Goal: Task Accomplishment & Management: Manage account settings

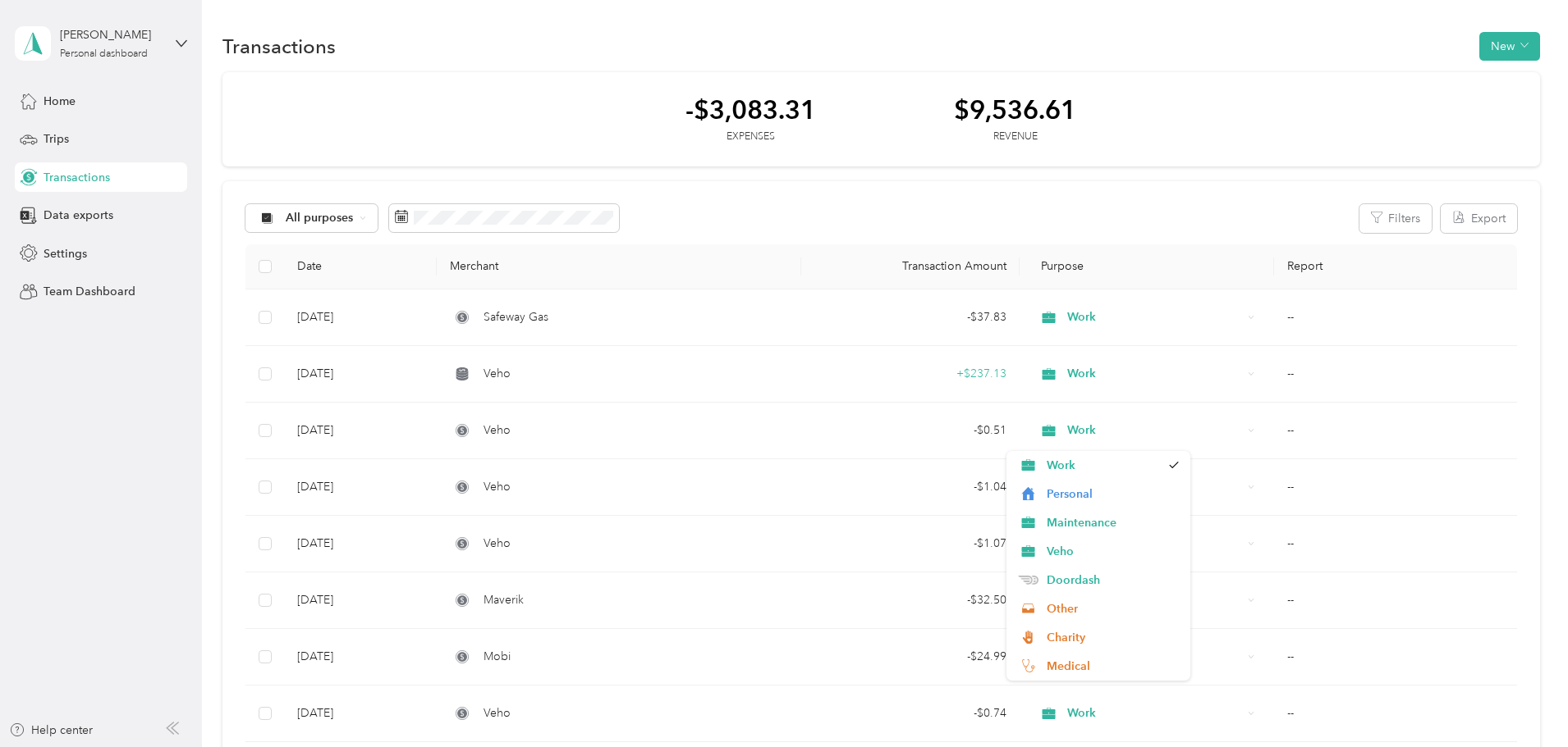
scroll to position [6810, 0]
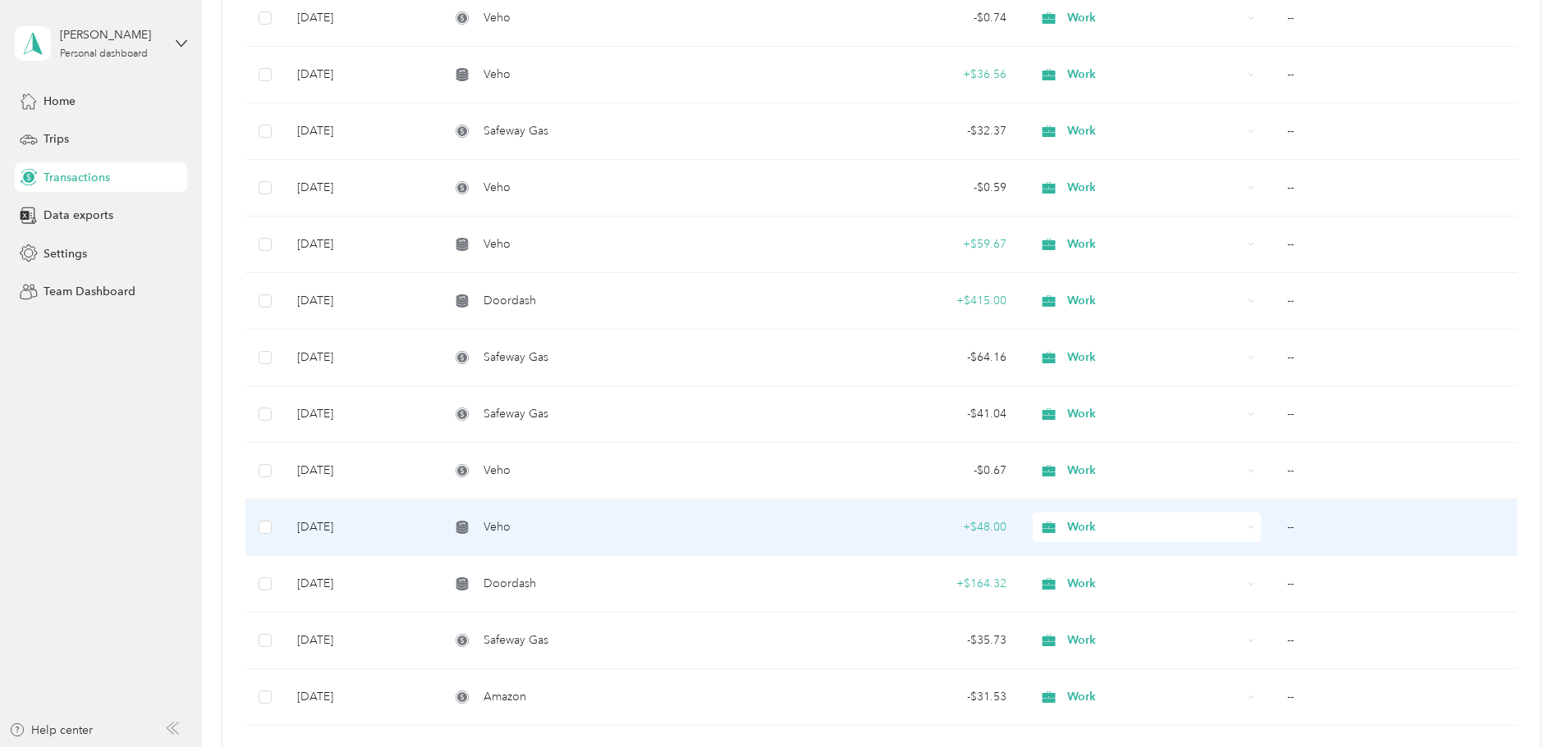
click at [1390, 535] on td "--" at bounding box center [1395, 528] width 243 height 57
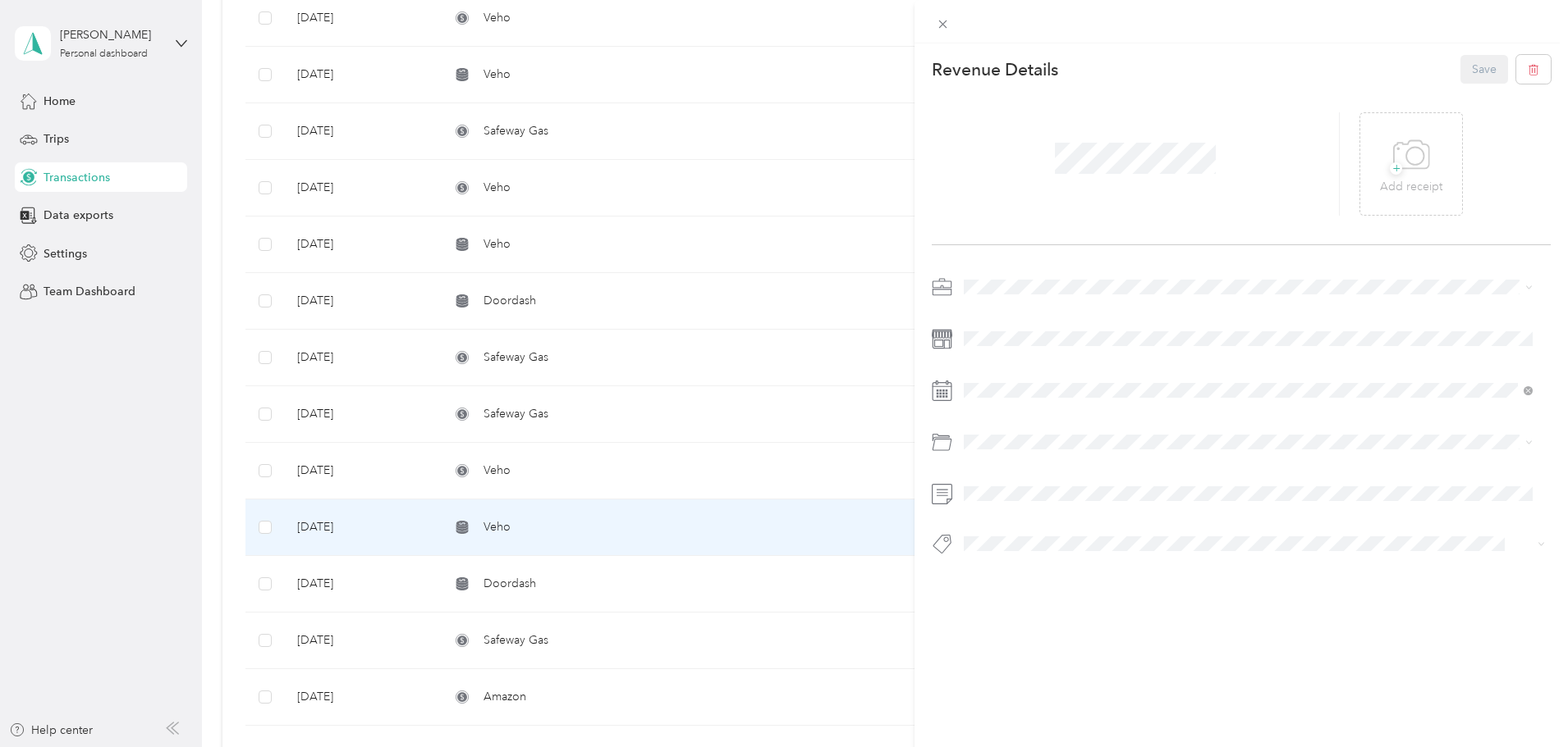
click at [106, 469] on div "This revenue cannot be edited because it is either under review, approved, or p…" at bounding box center [784, 374] width 1568 height 747
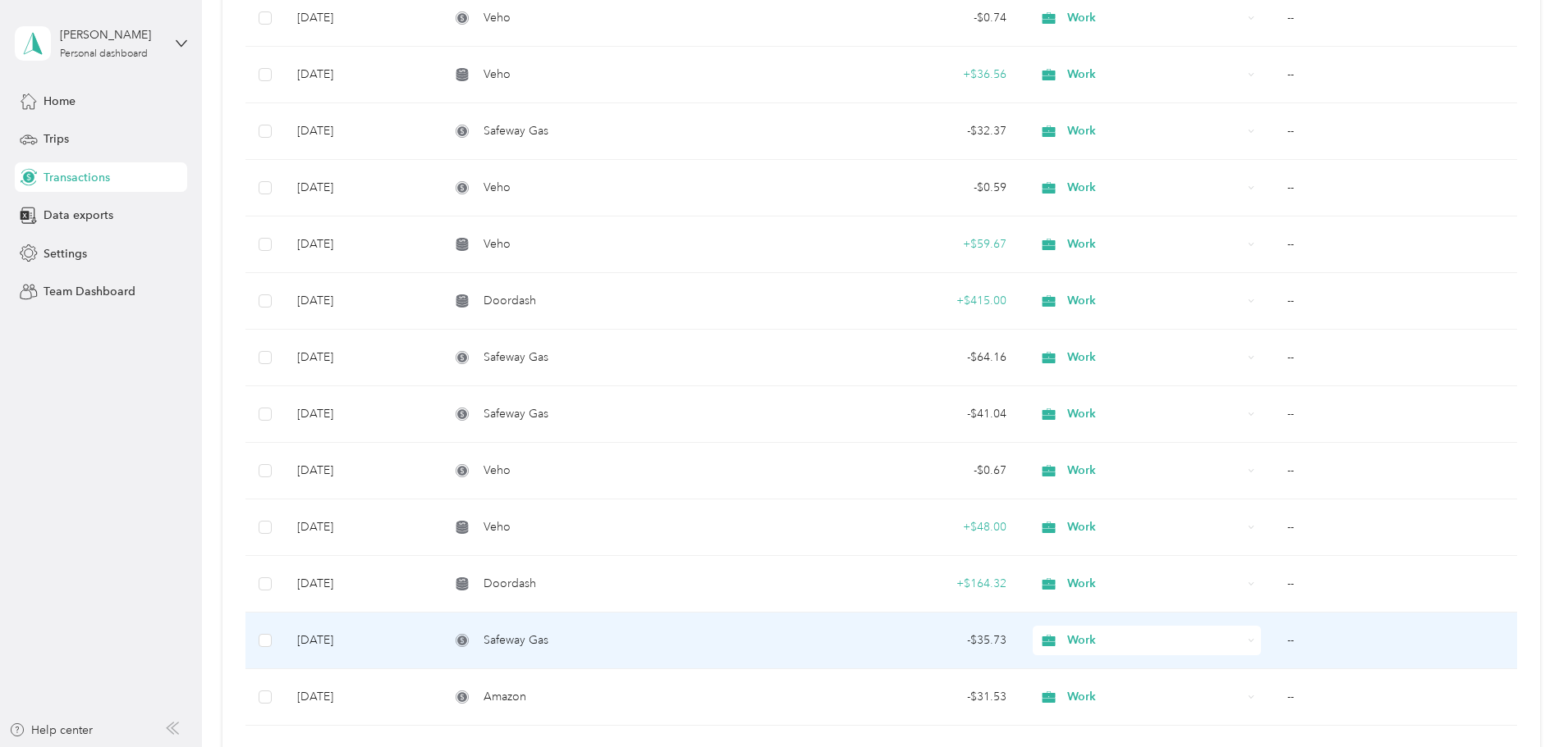
click at [1274, 638] on td "--" at bounding box center [1395, 641] width 243 height 57
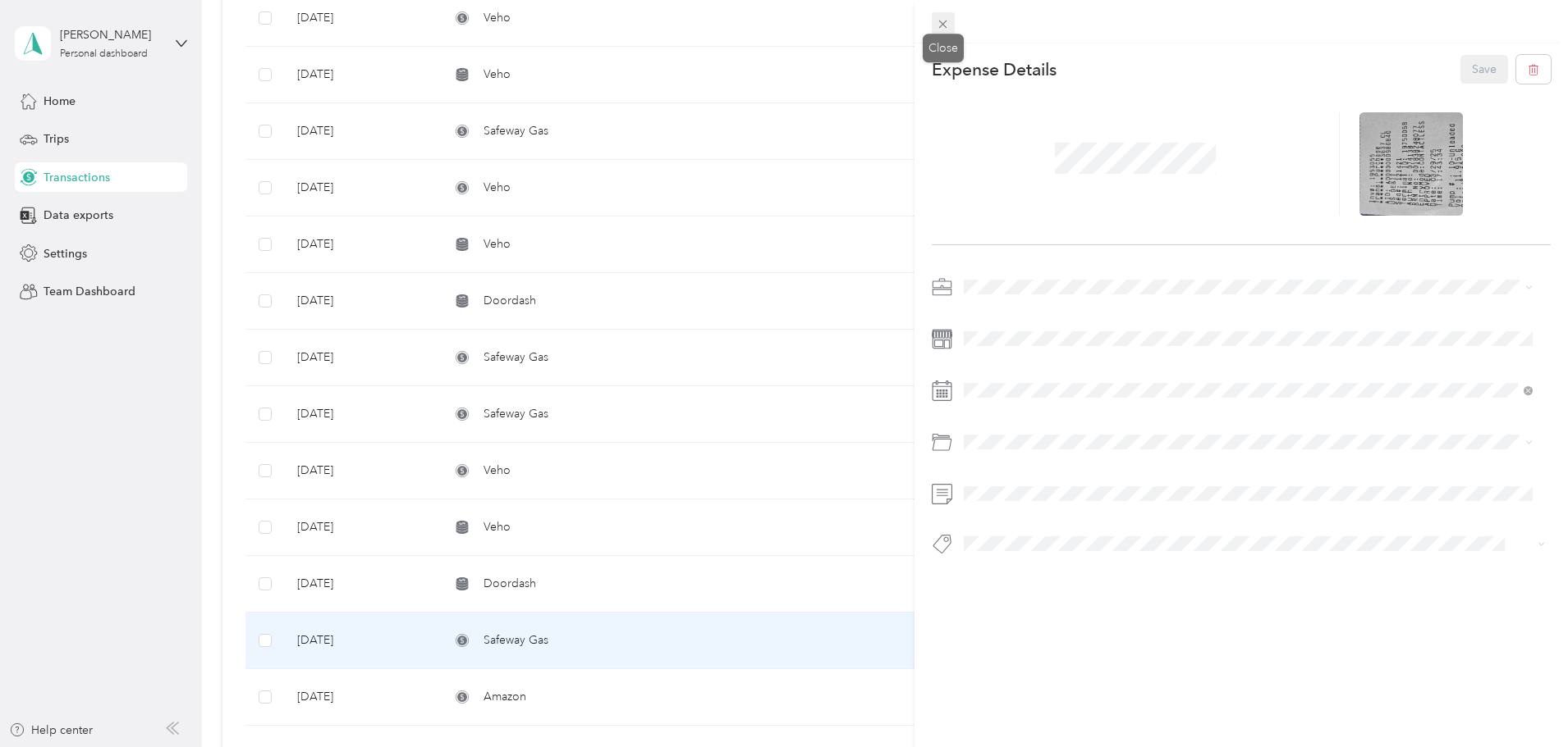
click at [944, 23] on icon at bounding box center [943, 25] width 9 height 9
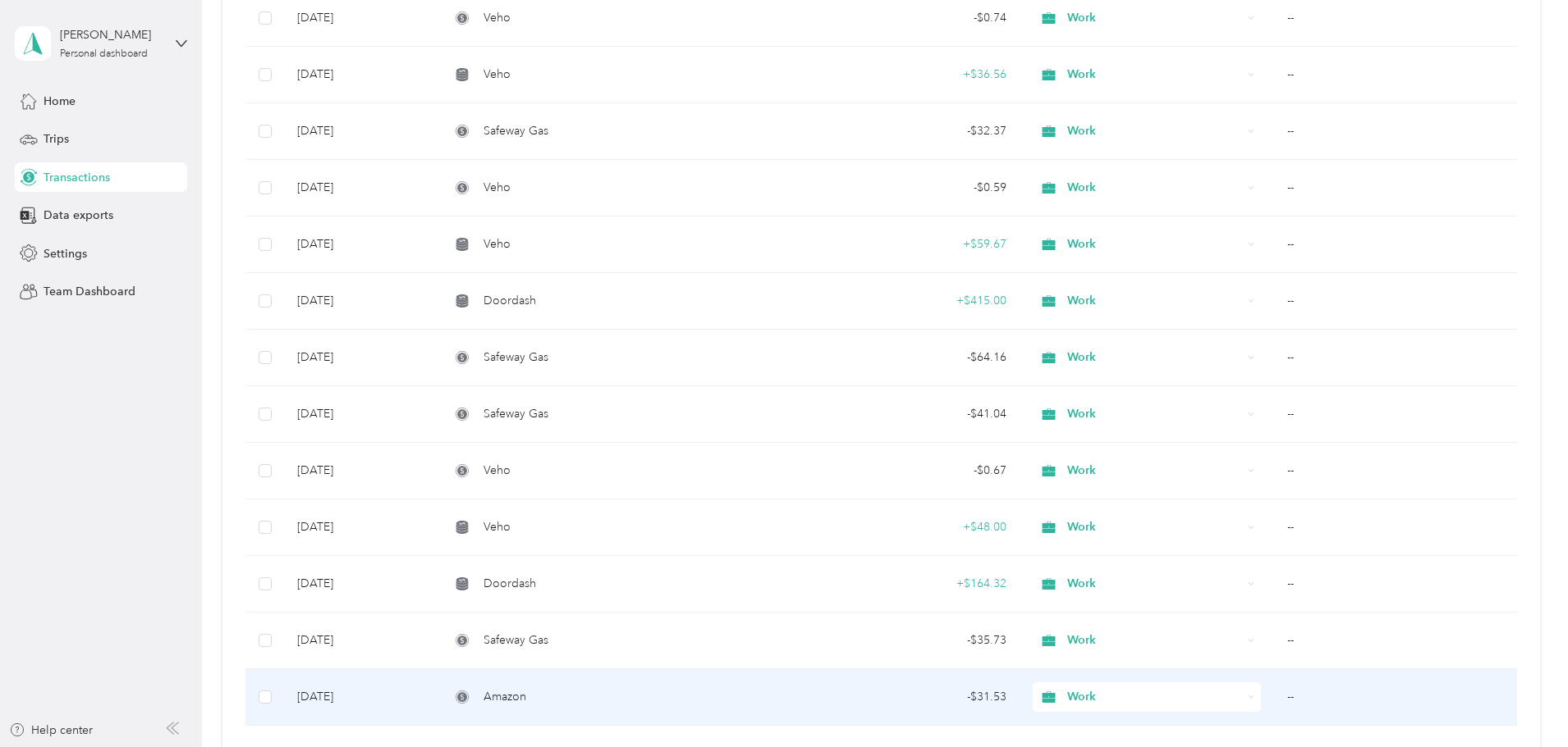
click at [1274, 701] on td "--" at bounding box center [1395, 698] width 243 height 57
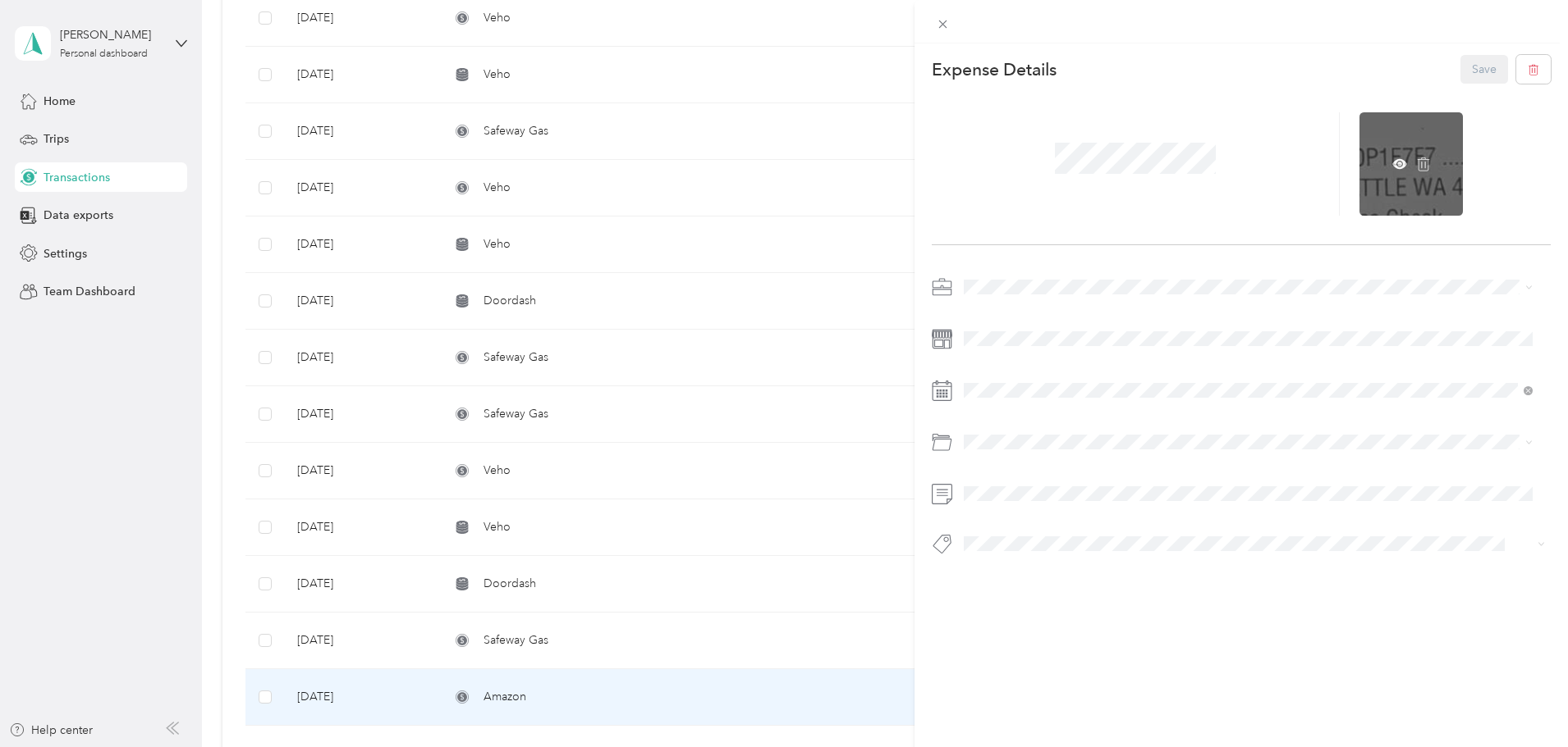
click at [1388, 183] on div at bounding box center [1411, 164] width 103 height 103
click at [1393, 161] on icon at bounding box center [1400, 163] width 15 height 9
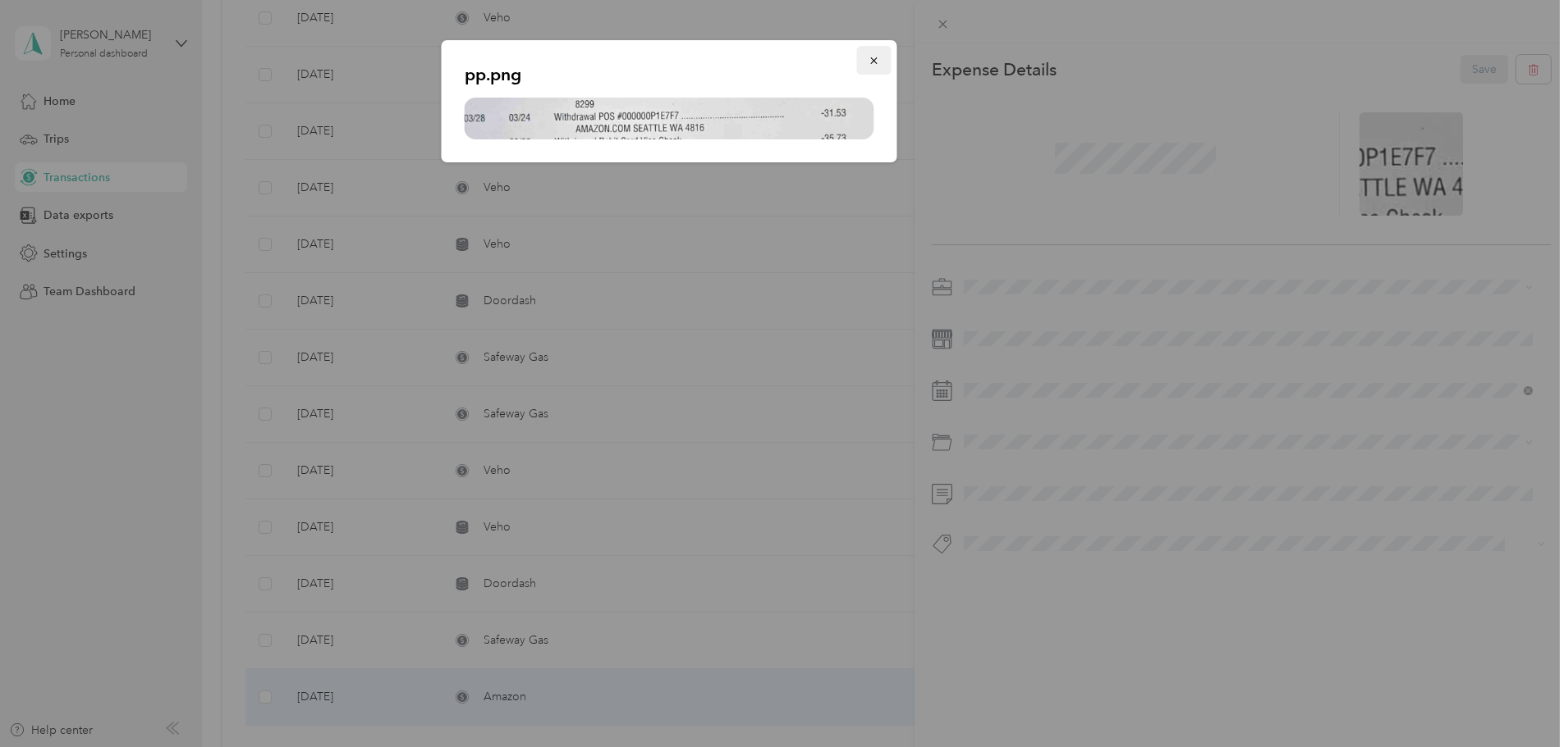
click at [872, 60] on icon "button" at bounding box center [874, 60] width 11 height 11
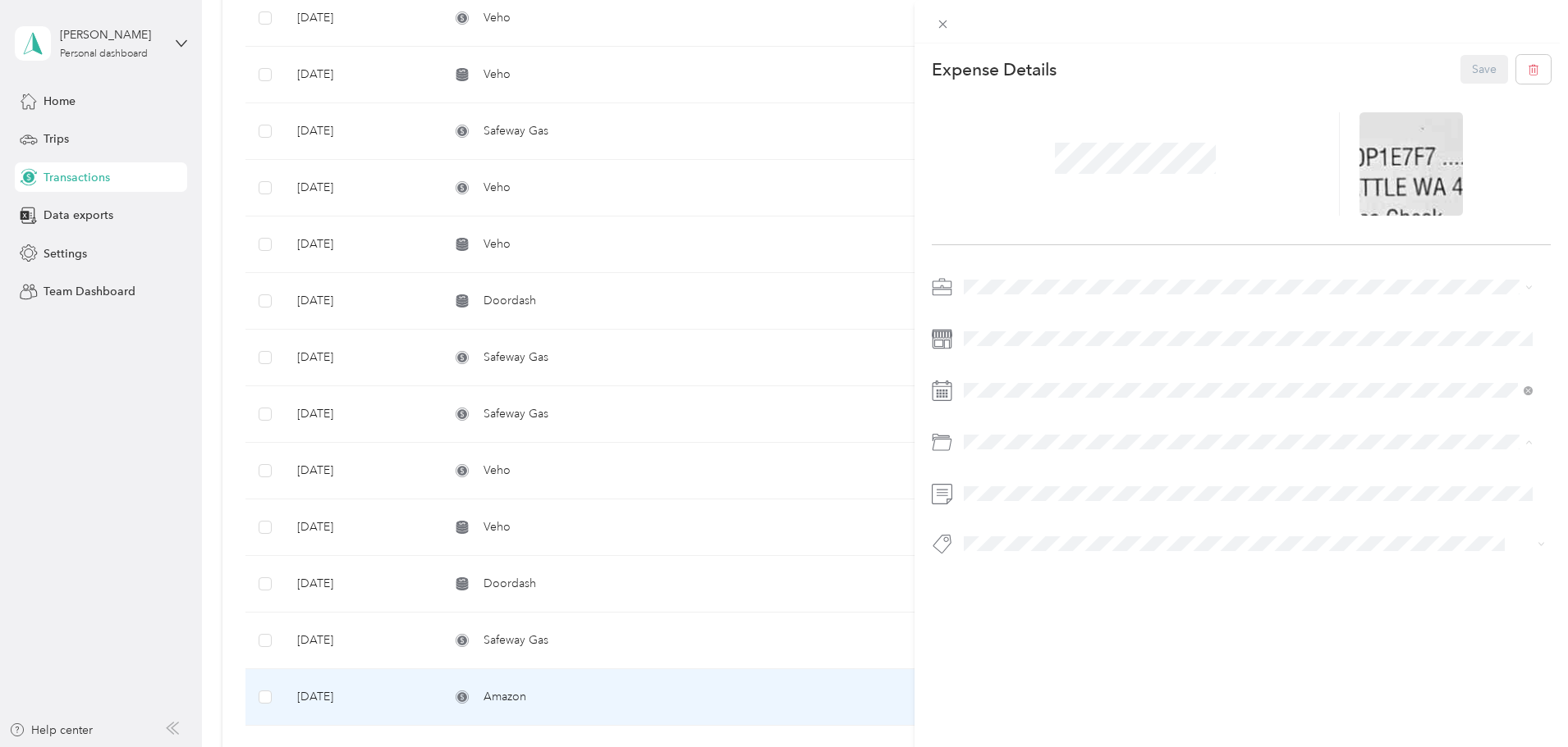
click at [1067, 607] on span "Car Maintenance and Repairs" at bounding box center [1045, 604] width 151 height 14
click at [1468, 69] on button "Save" at bounding box center [1484, 69] width 47 height 28
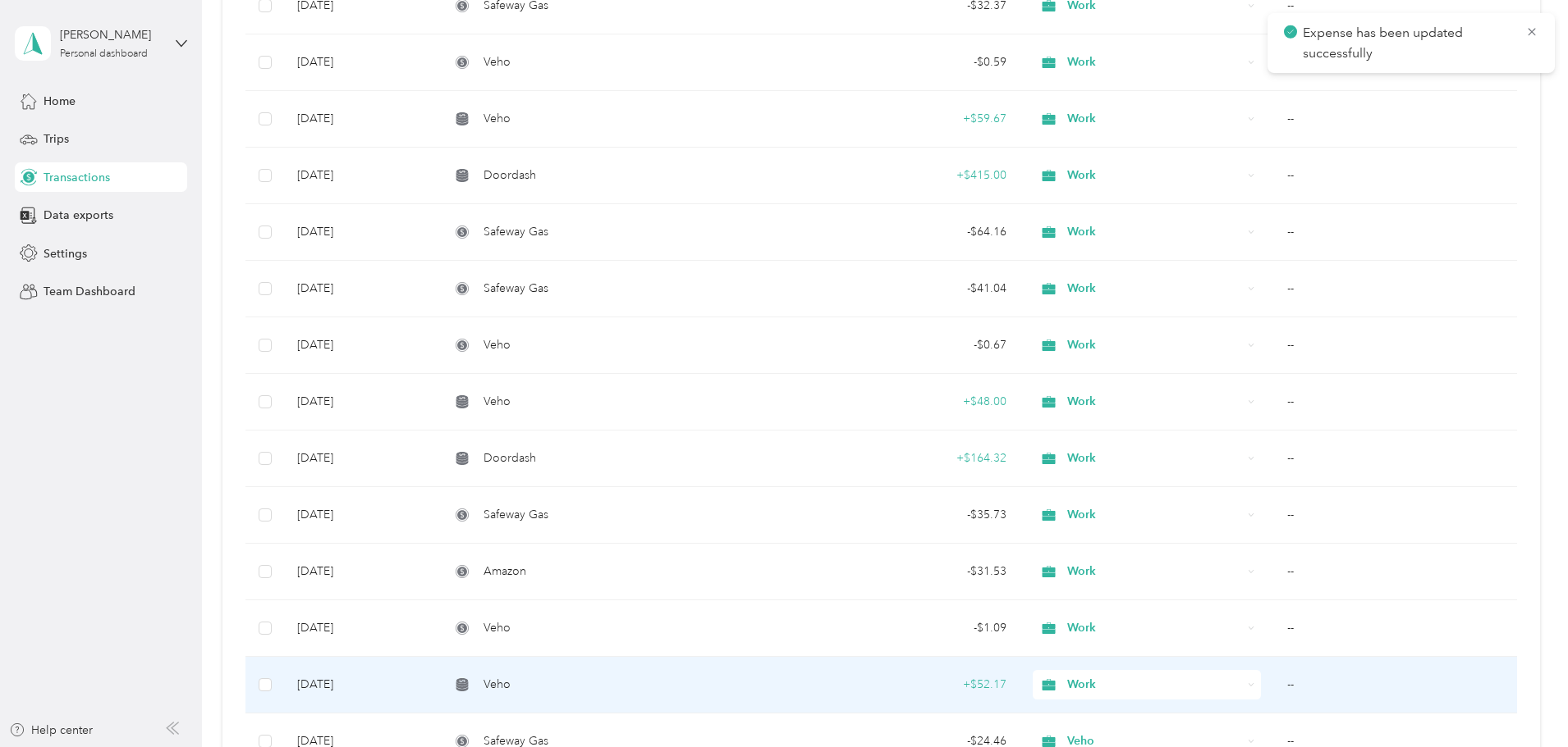
scroll to position [7056, 0]
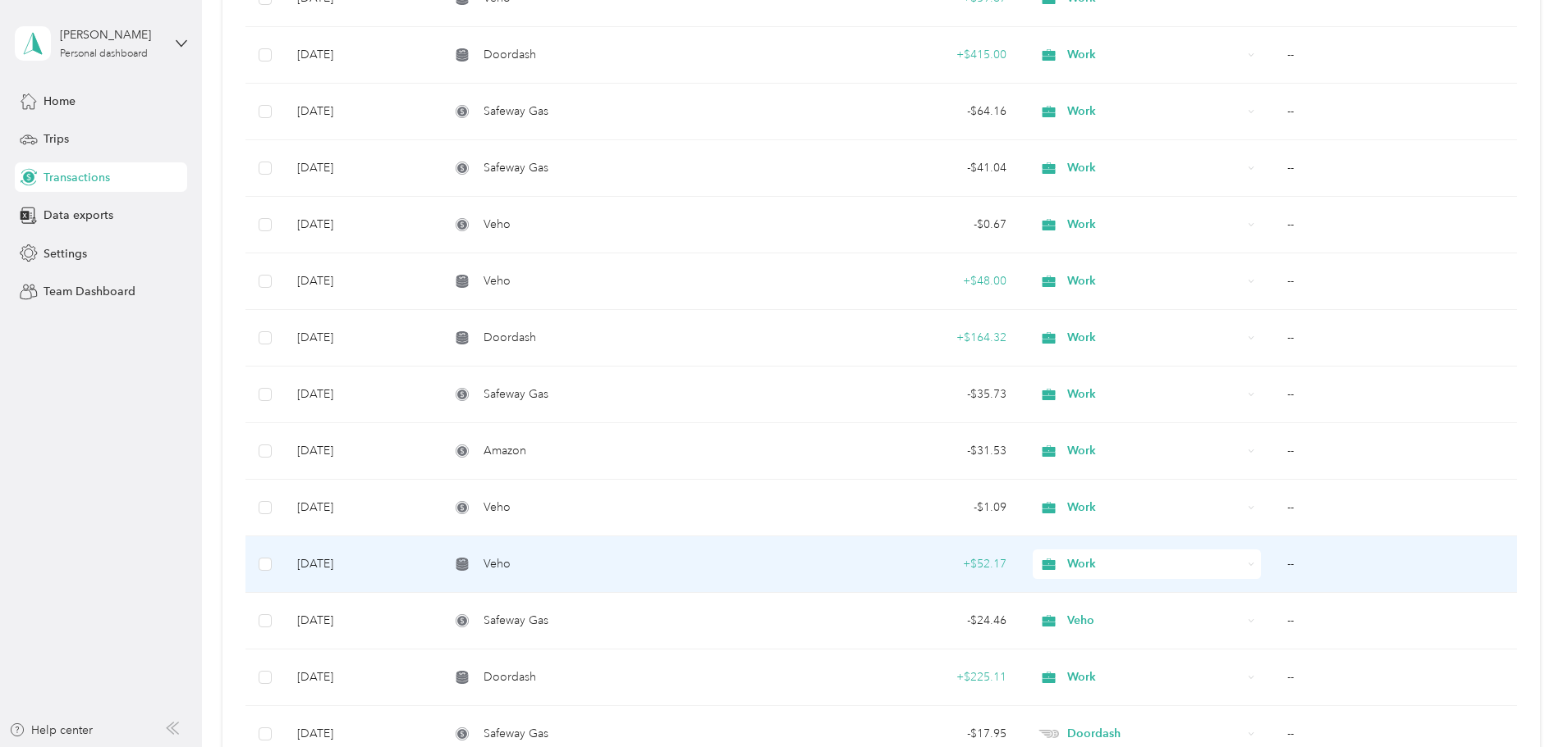
click at [1274, 560] on td "--" at bounding box center [1395, 565] width 243 height 57
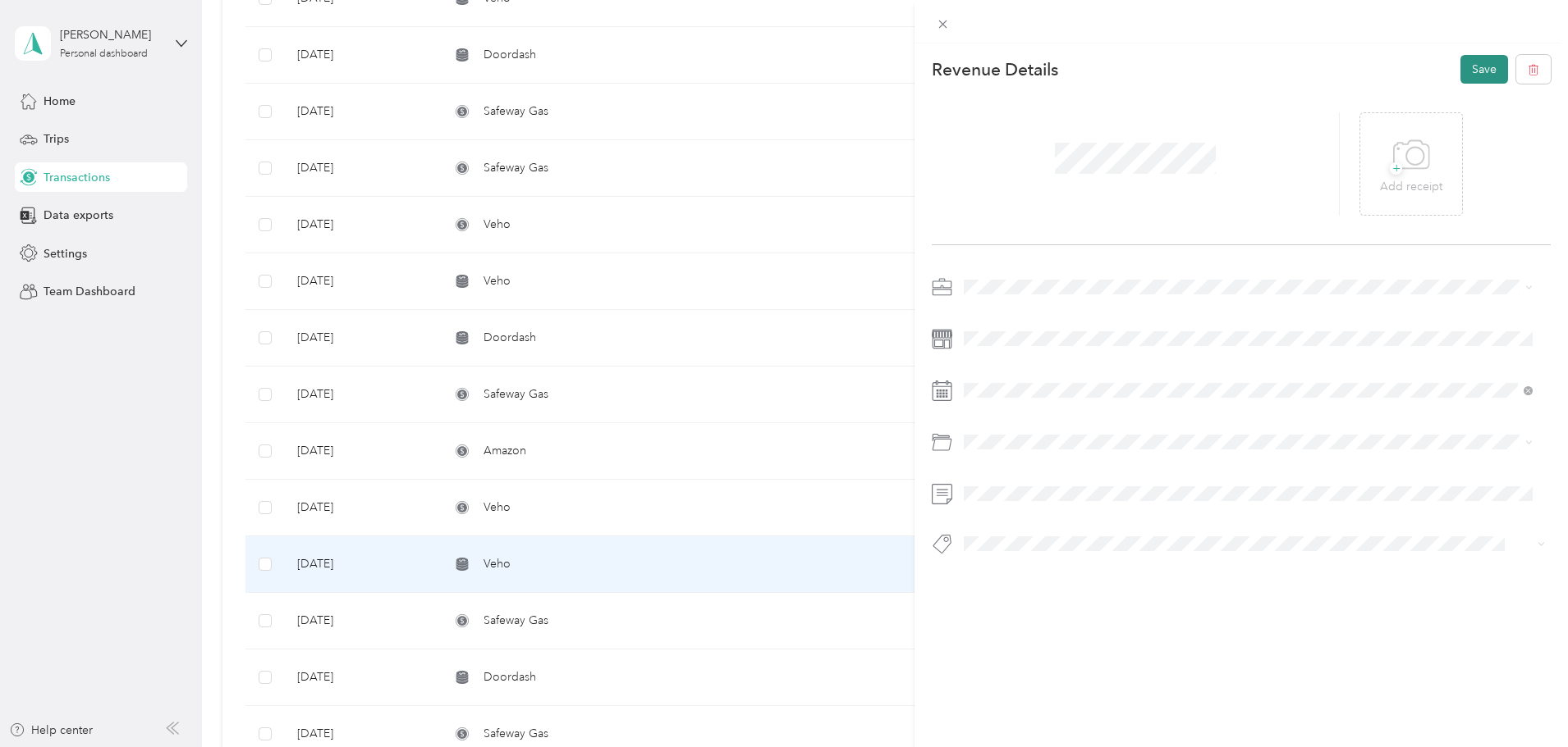
click at [1461, 73] on button "Save" at bounding box center [1484, 69] width 47 height 28
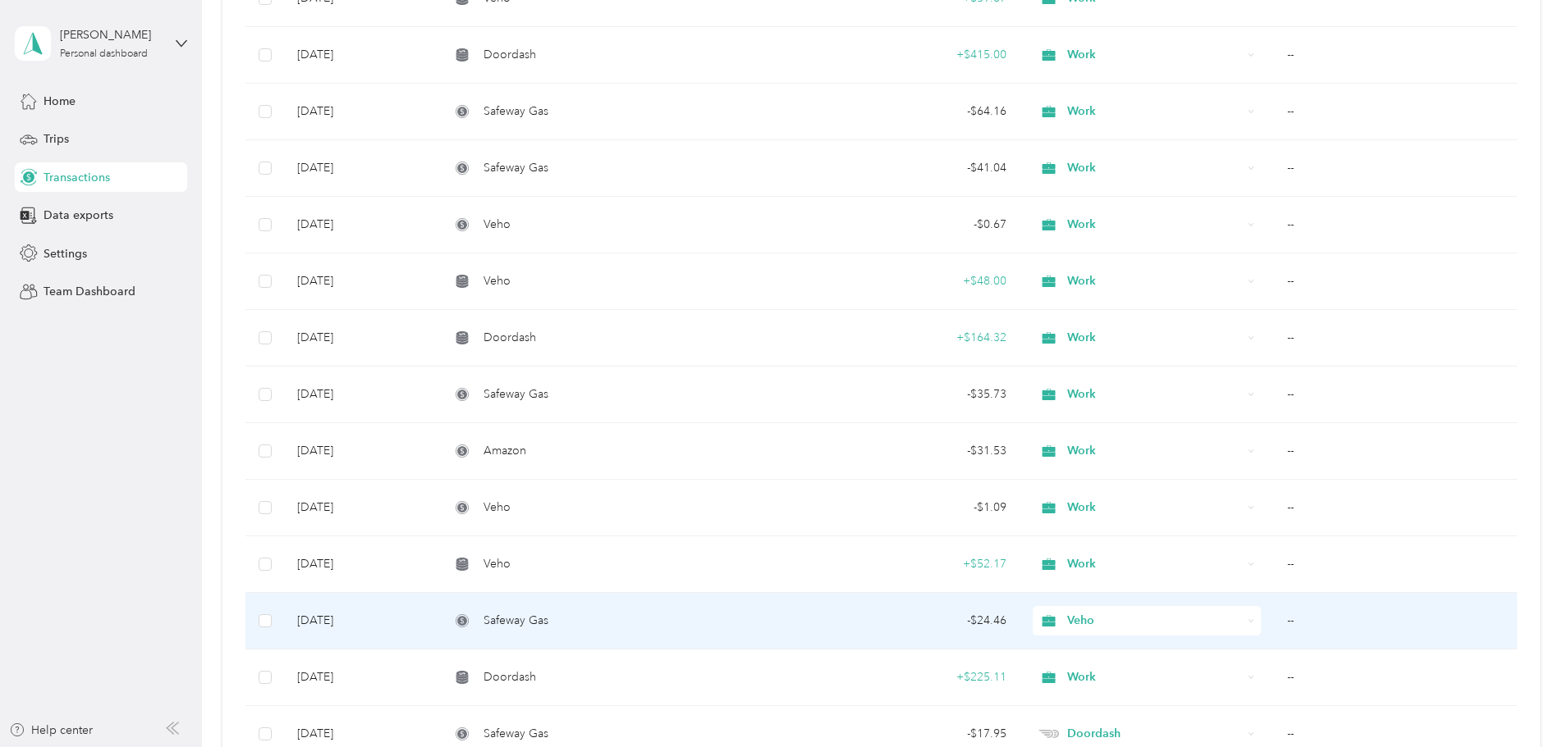
click at [1274, 616] on td "--" at bounding box center [1395, 622] width 243 height 57
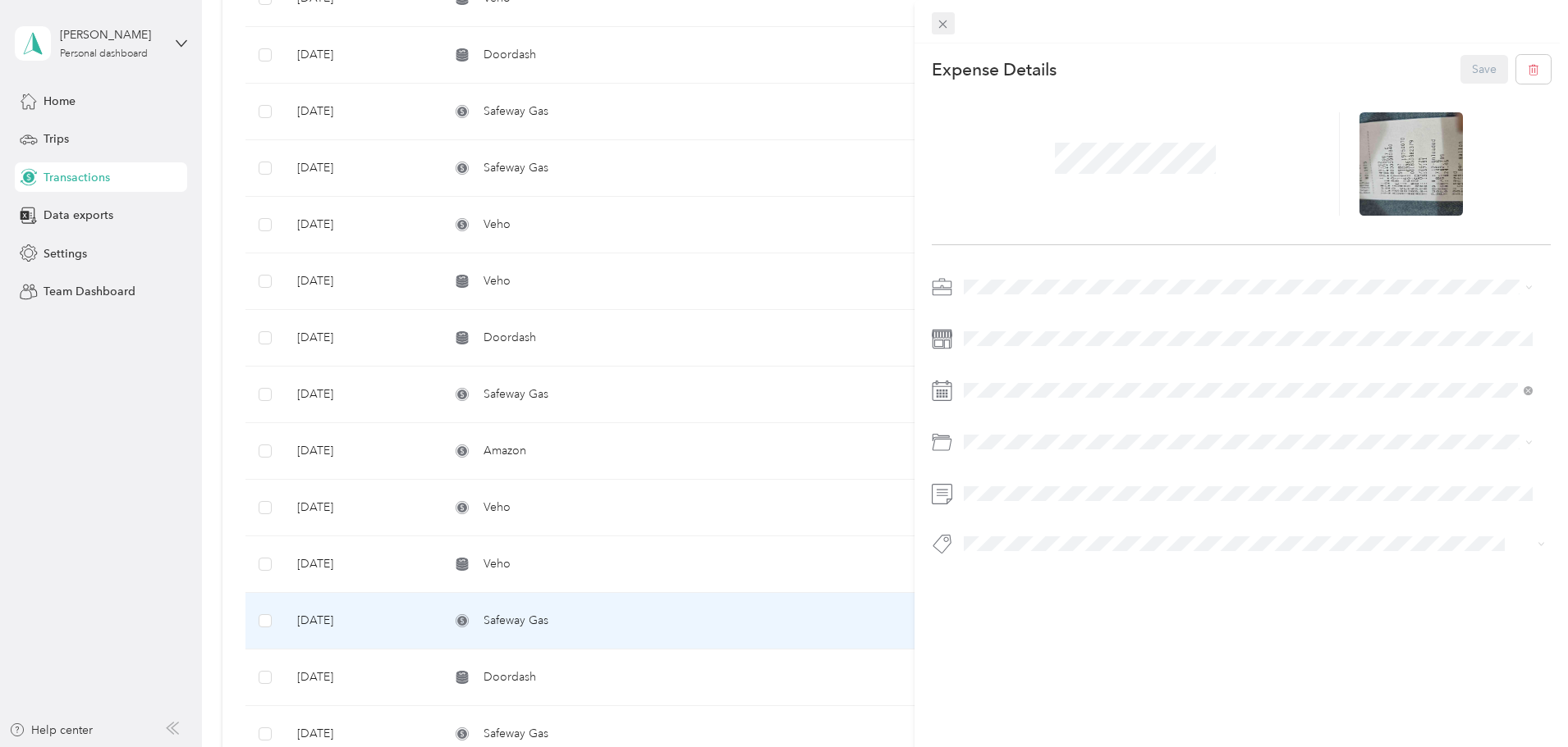
click at [937, 18] on icon at bounding box center [943, 24] width 14 height 14
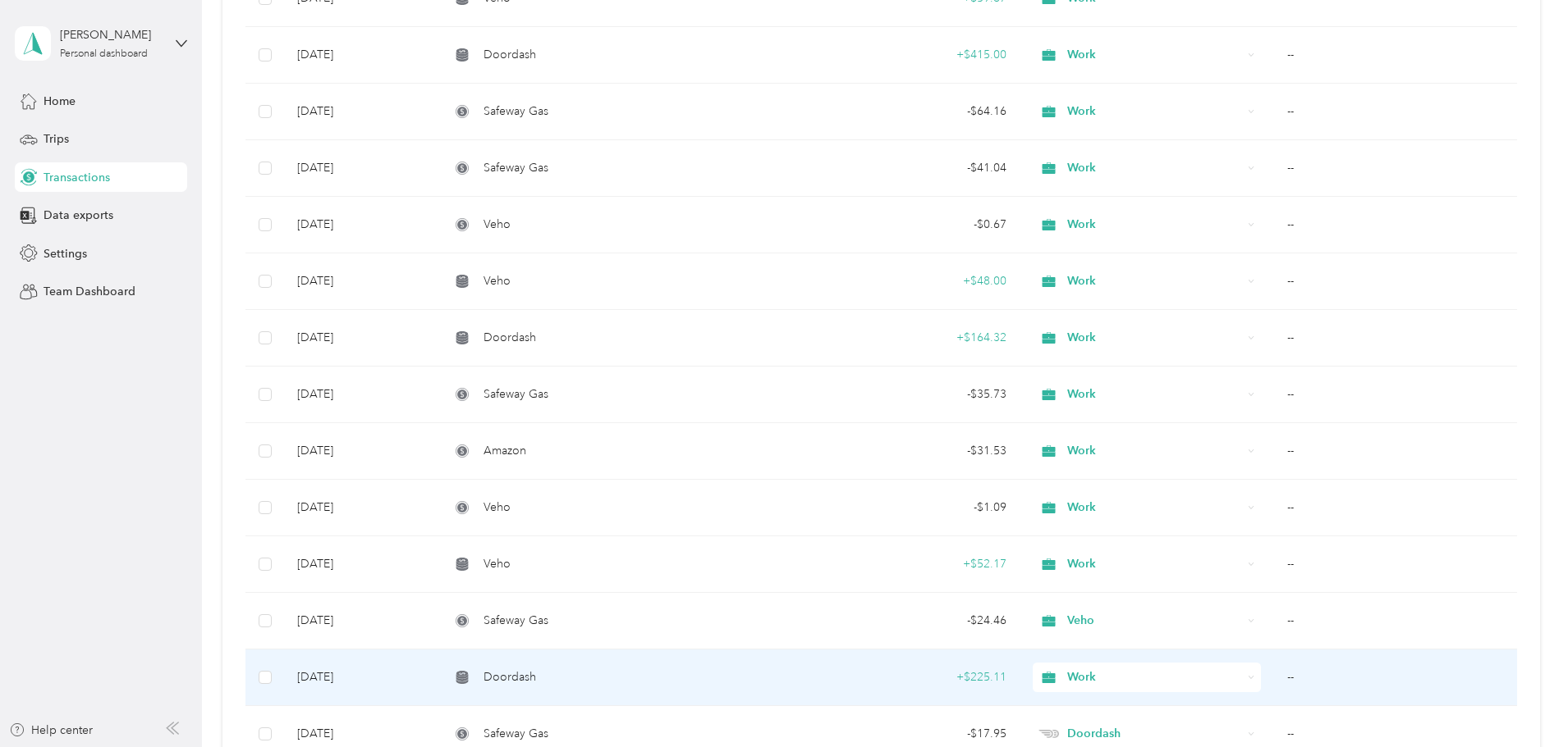
click at [1274, 676] on td "--" at bounding box center [1395, 678] width 243 height 57
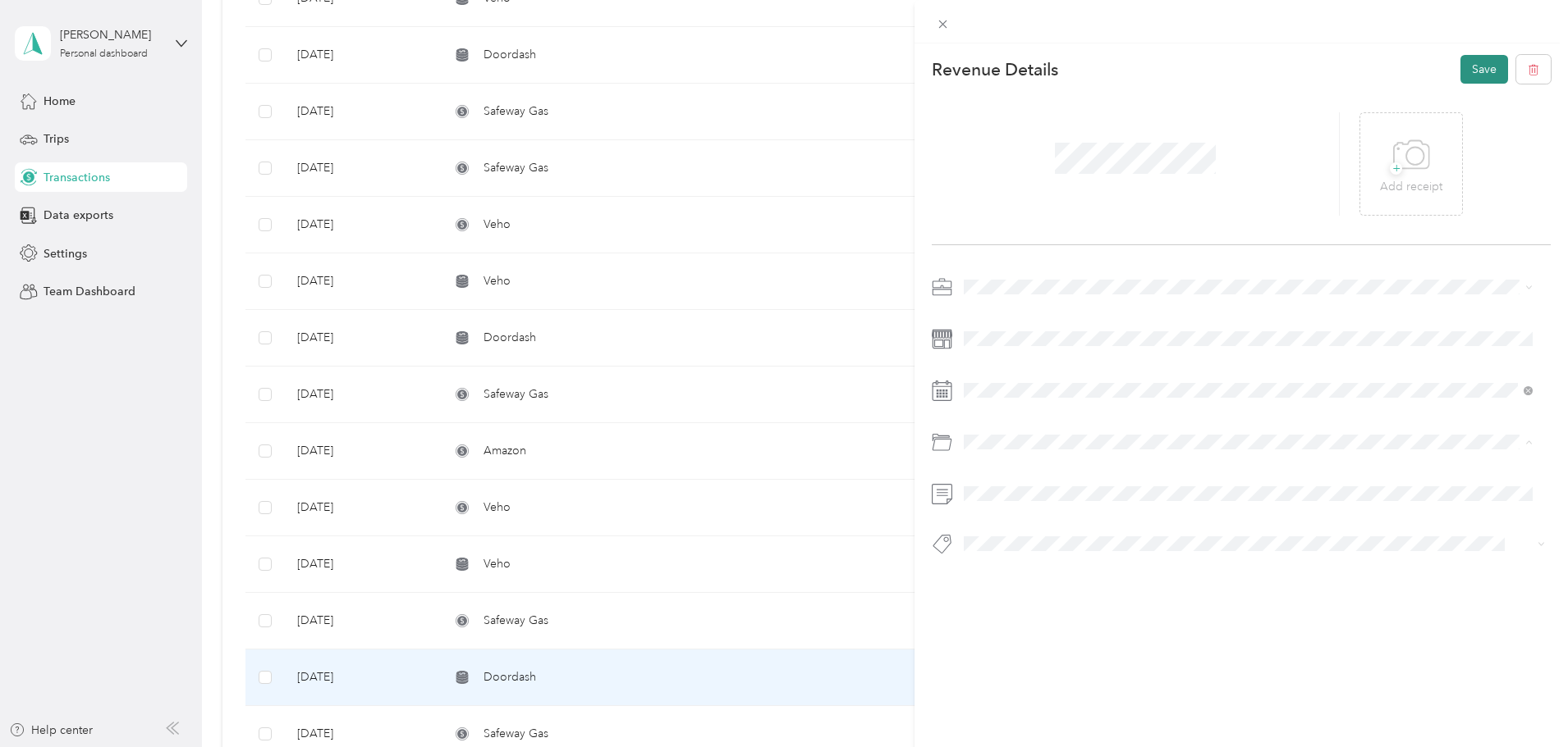
click at [1471, 78] on button "Save" at bounding box center [1484, 69] width 47 height 28
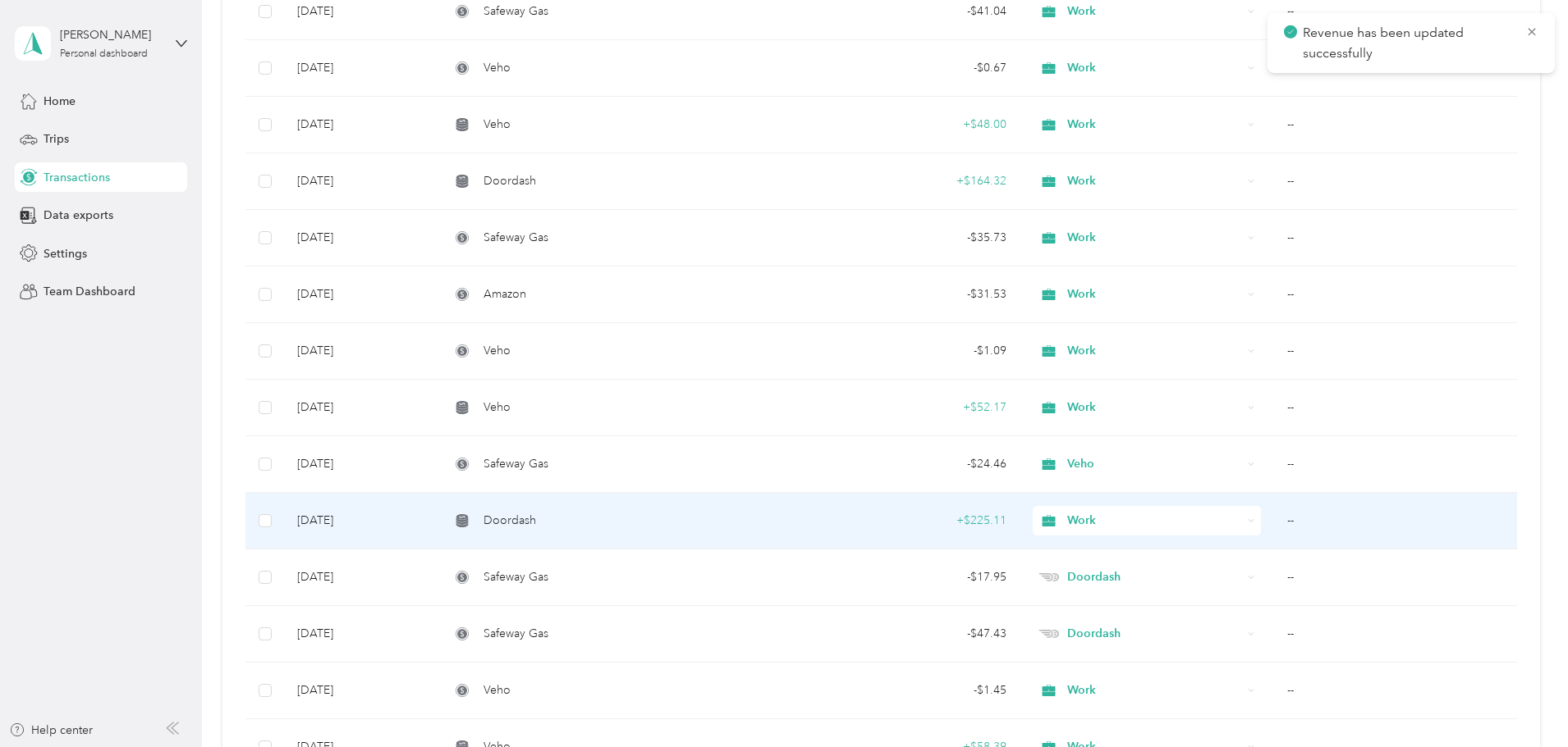
scroll to position [7220, 0]
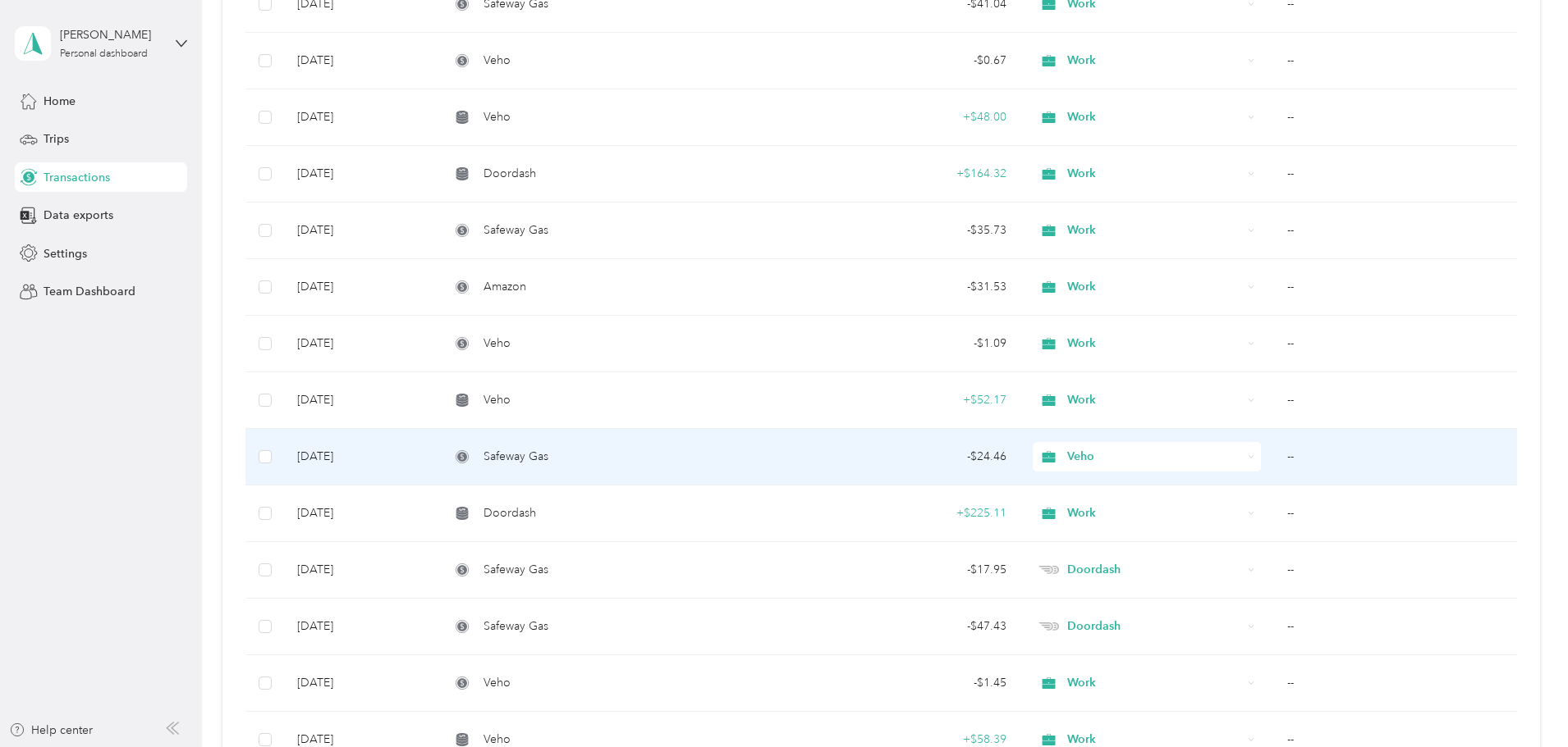
click at [1274, 456] on td "--" at bounding box center [1395, 458] width 243 height 57
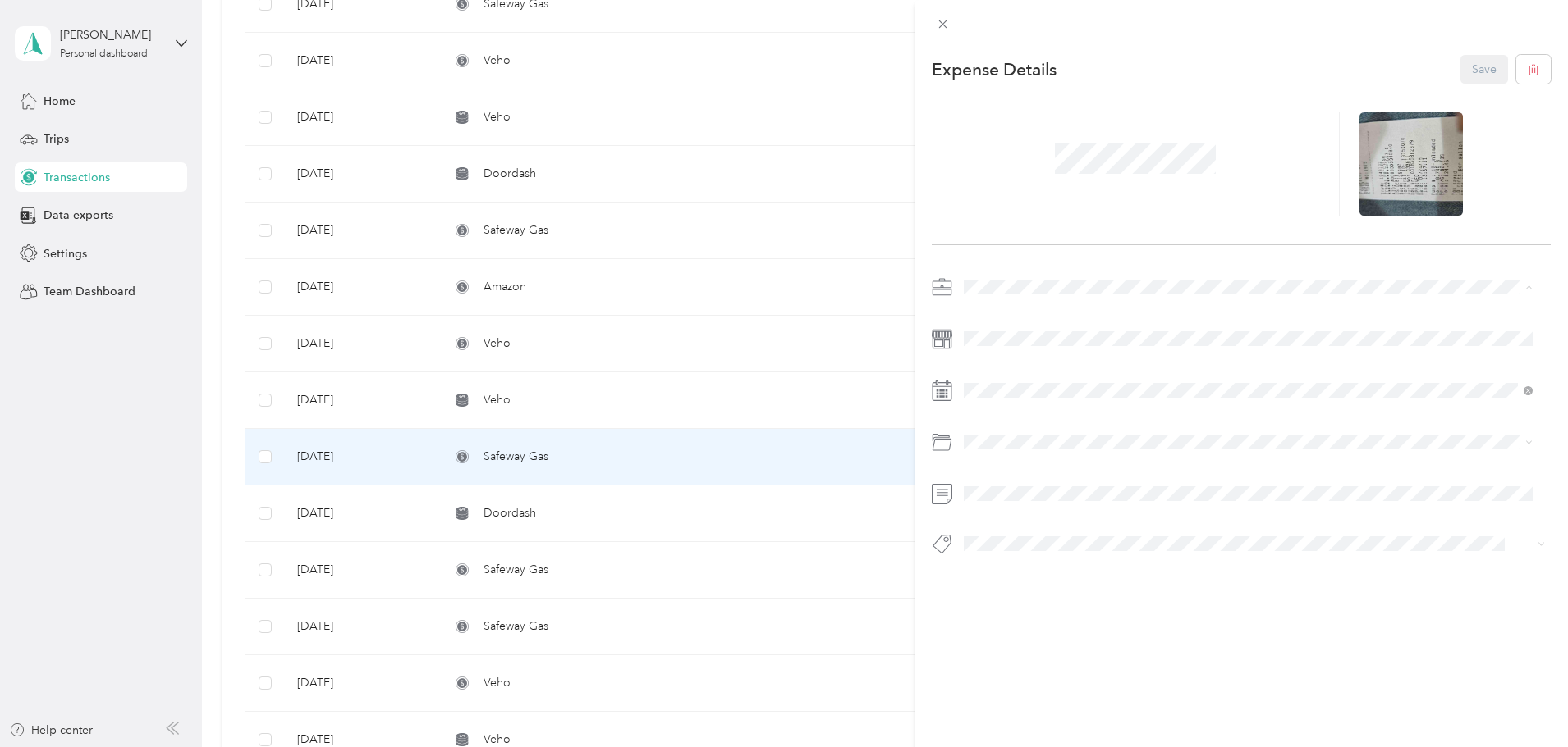
click at [1022, 315] on div "Work" at bounding box center [1248, 316] width 558 height 17
click at [1470, 66] on button "Save" at bounding box center [1484, 69] width 47 height 28
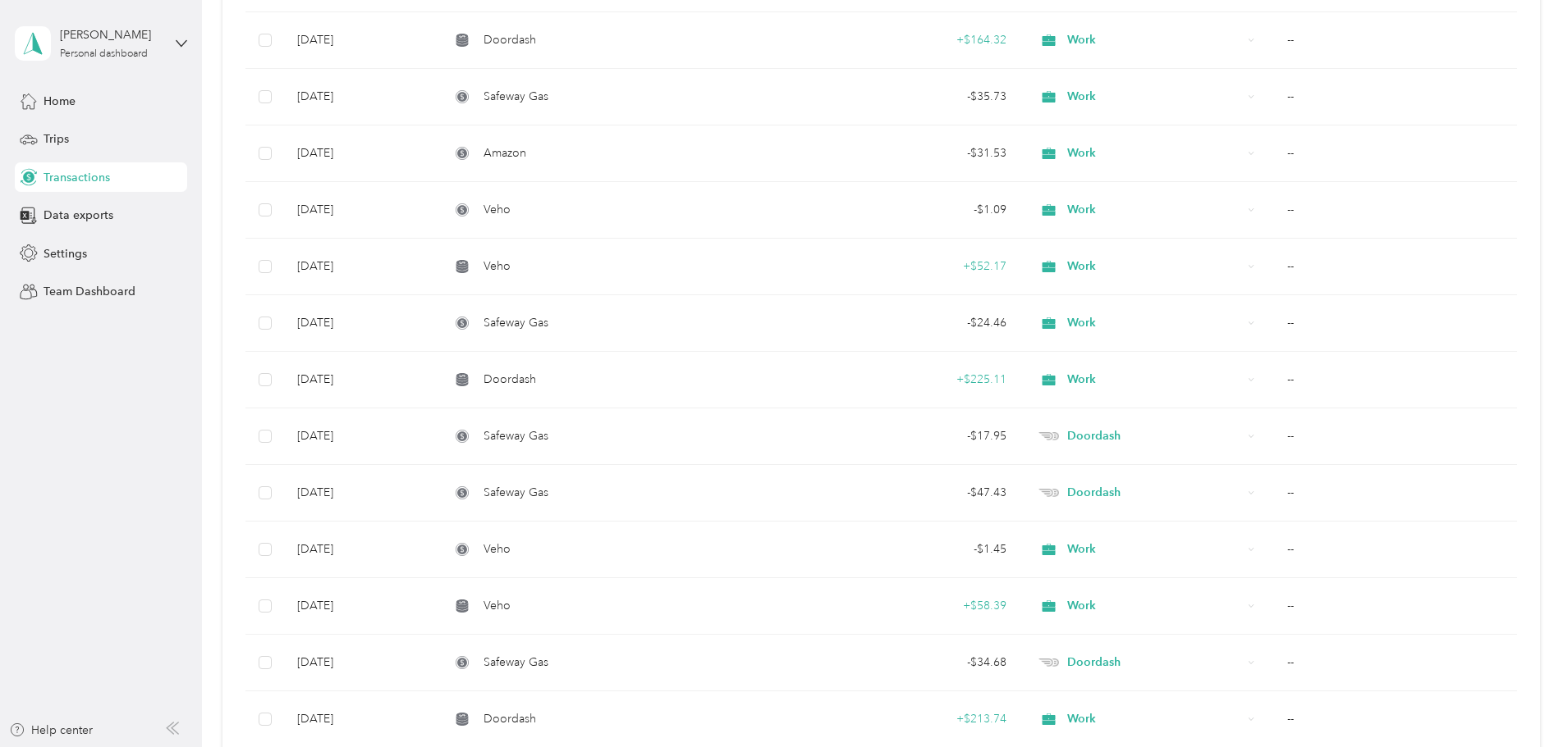
scroll to position [7384, 0]
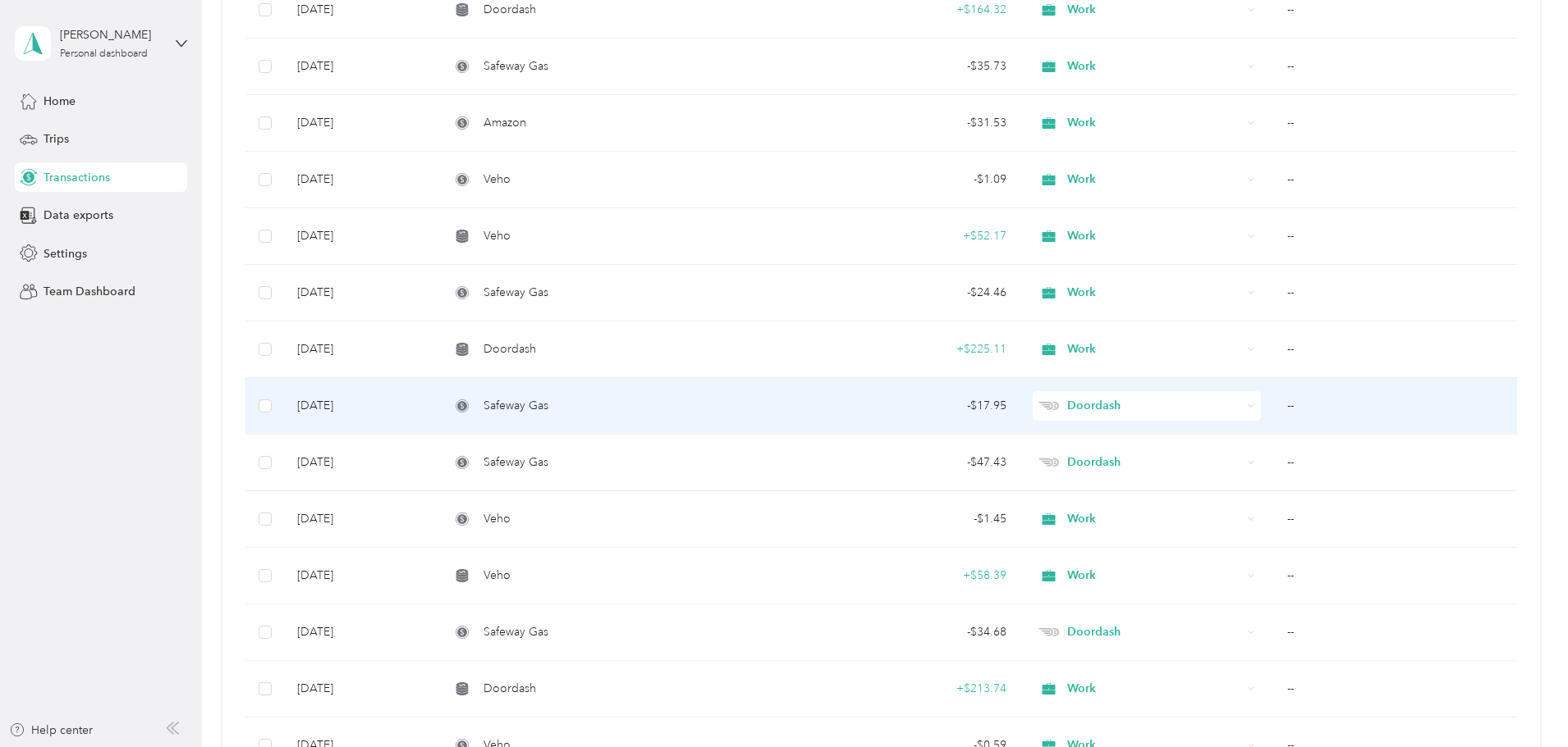
click at [1274, 404] on td "--" at bounding box center [1395, 407] width 243 height 57
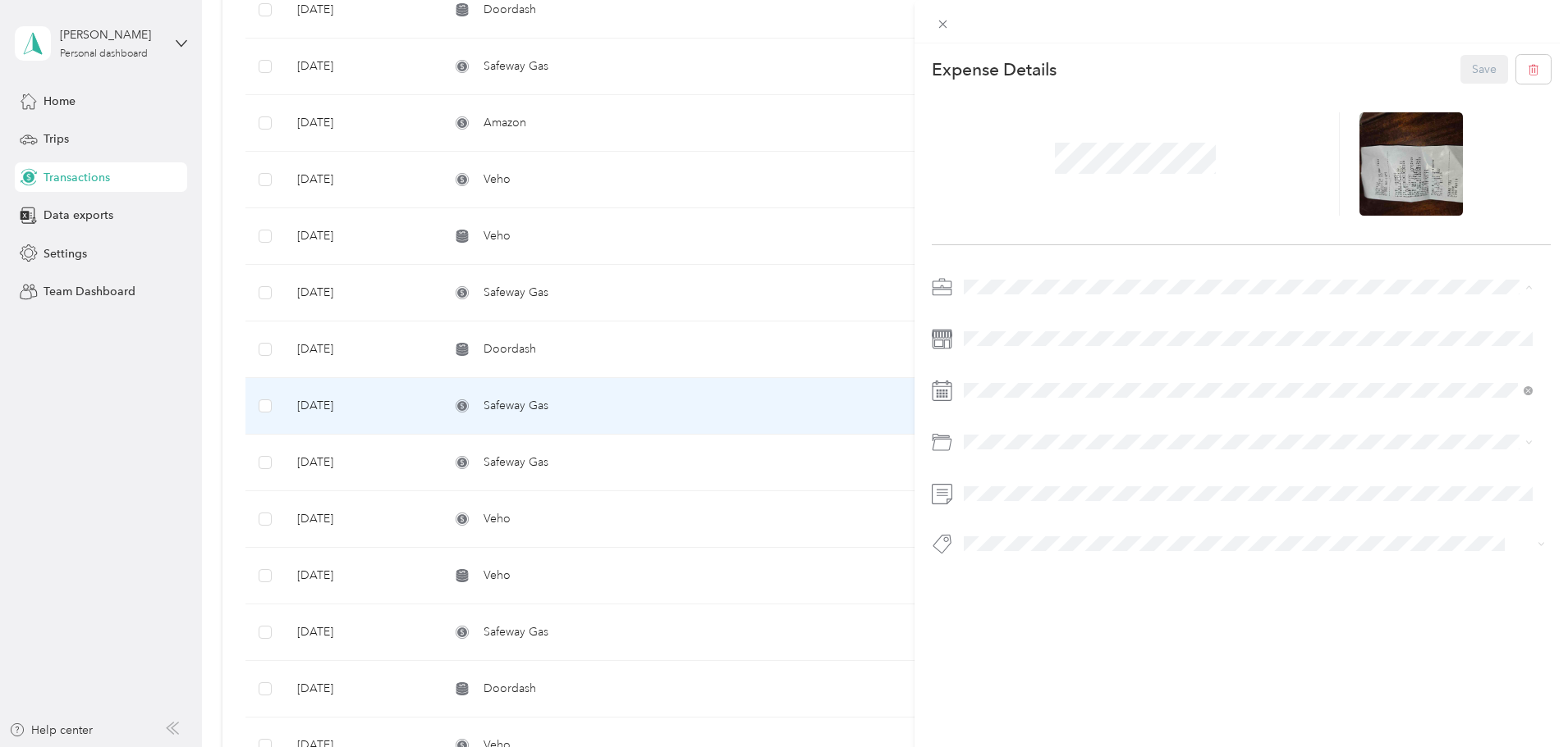
click at [987, 316] on span "Work" at bounding box center [983, 316] width 27 height 14
click at [1461, 58] on button "Save" at bounding box center [1484, 69] width 47 height 28
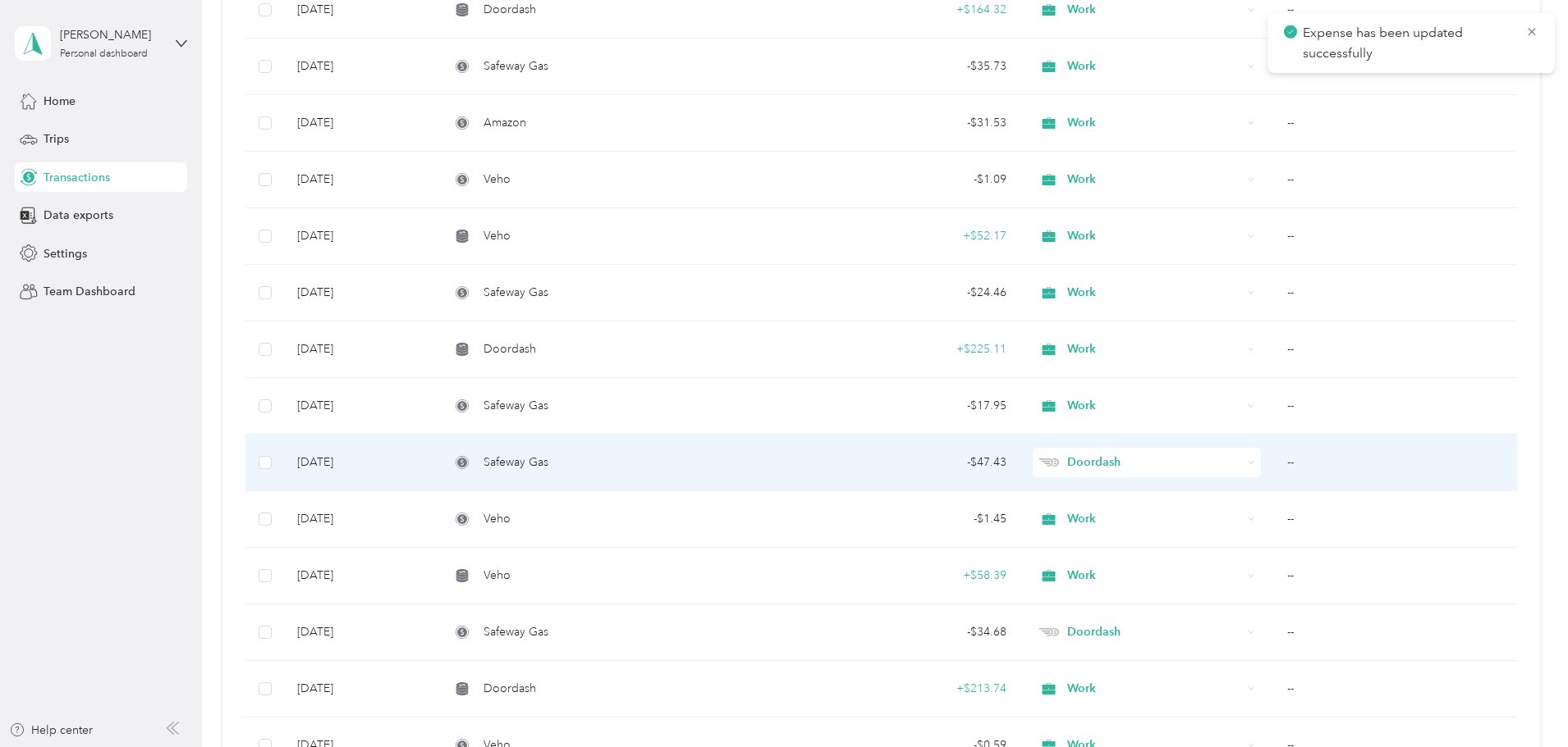
click at [1274, 459] on td "--" at bounding box center [1395, 463] width 243 height 57
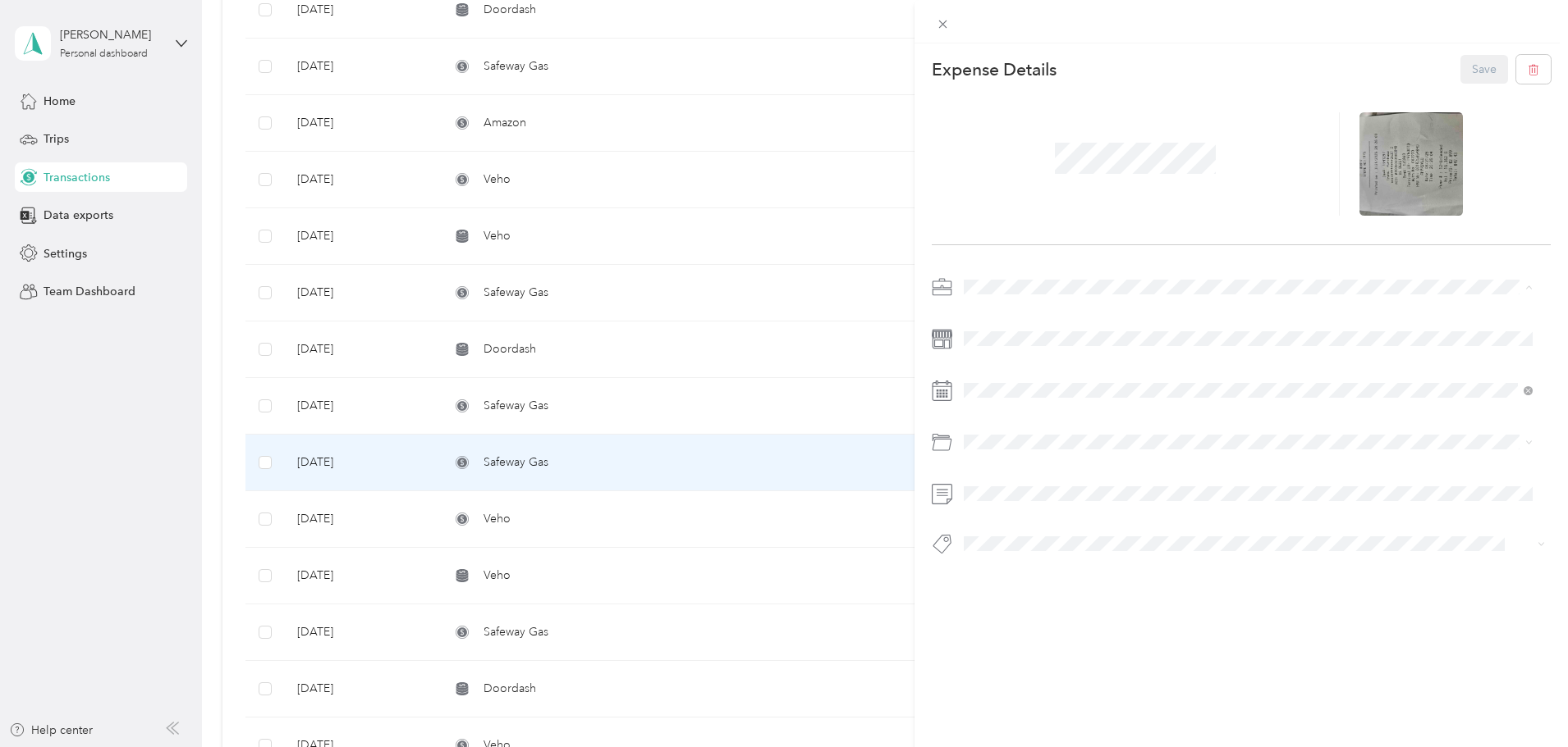
click at [1006, 310] on div "Work" at bounding box center [1248, 316] width 558 height 17
click at [1465, 64] on button "Save" at bounding box center [1484, 69] width 47 height 28
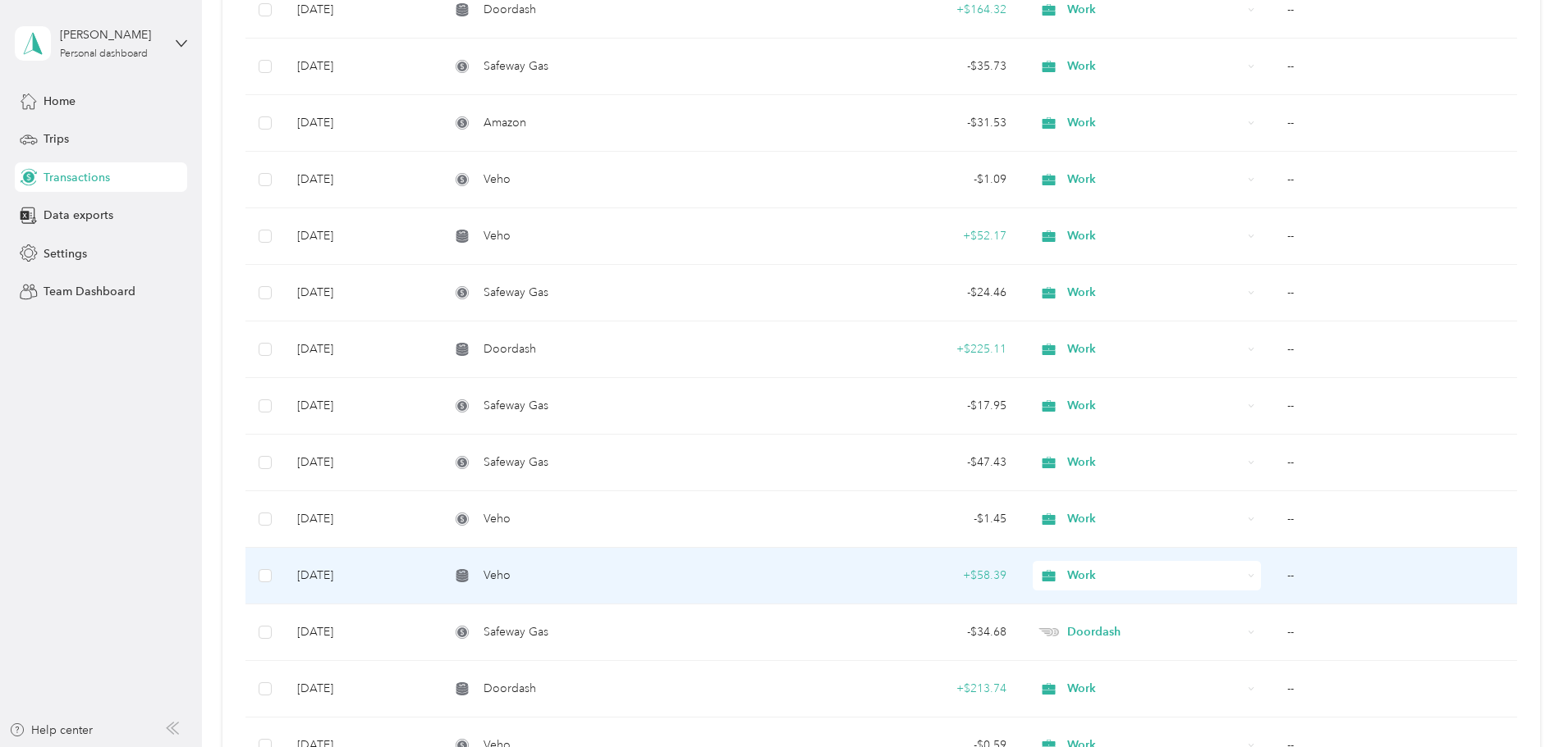
click at [1274, 574] on td "--" at bounding box center [1395, 576] width 243 height 57
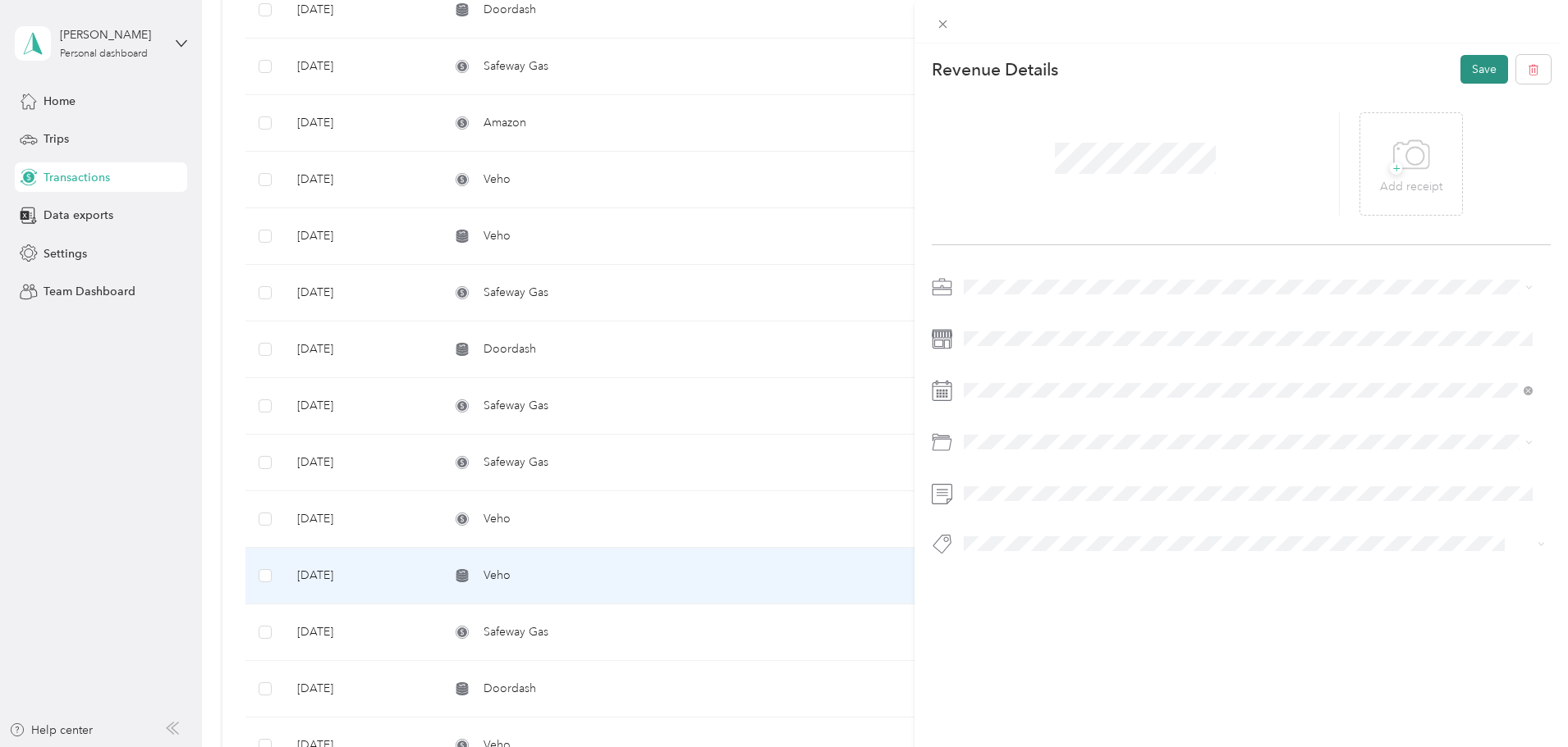
click at [1479, 73] on button "Save" at bounding box center [1484, 69] width 47 height 28
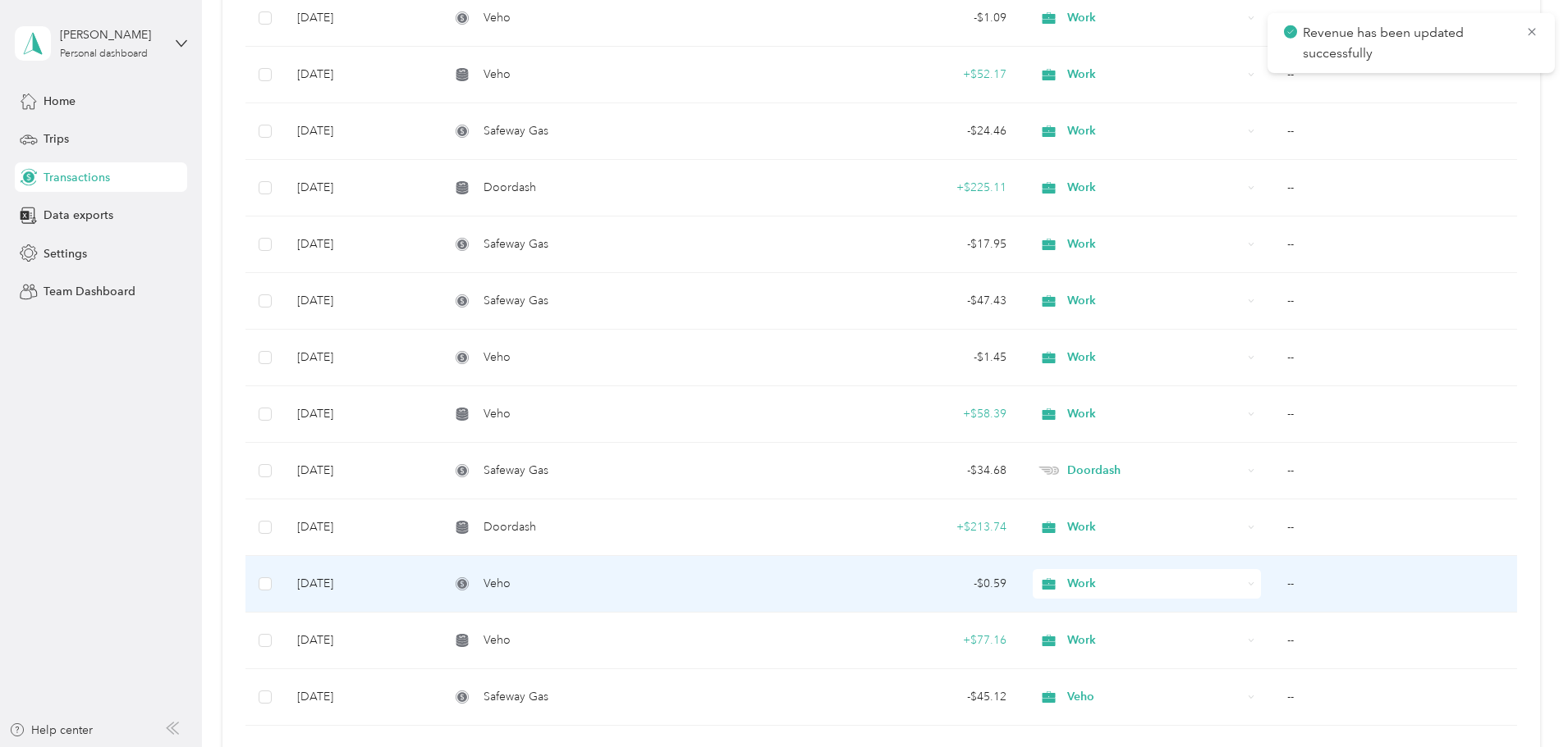
scroll to position [7548, 0]
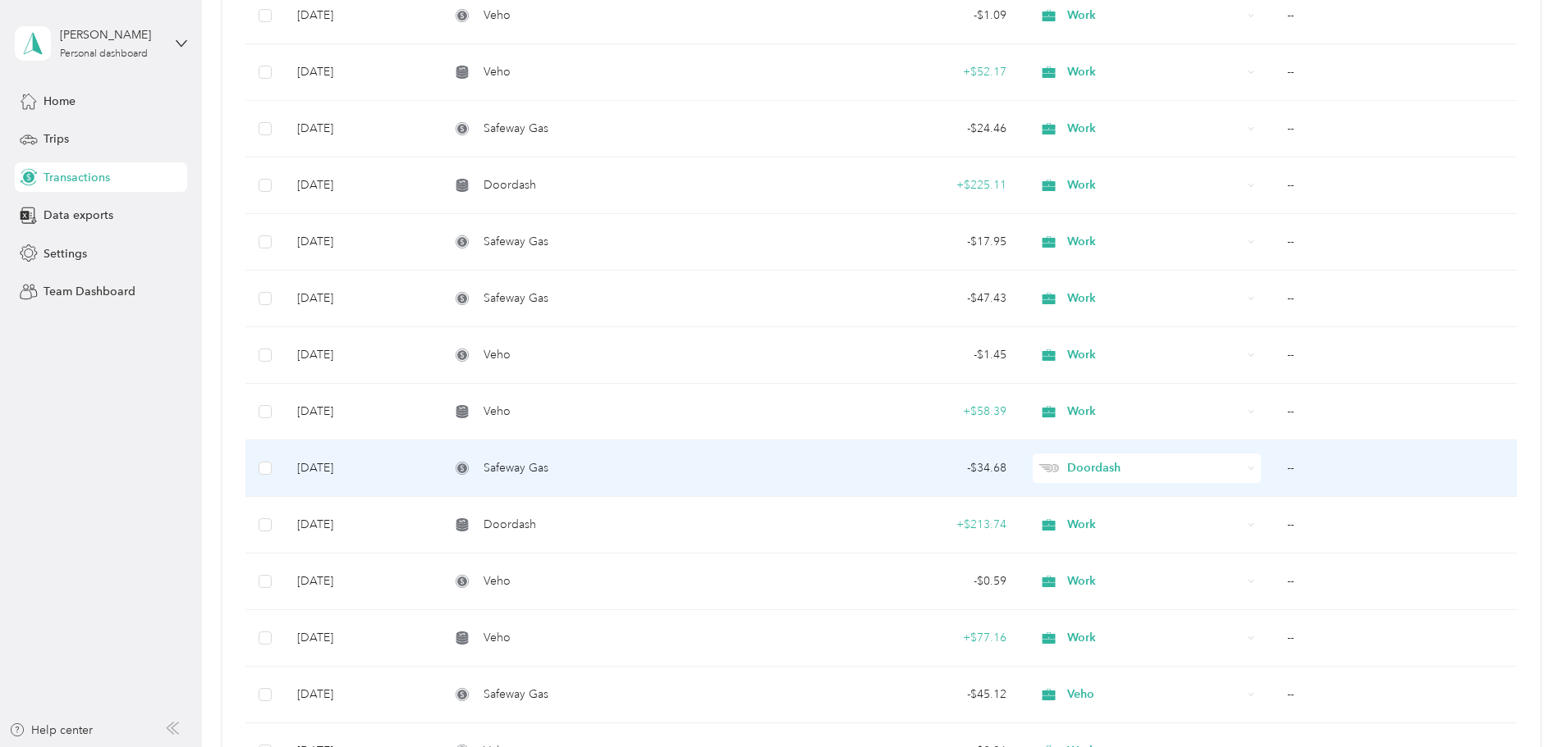
click at [1274, 465] on td "--" at bounding box center [1395, 469] width 243 height 57
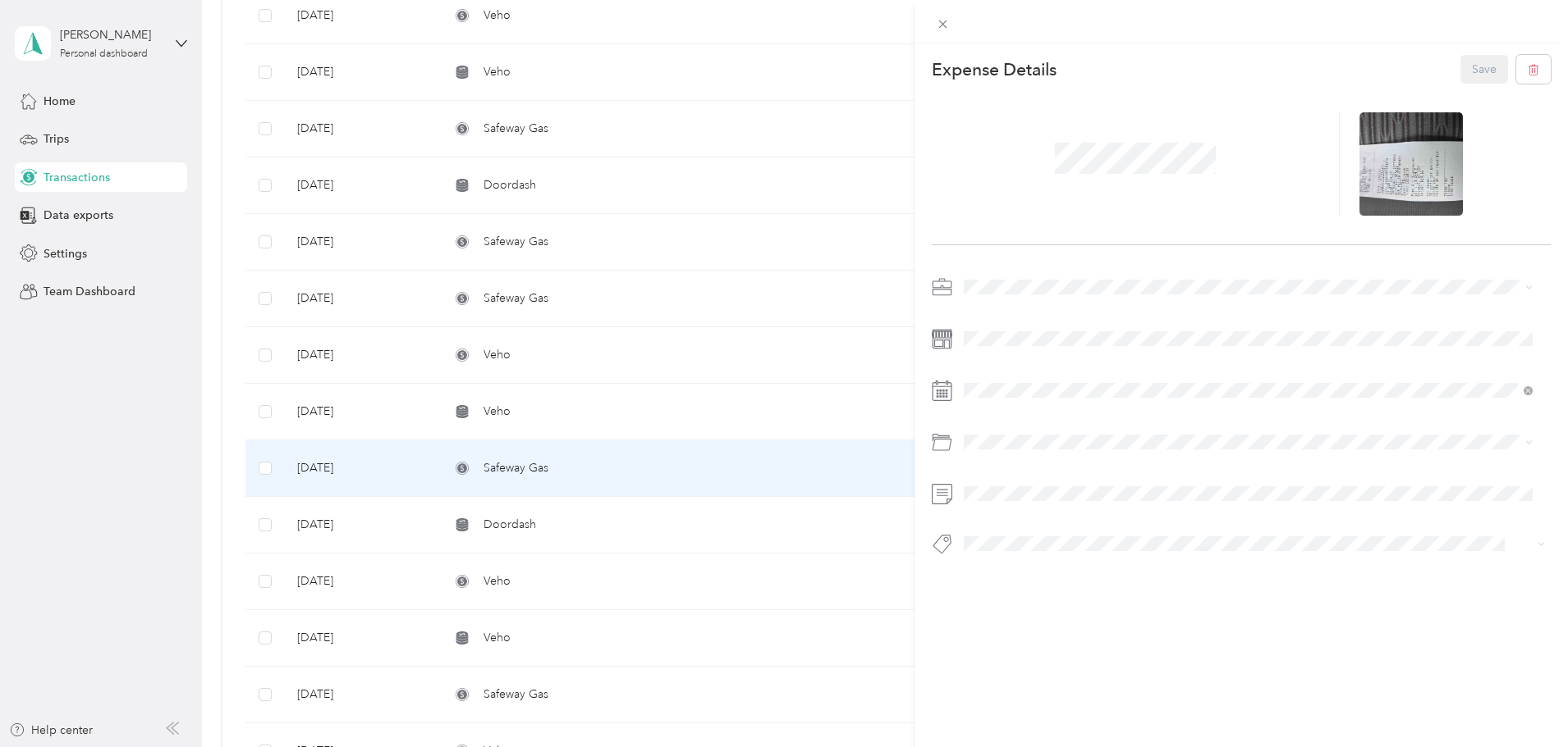
click at [995, 316] on span "Work" at bounding box center [983, 311] width 27 height 14
click at [1486, 64] on button "Save" at bounding box center [1484, 69] width 47 height 28
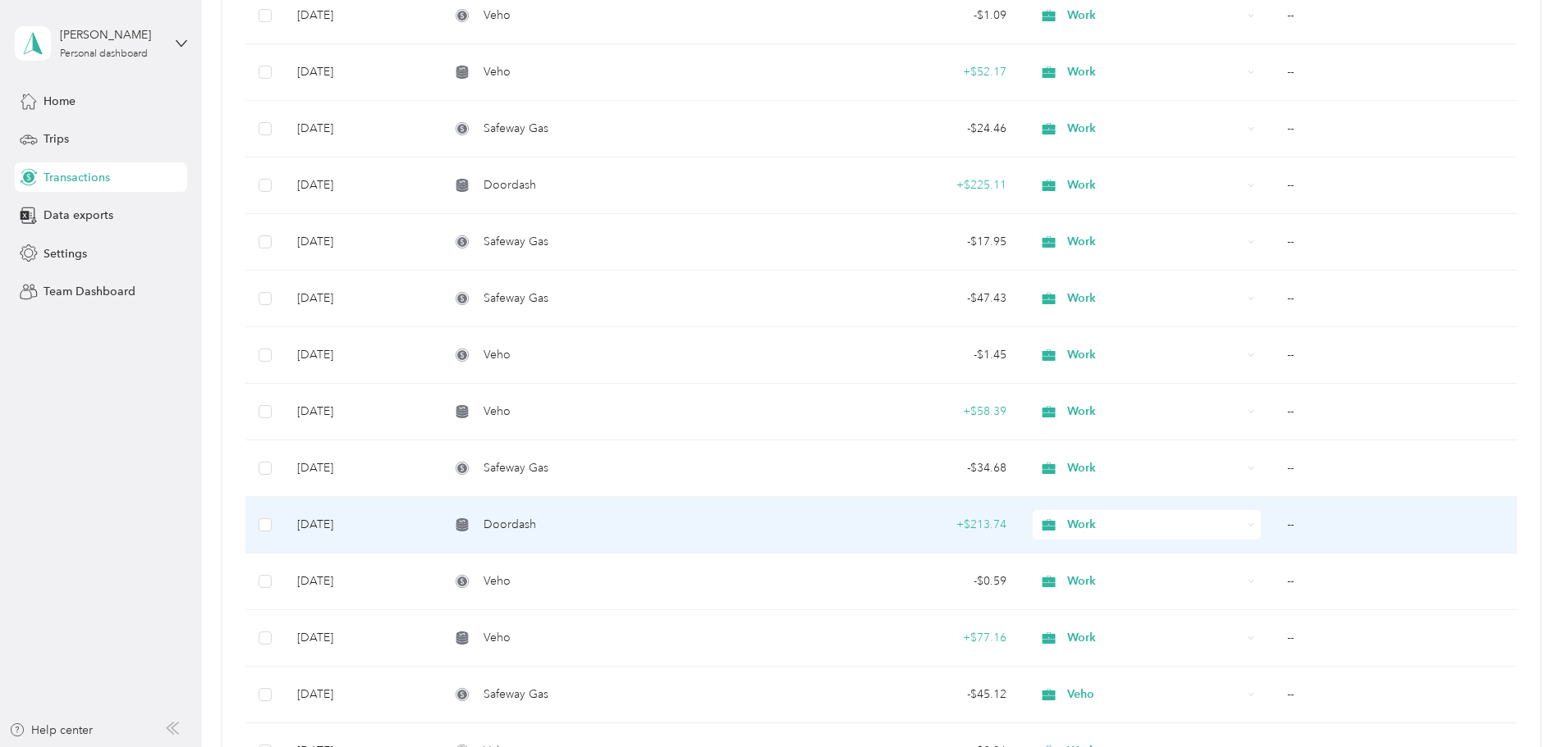
click at [1274, 523] on td "--" at bounding box center [1395, 525] width 243 height 57
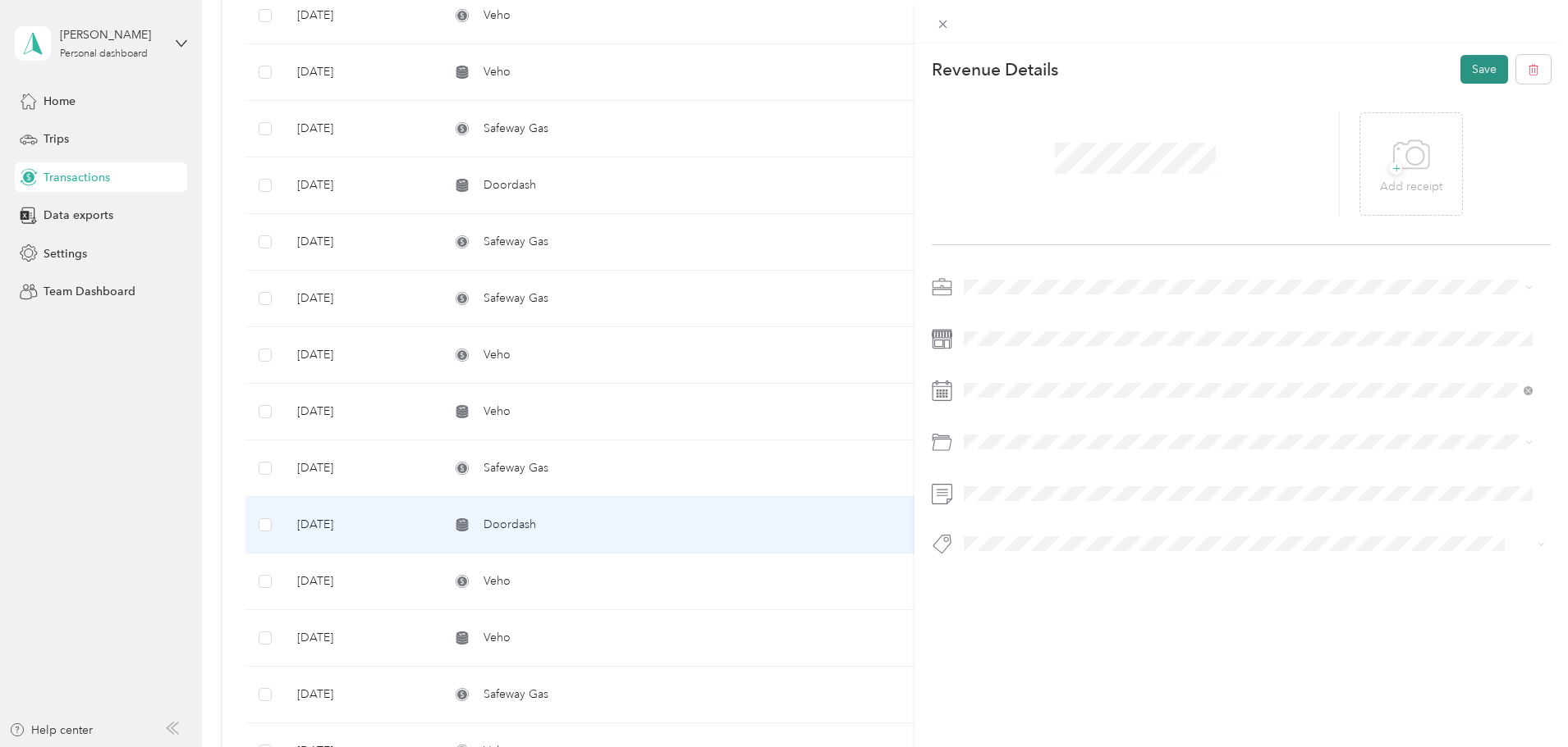
click at [1462, 73] on button "Save" at bounding box center [1484, 69] width 47 height 28
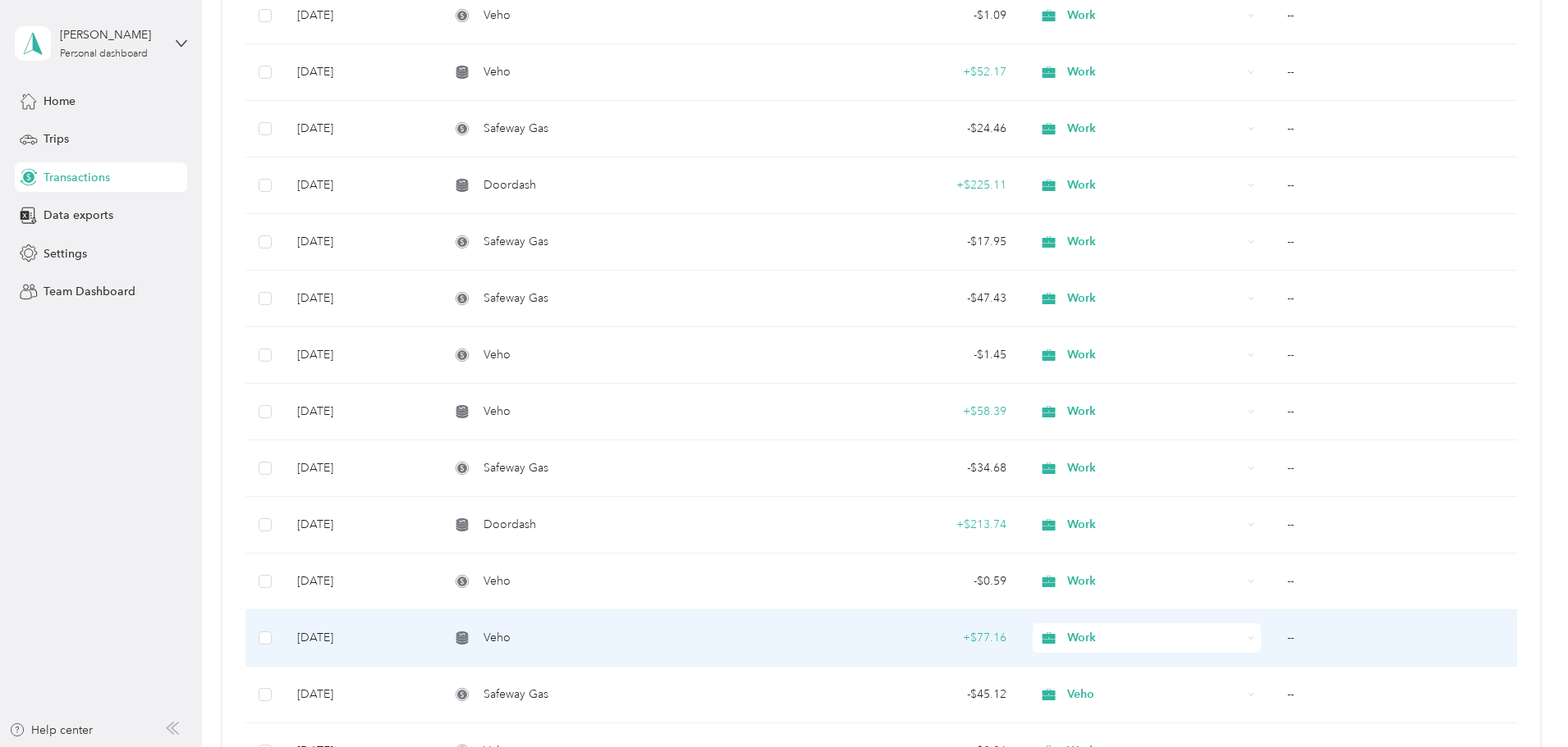
click at [1274, 638] on td "--" at bounding box center [1395, 639] width 243 height 57
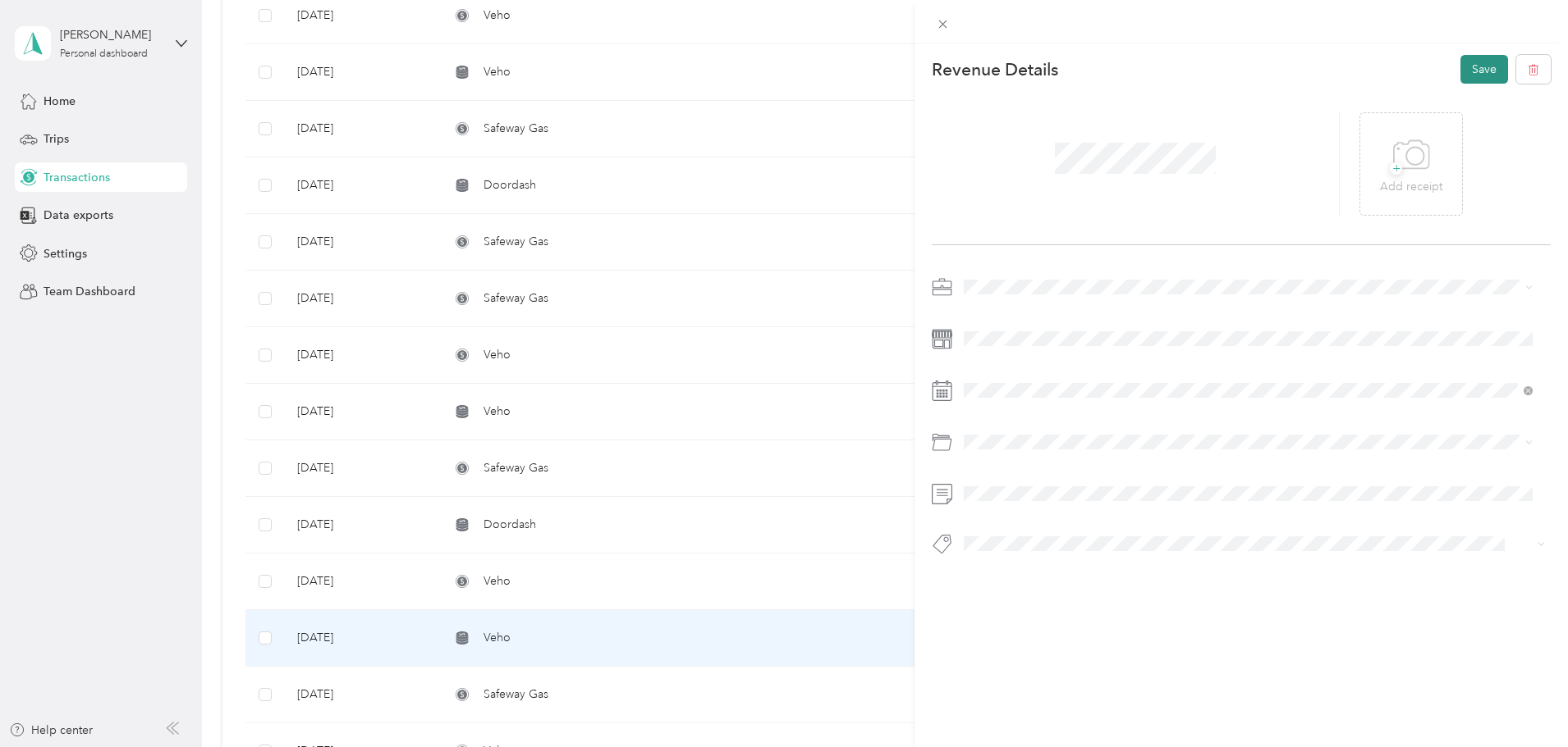
click at [1473, 78] on button "Save" at bounding box center [1484, 69] width 47 height 28
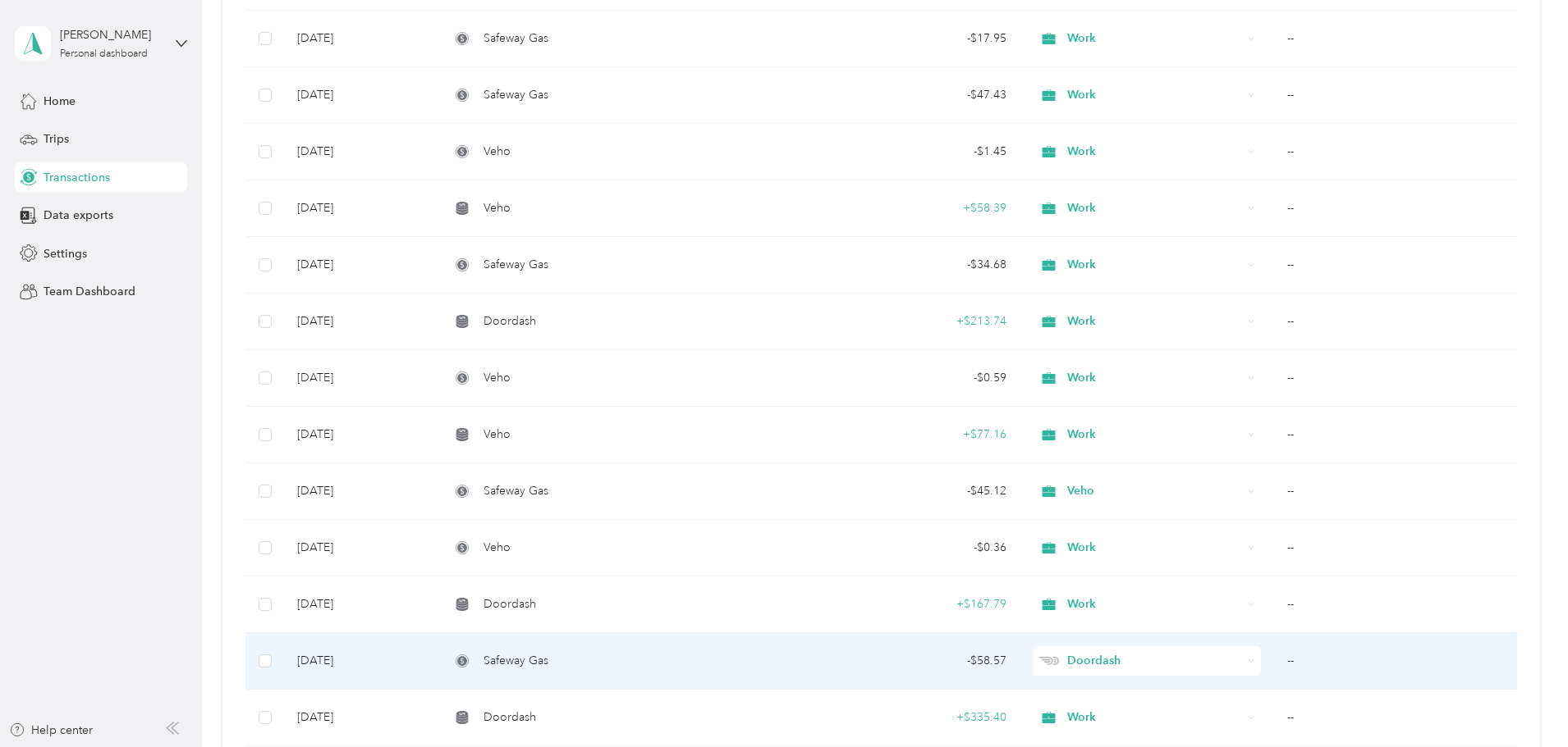
scroll to position [7795, 0]
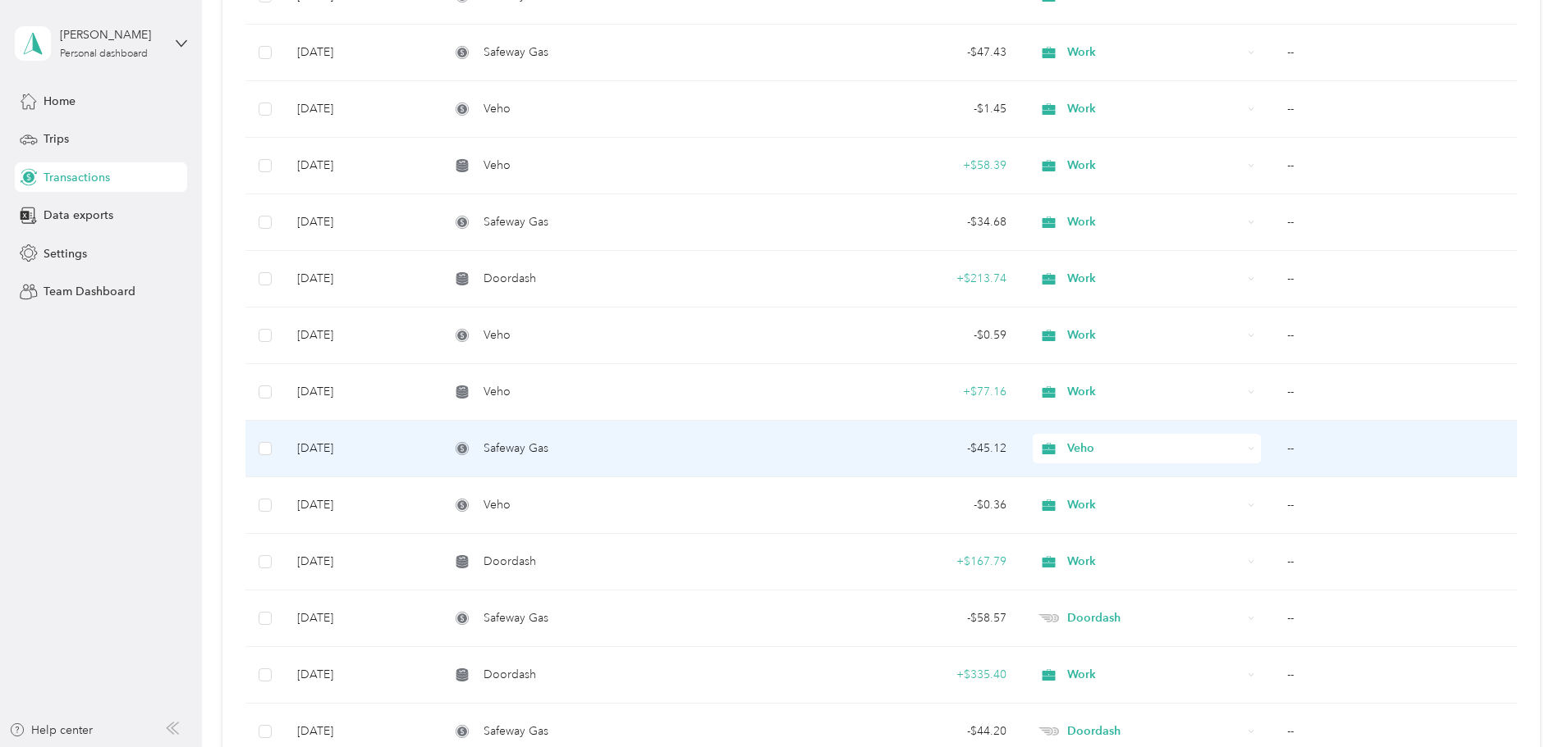
click at [1274, 446] on td "--" at bounding box center [1395, 449] width 243 height 57
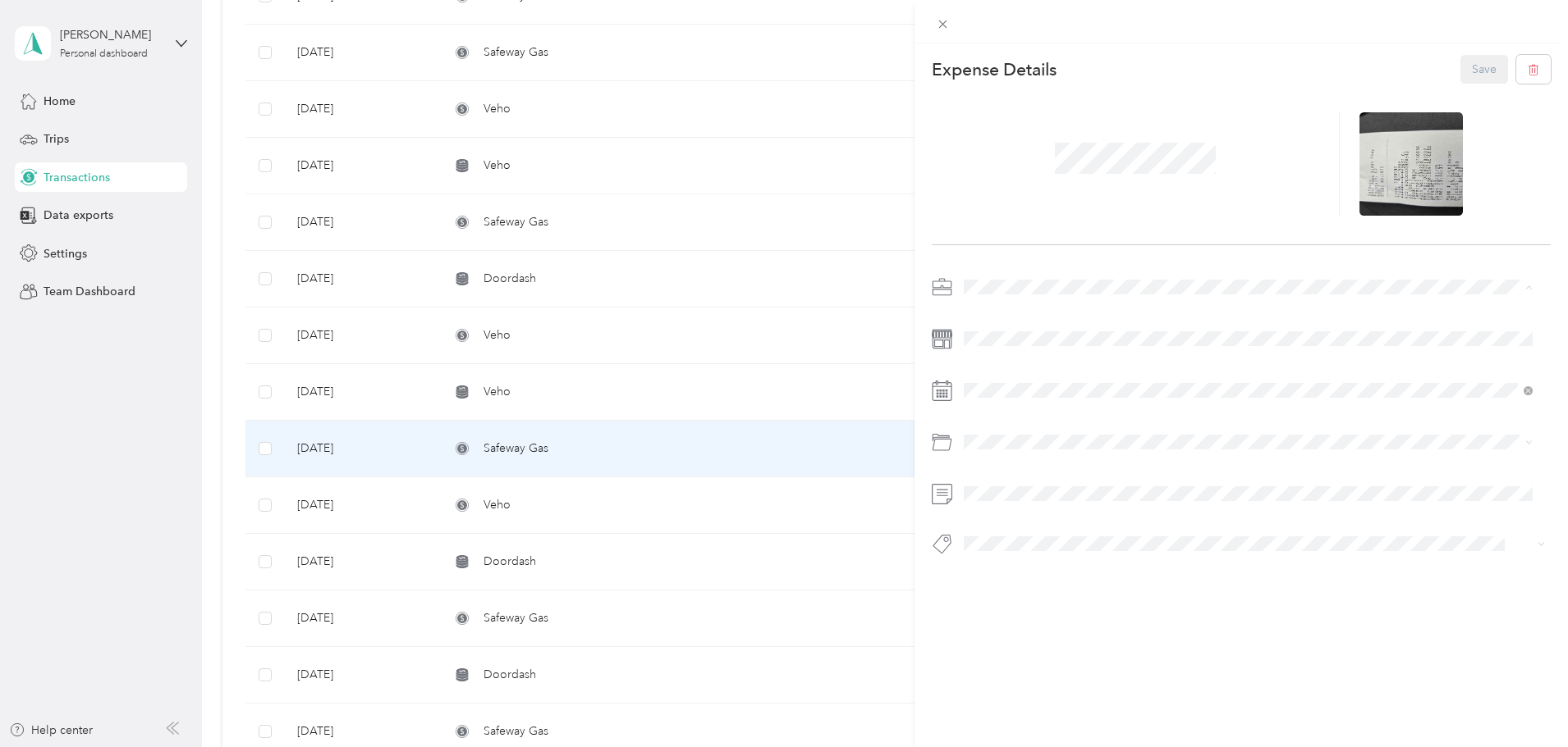
click at [1010, 313] on div "Work" at bounding box center [1248, 316] width 558 height 17
click at [1464, 69] on button "Save" at bounding box center [1484, 69] width 47 height 28
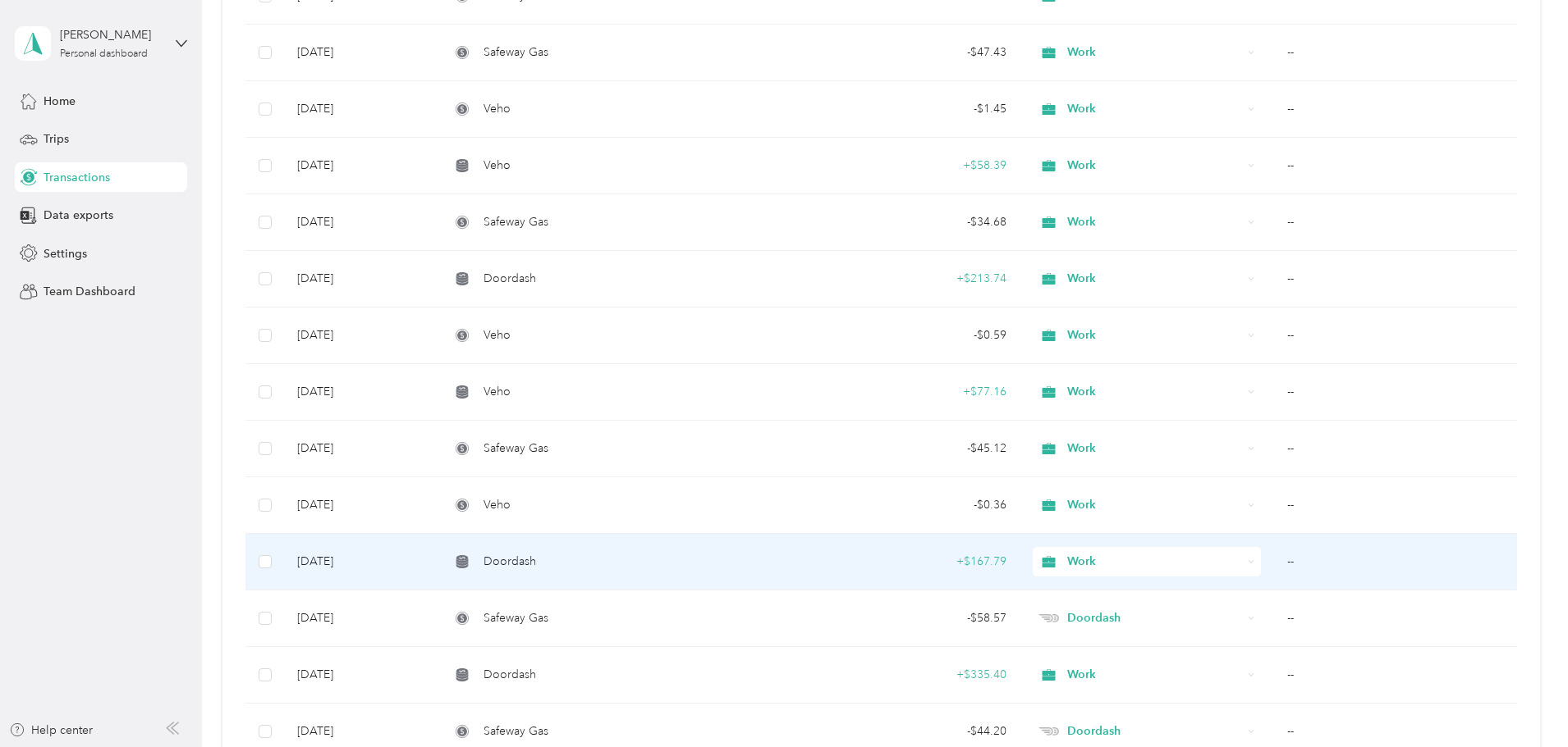
click at [1274, 562] on td "--" at bounding box center [1395, 562] width 243 height 57
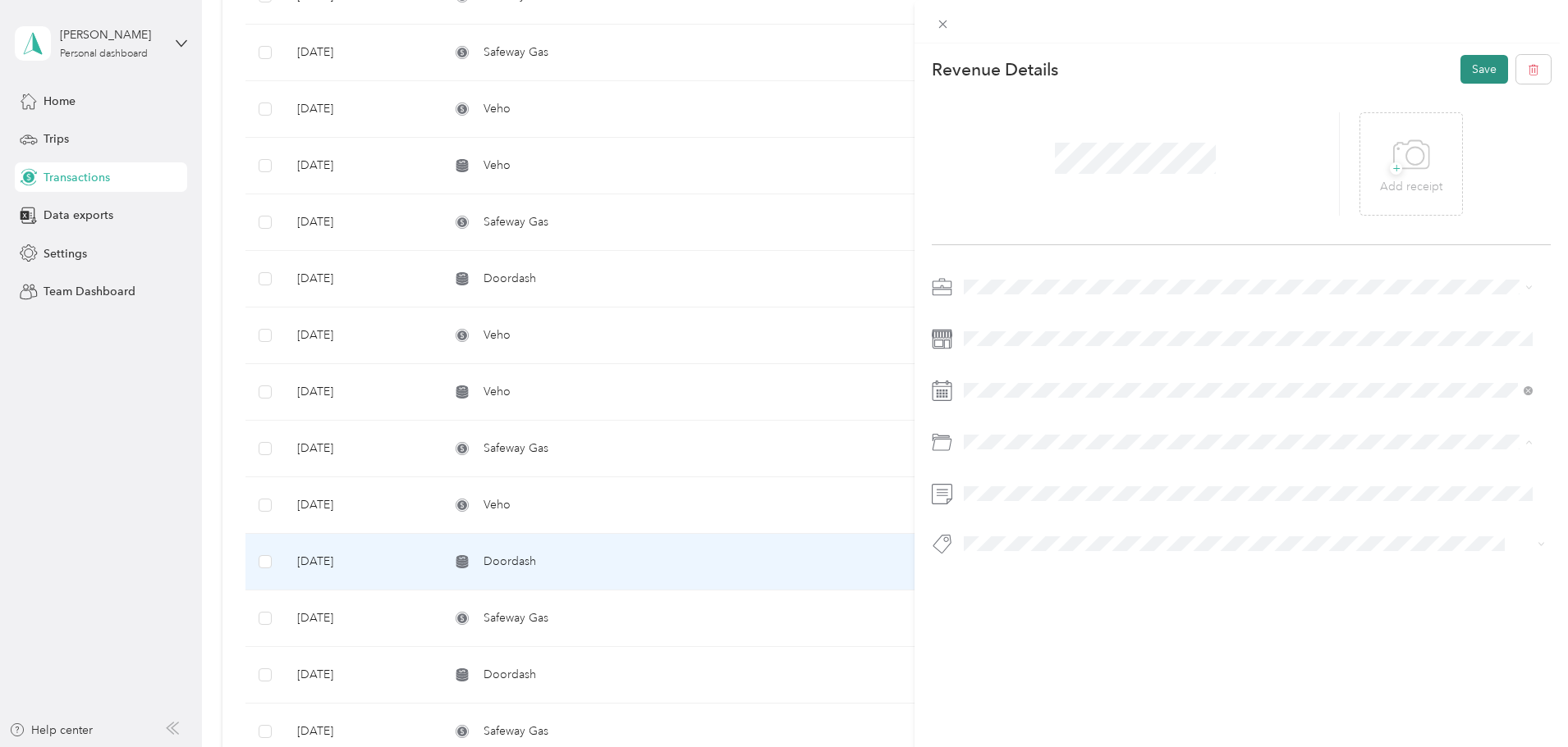
click at [1465, 59] on button "Save" at bounding box center [1484, 69] width 47 height 28
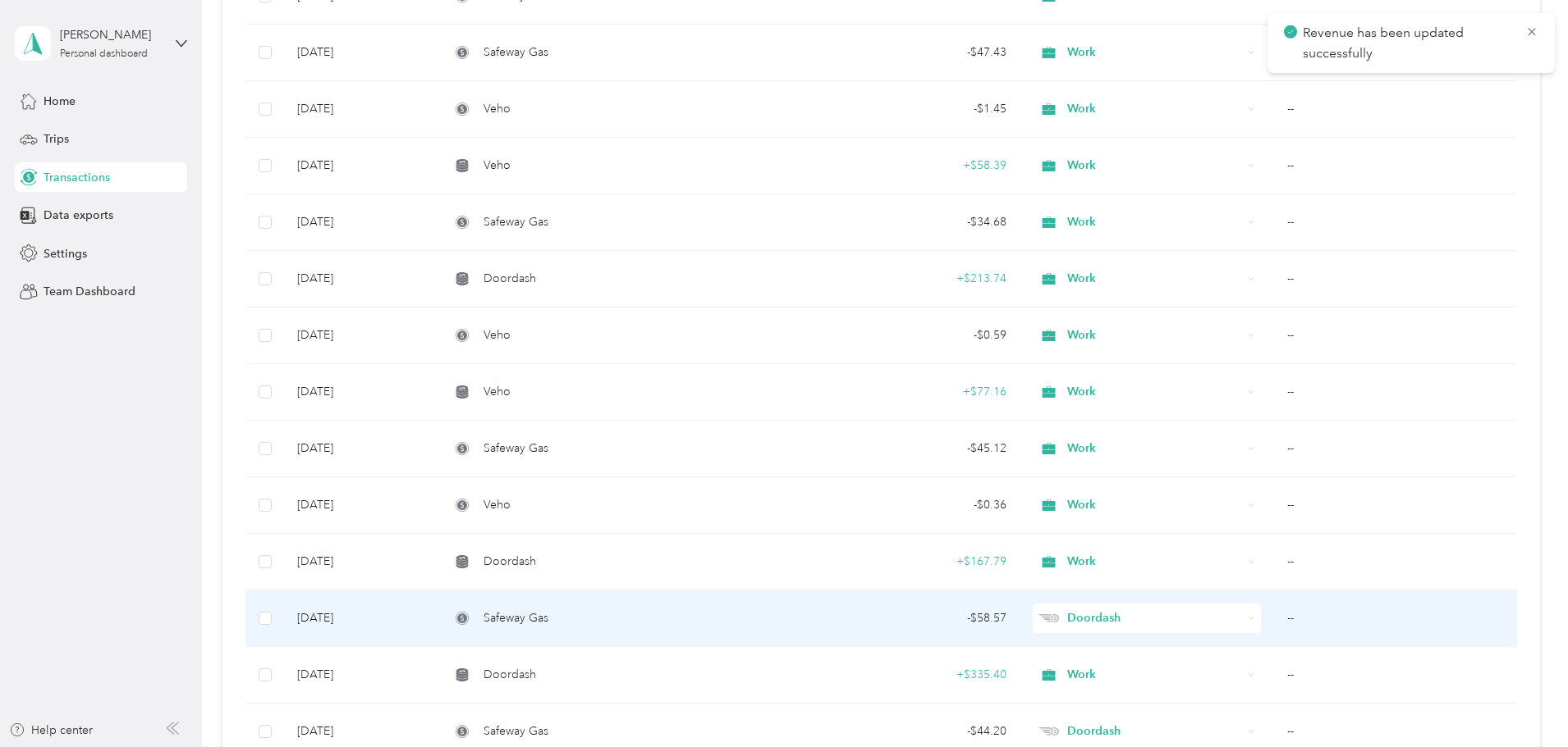
click at [1274, 615] on td "--" at bounding box center [1395, 619] width 243 height 57
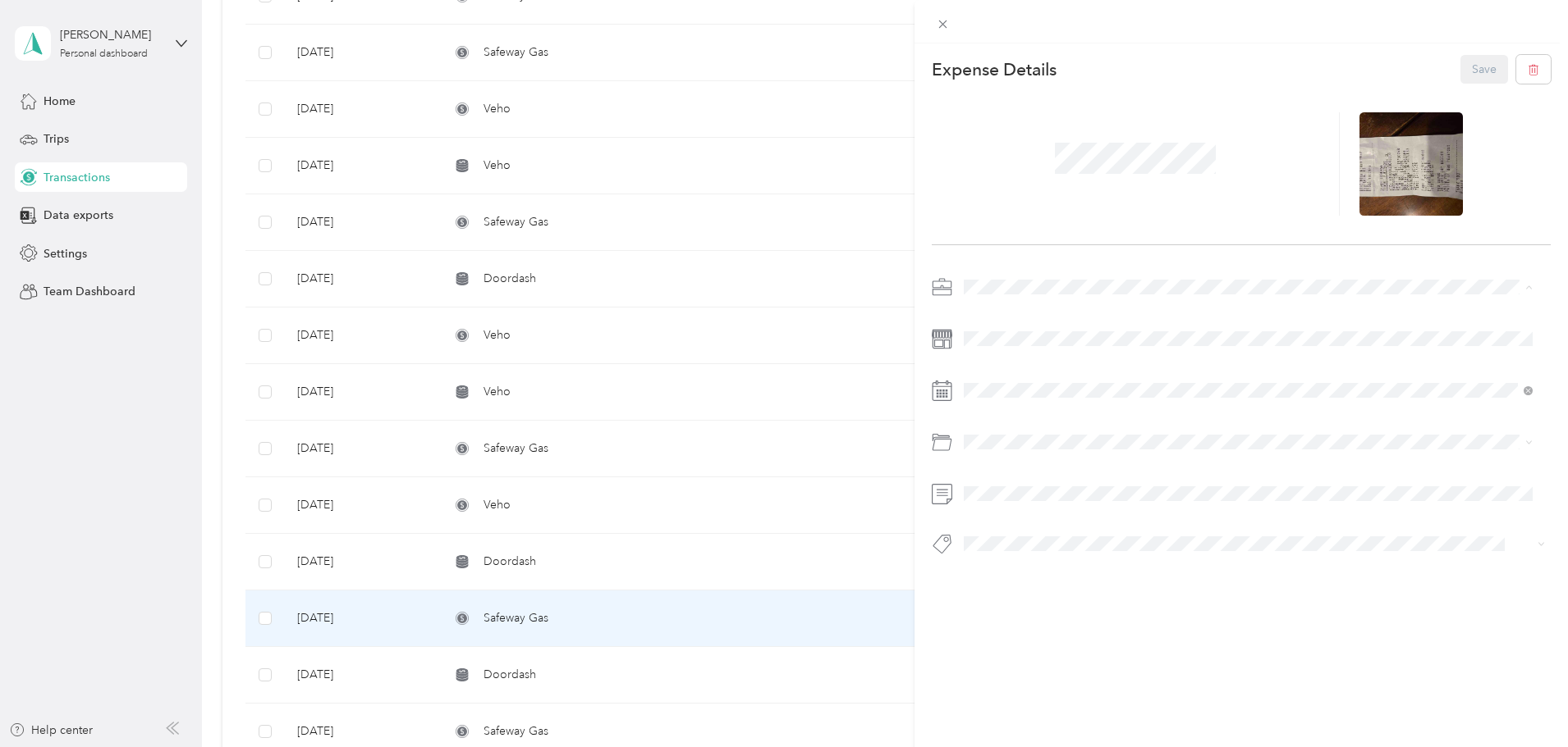
click at [988, 312] on span "Work" at bounding box center [983, 316] width 27 height 14
click at [1467, 62] on button "Save" at bounding box center [1484, 69] width 47 height 28
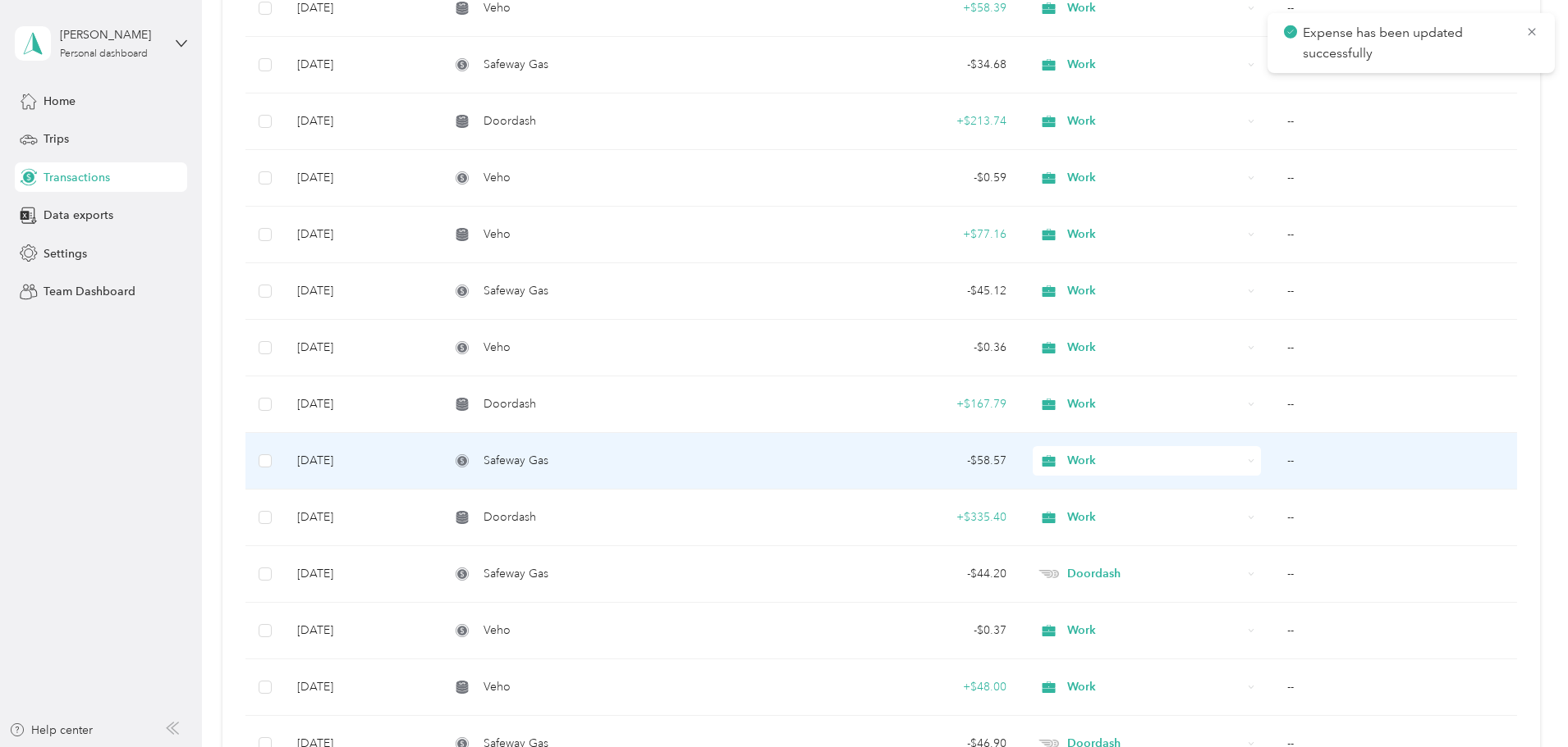
scroll to position [7959, 0]
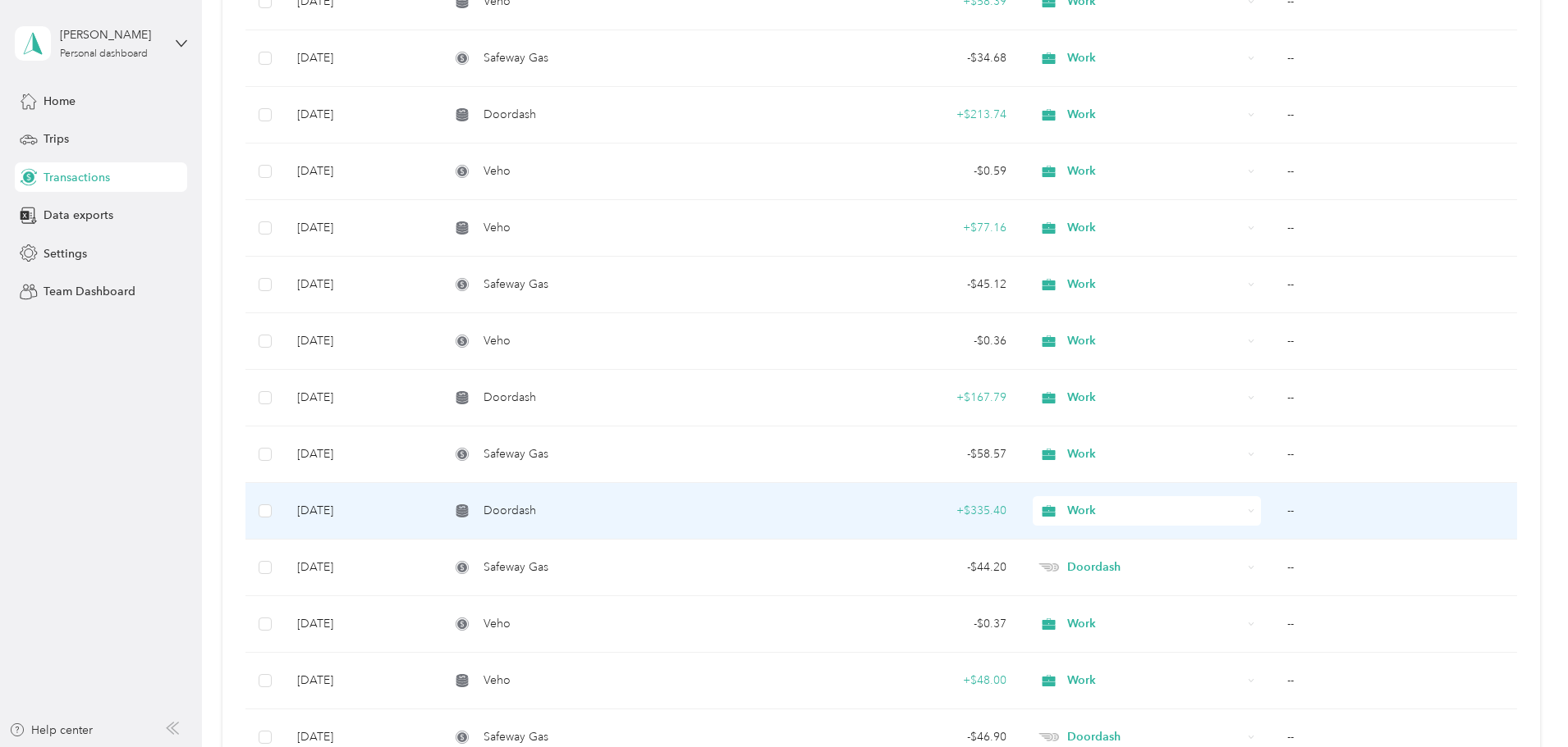
click at [1274, 509] on td "--" at bounding box center [1395, 512] width 243 height 57
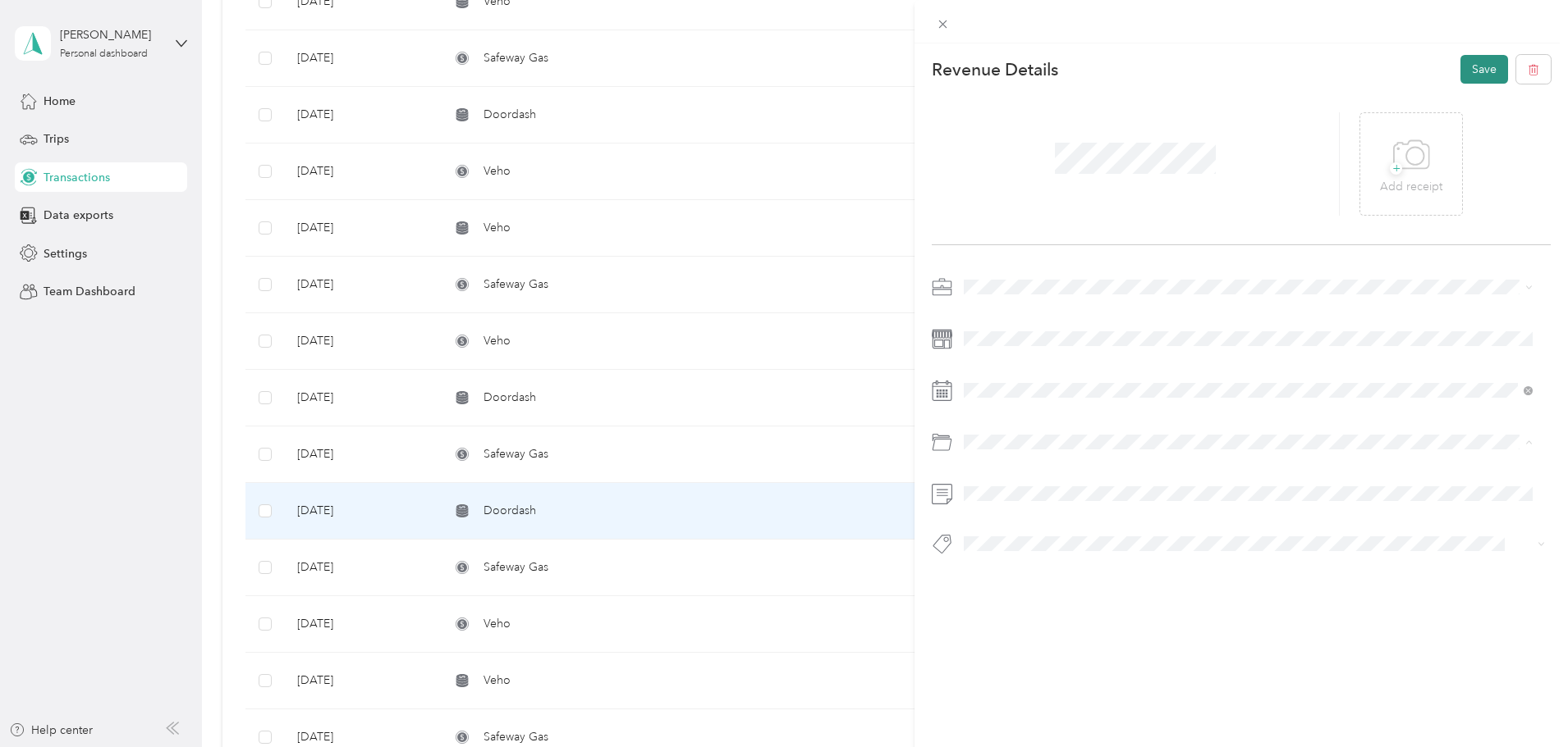
click at [1468, 67] on button "Save" at bounding box center [1484, 69] width 47 height 28
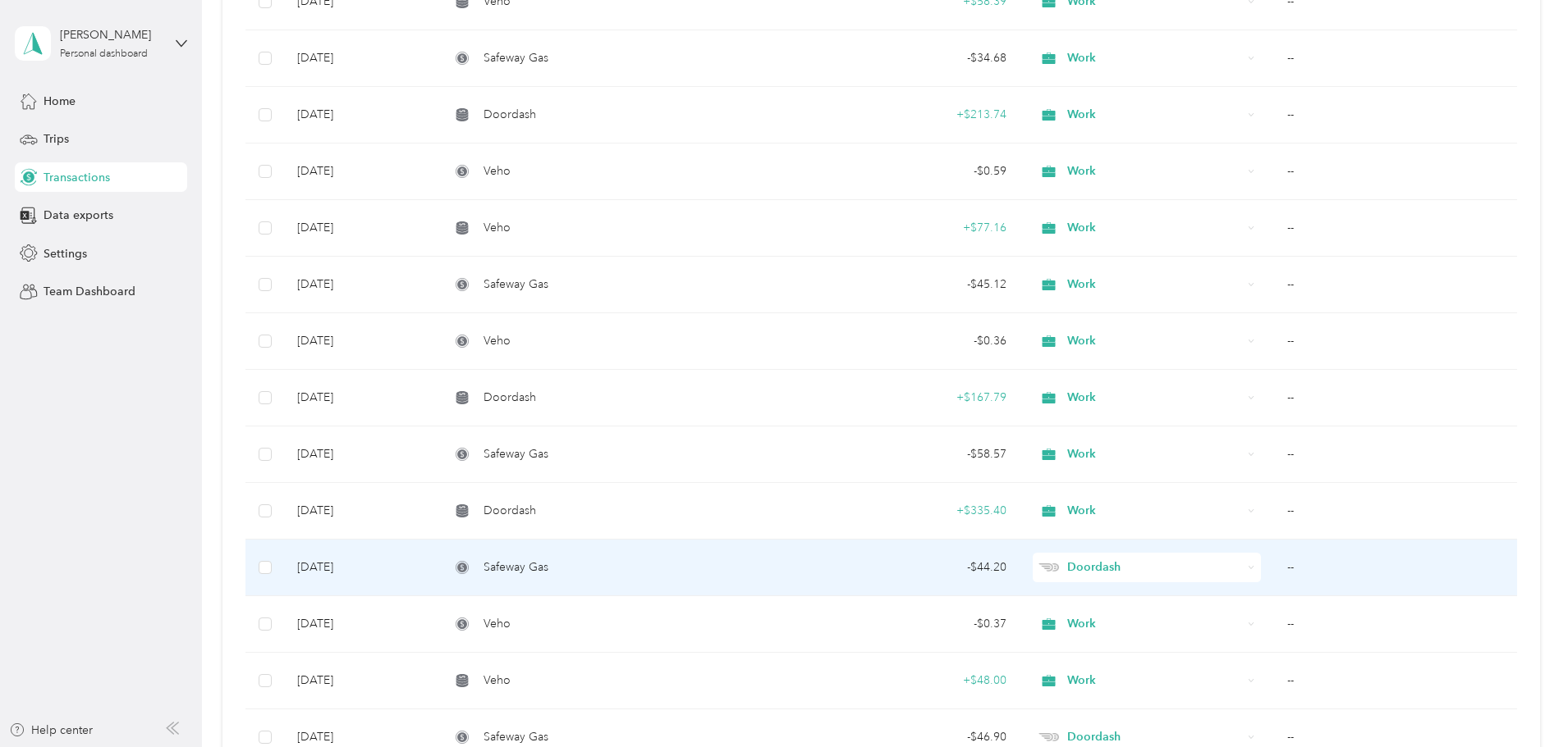
click at [1274, 567] on td "--" at bounding box center [1395, 568] width 243 height 57
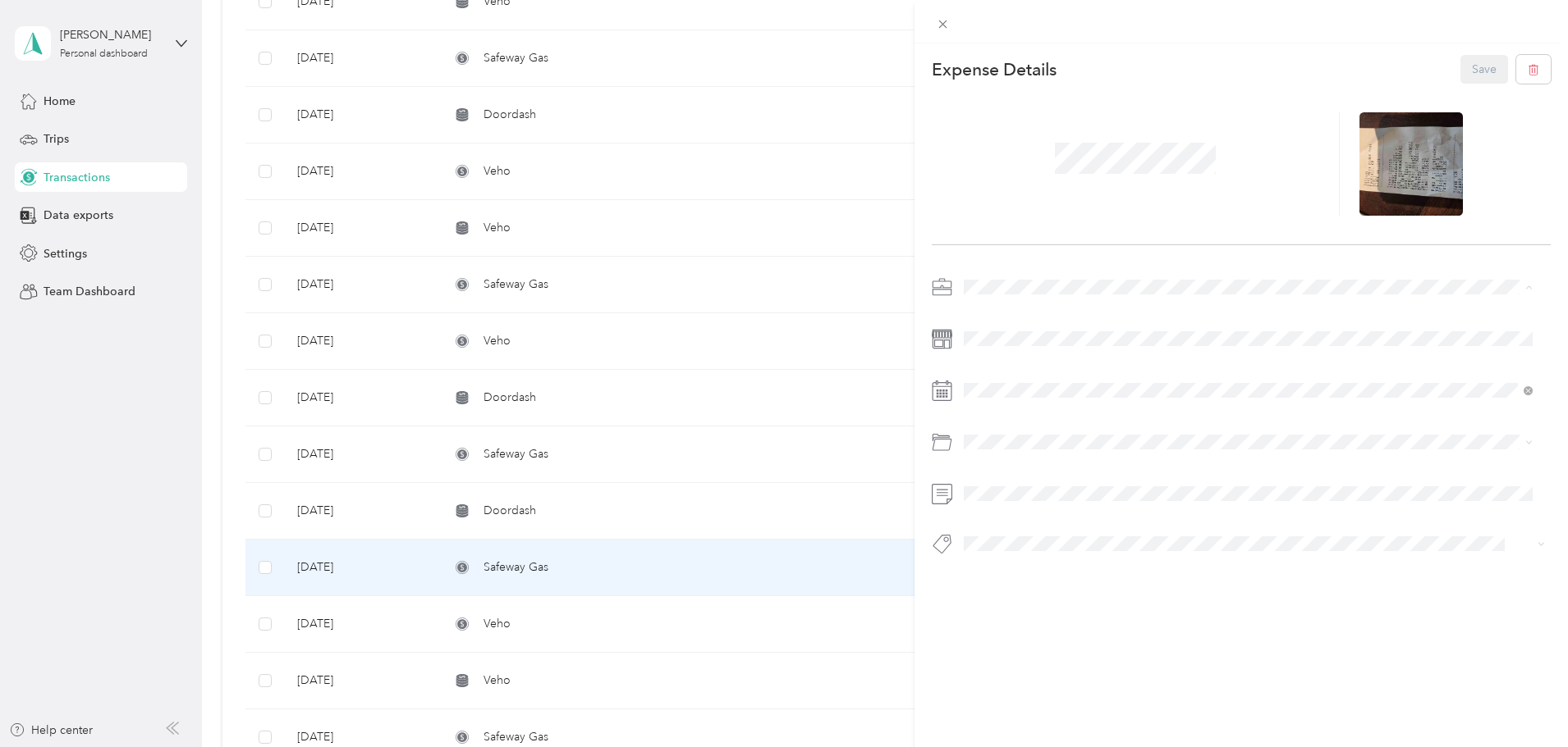
click at [1009, 320] on li "Work" at bounding box center [1248, 316] width 581 height 28
click at [1480, 70] on button "Save" at bounding box center [1484, 69] width 47 height 28
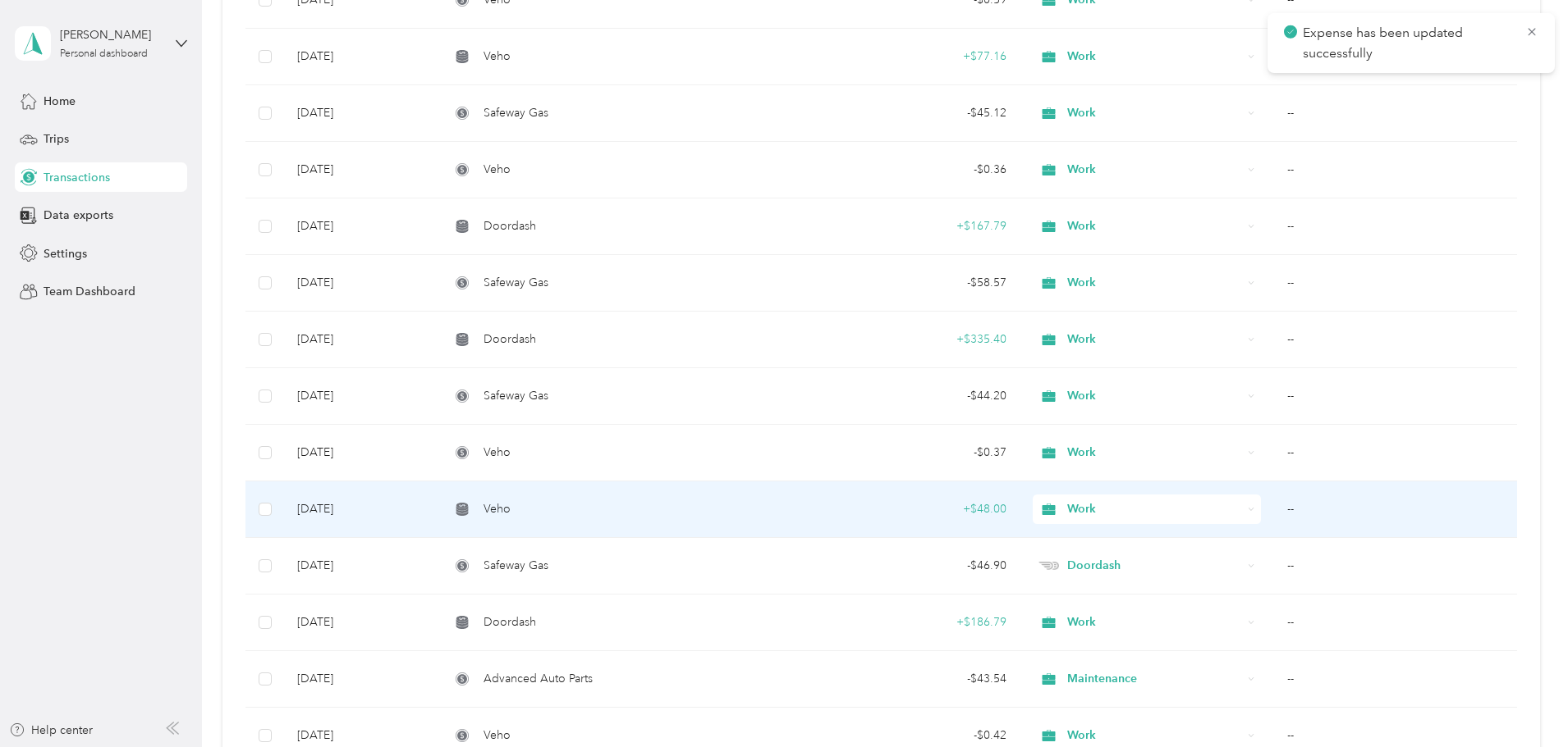
scroll to position [8204, 0]
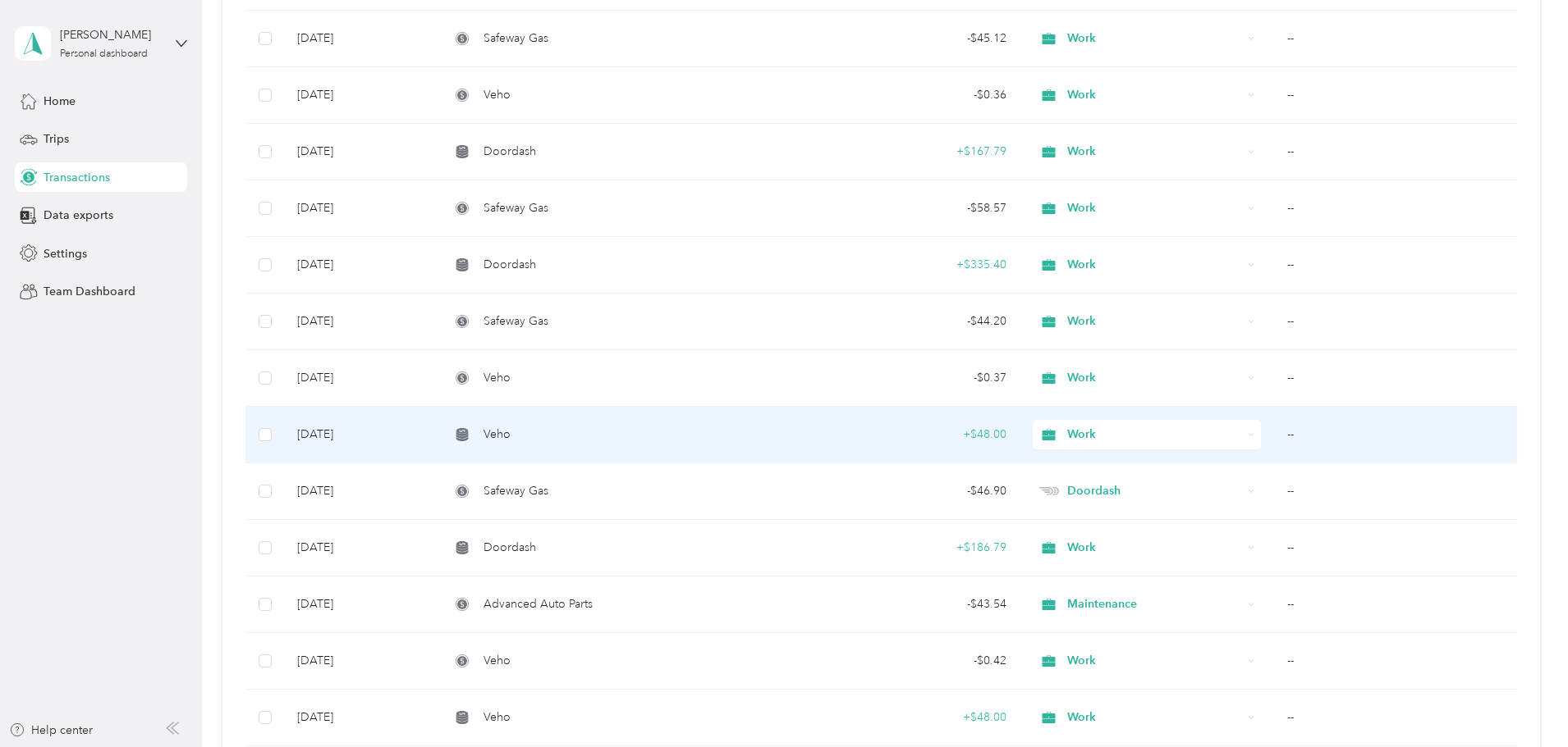
click at [1274, 432] on td "--" at bounding box center [1395, 435] width 243 height 57
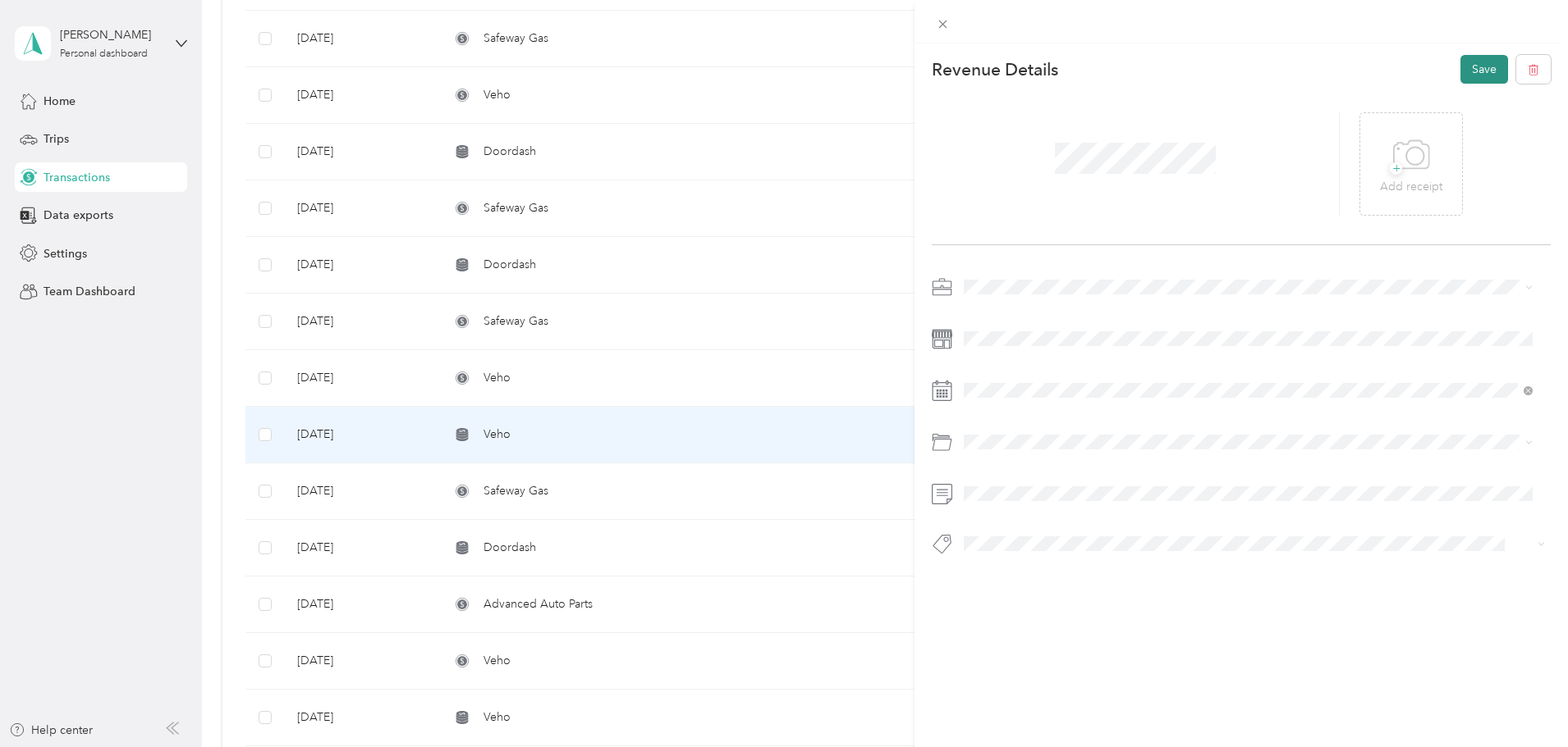
click at [1479, 72] on button "Save" at bounding box center [1484, 69] width 47 height 28
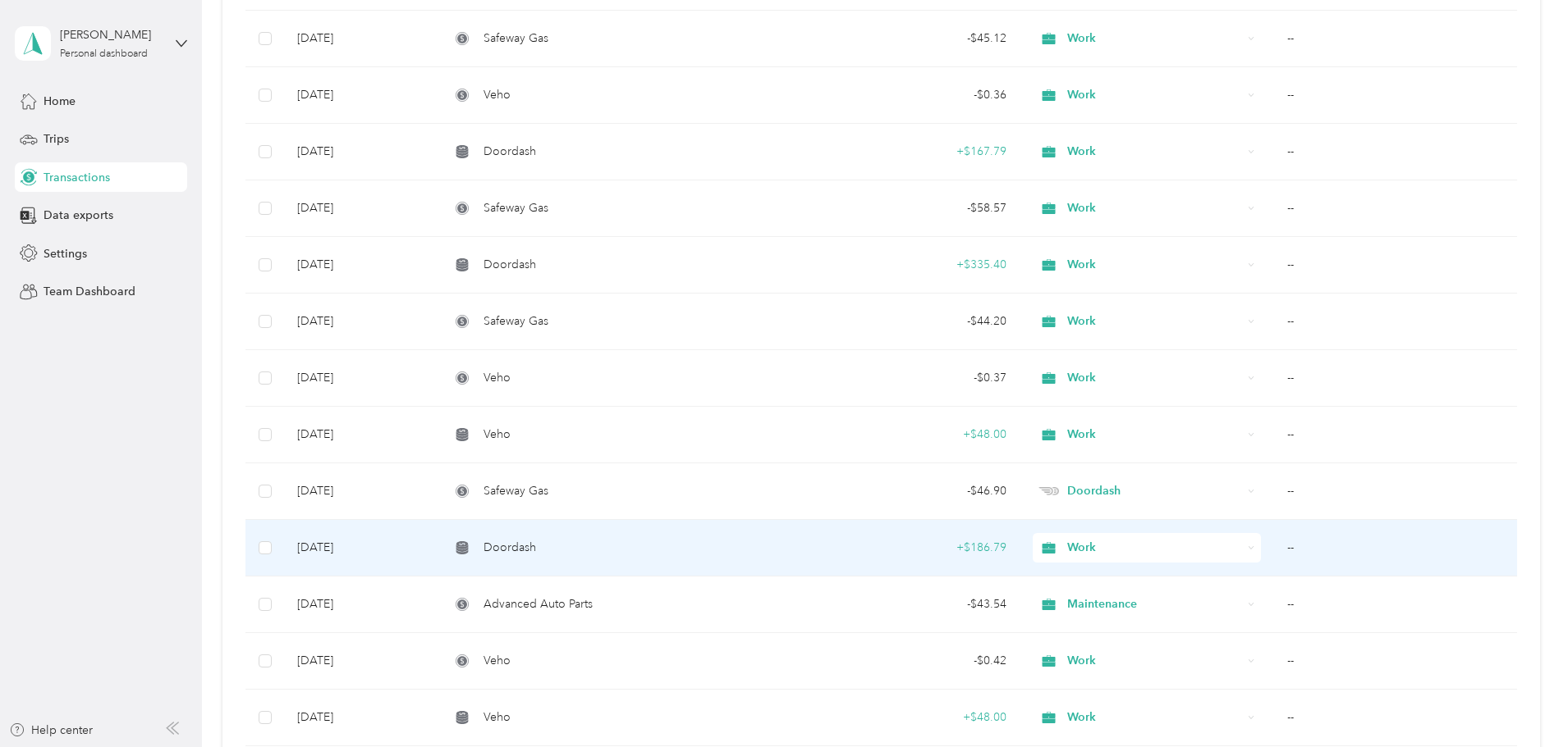
click at [1274, 544] on td "--" at bounding box center [1395, 549] width 243 height 57
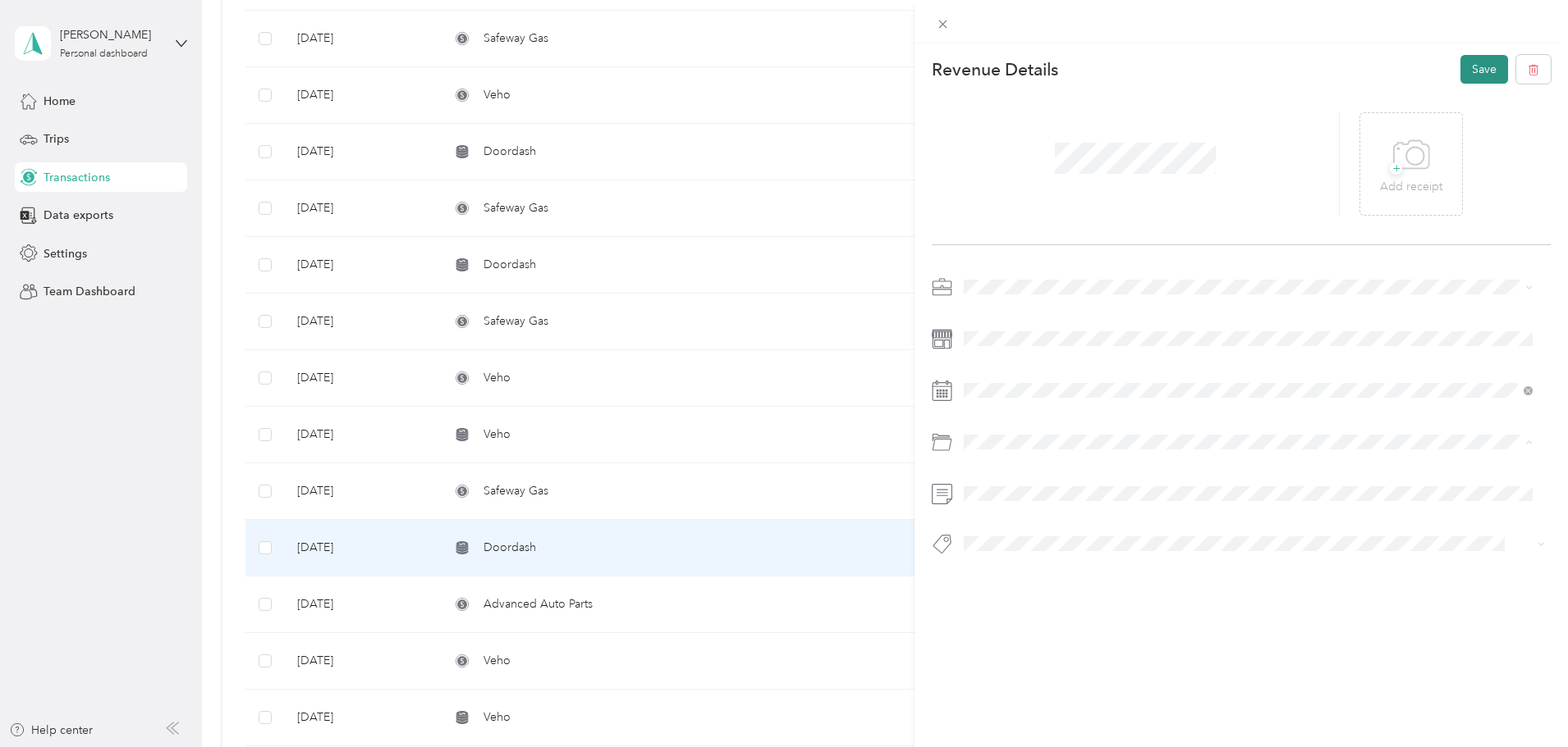
click at [1467, 70] on button "Save" at bounding box center [1484, 69] width 47 height 28
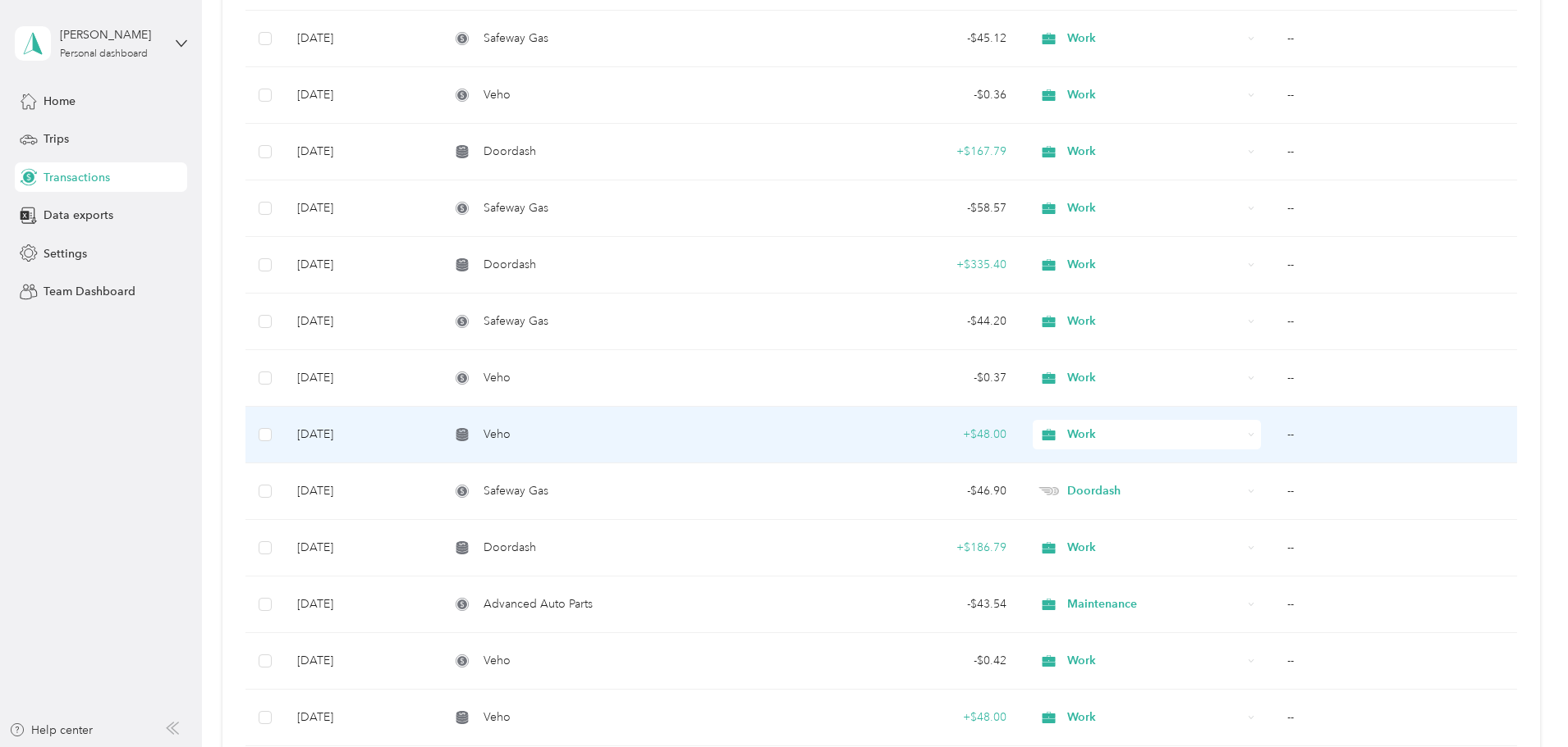
click at [1274, 433] on td "--" at bounding box center [1395, 435] width 243 height 57
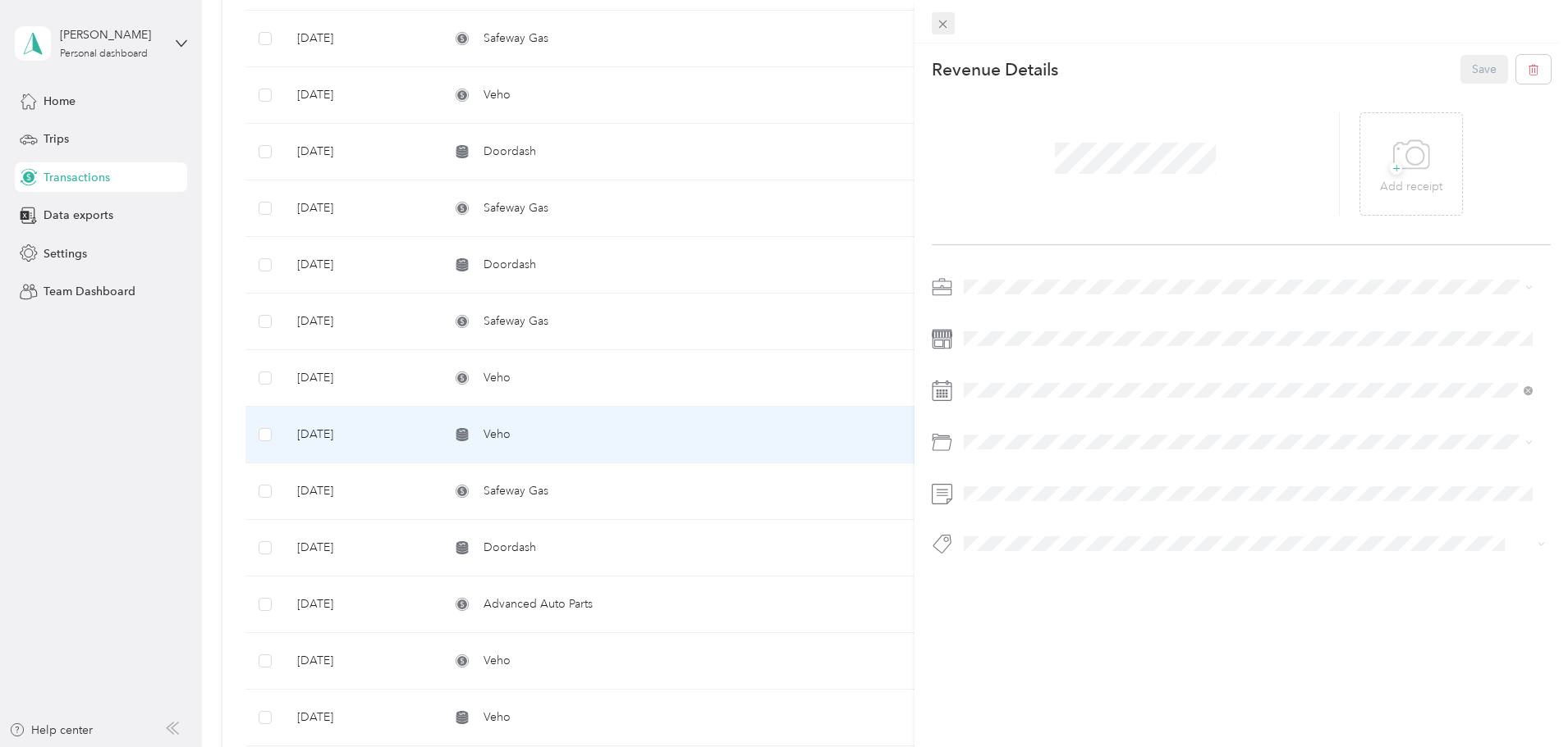
click at [937, 23] on icon at bounding box center [943, 24] width 14 height 14
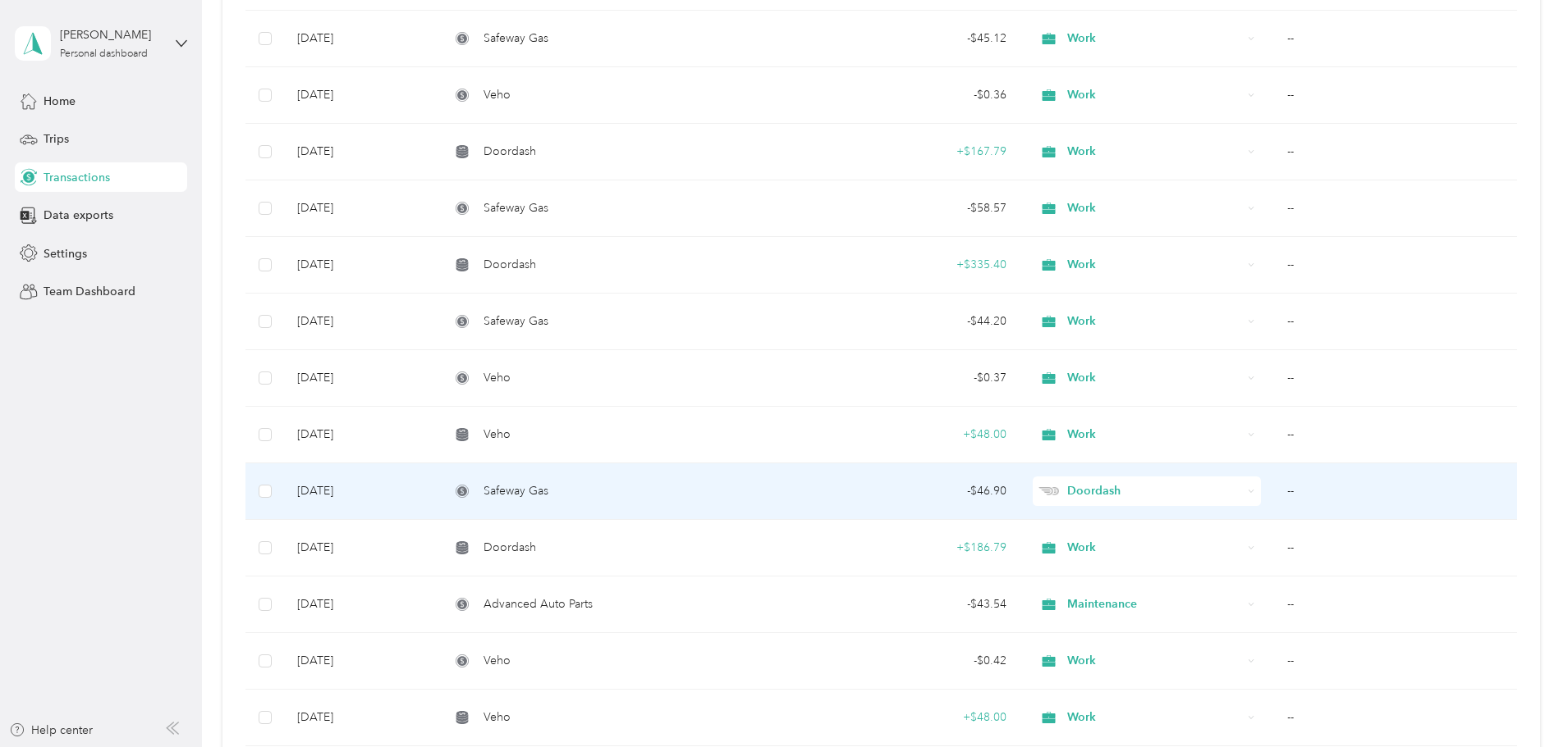
click at [1274, 489] on td "--" at bounding box center [1395, 492] width 243 height 57
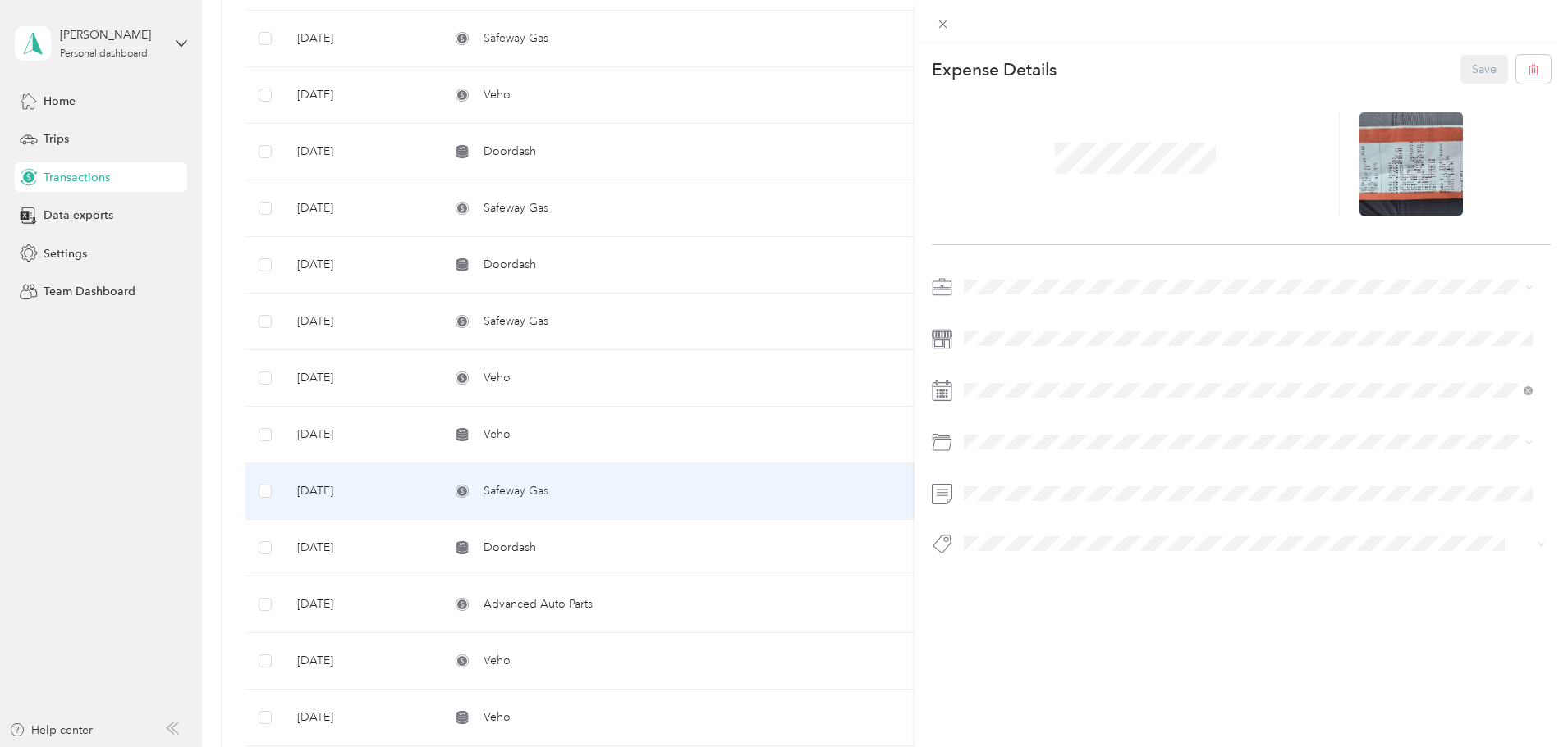
click at [980, 311] on span "Work" at bounding box center [983, 309] width 27 height 14
click at [1484, 63] on button "Save" at bounding box center [1484, 69] width 47 height 28
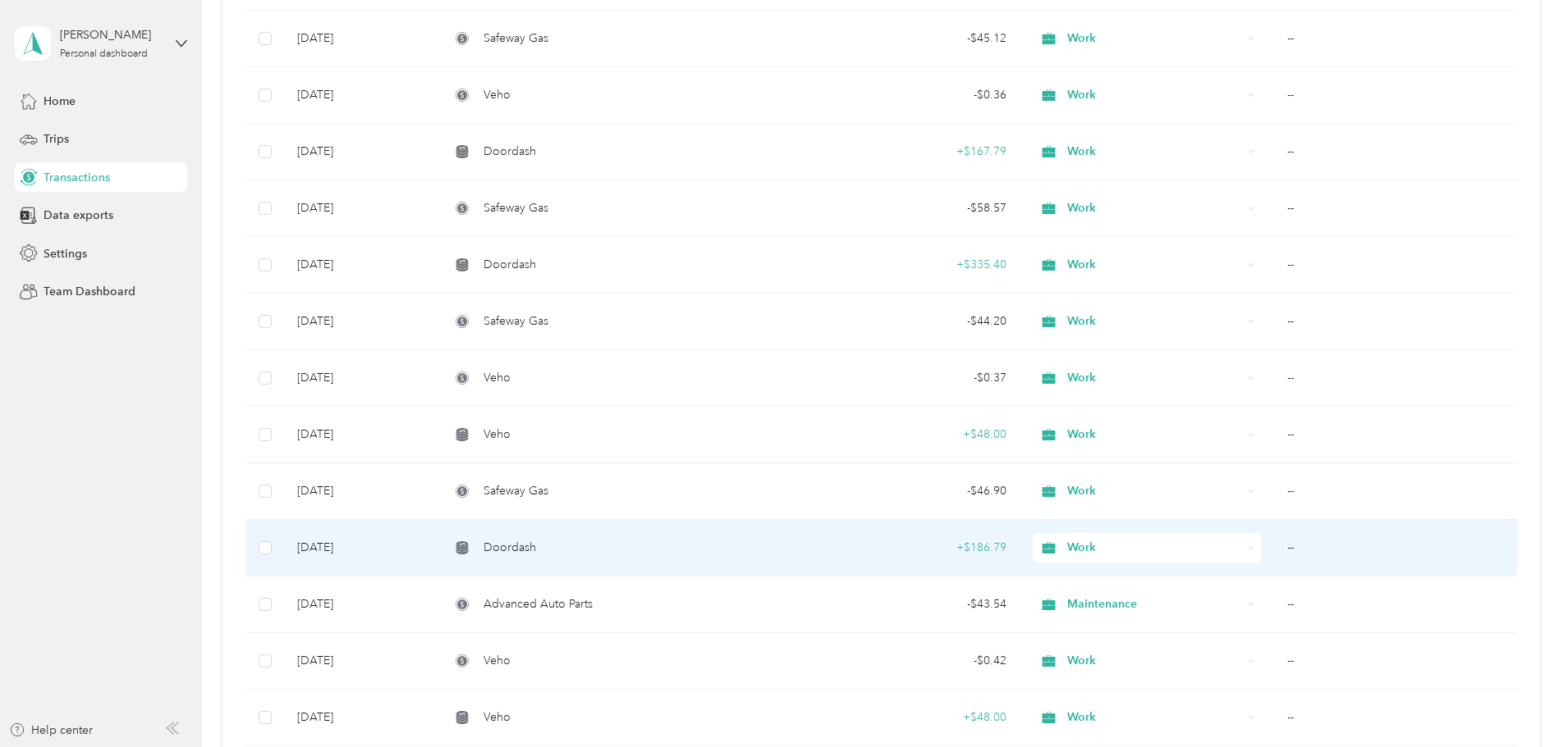
click at [1274, 548] on td "--" at bounding box center [1395, 549] width 243 height 57
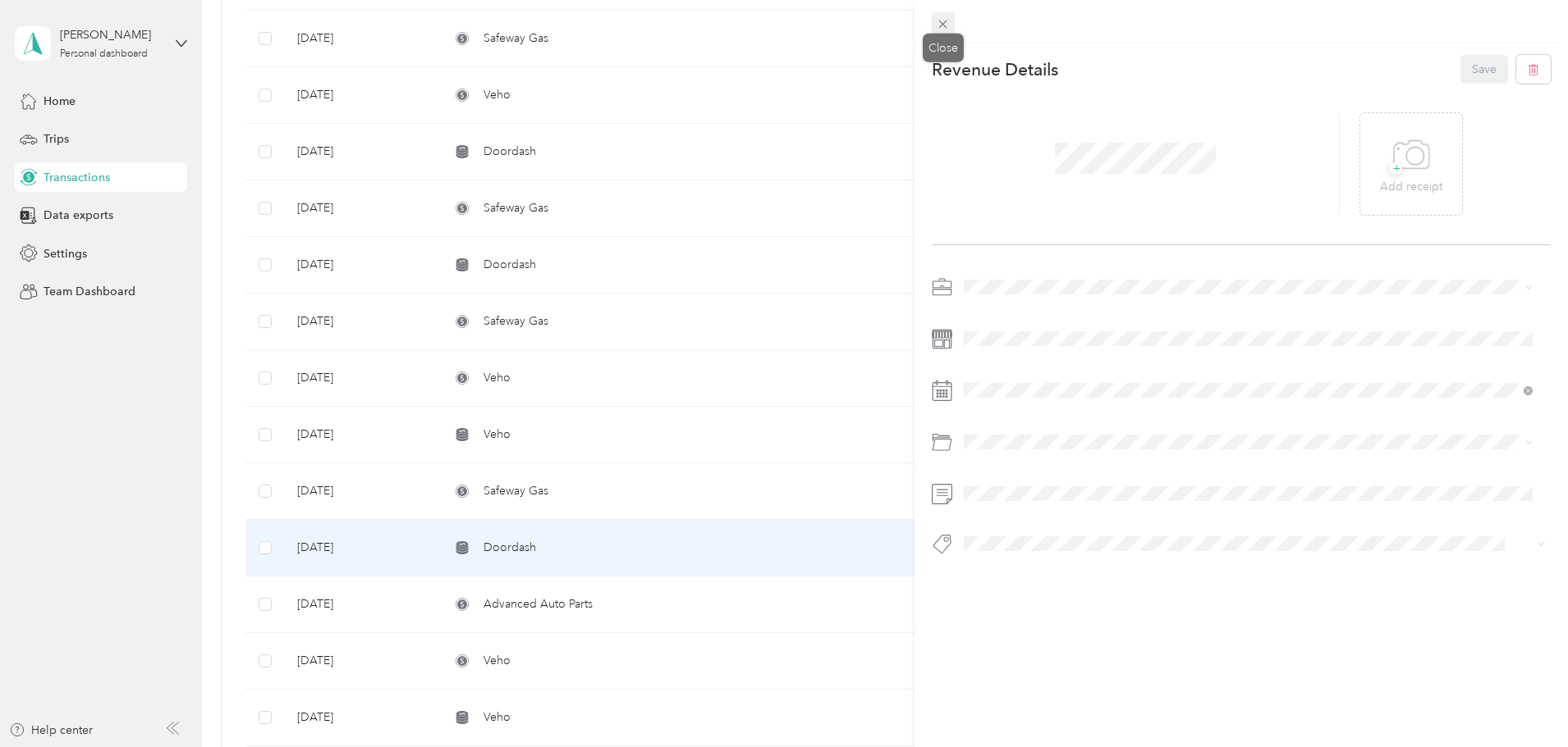
click at [941, 27] on icon at bounding box center [943, 25] width 9 height 9
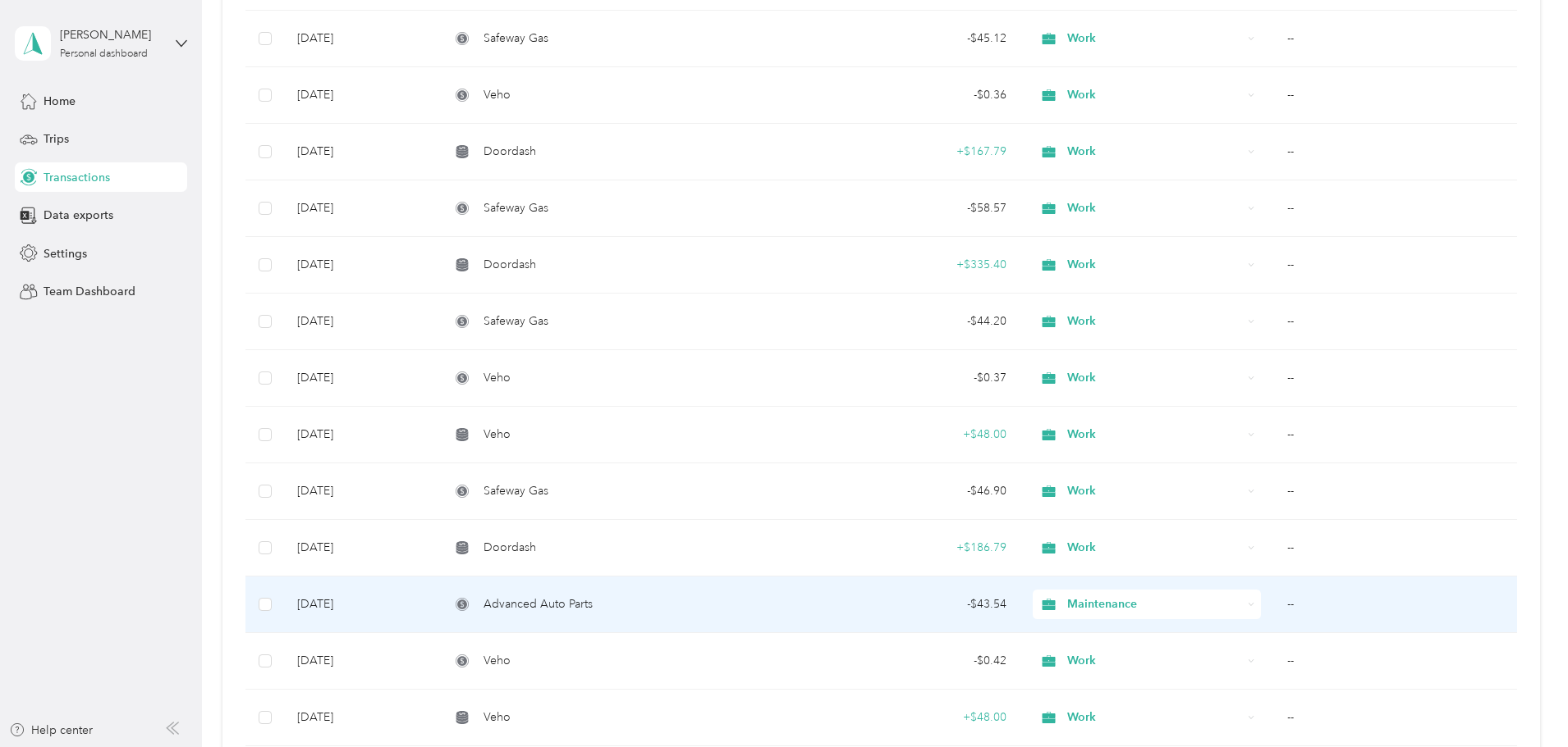
click at [1274, 602] on td "--" at bounding box center [1395, 605] width 243 height 57
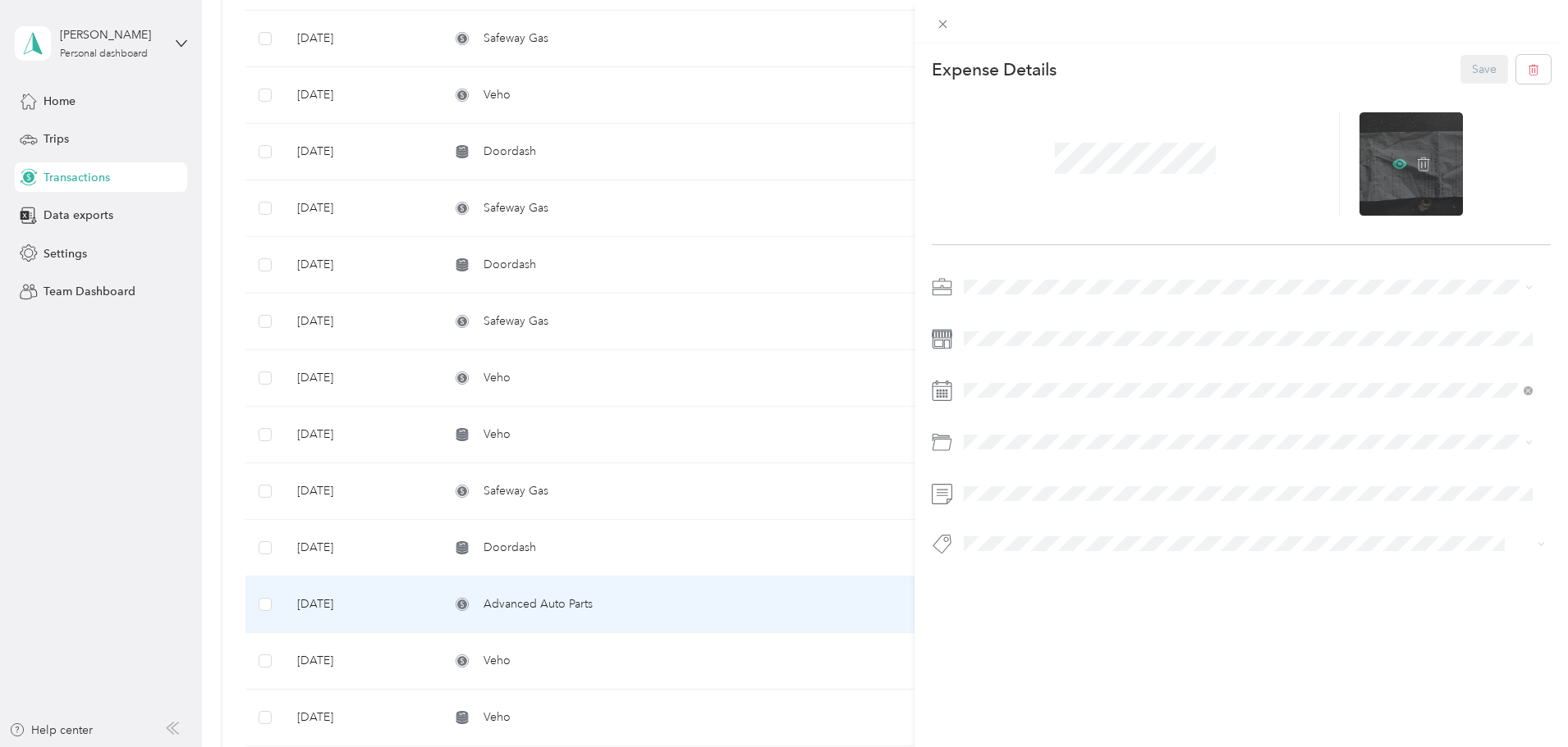
click at [1393, 163] on icon at bounding box center [1400, 163] width 15 height 9
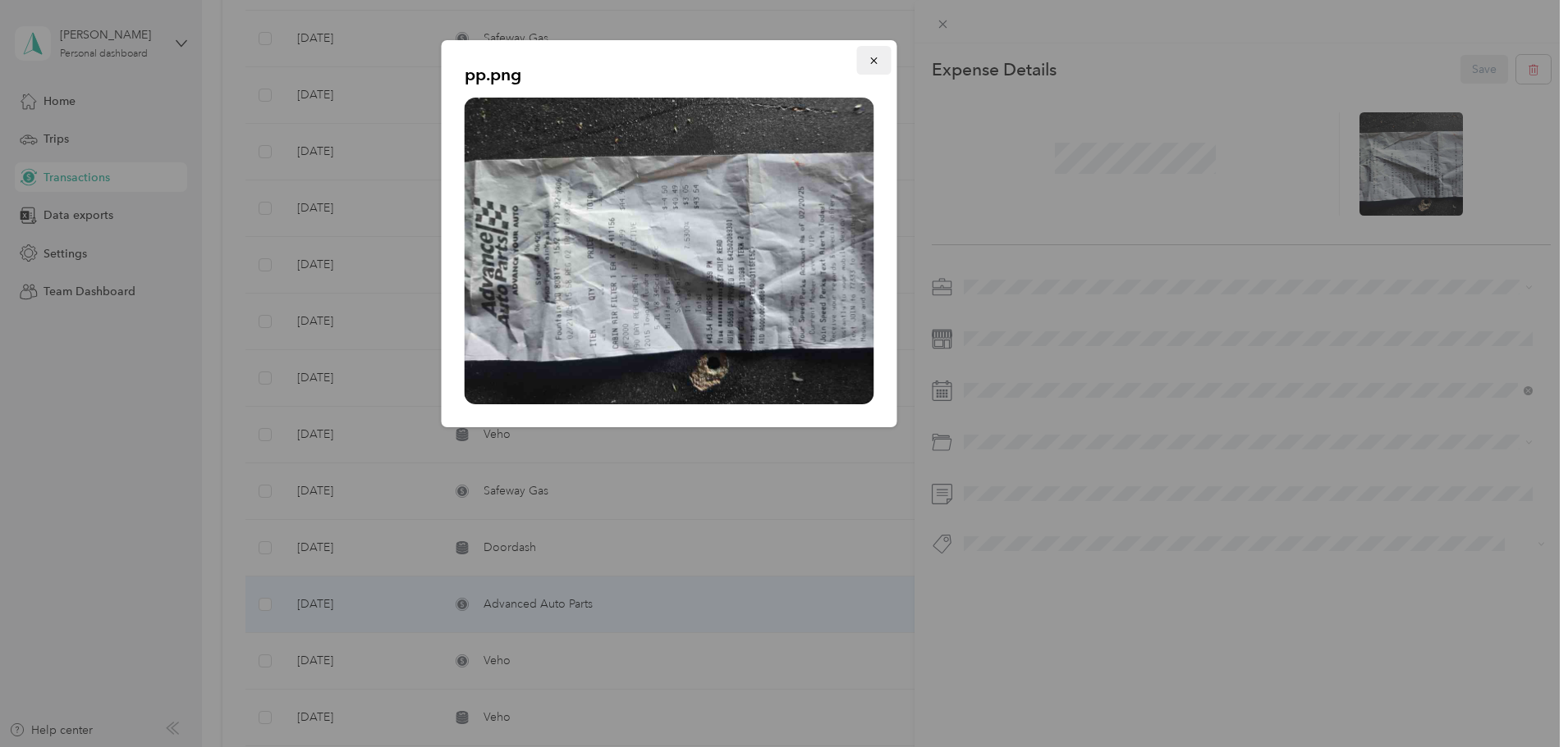
click at [866, 58] on button "button" at bounding box center [875, 60] width 34 height 28
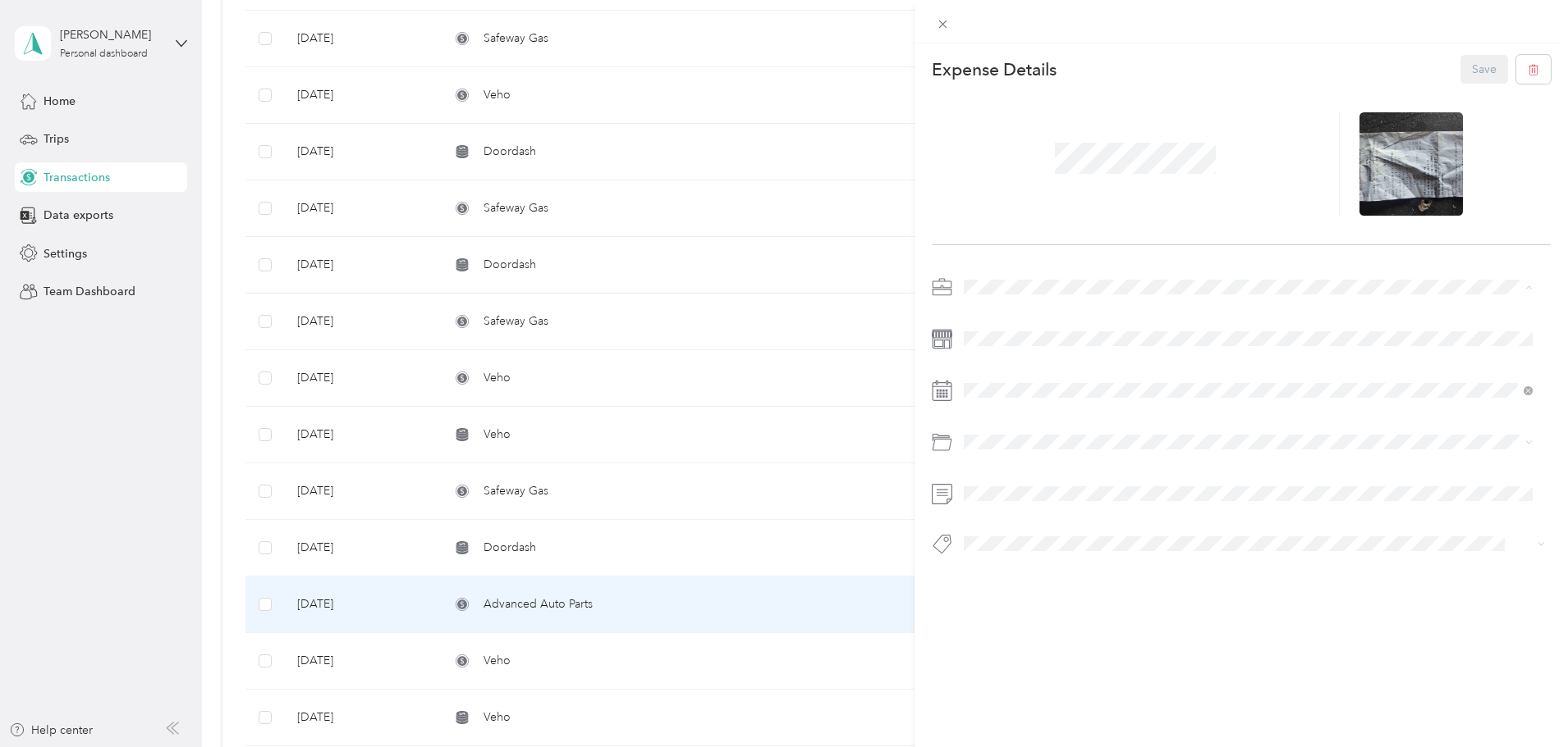
click at [1010, 373] on span "Maintenance" at bounding box center [1002, 374] width 65 height 14
click at [1033, 601] on span "Car Maintenance and Repairs" at bounding box center [1045, 604] width 151 height 14
click at [1461, 64] on button "Save" at bounding box center [1484, 69] width 47 height 28
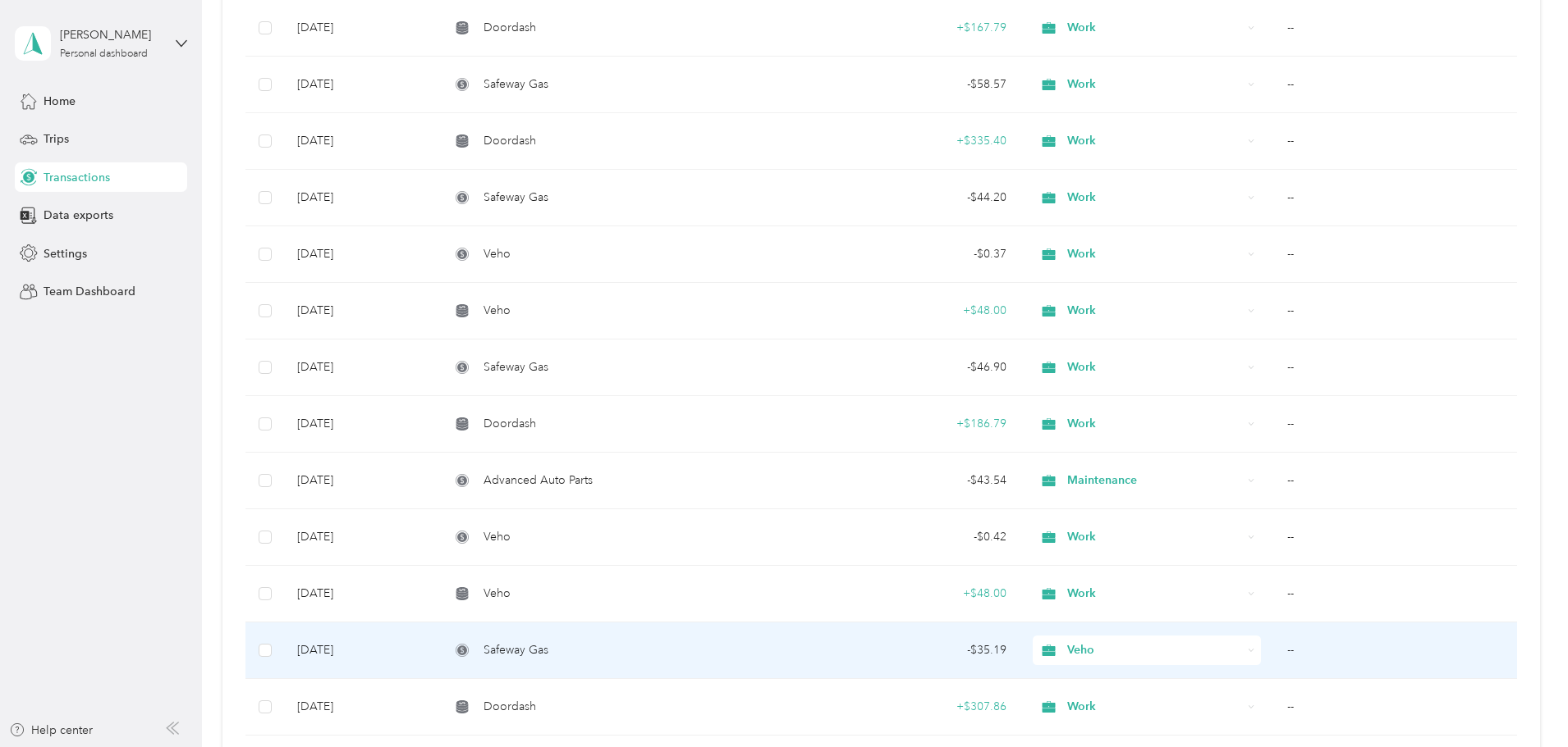
scroll to position [8368, 0]
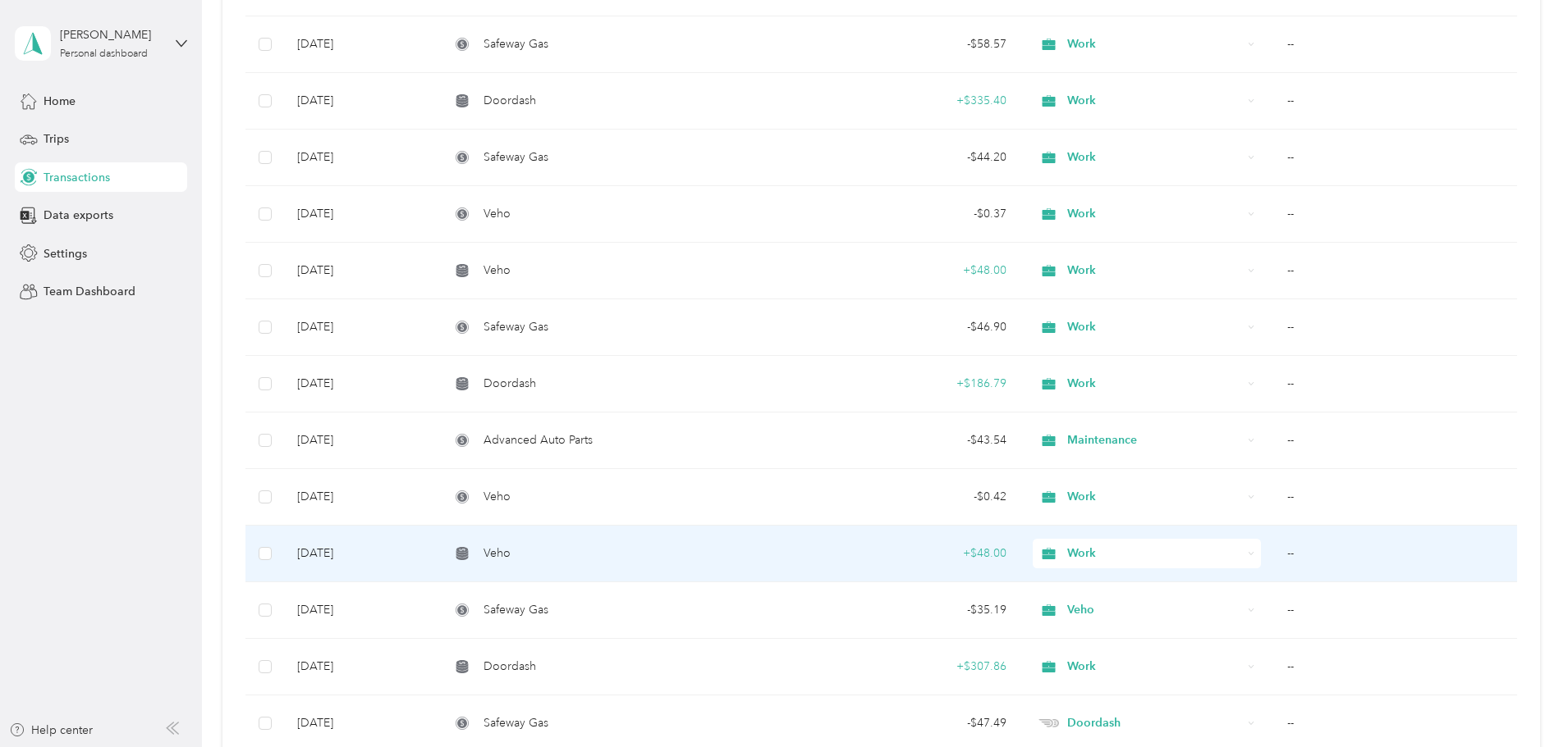
click at [1274, 550] on td "--" at bounding box center [1395, 554] width 243 height 57
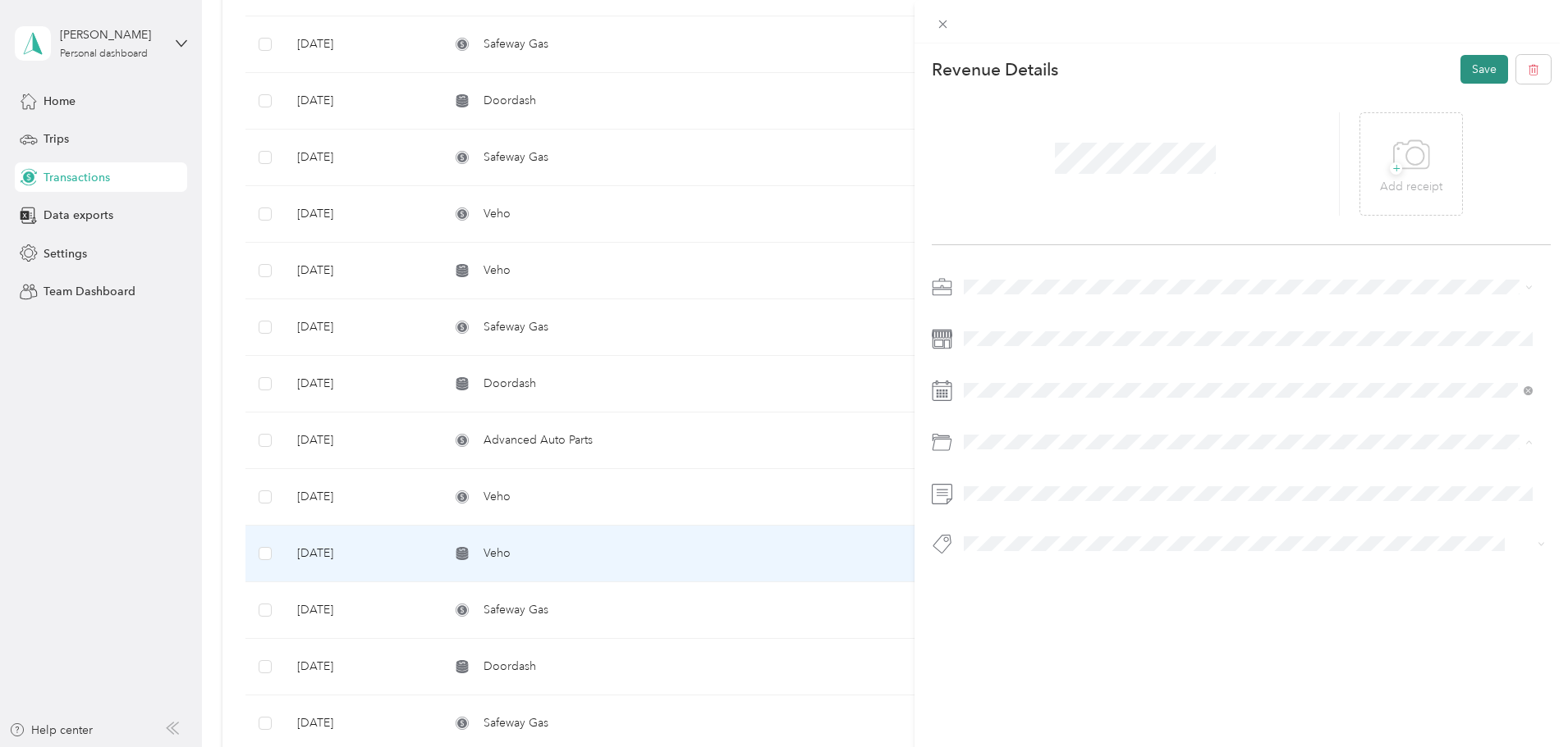
click at [1483, 68] on button "Save" at bounding box center [1484, 69] width 47 height 28
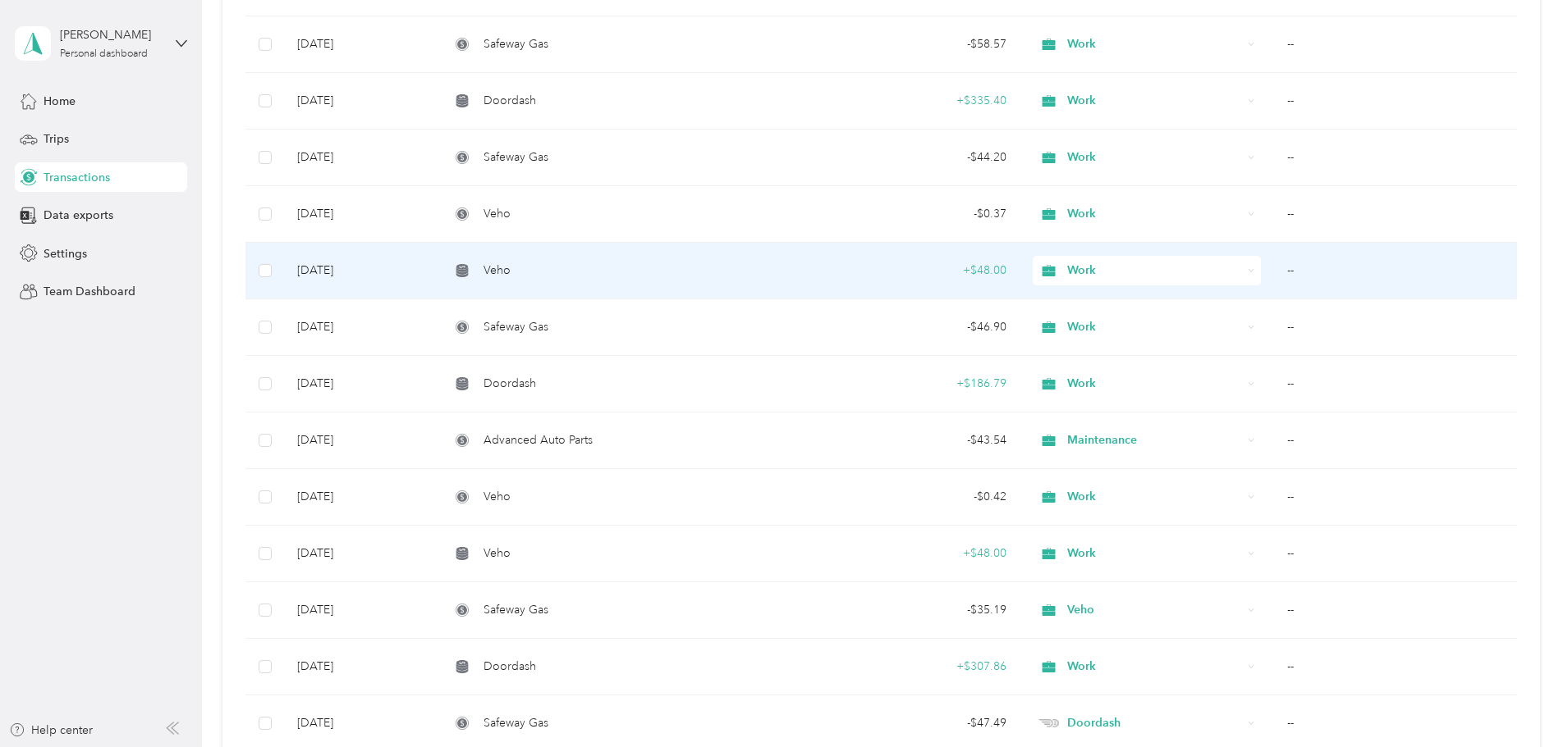
click at [1274, 270] on td "--" at bounding box center [1395, 271] width 243 height 57
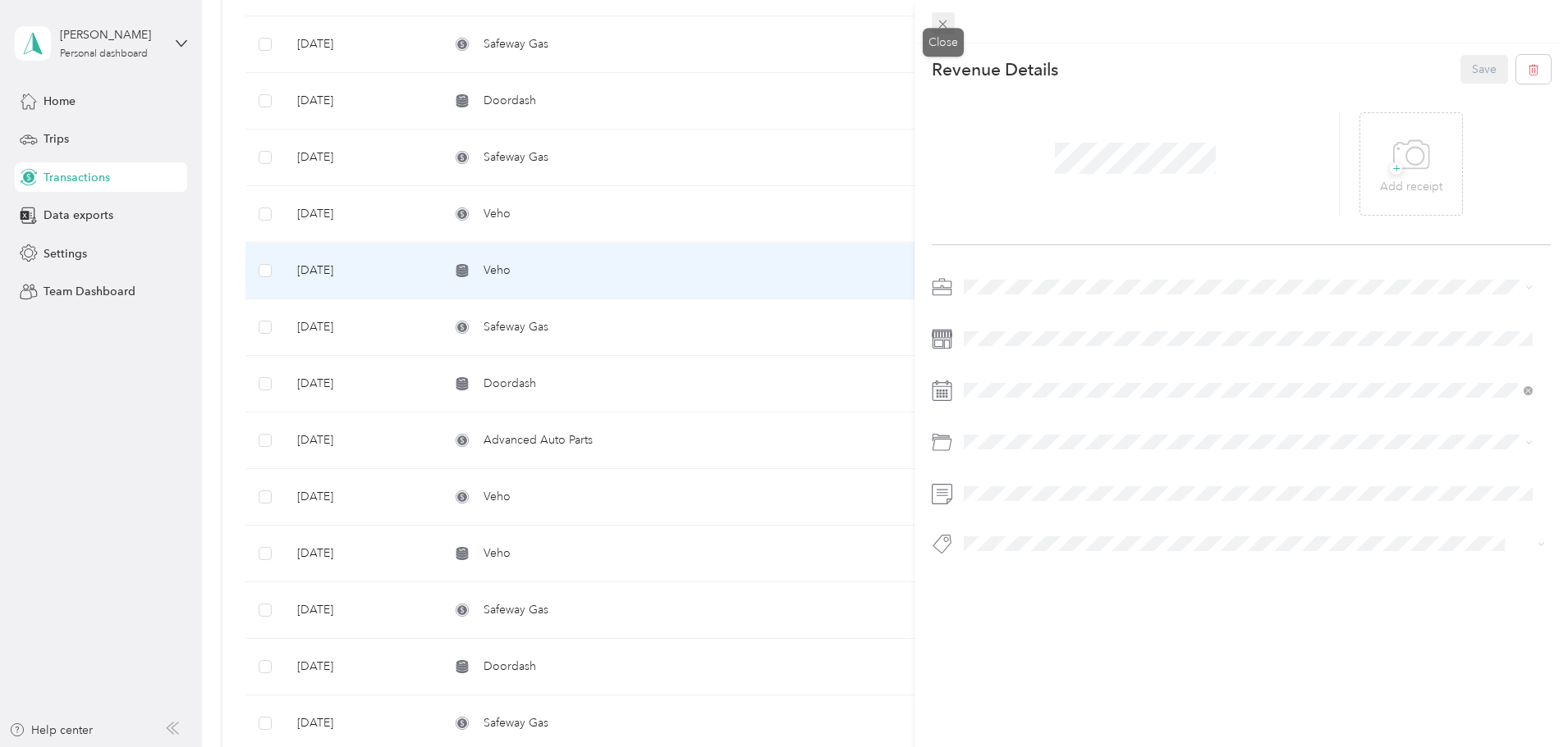
click at [940, 21] on icon at bounding box center [943, 25] width 9 height 9
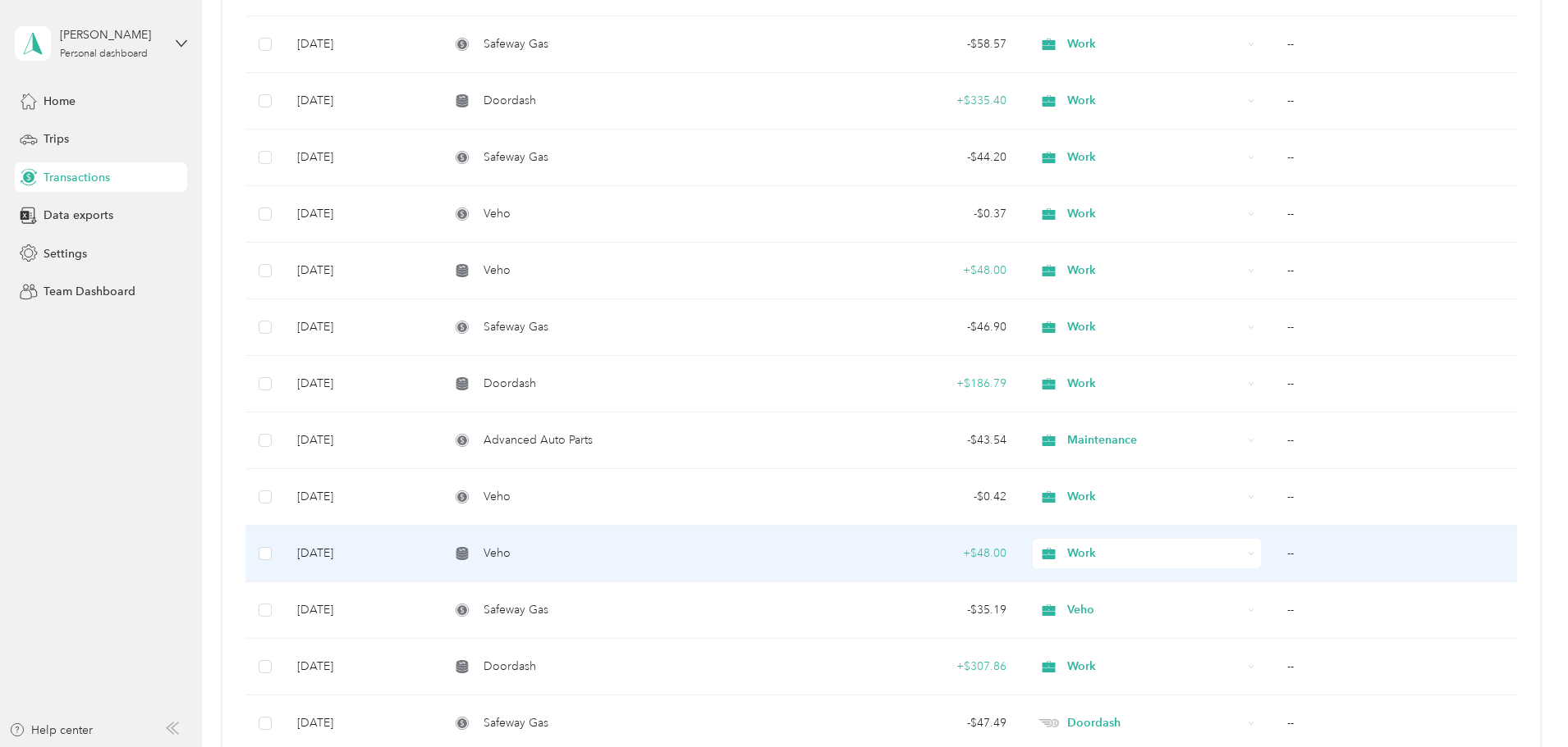
click at [1274, 550] on td "--" at bounding box center [1395, 554] width 243 height 57
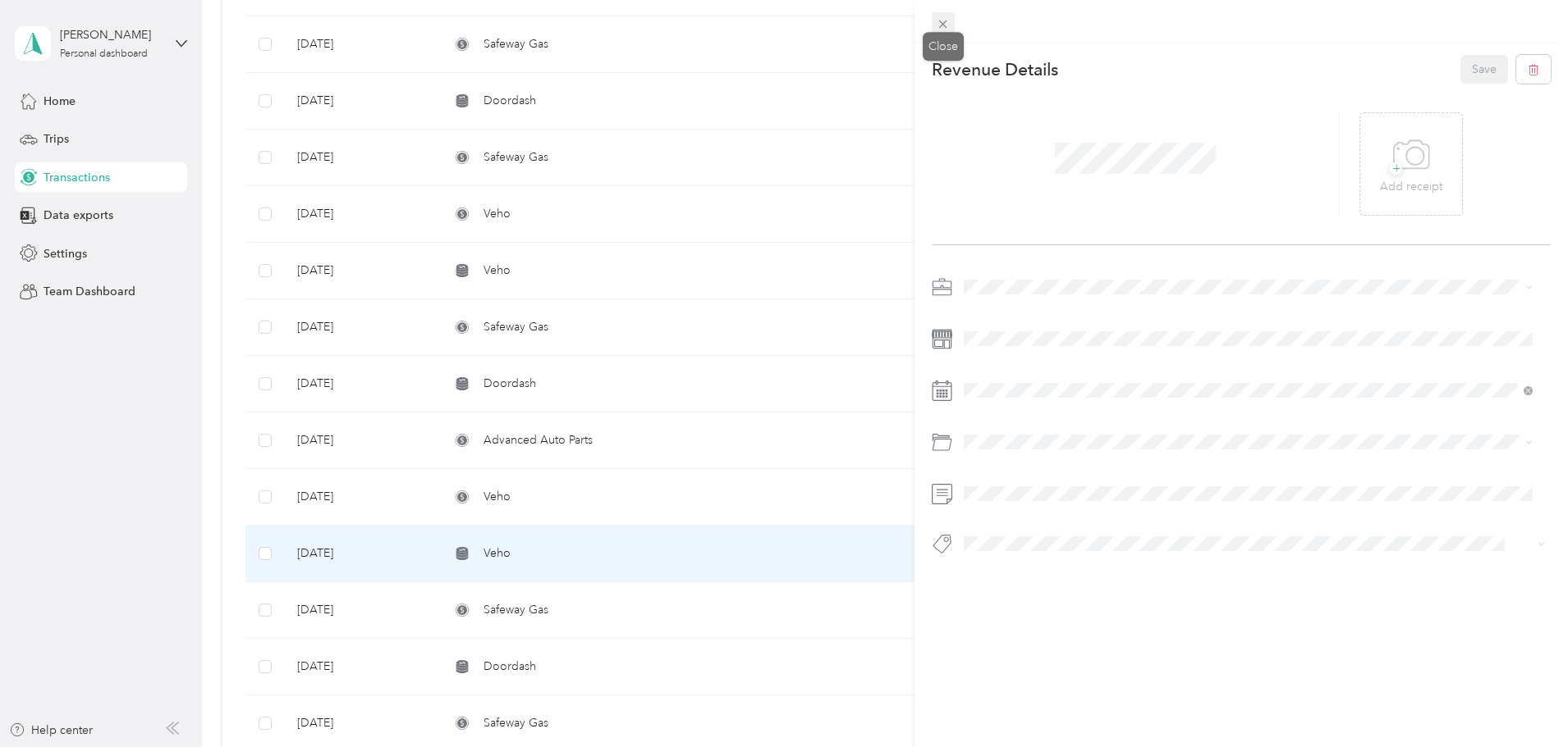
click at [940, 22] on icon at bounding box center [943, 24] width 14 height 14
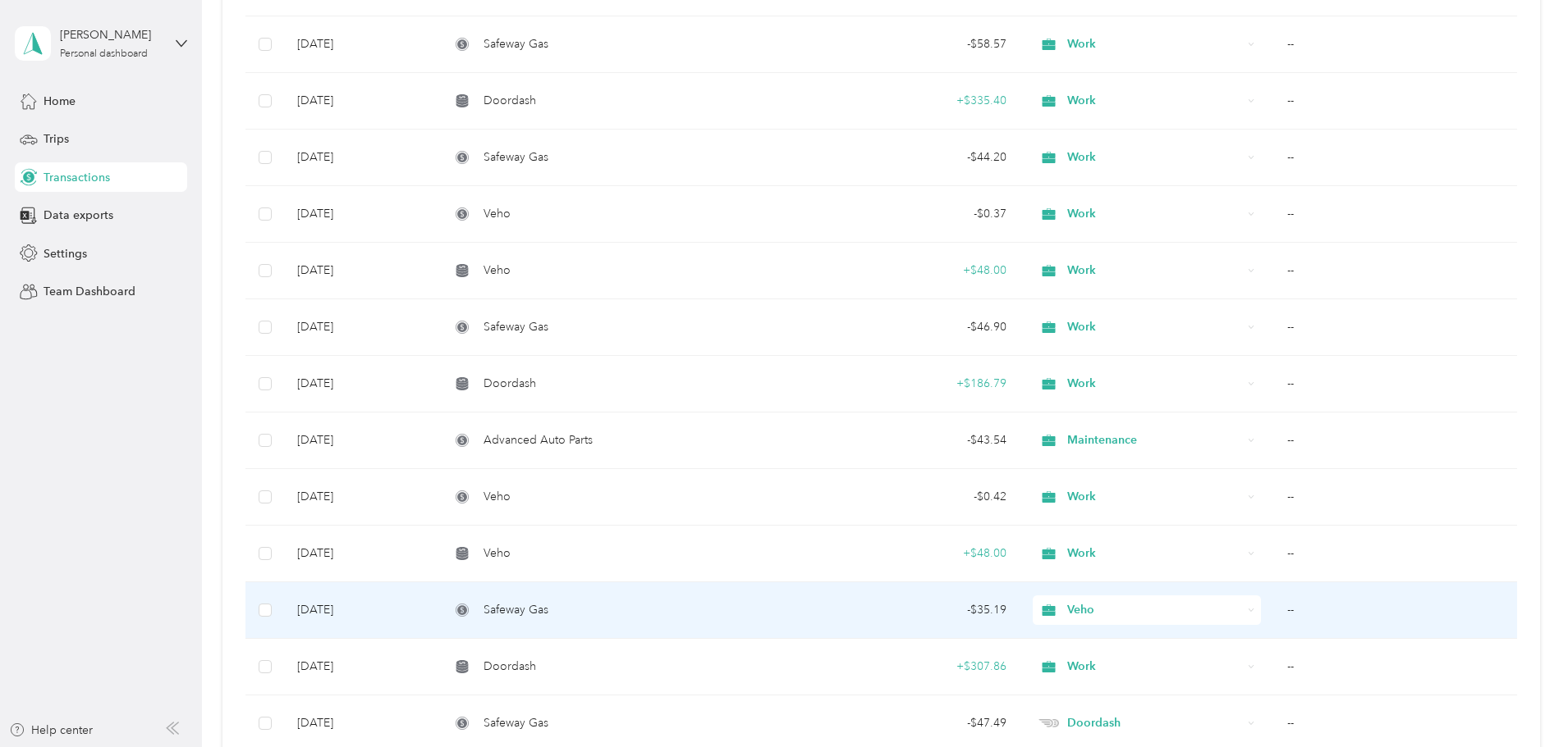
click at [1274, 610] on td "--" at bounding box center [1395, 610] width 243 height 57
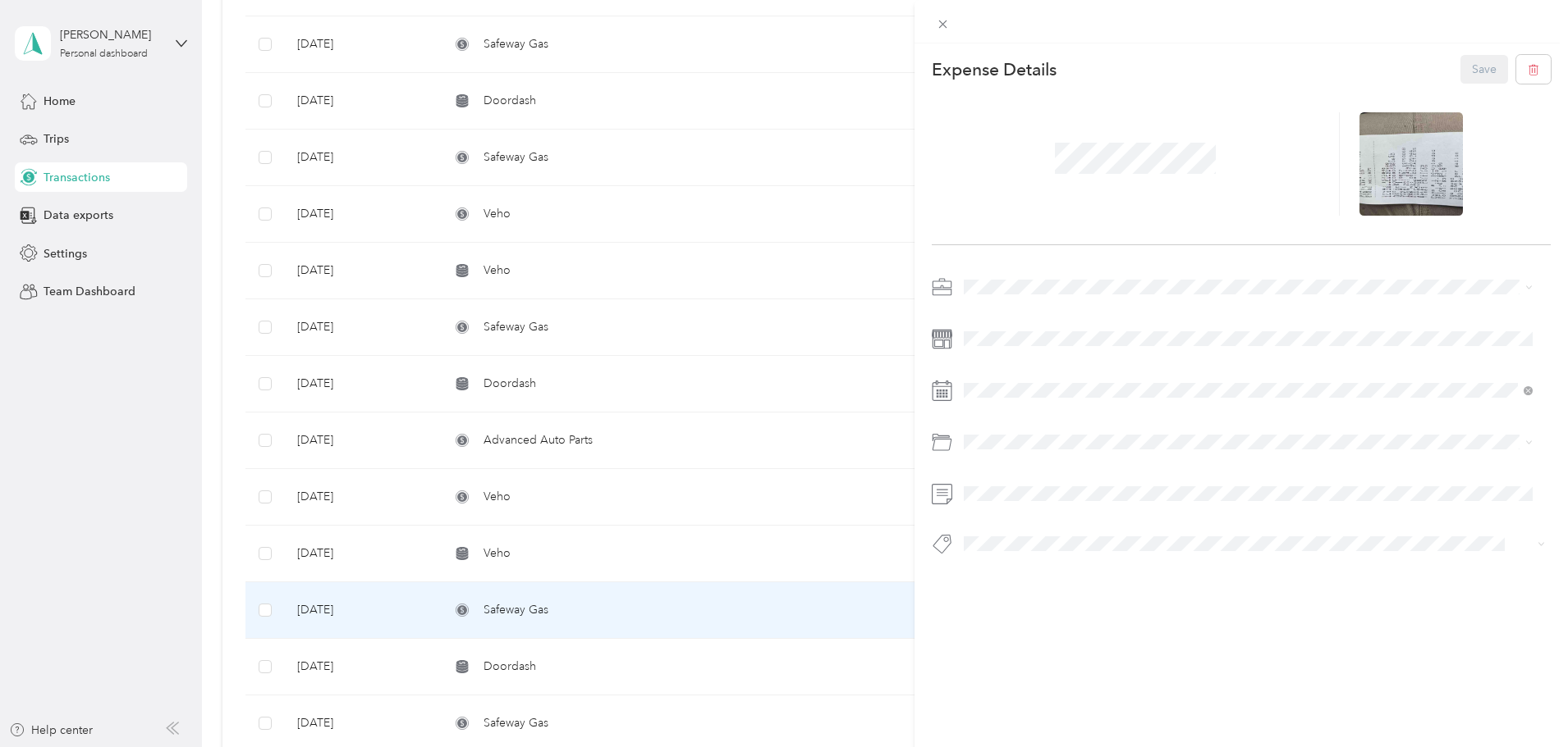
click at [988, 317] on span "Work" at bounding box center [983, 315] width 27 height 14
click at [1467, 58] on button "Save" at bounding box center [1484, 69] width 47 height 28
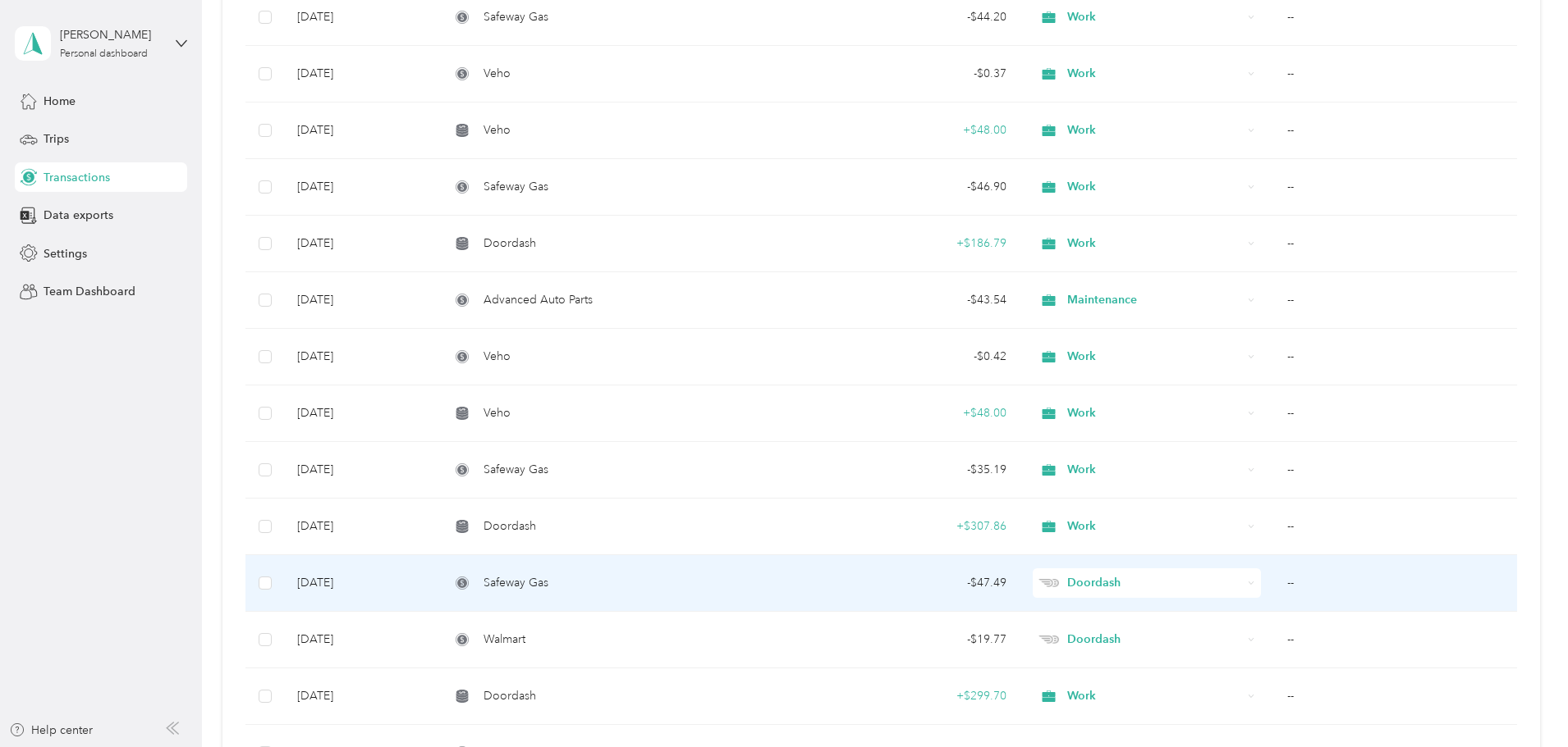
scroll to position [8533, 0]
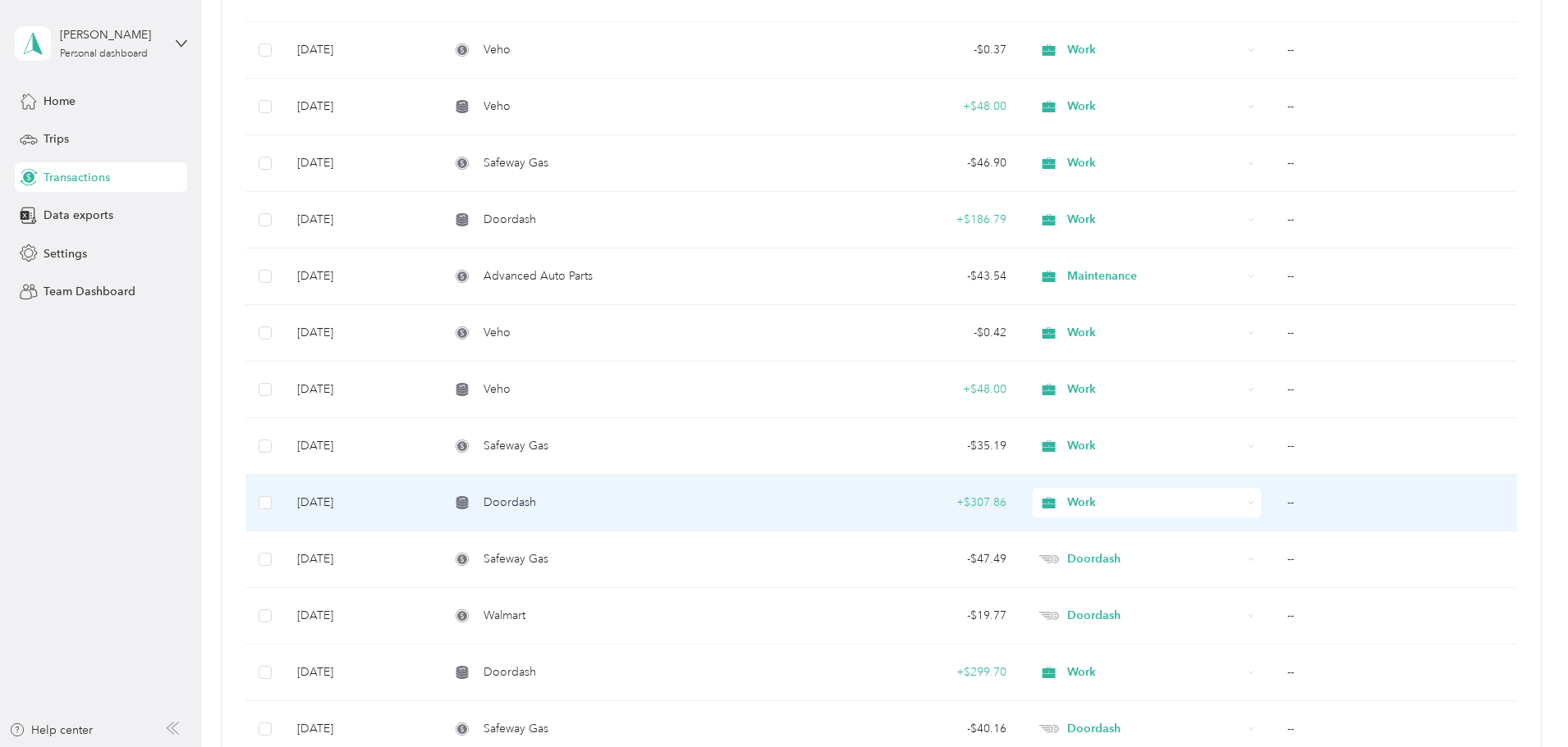
click at [1274, 501] on td "--" at bounding box center [1395, 503] width 243 height 57
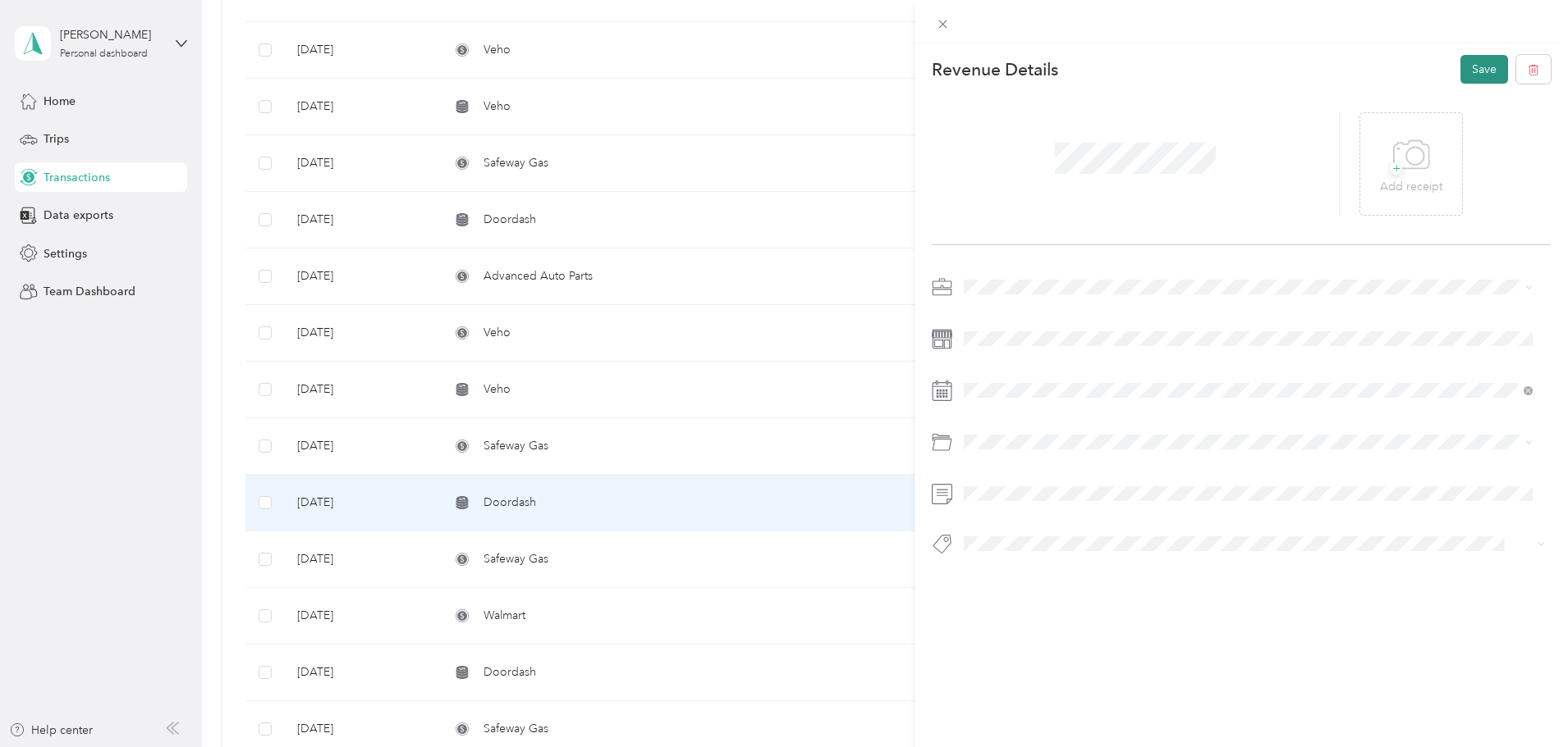
click at [1480, 82] on button "Save" at bounding box center [1484, 69] width 47 height 28
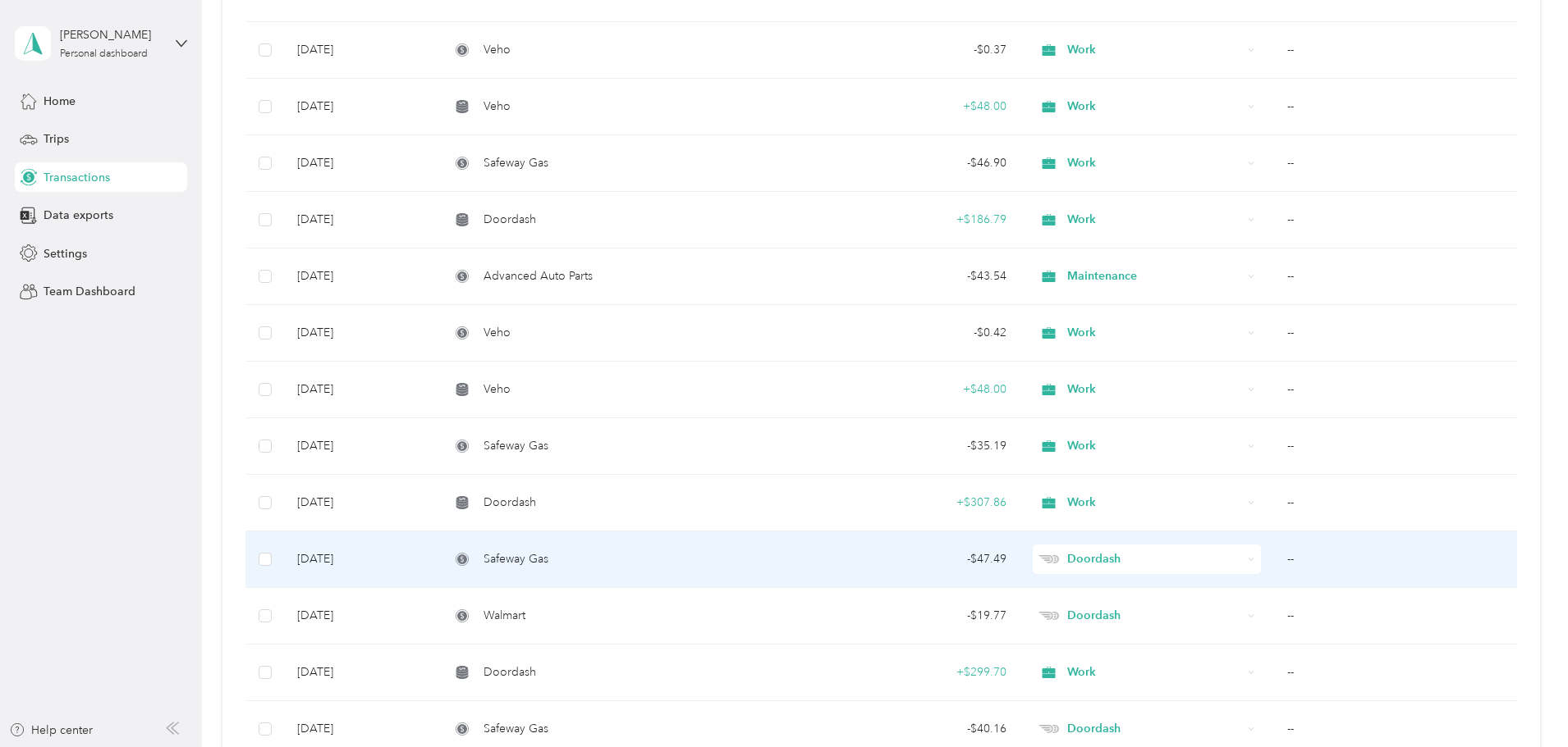
click at [1274, 557] on td "--" at bounding box center [1395, 560] width 243 height 57
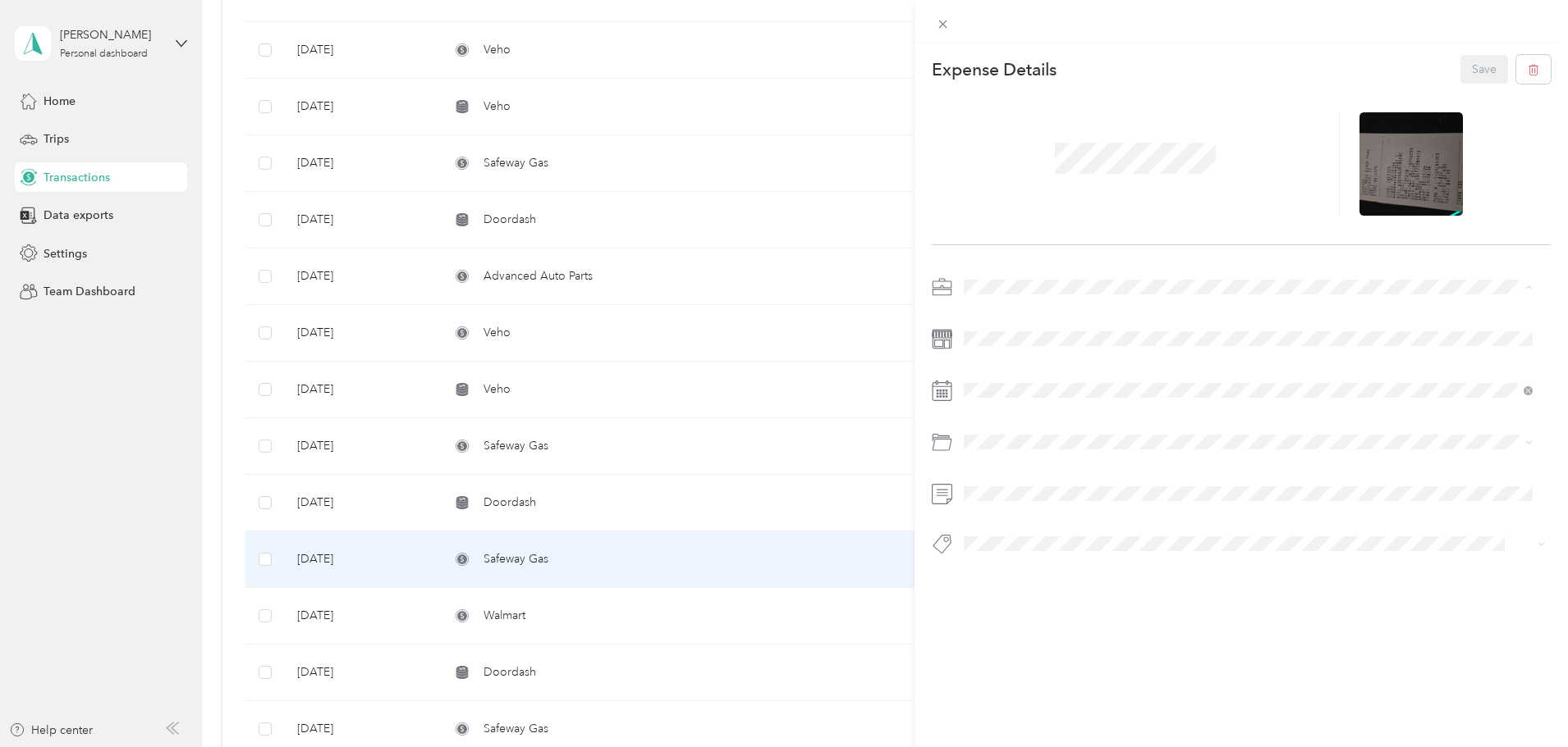
click at [993, 324] on li "Work" at bounding box center [1248, 316] width 581 height 28
click at [1475, 65] on button "Save" at bounding box center [1484, 69] width 47 height 28
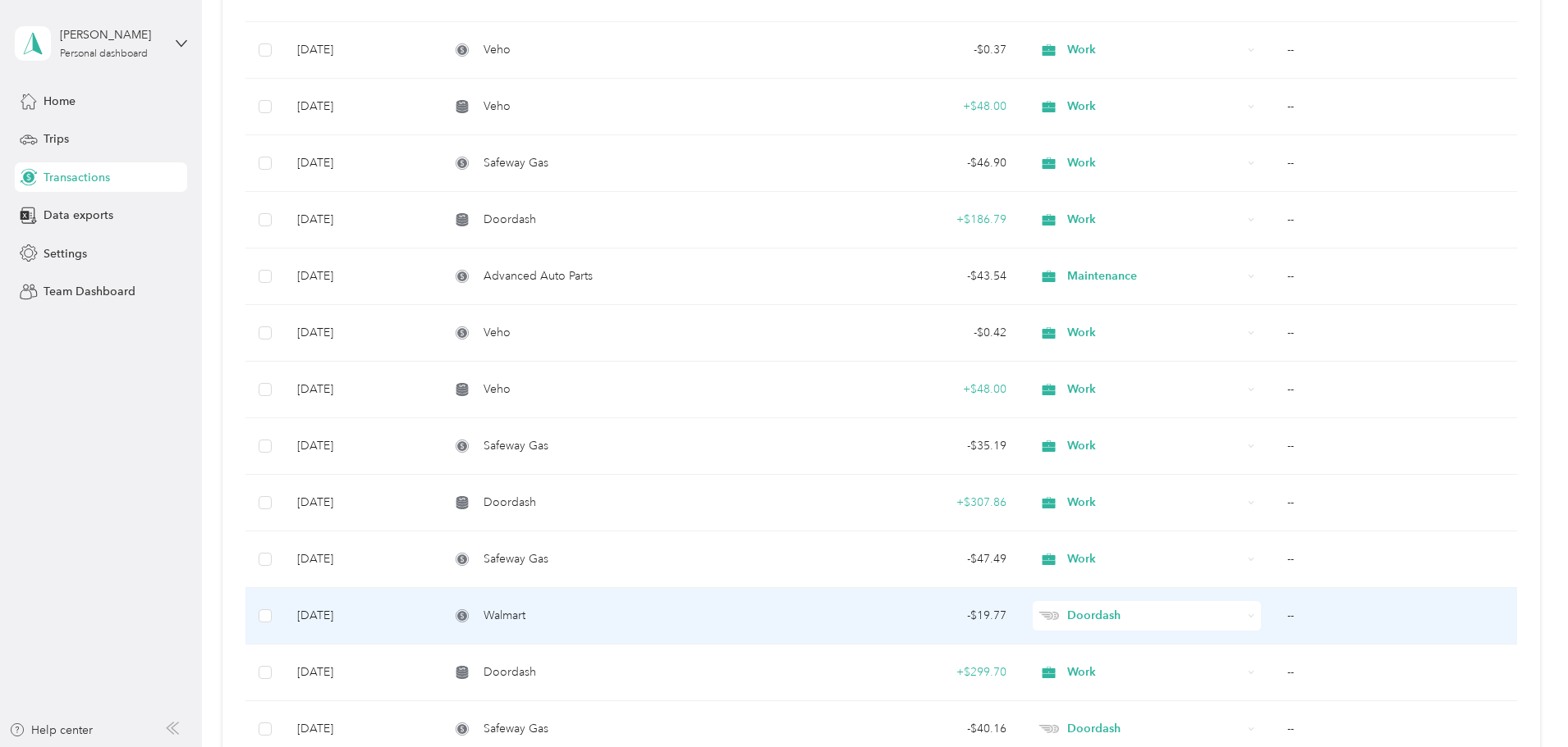
click at [1274, 611] on td "--" at bounding box center [1395, 616] width 243 height 57
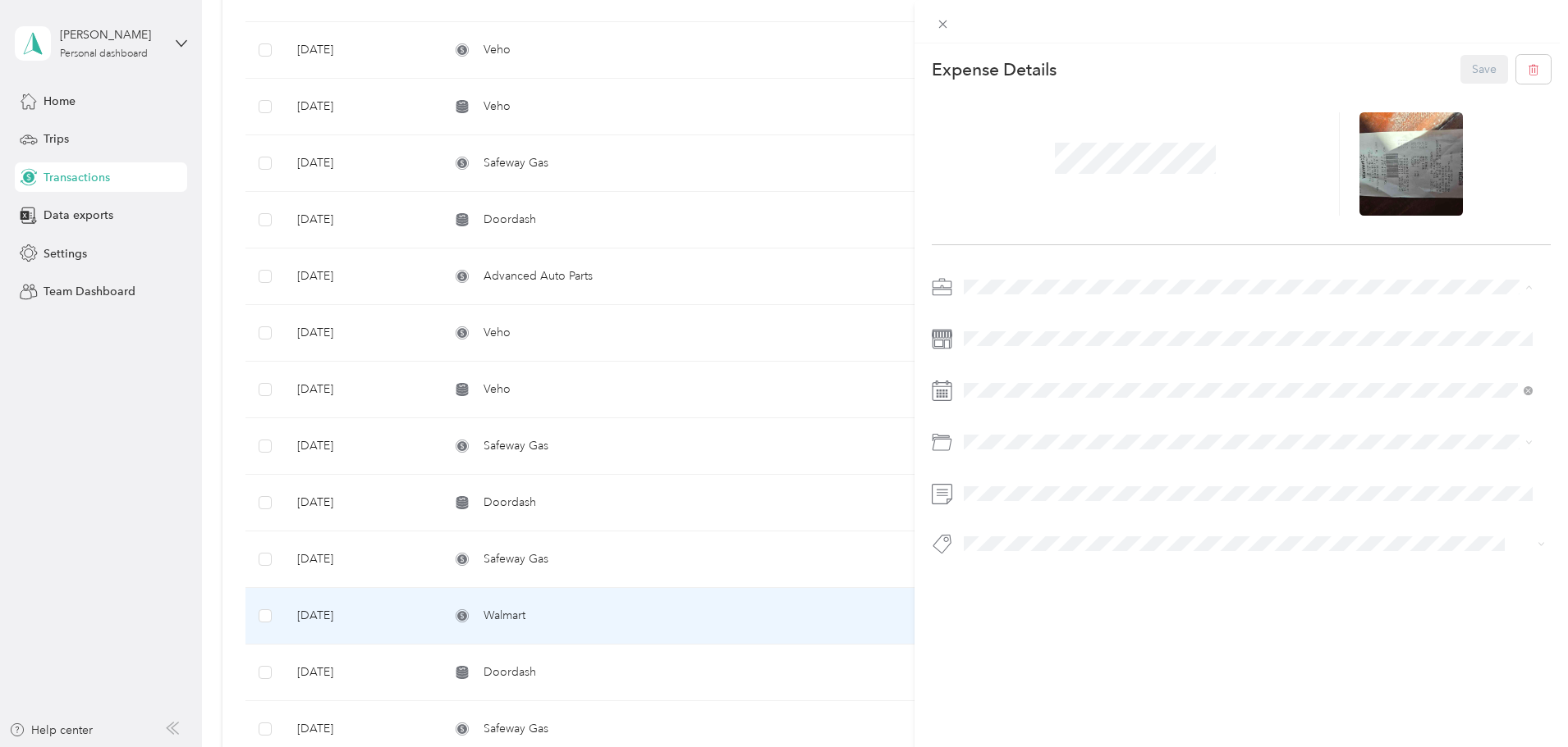
click at [1041, 372] on div "Maintenance" at bounding box center [1248, 374] width 558 height 17
click at [1413, 133] on div at bounding box center [1411, 164] width 103 height 103
click at [1393, 164] on icon at bounding box center [1400, 164] width 15 height 15
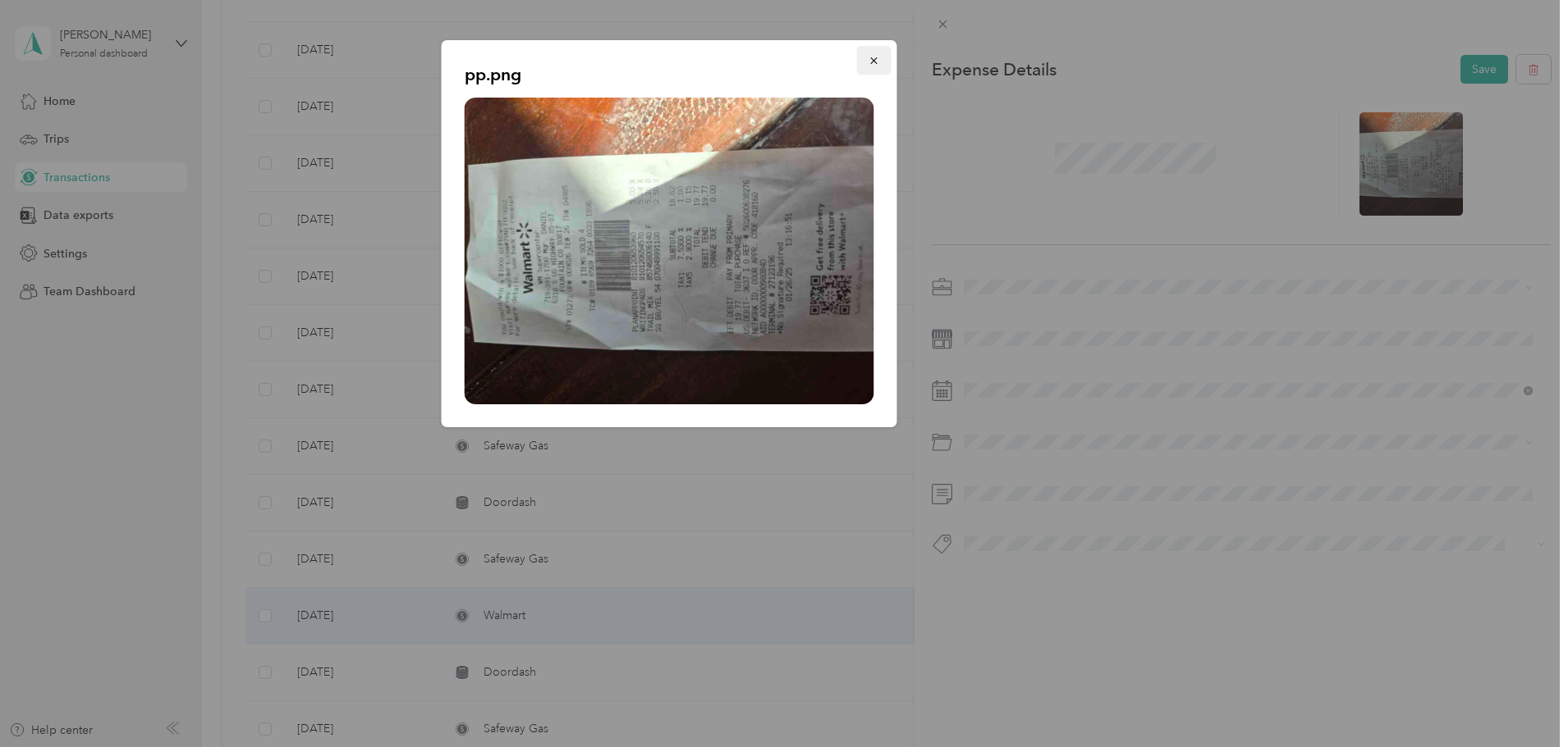
click at [872, 64] on icon "button" at bounding box center [874, 61] width 7 height 7
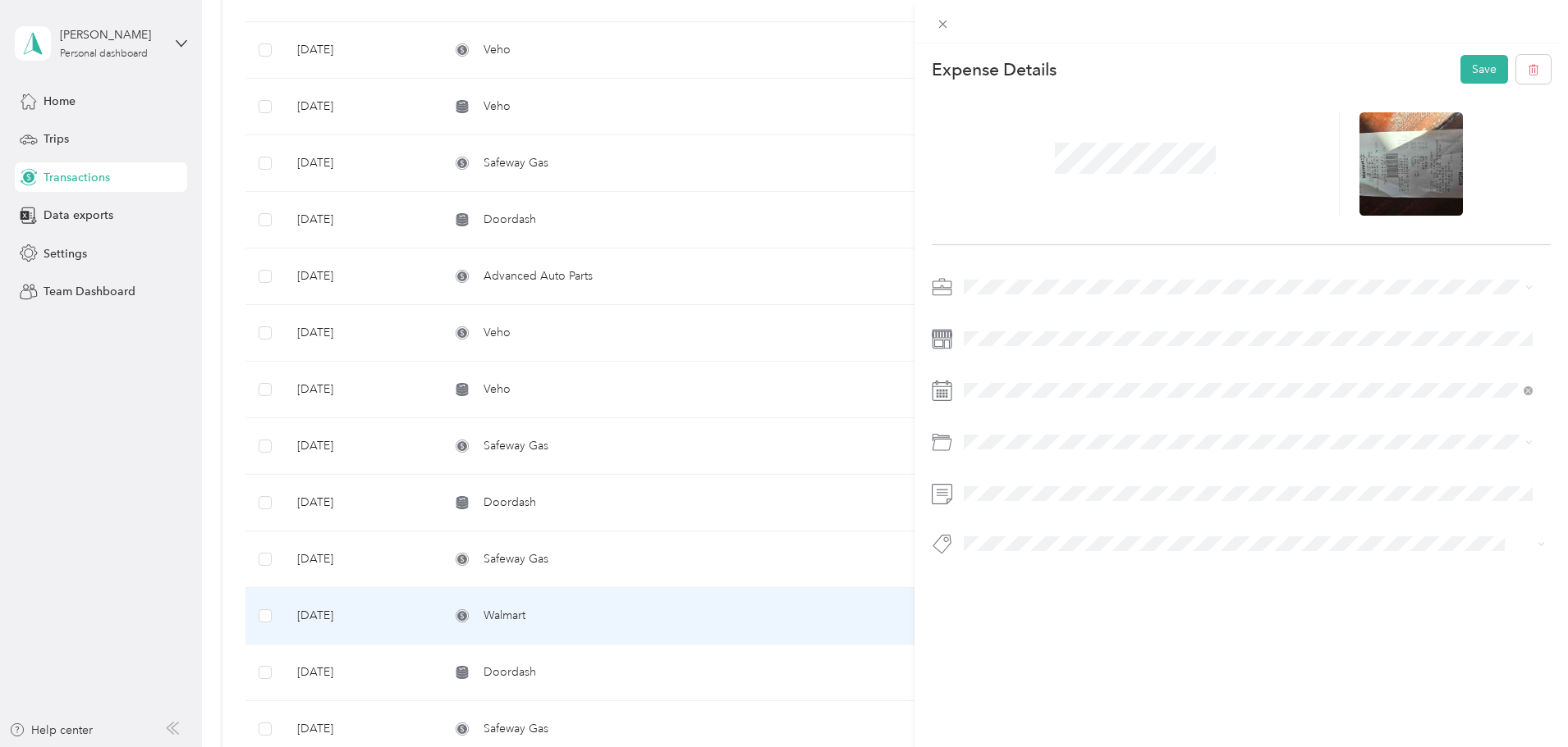
click at [996, 316] on span "Work" at bounding box center [983, 314] width 27 height 14
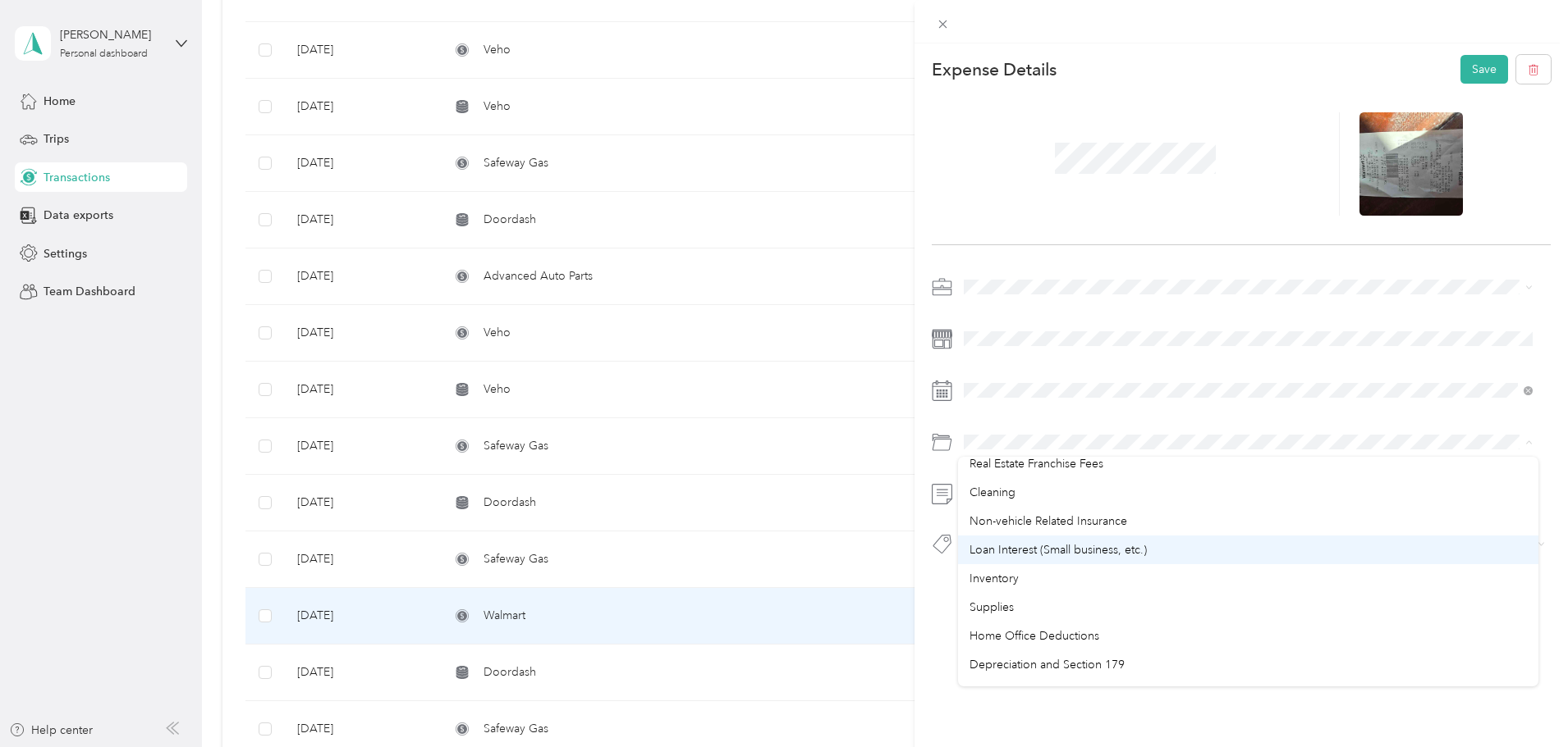
scroll to position [936, 0]
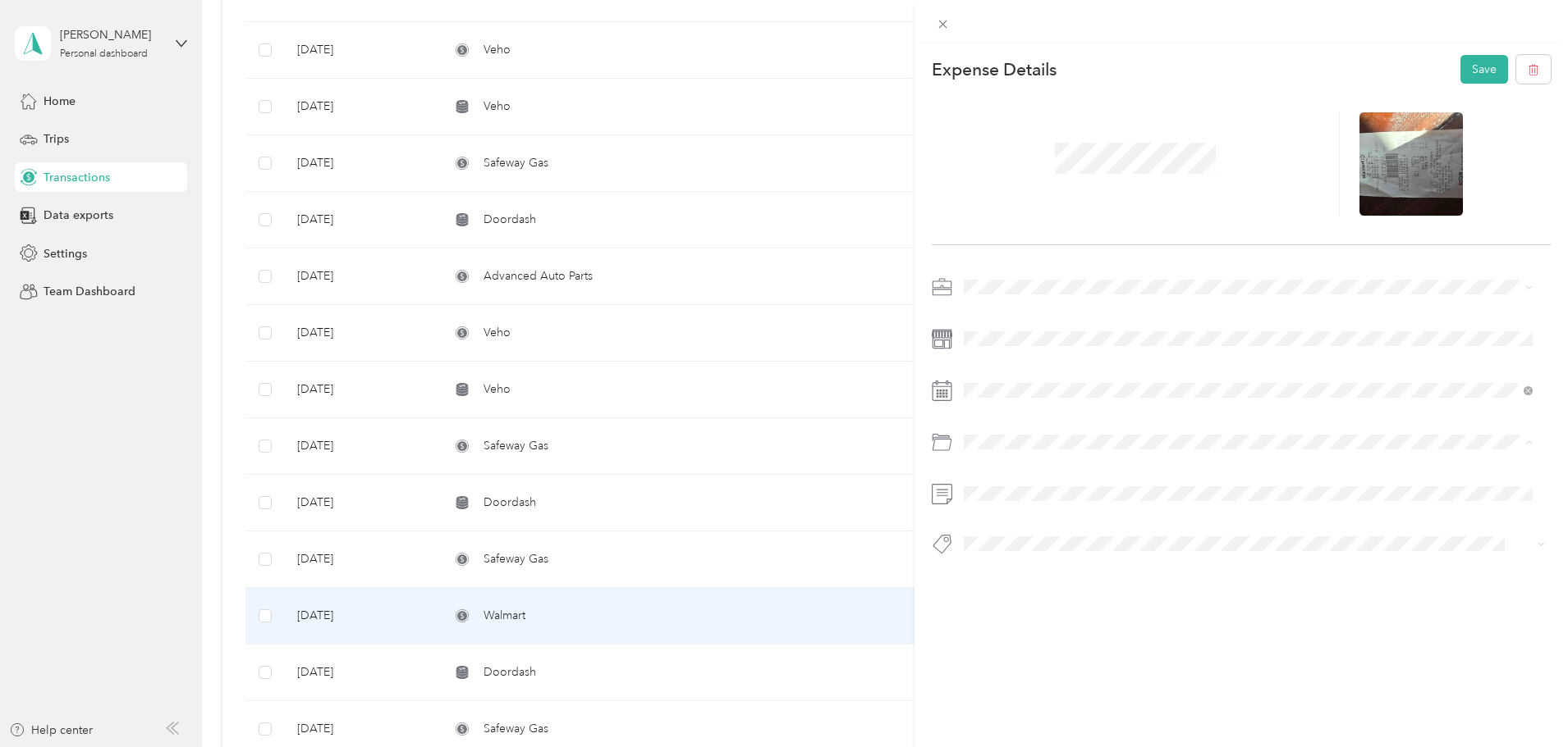
click at [1077, 642] on span "Other Business Expenses" at bounding box center [1034, 643] width 131 height 14
click at [1479, 75] on button "Save" at bounding box center [1484, 69] width 47 height 28
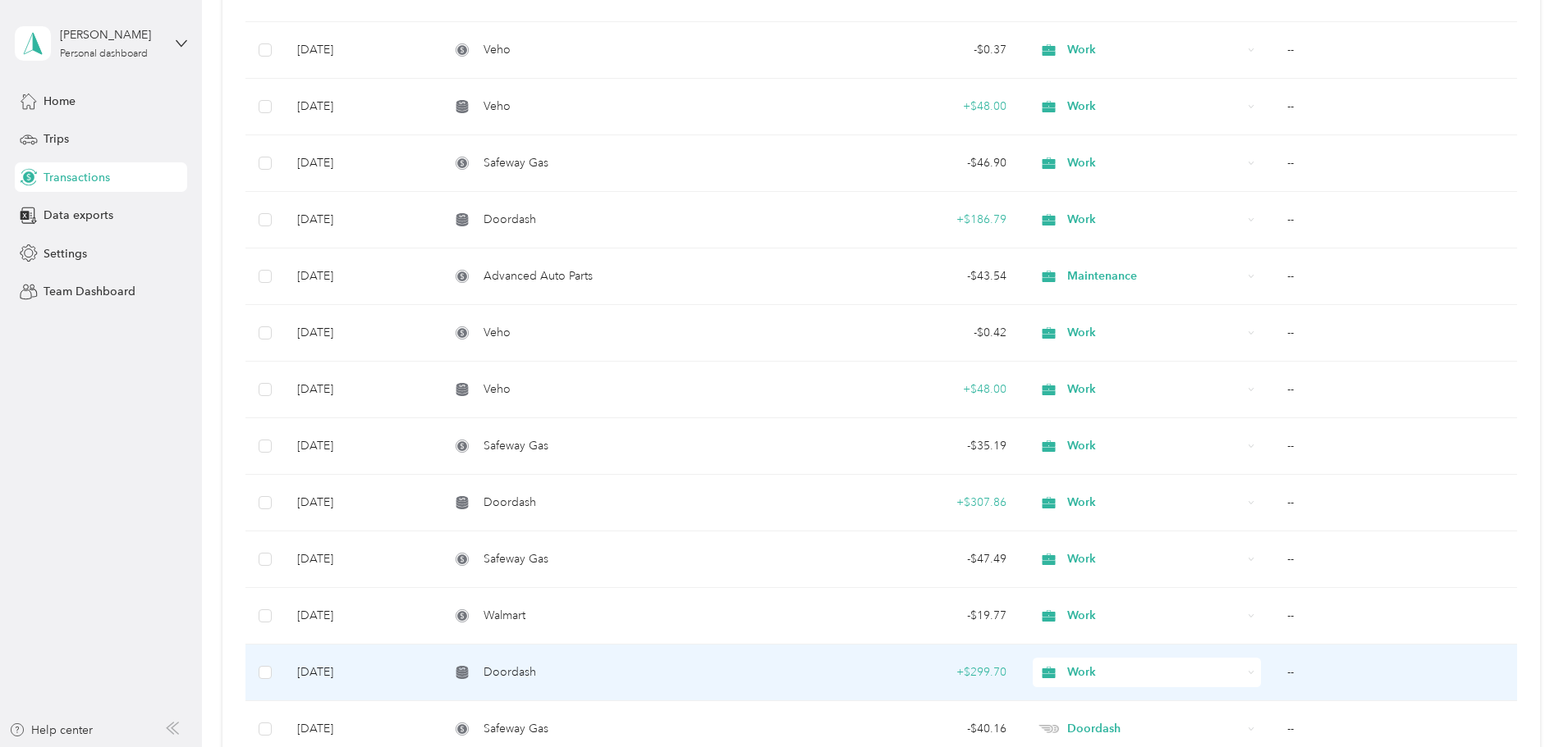
click at [1274, 671] on td "--" at bounding box center [1395, 673] width 243 height 57
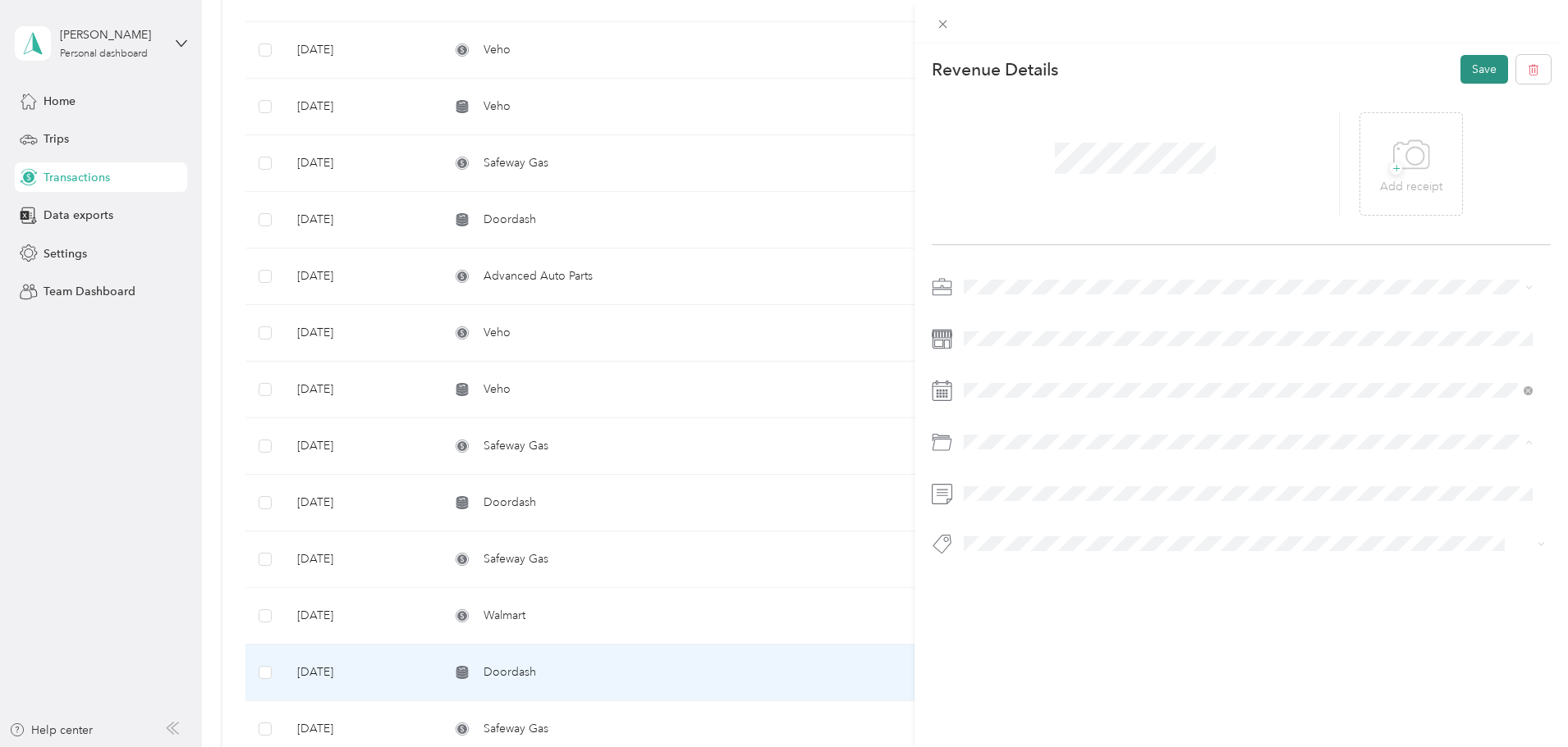
click at [1477, 76] on button "Save" at bounding box center [1484, 69] width 47 height 28
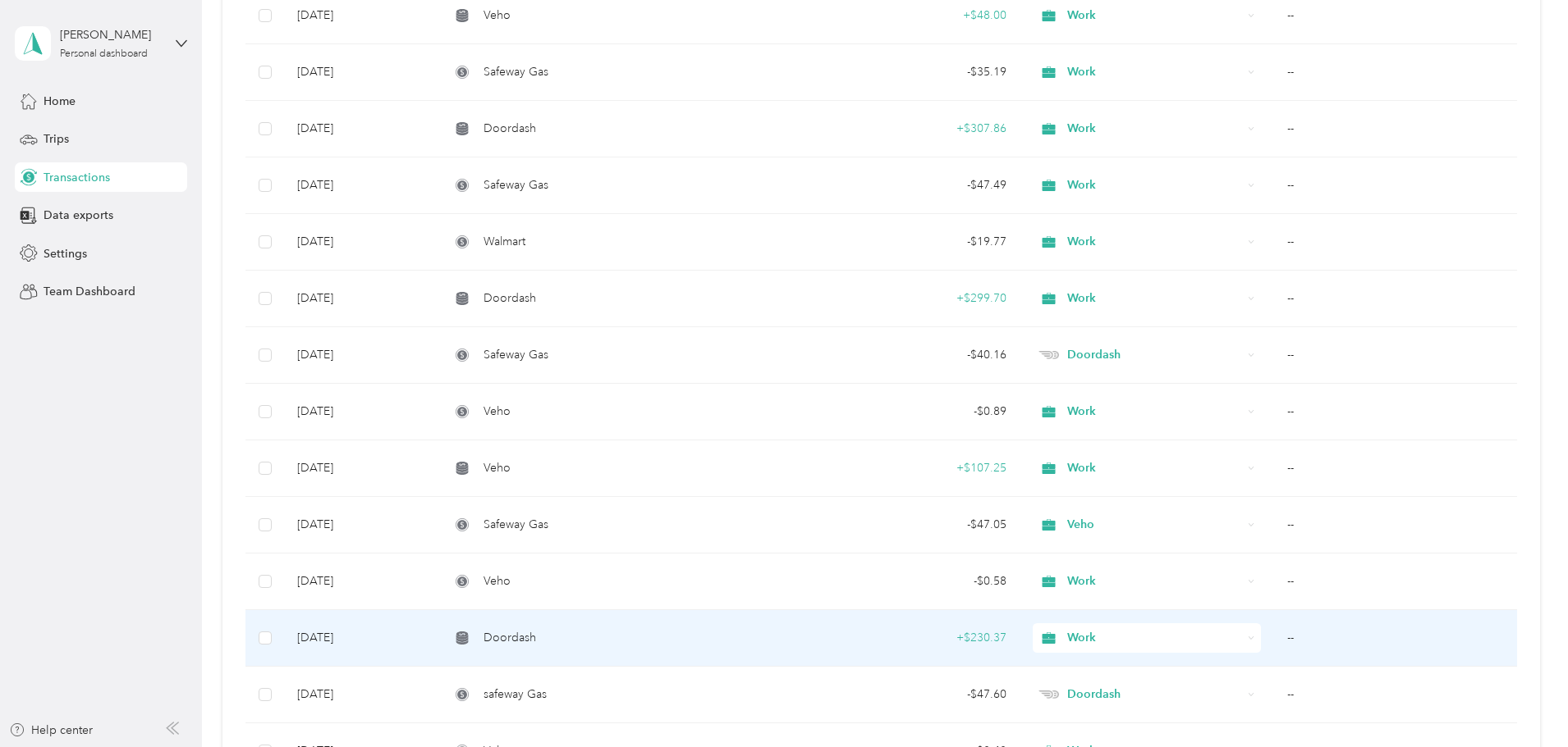
scroll to position [8943, 0]
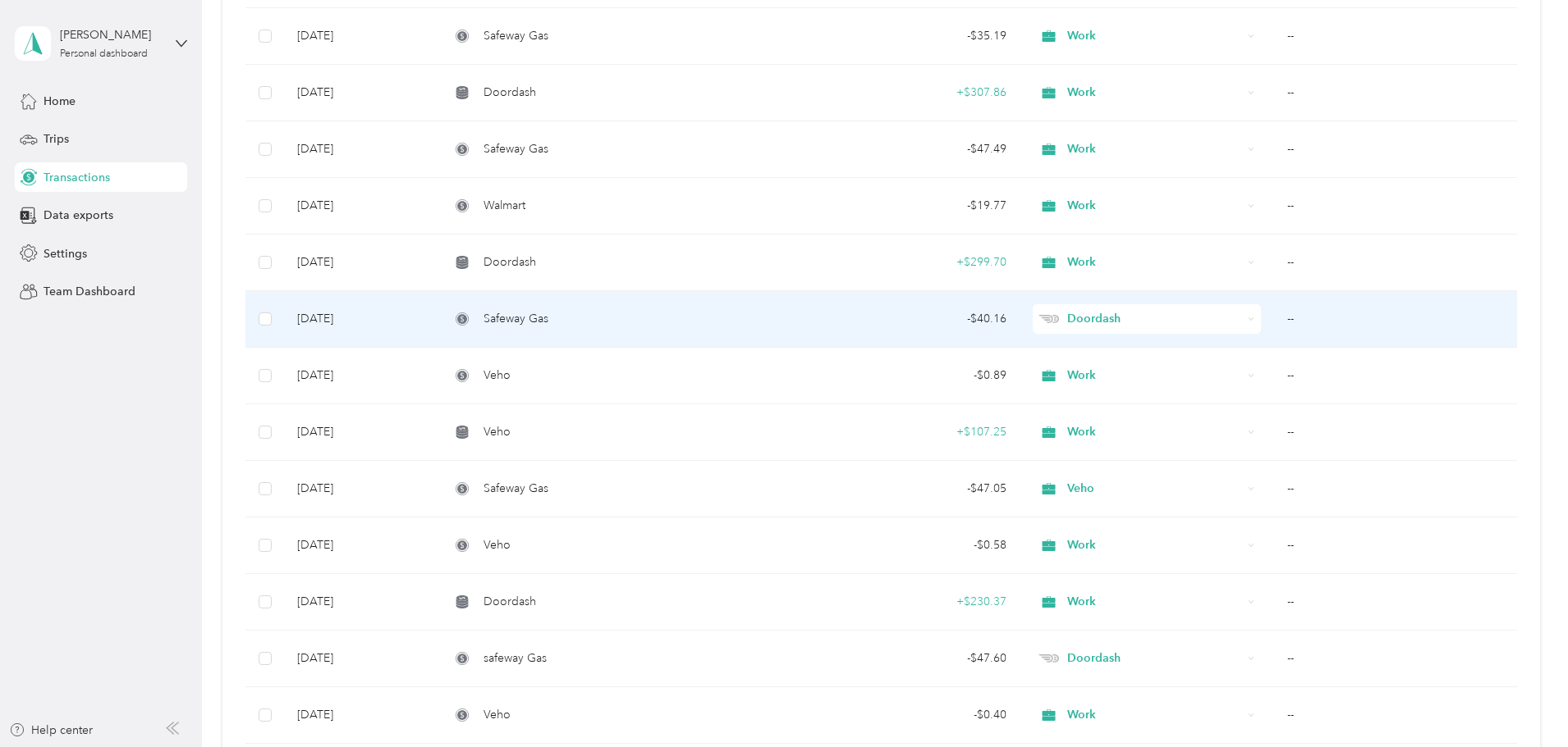
click at [1274, 319] on td "--" at bounding box center [1395, 319] width 243 height 57
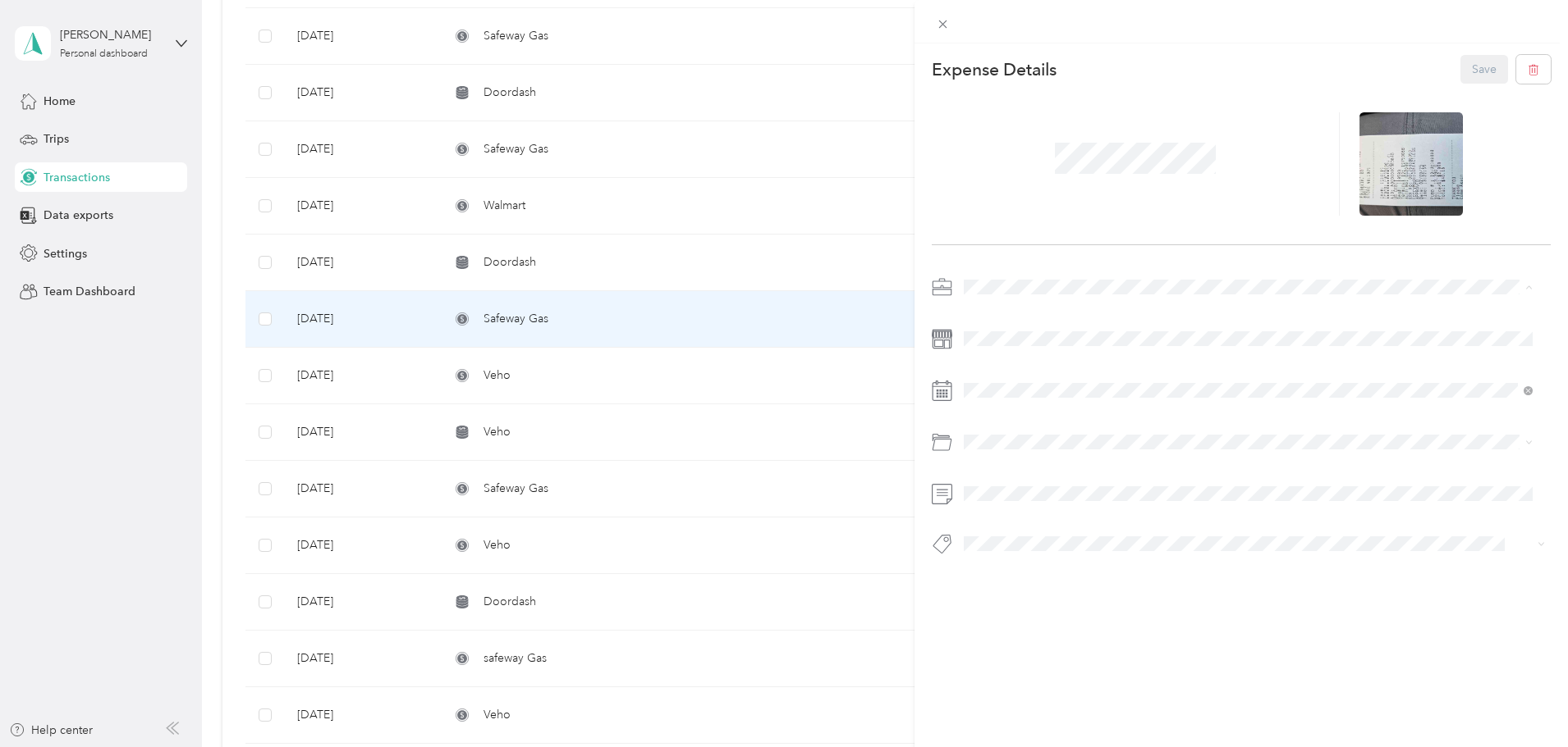
click at [988, 310] on span "Work" at bounding box center [983, 316] width 27 height 14
click at [1471, 65] on button "Save" at bounding box center [1484, 69] width 47 height 28
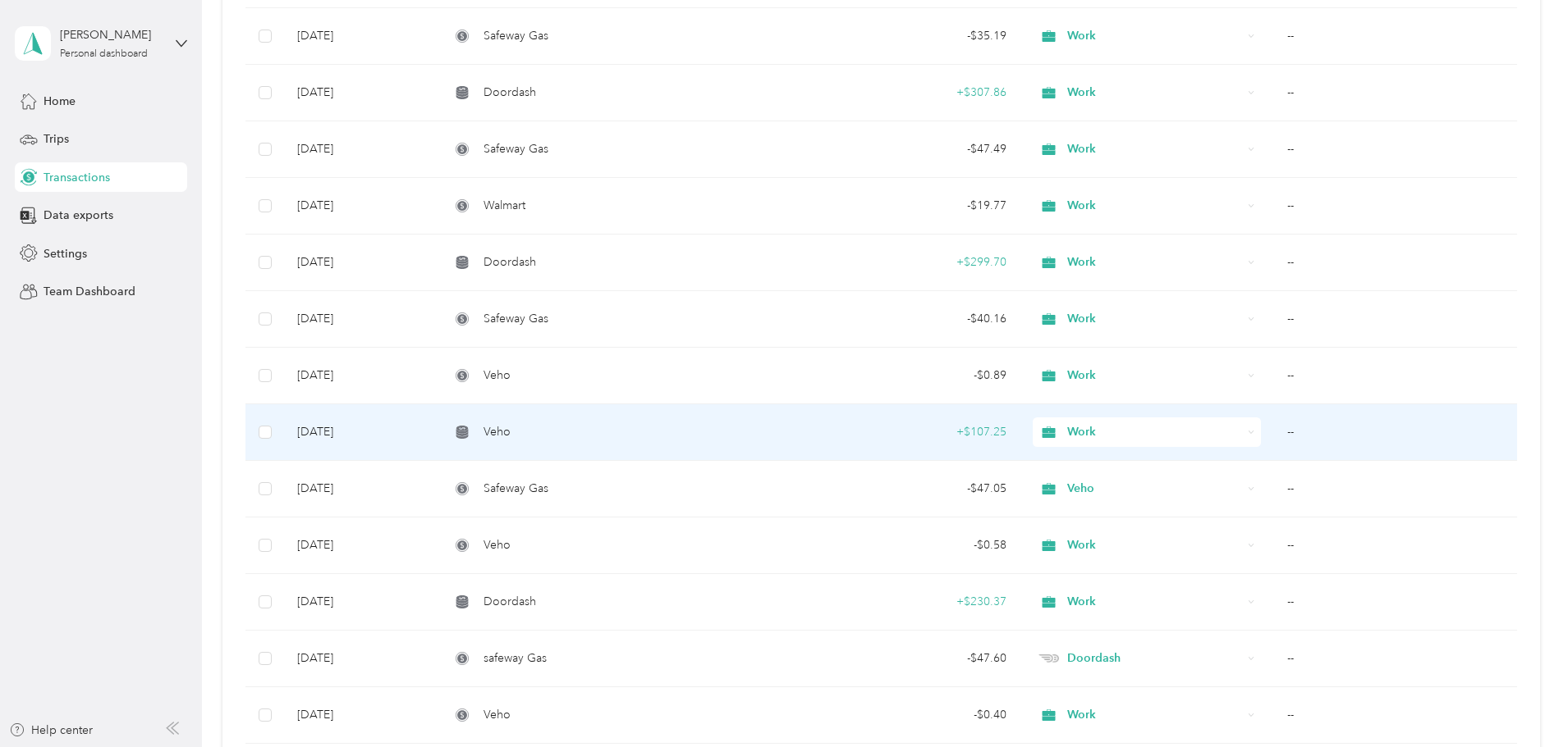
click at [1274, 432] on td "--" at bounding box center [1395, 433] width 243 height 57
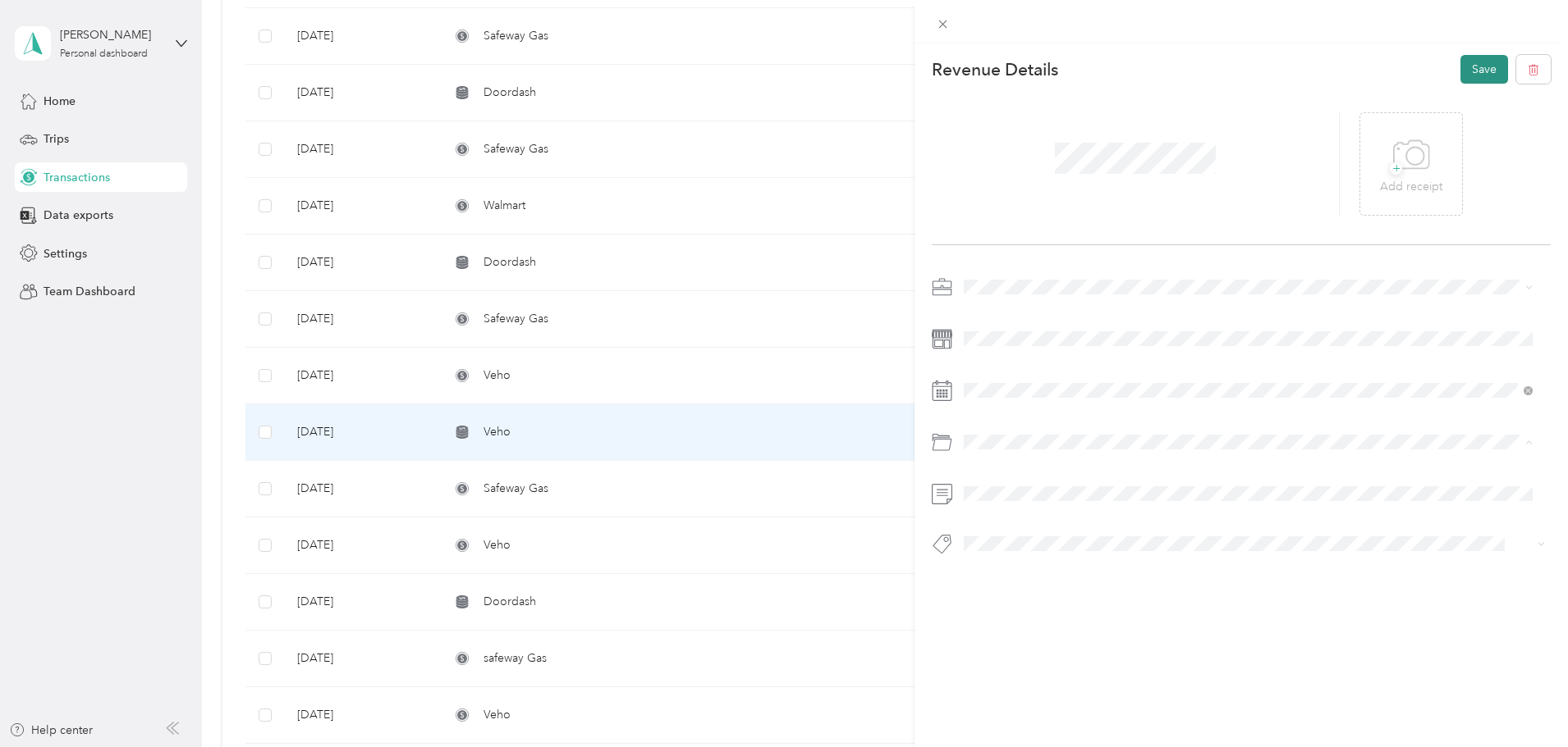
click at [1477, 67] on button "Save" at bounding box center [1484, 69] width 47 height 28
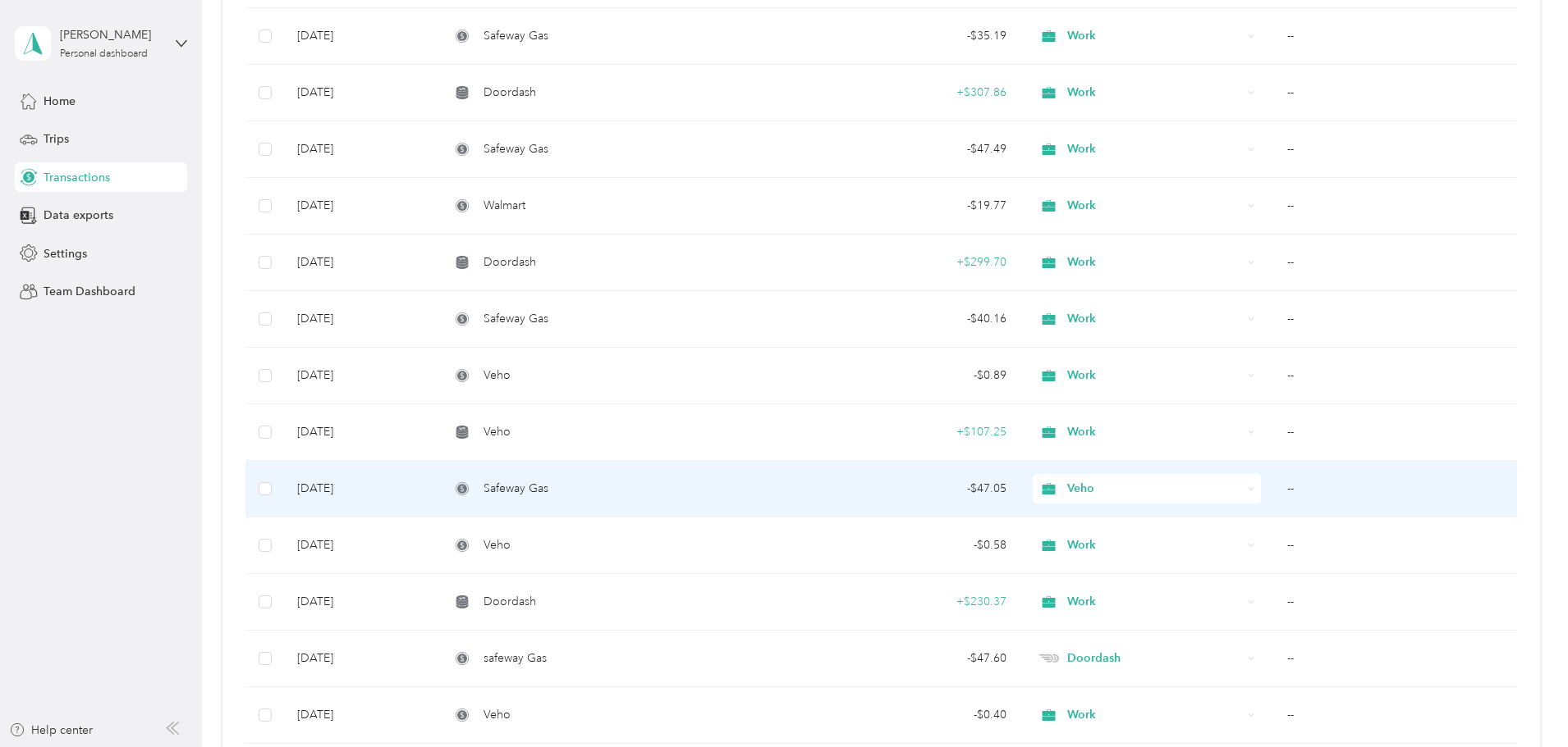
click at [1274, 487] on td "--" at bounding box center [1395, 489] width 243 height 57
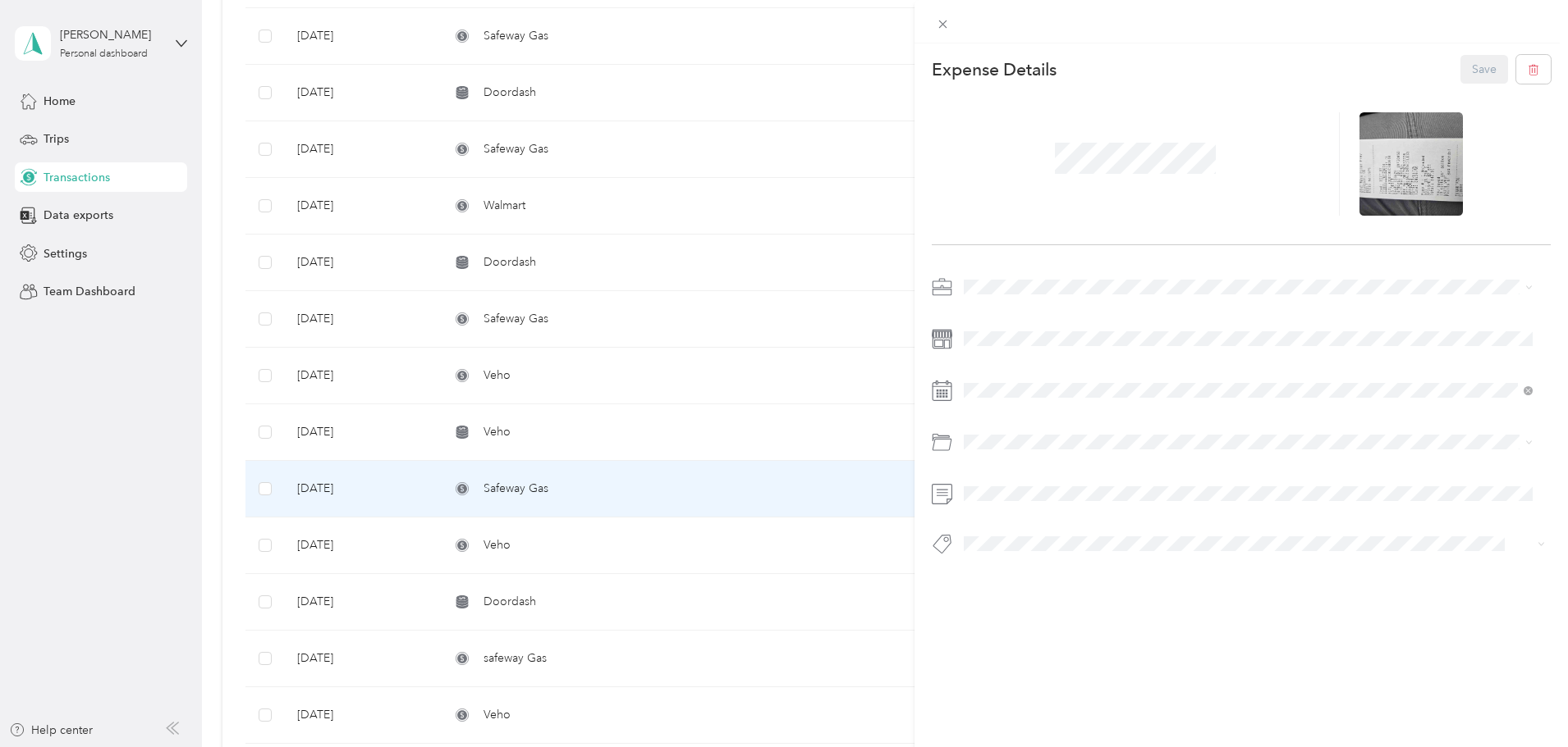
click at [988, 277] on span at bounding box center [1254, 287] width 593 height 27
click at [985, 310] on span "Work" at bounding box center [983, 310] width 27 height 14
click at [1472, 59] on button "Save" at bounding box center [1484, 69] width 47 height 28
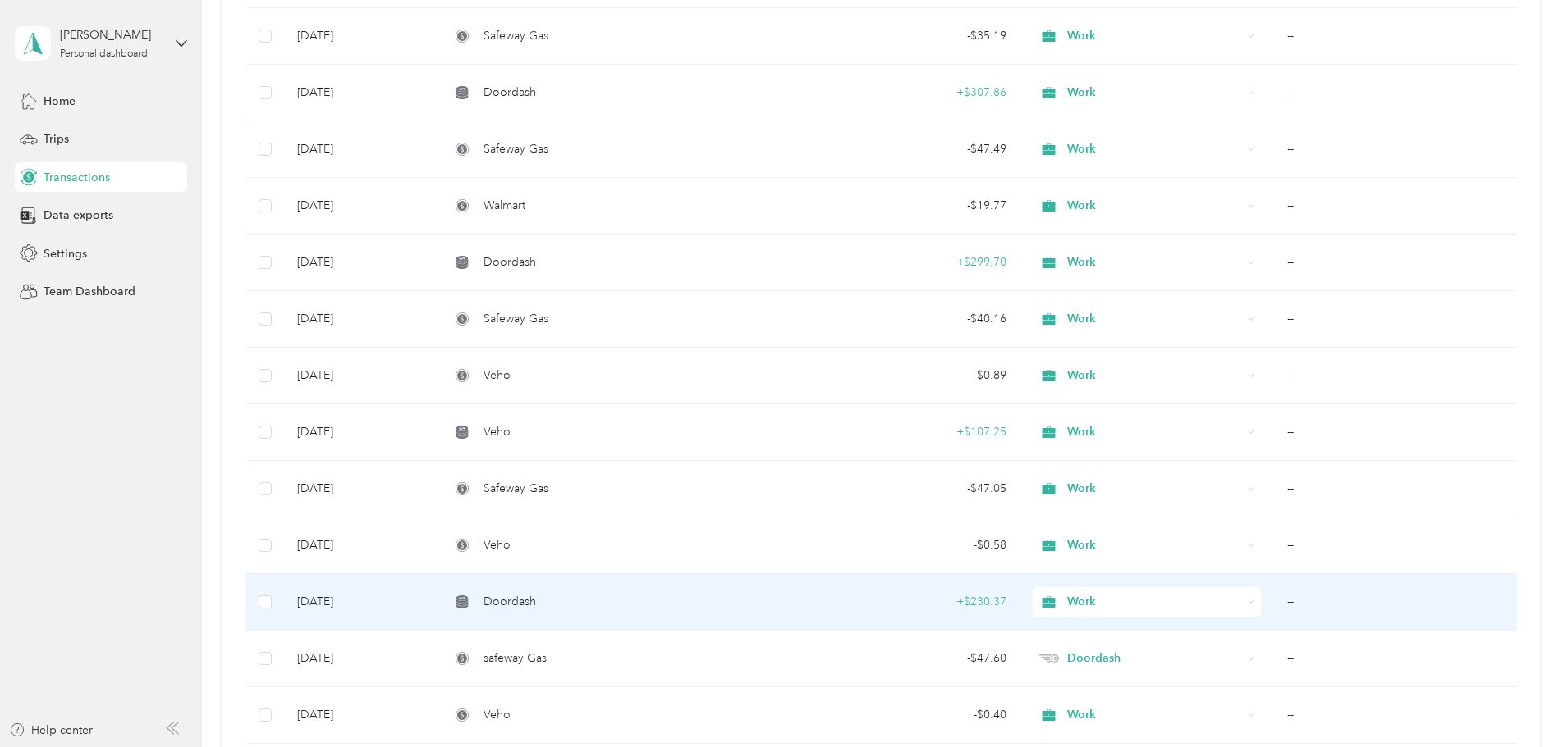
click at [1274, 599] on td "--" at bounding box center [1395, 603] width 243 height 57
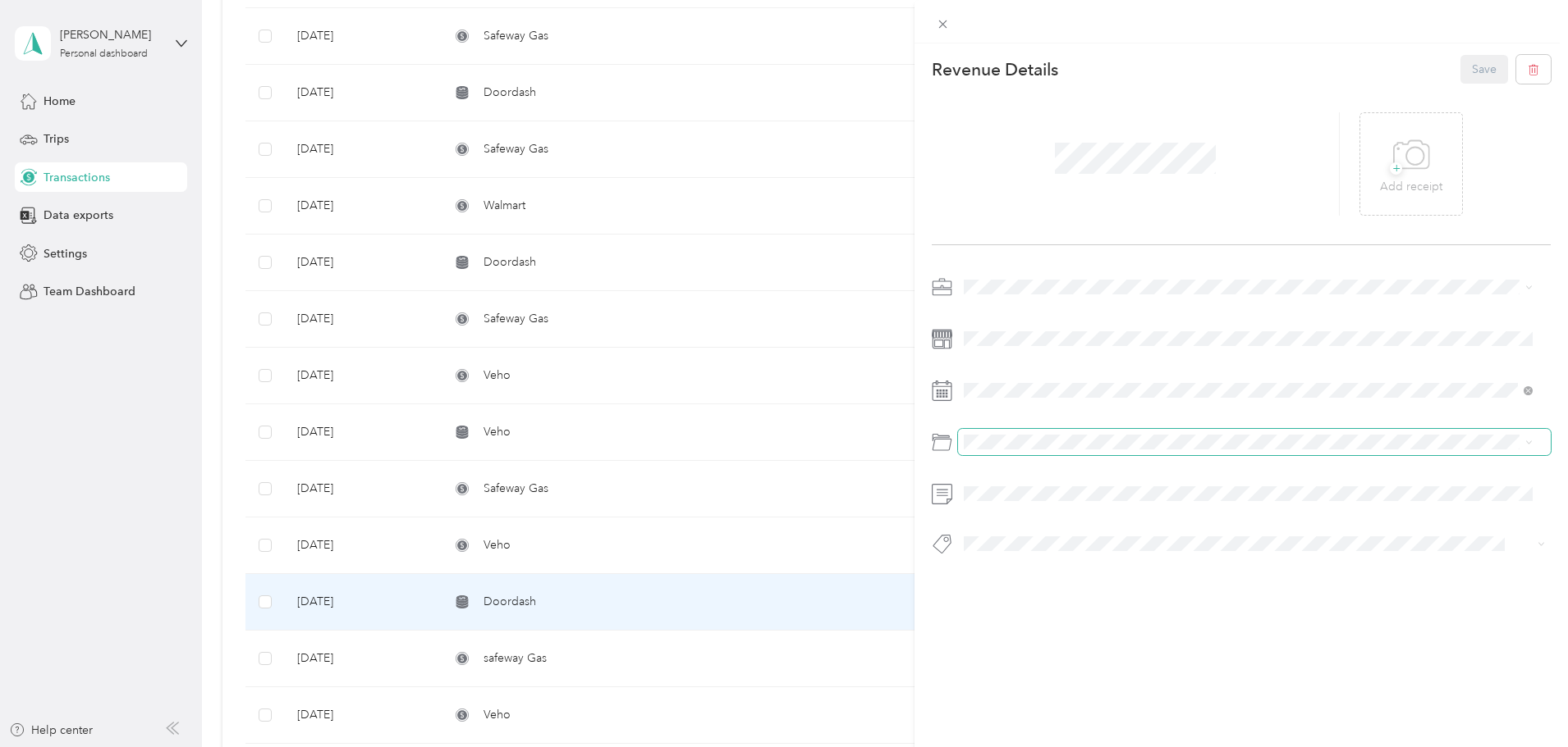
click at [1006, 433] on span at bounding box center [1254, 442] width 593 height 27
click at [1461, 82] on button "Save" at bounding box center [1484, 69] width 47 height 28
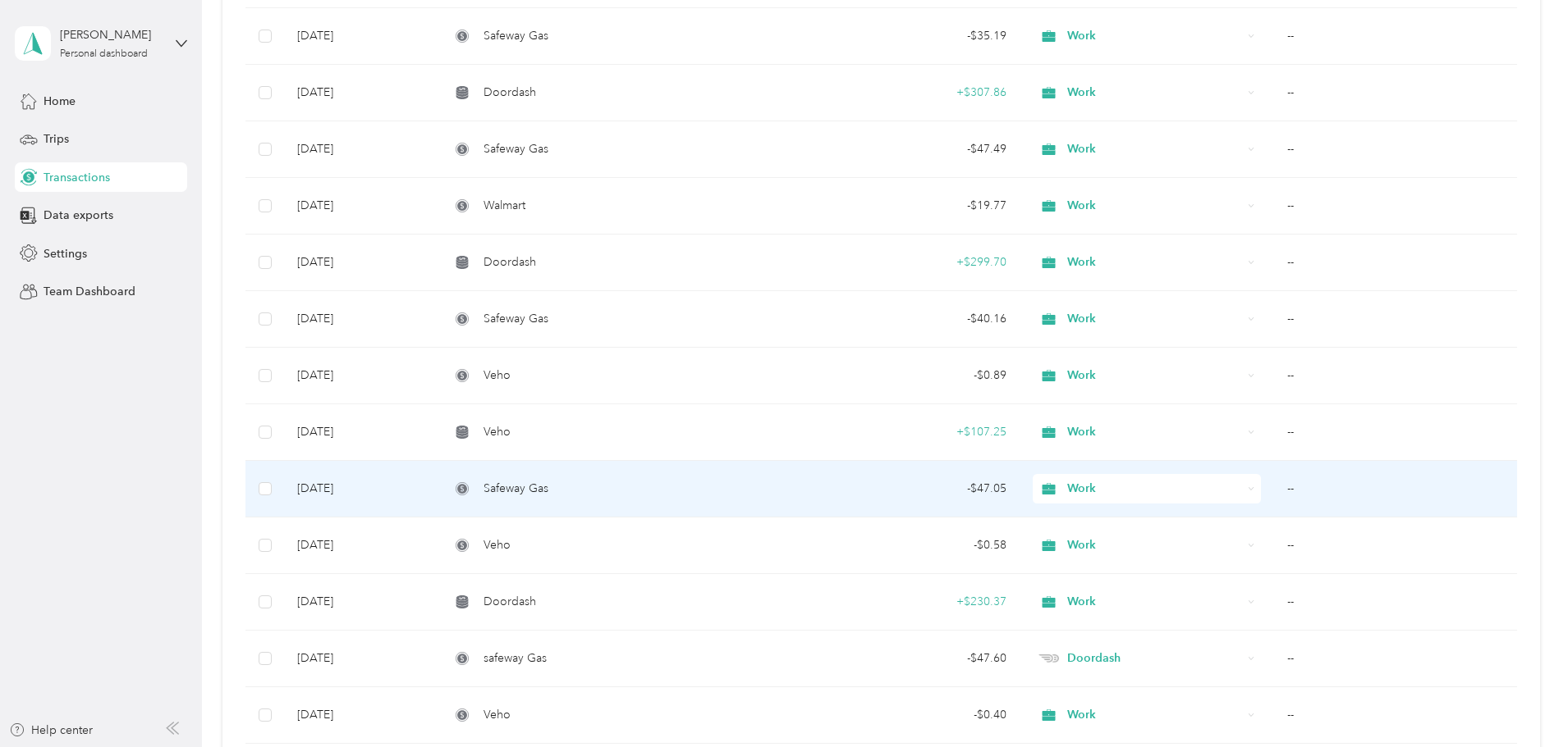
click at [1274, 484] on td "--" at bounding box center [1395, 489] width 243 height 57
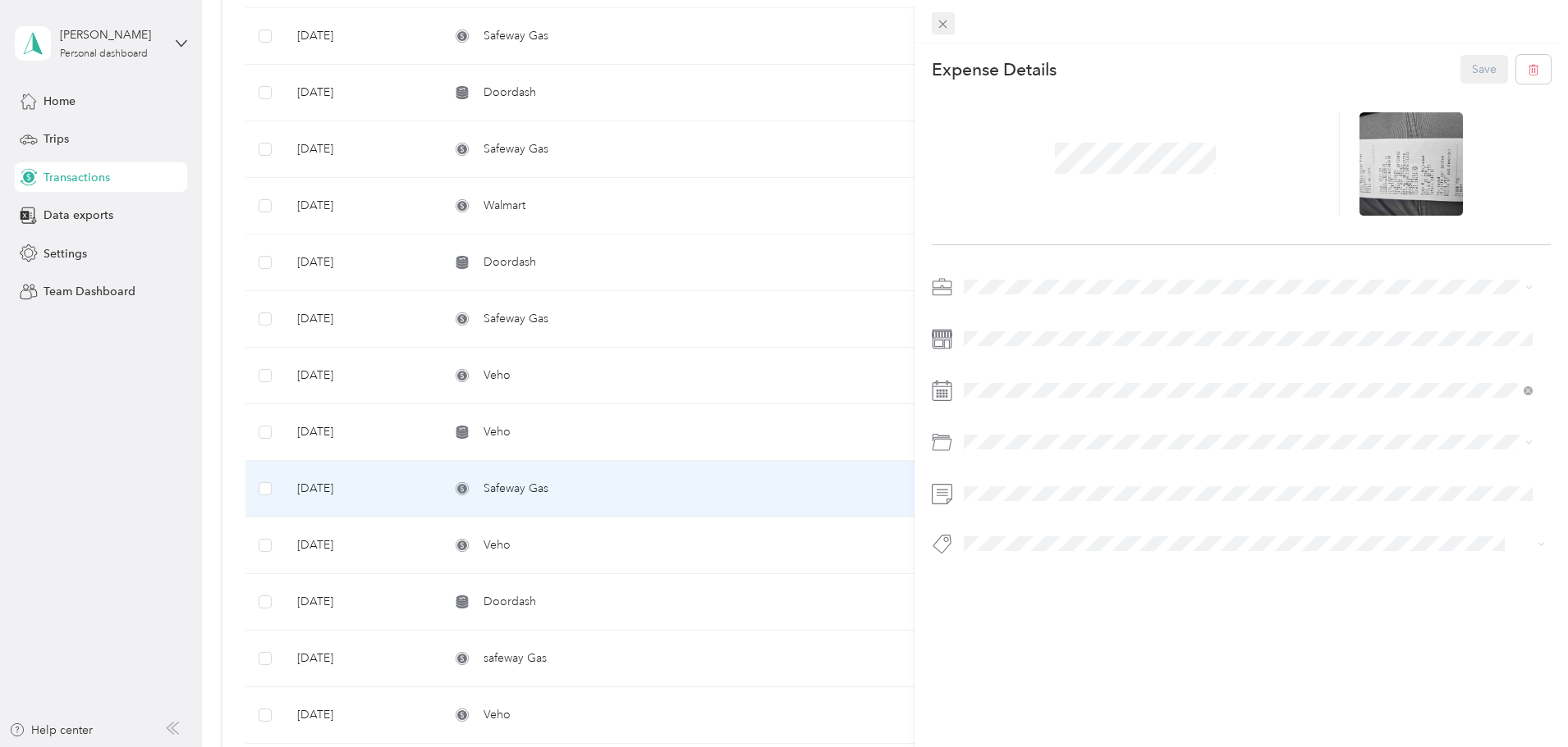
click at [938, 27] on icon at bounding box center [943, 24] width 14 height 14
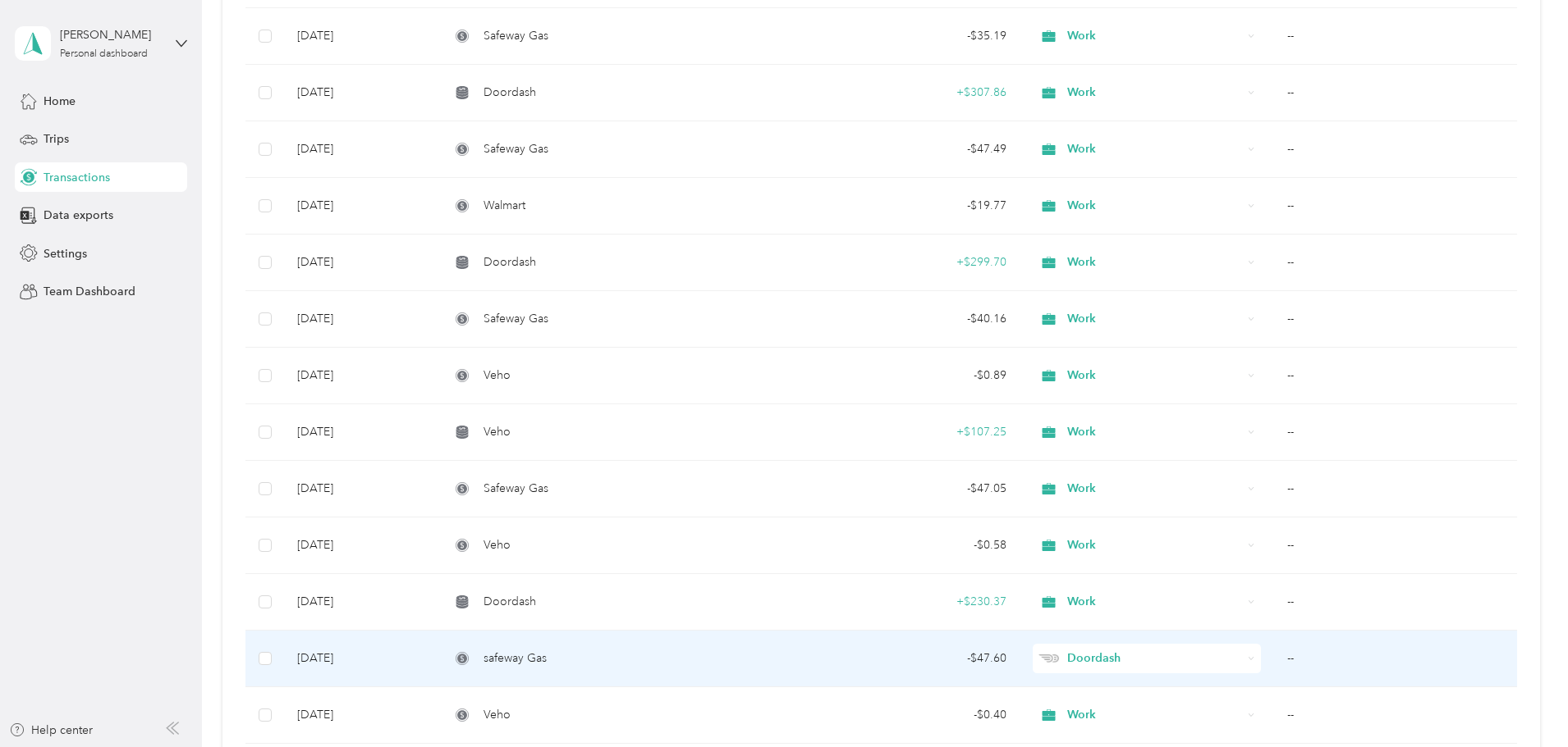
click at [1274, 654] on td "--" at bounding box center [1395, 659] width 243 height 57
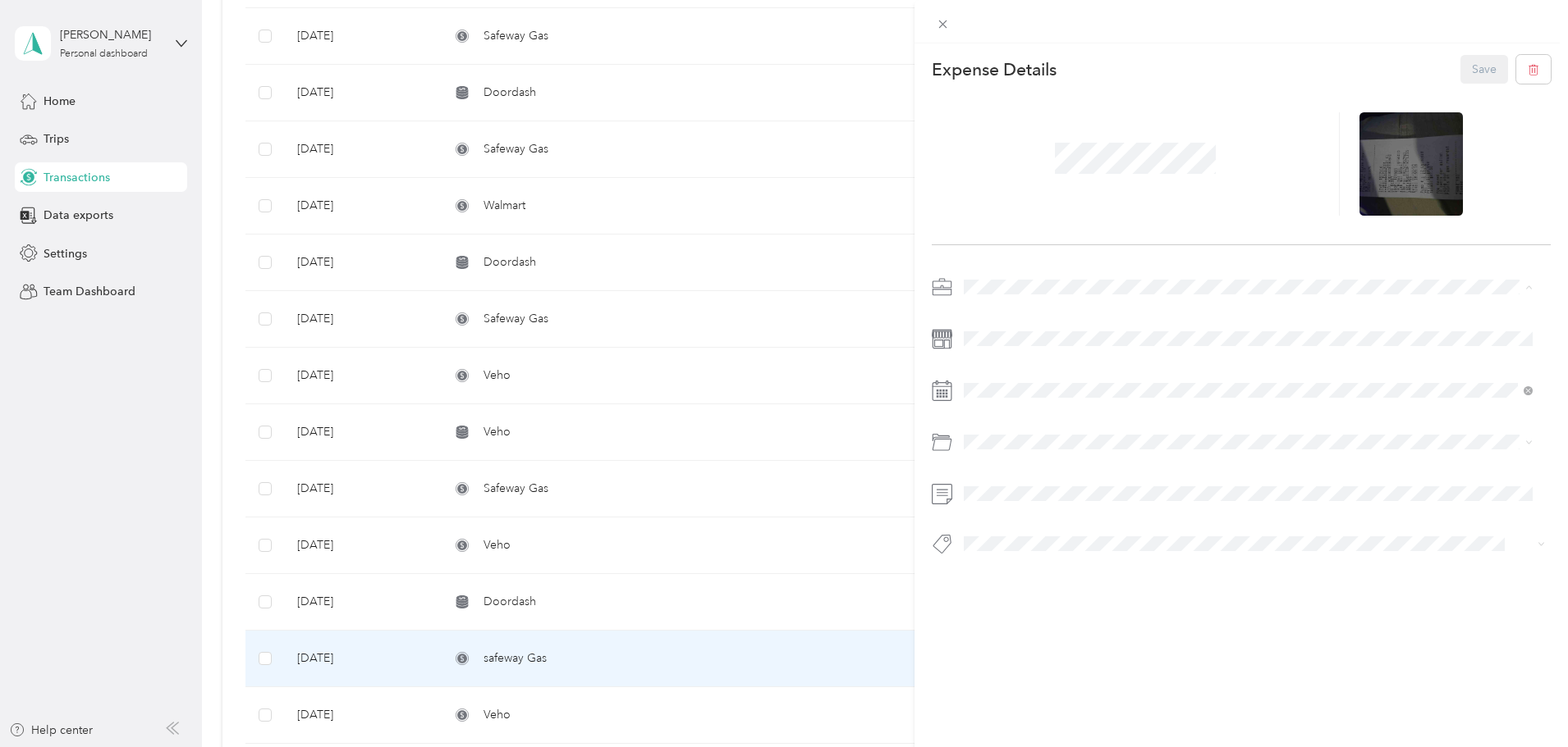
click at [984, 312] on span "Work" at bounding box center [983, 316] width 27 height 14
click at [1473, 72] on button "Save" at bounding box center [1484, 69] width 47 height 28
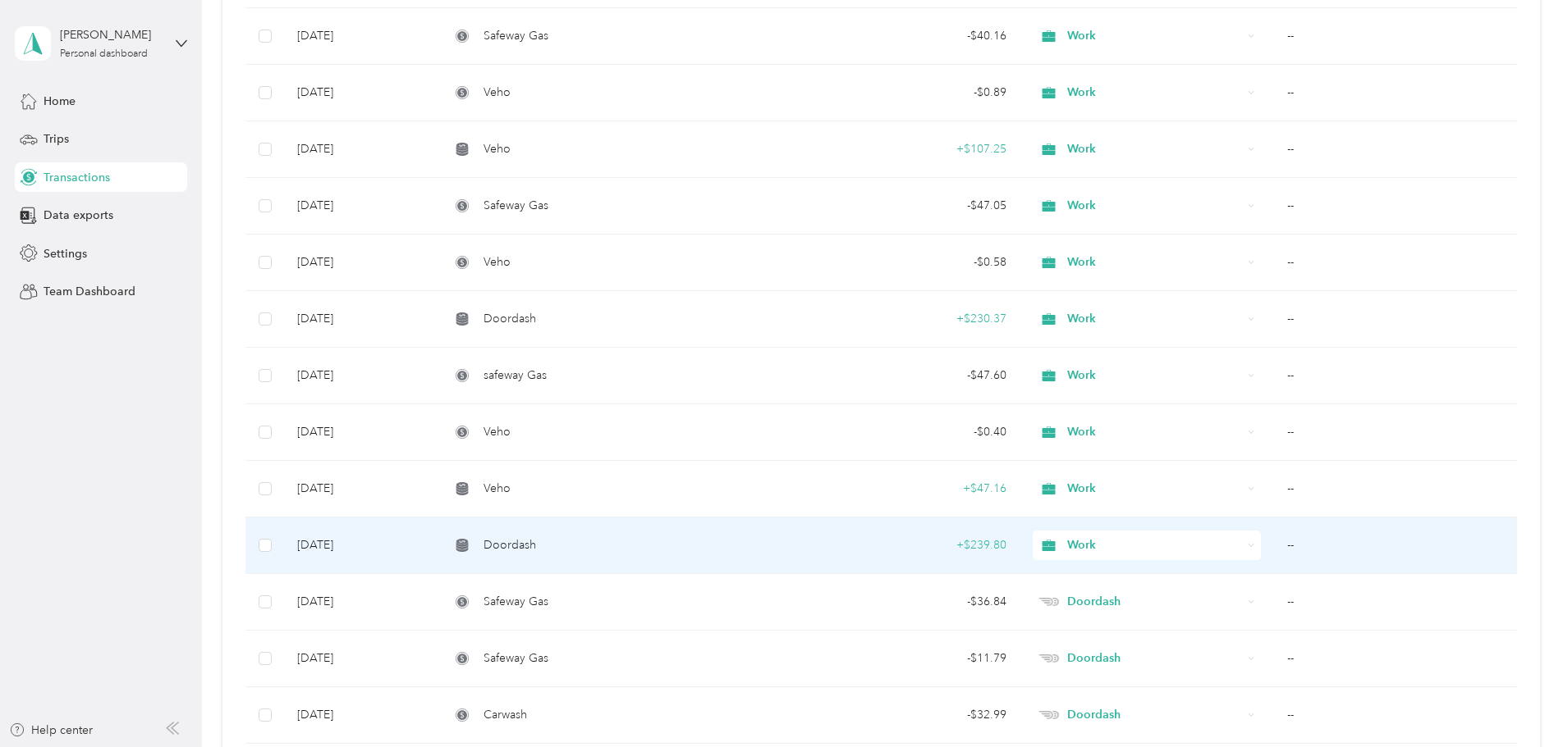
scroll to position [9271, 0]
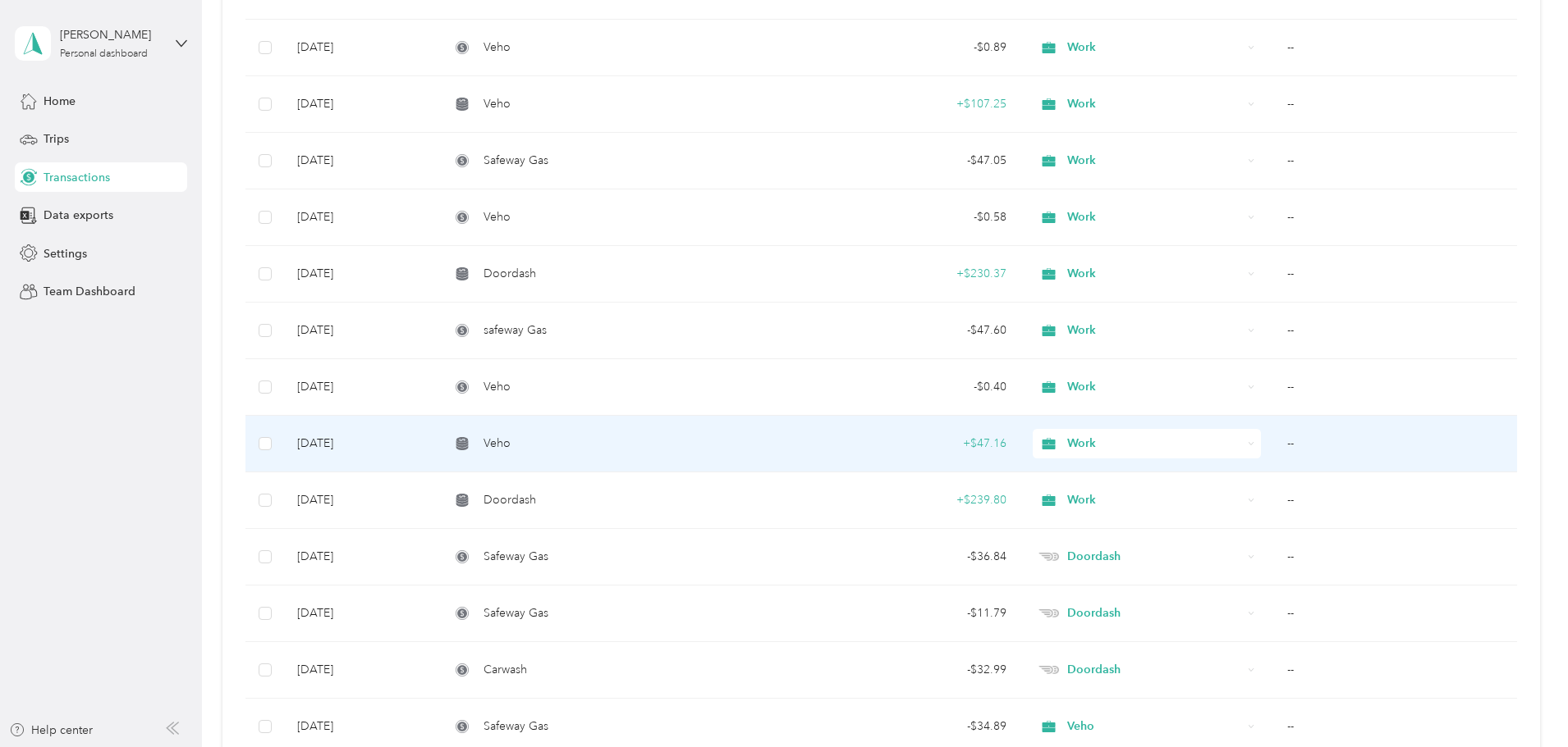
click at [1274, 441] on td "--" at bounding box center [1395, 444] width 243 height 57
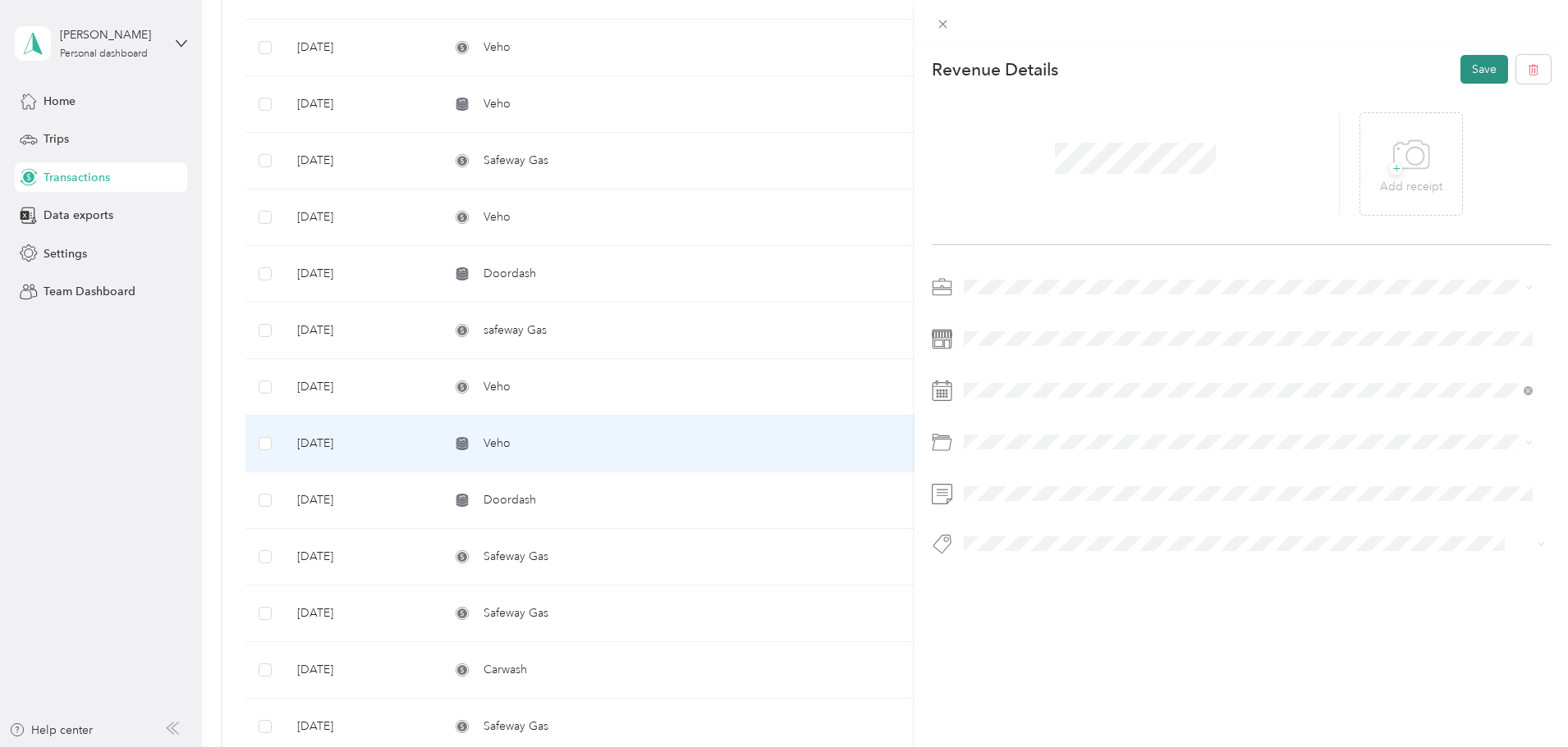
click at [1461, 64] on button "Save" at bounding box center [1484, 69] width 47 height 28
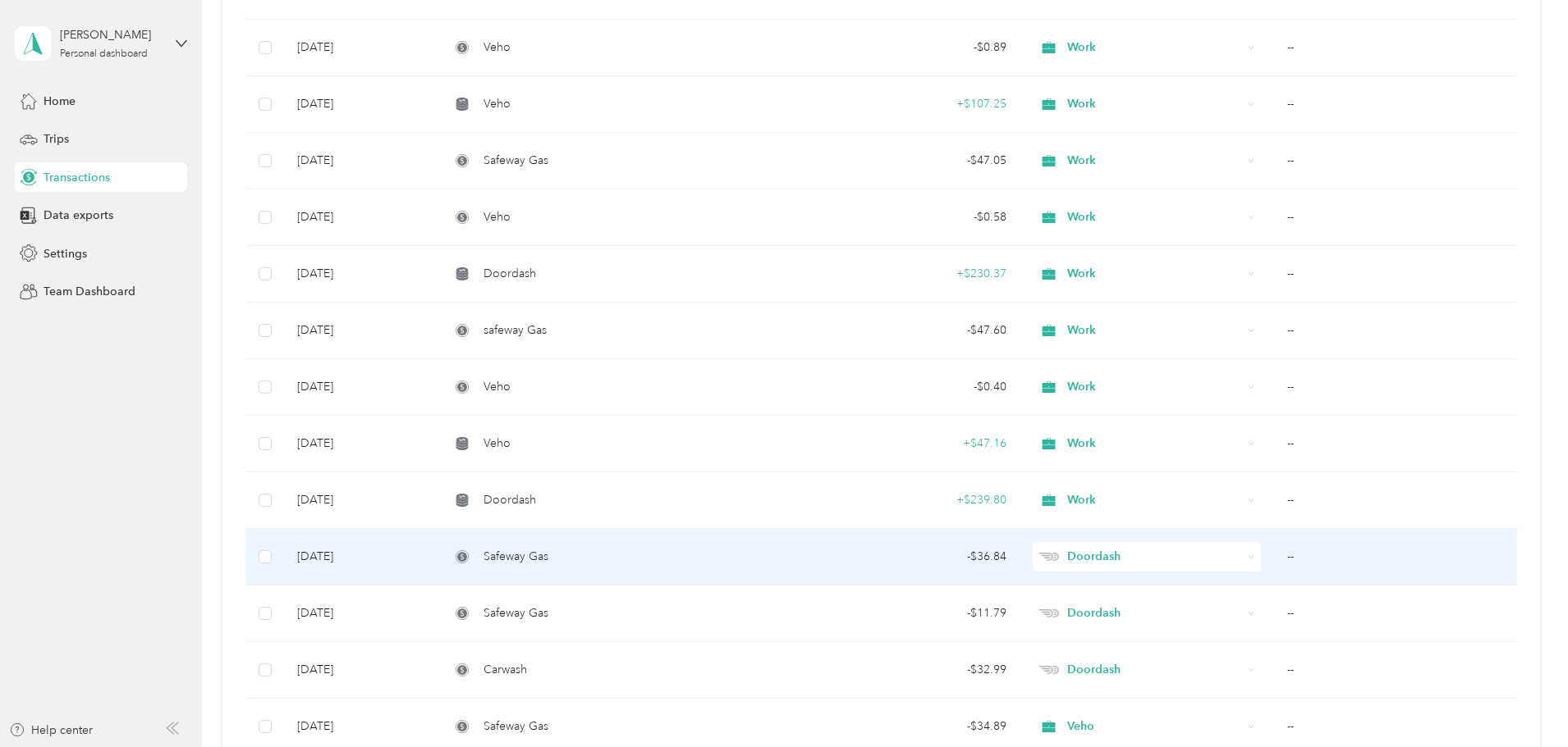
click at [1274, 555] on td "--" at bounding box center [1395, 557] width 243 height 57
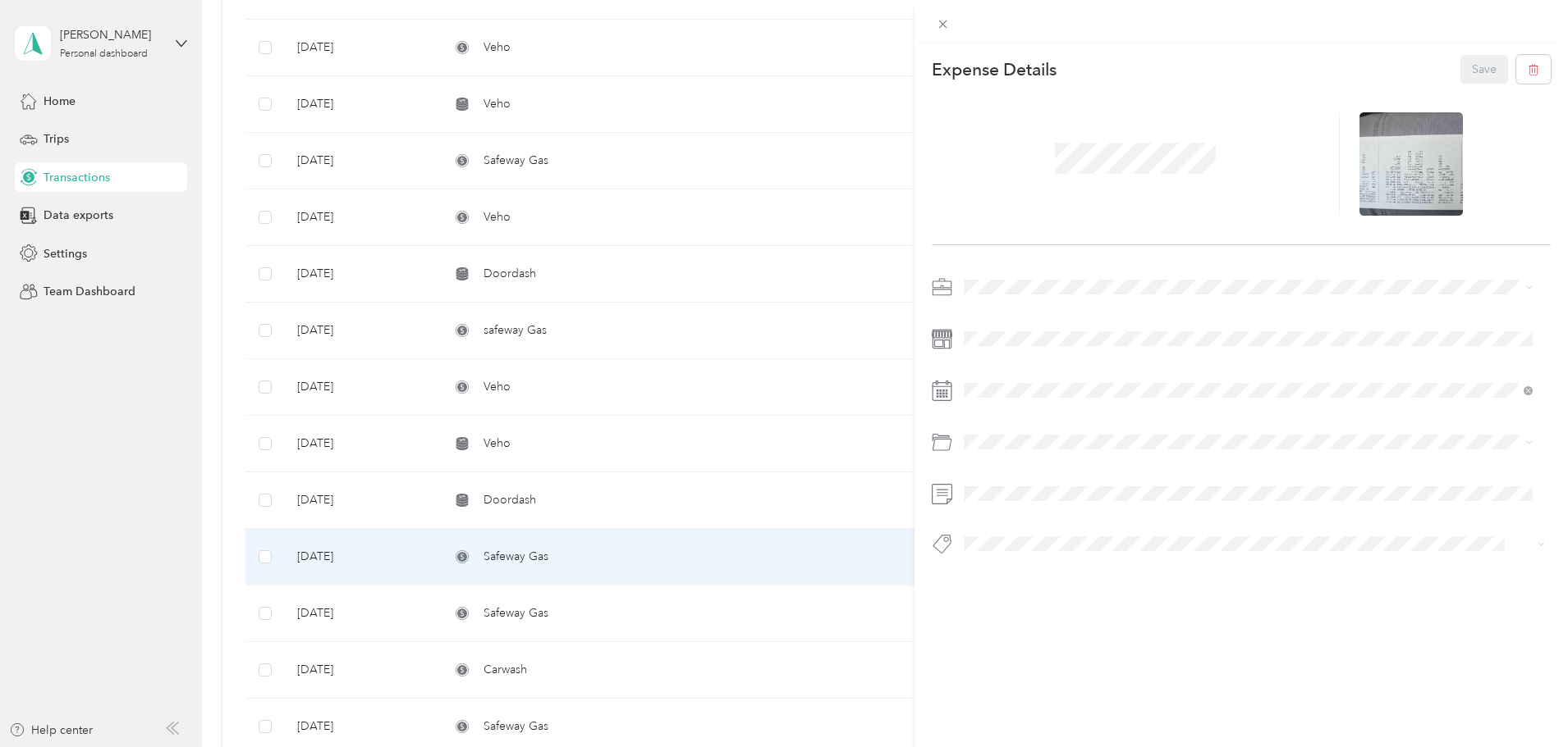
click at [989, 312] on span "Work" at bounding box center [983, 312] width 27 height 14
click at [1461, 68] on button "Save" at bounding box center [1484, 69] width 47 height 28
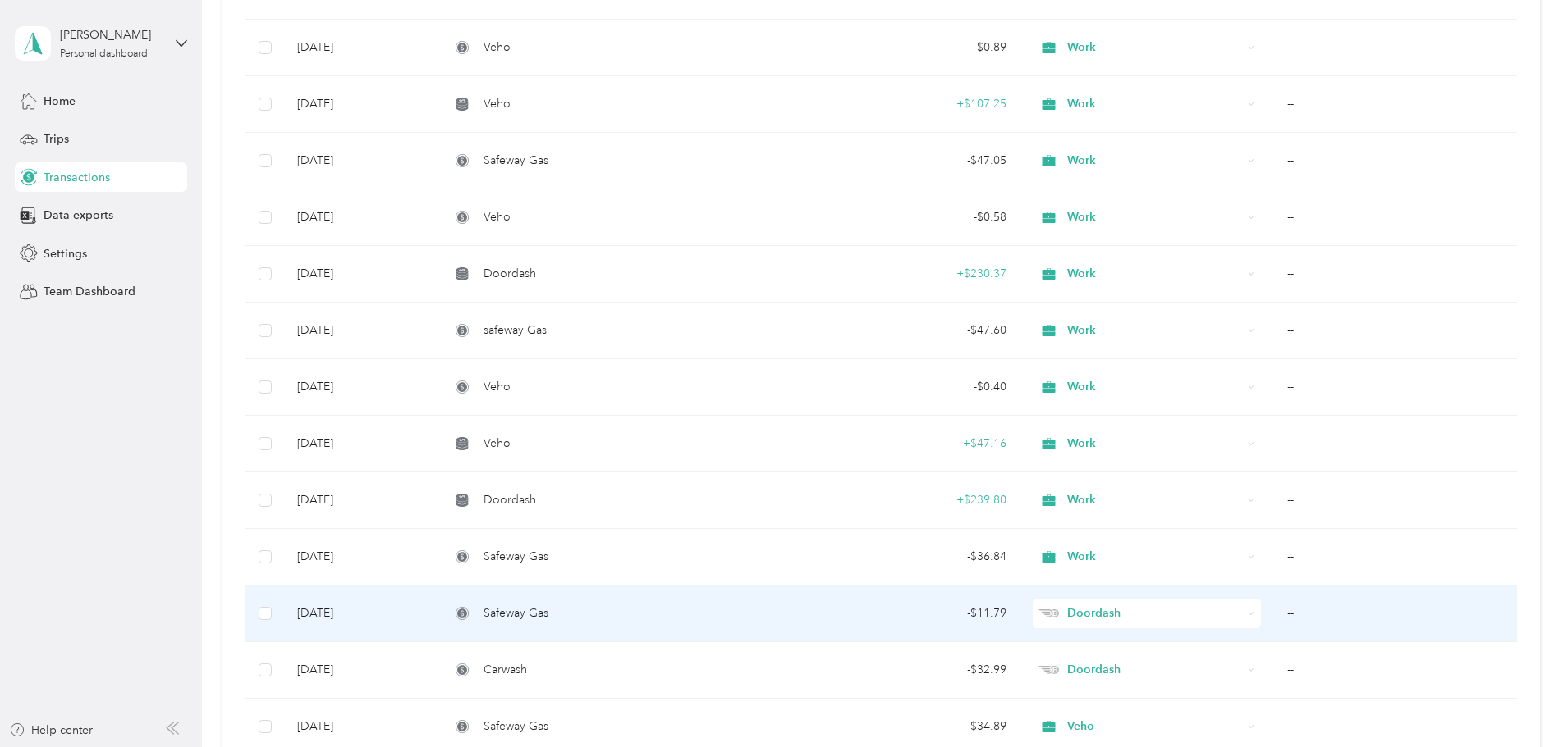
click at [1274, 610] on td "--" at bounding box center [1395, 614] width 243 height 57
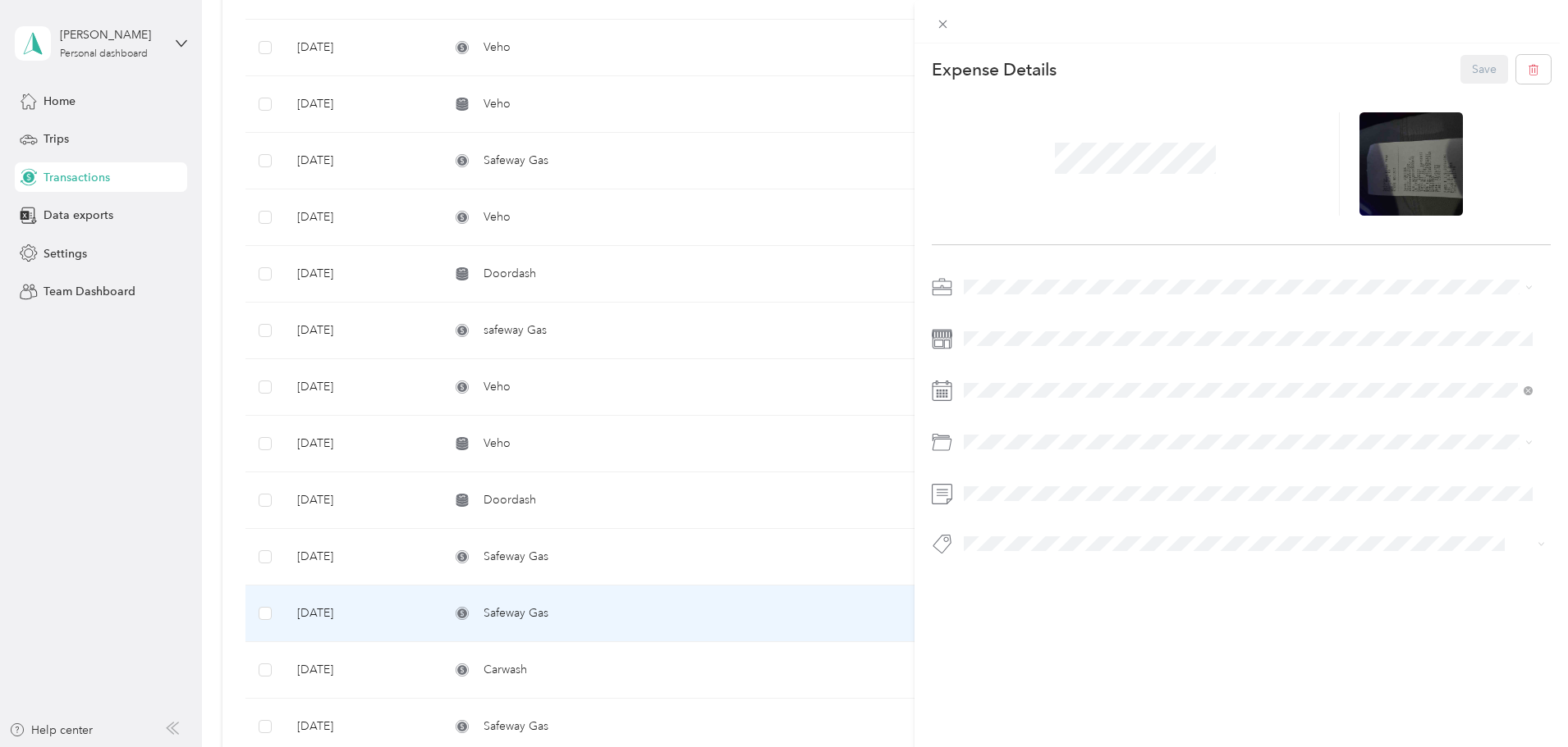
click at [1006, 296] on span at bounding box center [1254, 287] width 593 height 27
click at [985, 314] on span "Work" at bounding box center [983, 315] width 27 height 14
click at [1473, 58] on button "Save" at bounding box center [1484, 69] width 47 height 28
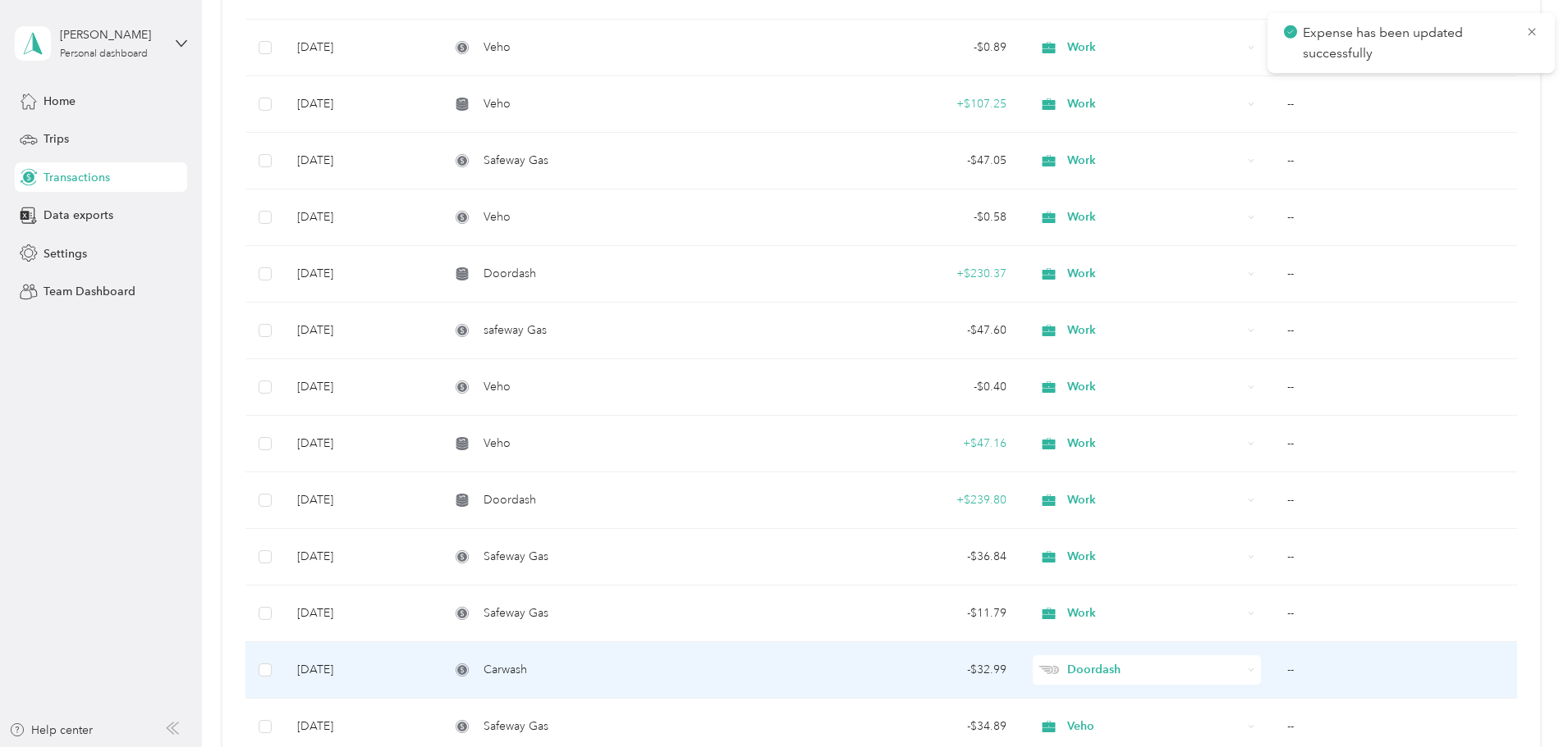
click at [1274, 666] on td "--" at bounding box center [1395, 671] width 243 height 57
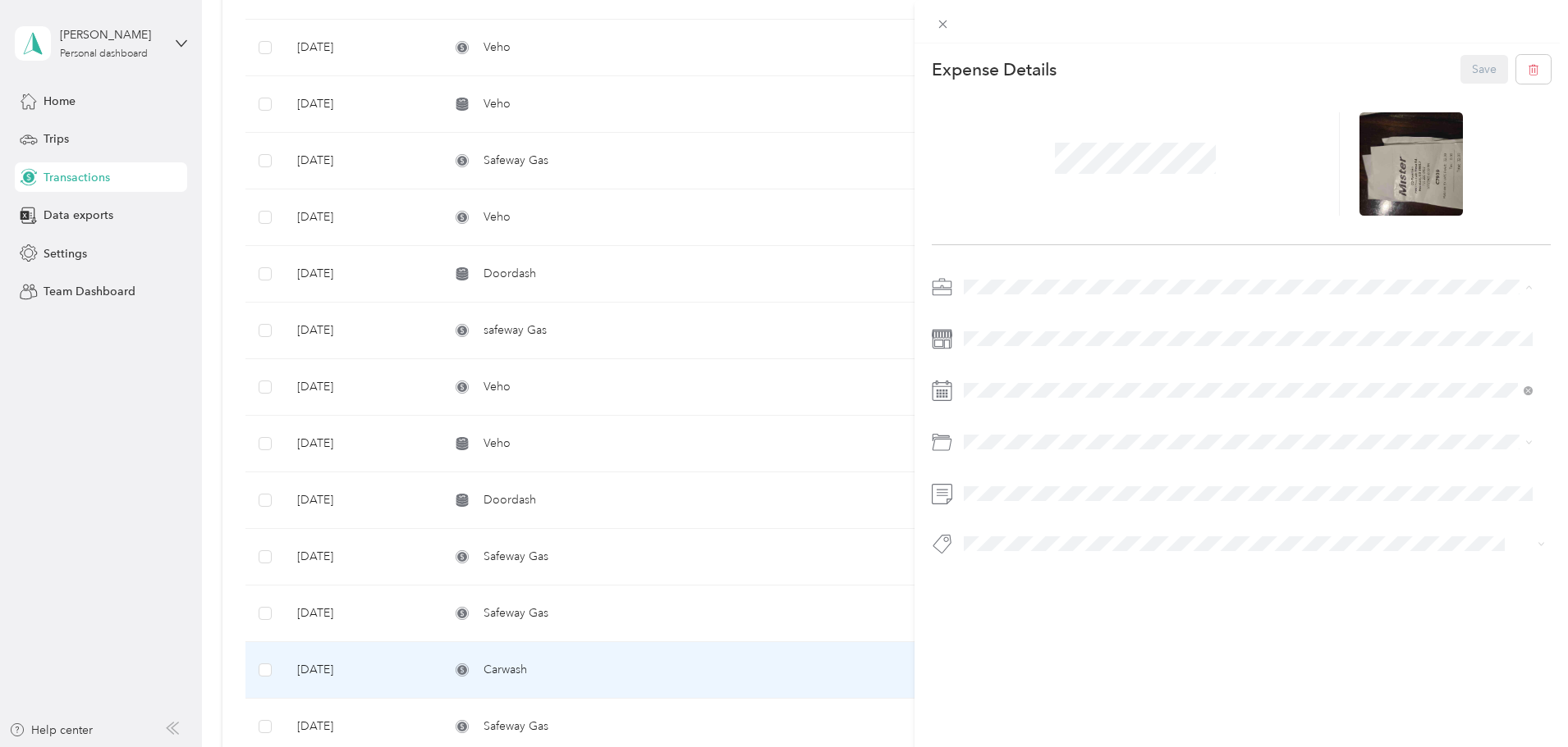
click at [1019, 377] on li "Maintenance" at bounding box center [1248, 374] width 581 height 28
click at [1475, 56] on button "Save" at bounding box center [1484, 69] width 47 height 28
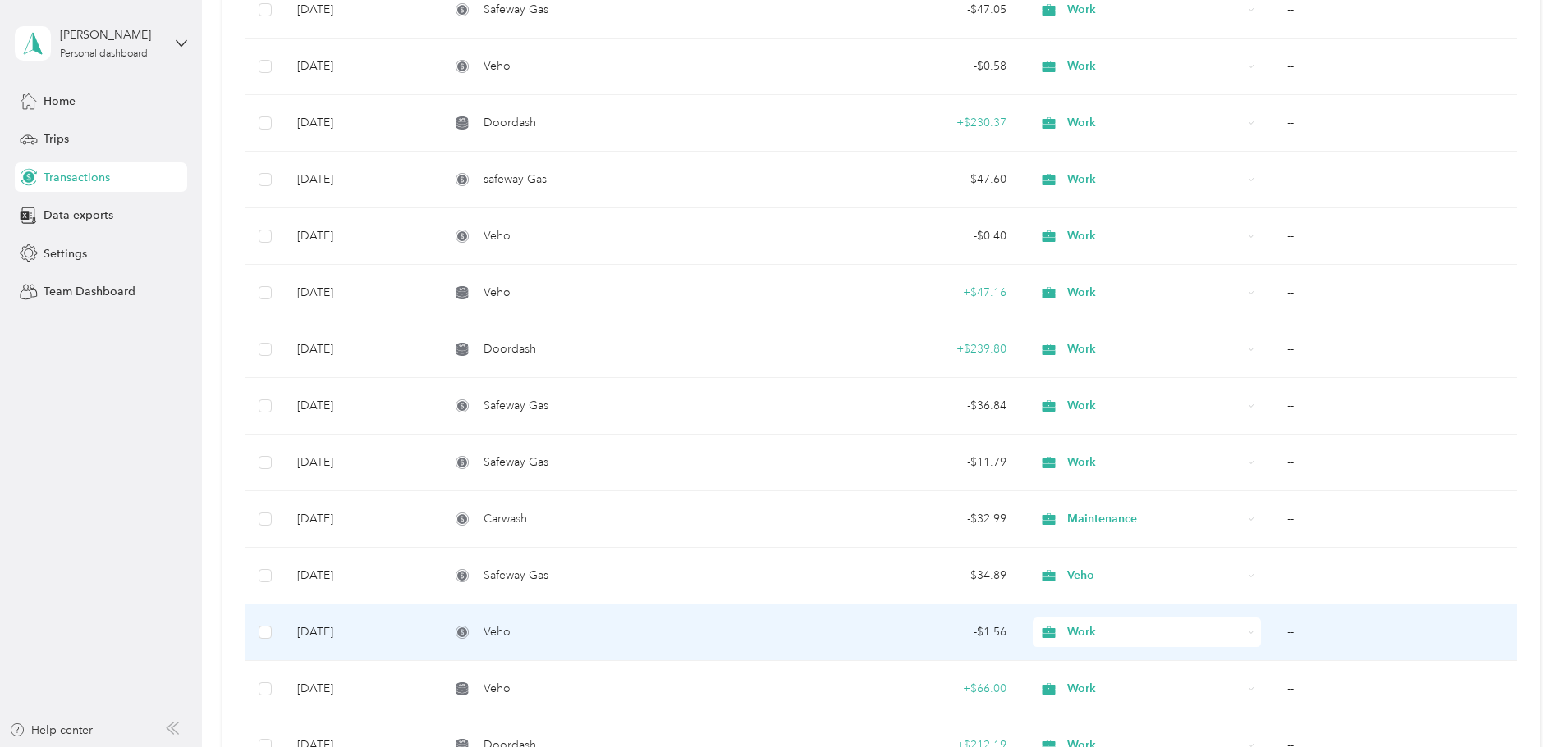
scroll to position [9435, 0]
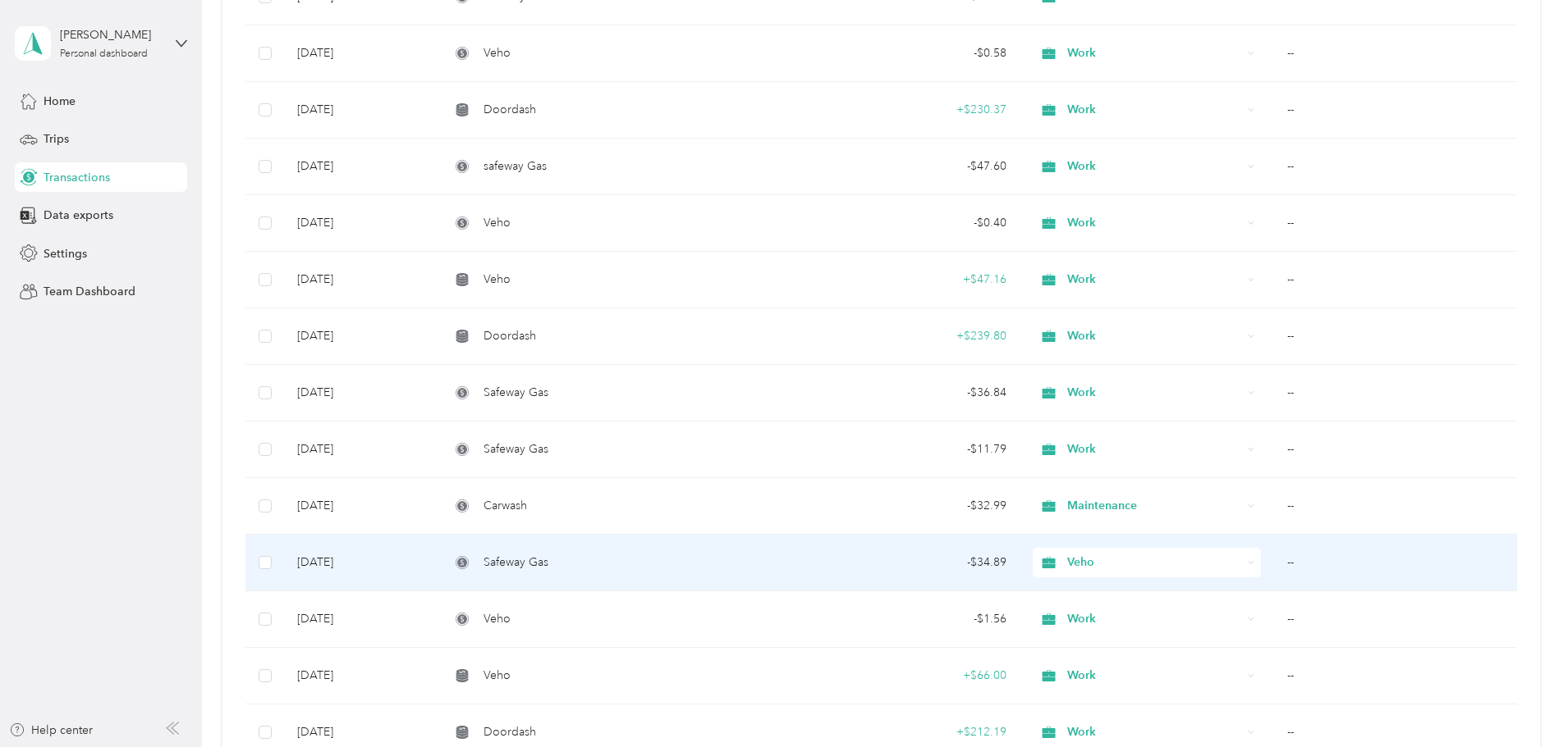
click at [1274, 561] on td "--" at bounding box center [1395, 563] width 243 height 57
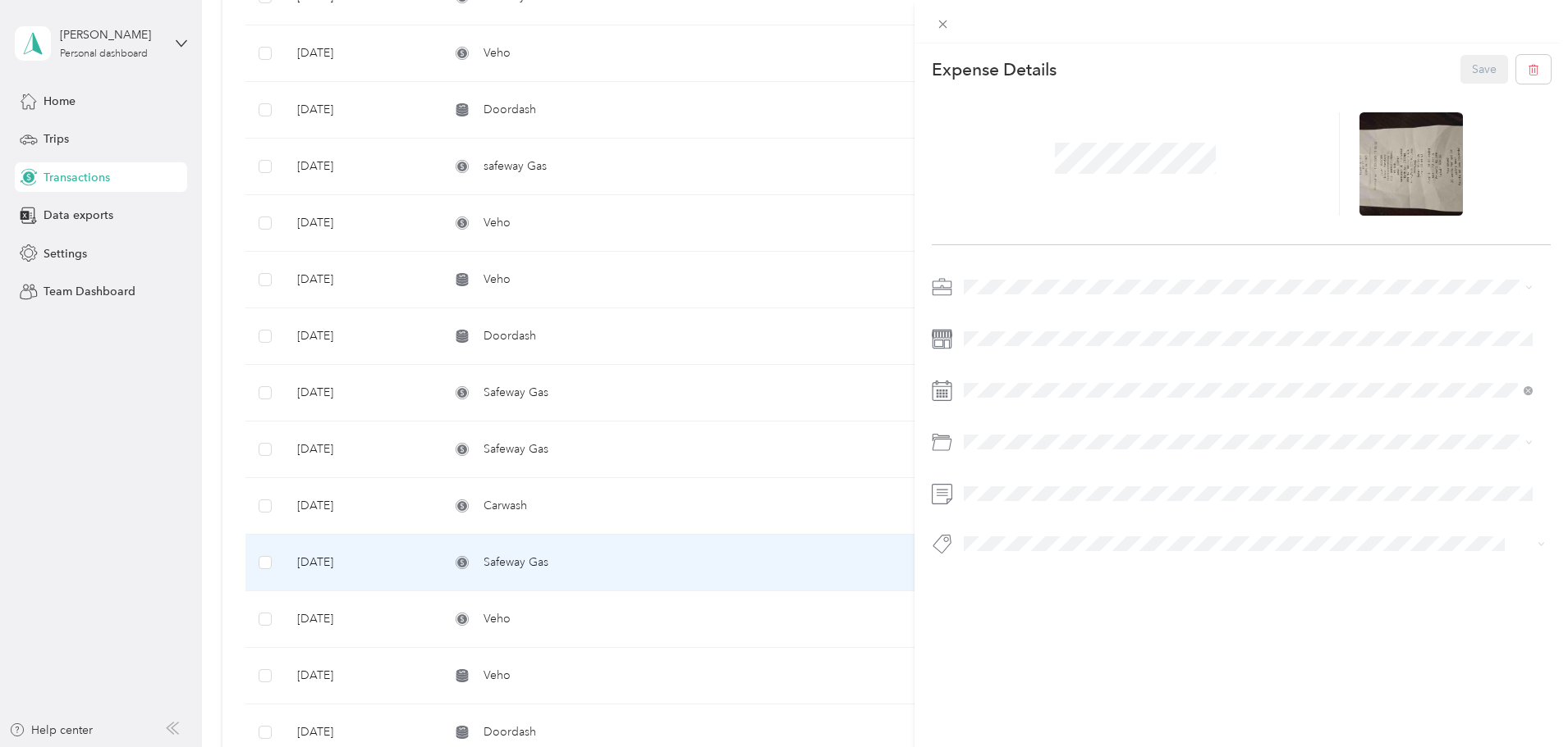
click at [979, 318] on div "Work" at bounding box center [1248, 313] width 558 height 17
click at [1463, 65] on button "Save" at bounding box center [1484, 69] width 47 height 28
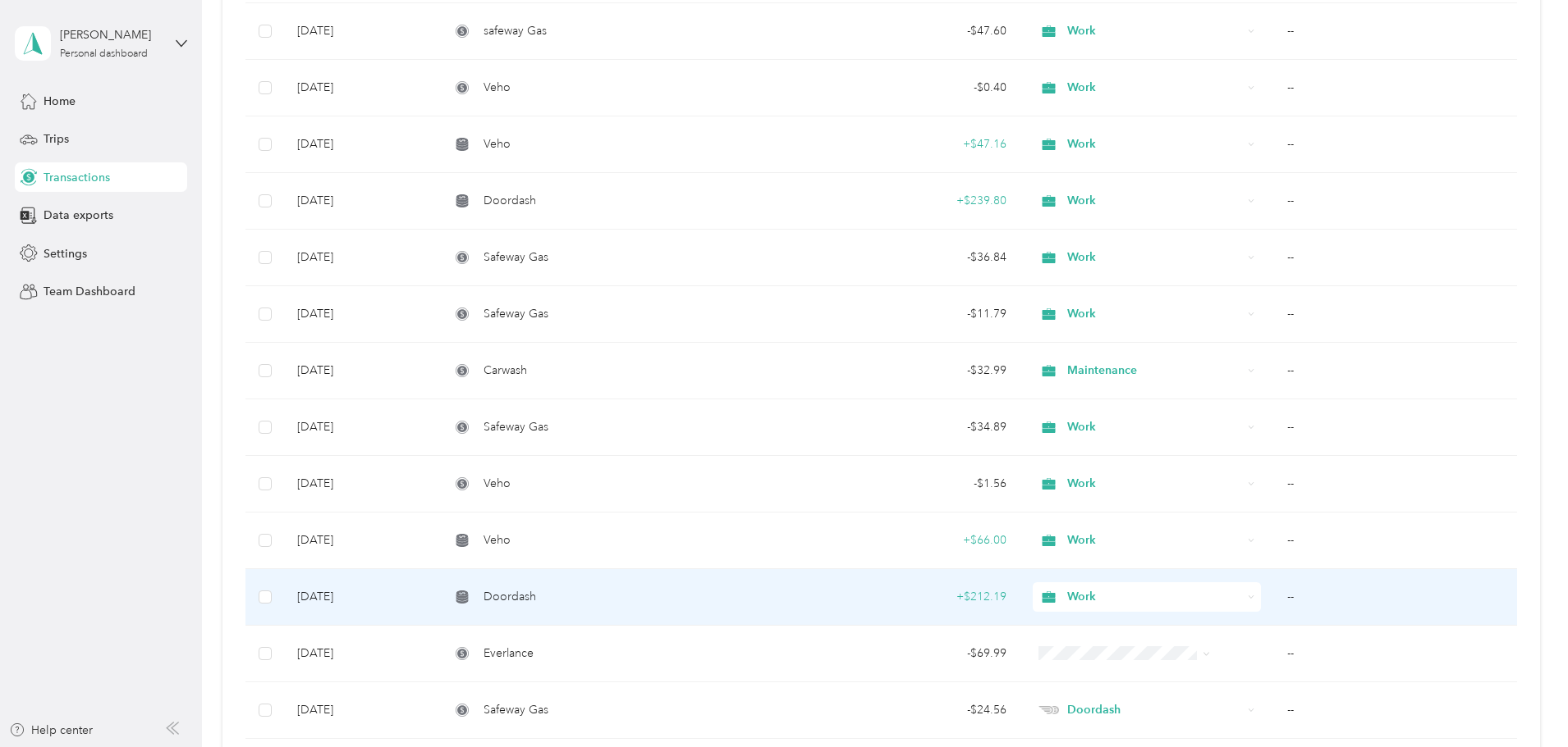
scroll to position [9599, 0]
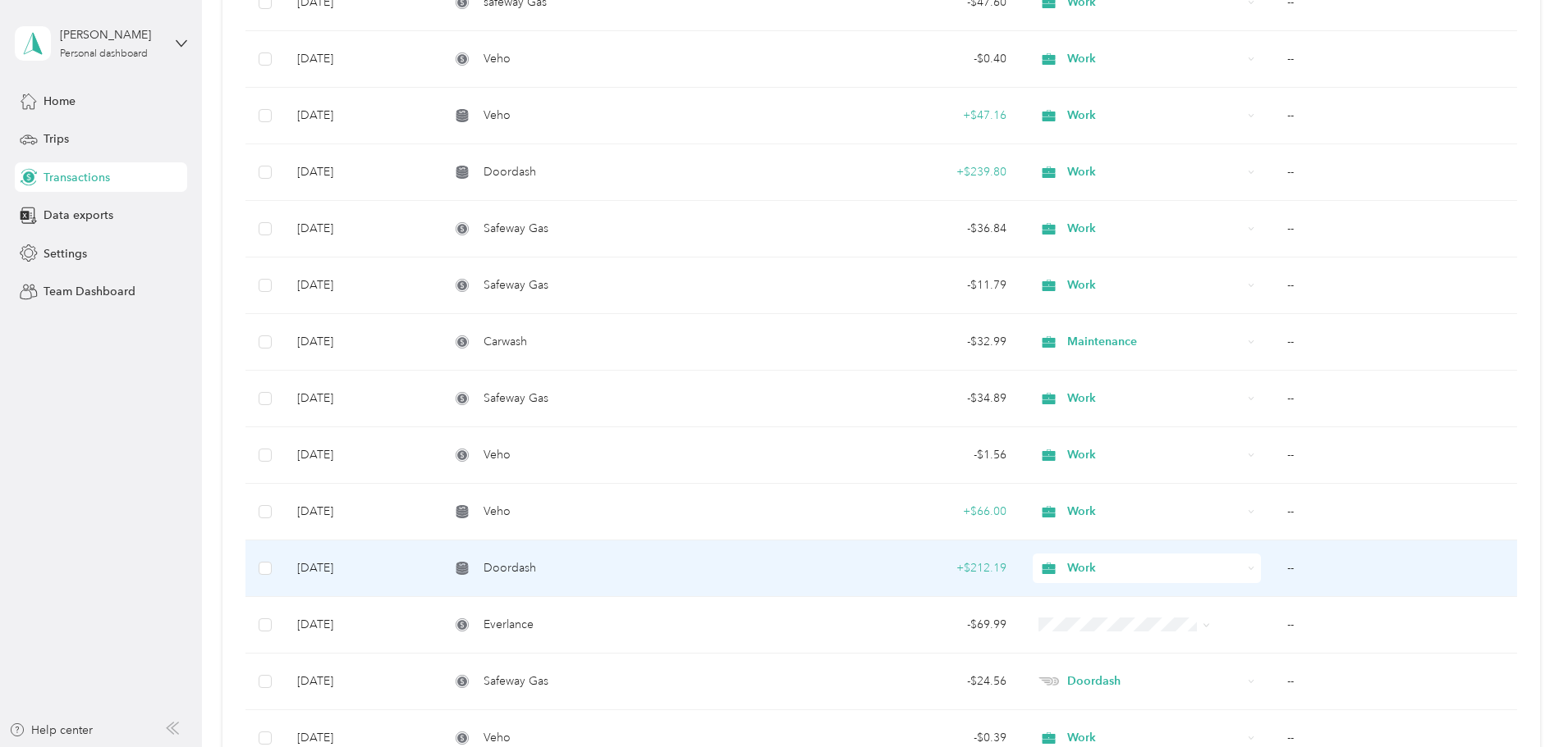
click at [1274, 562] on td "--" at bounding box center [1395, 569] width 243 height 57
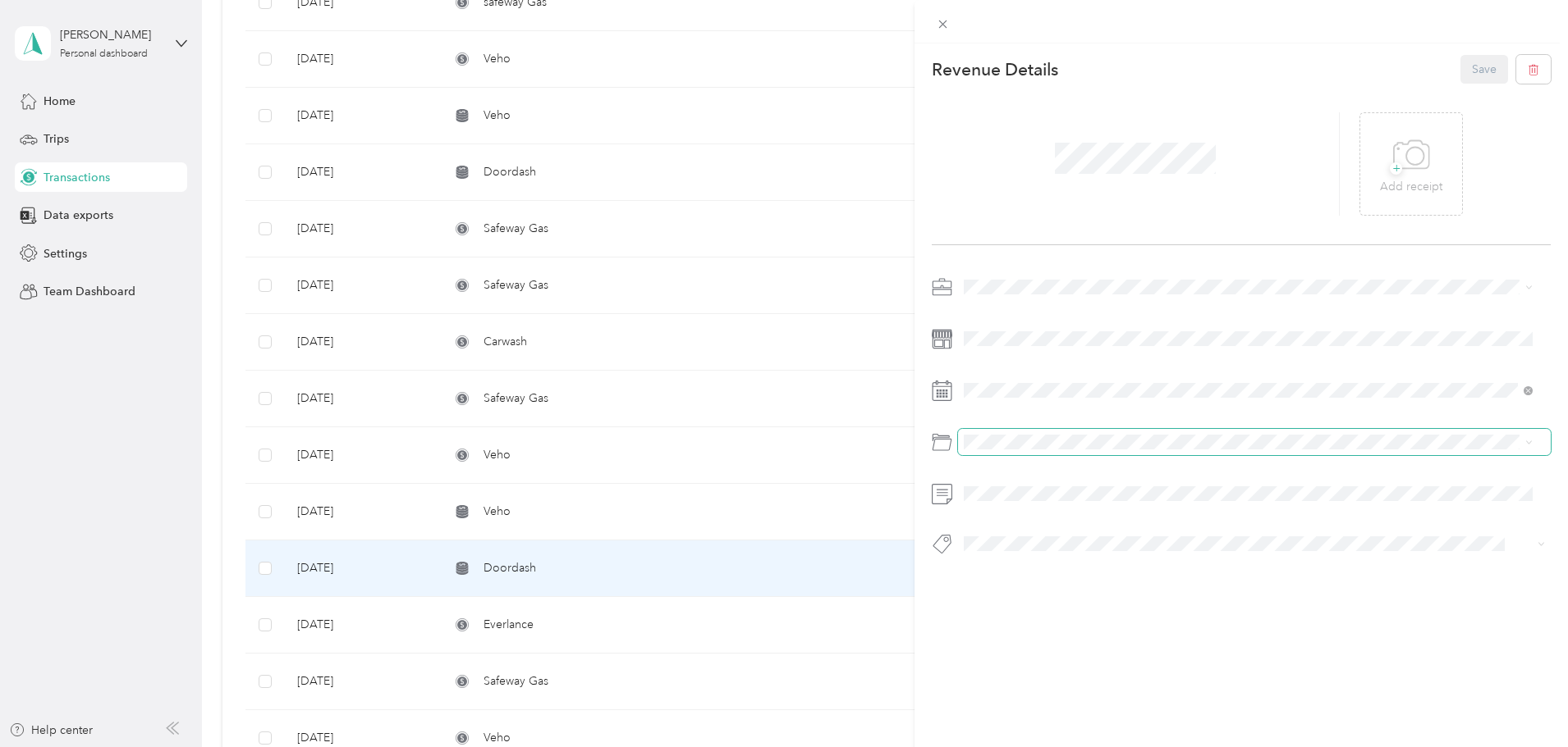
click at [1016, 434] on span at bounding box center [1254, 442] width 593 height 27
click at [1461, 76] on button "Save" at bounding box center [1484, 69] width 47 height 28
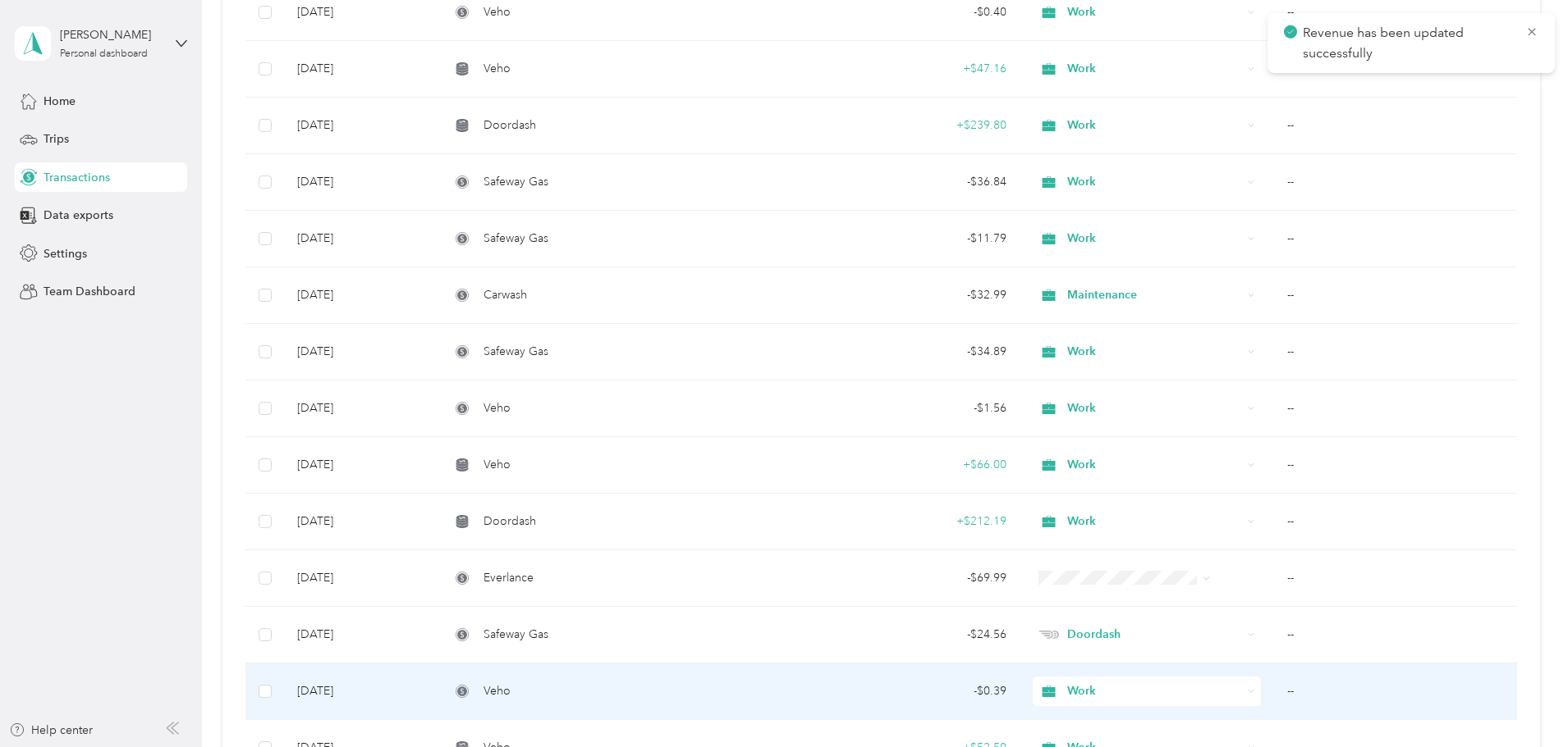
scroll to position [9763, 0]
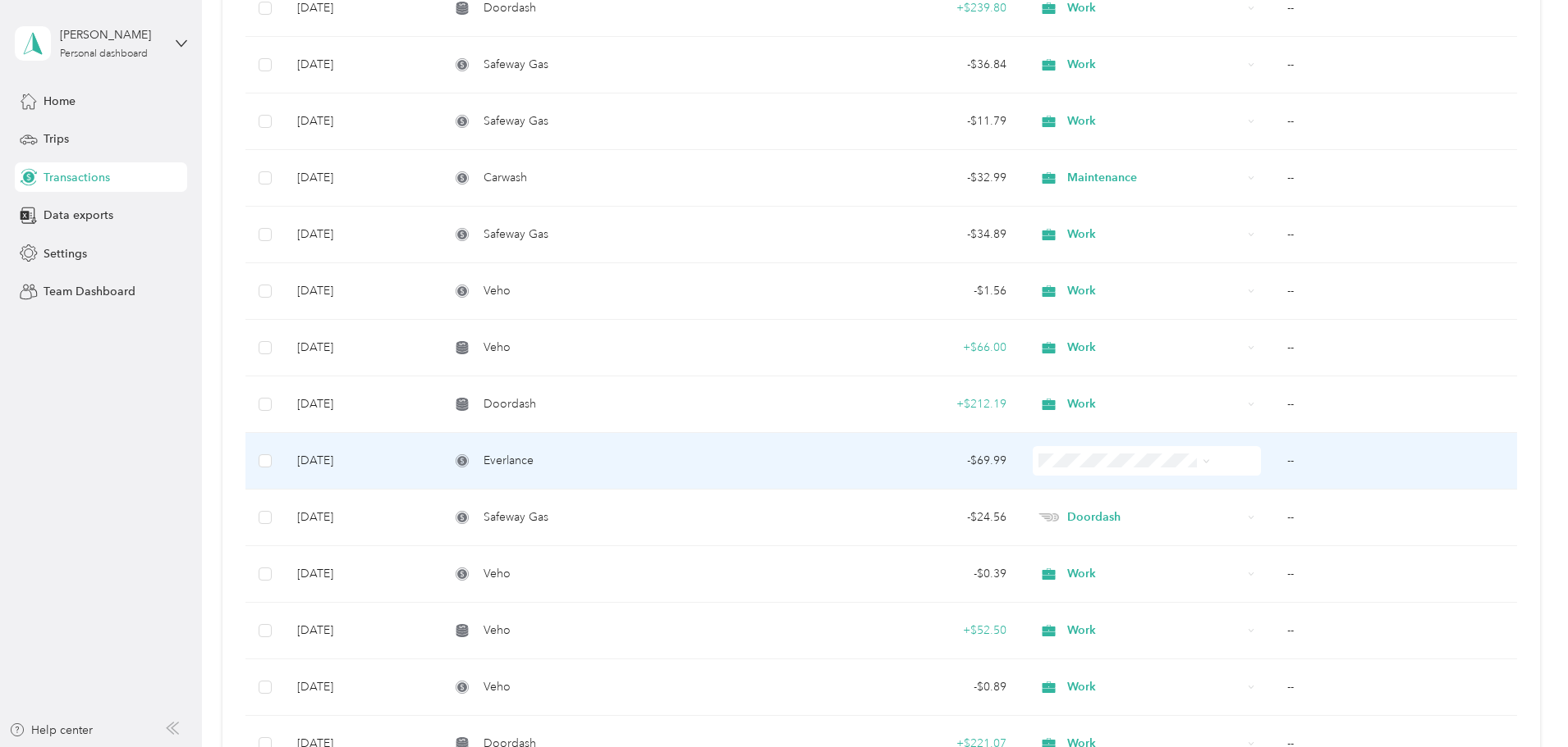
click at [1274, 460] on td "--" at bounding box center [1395, 462] width 243 height 57
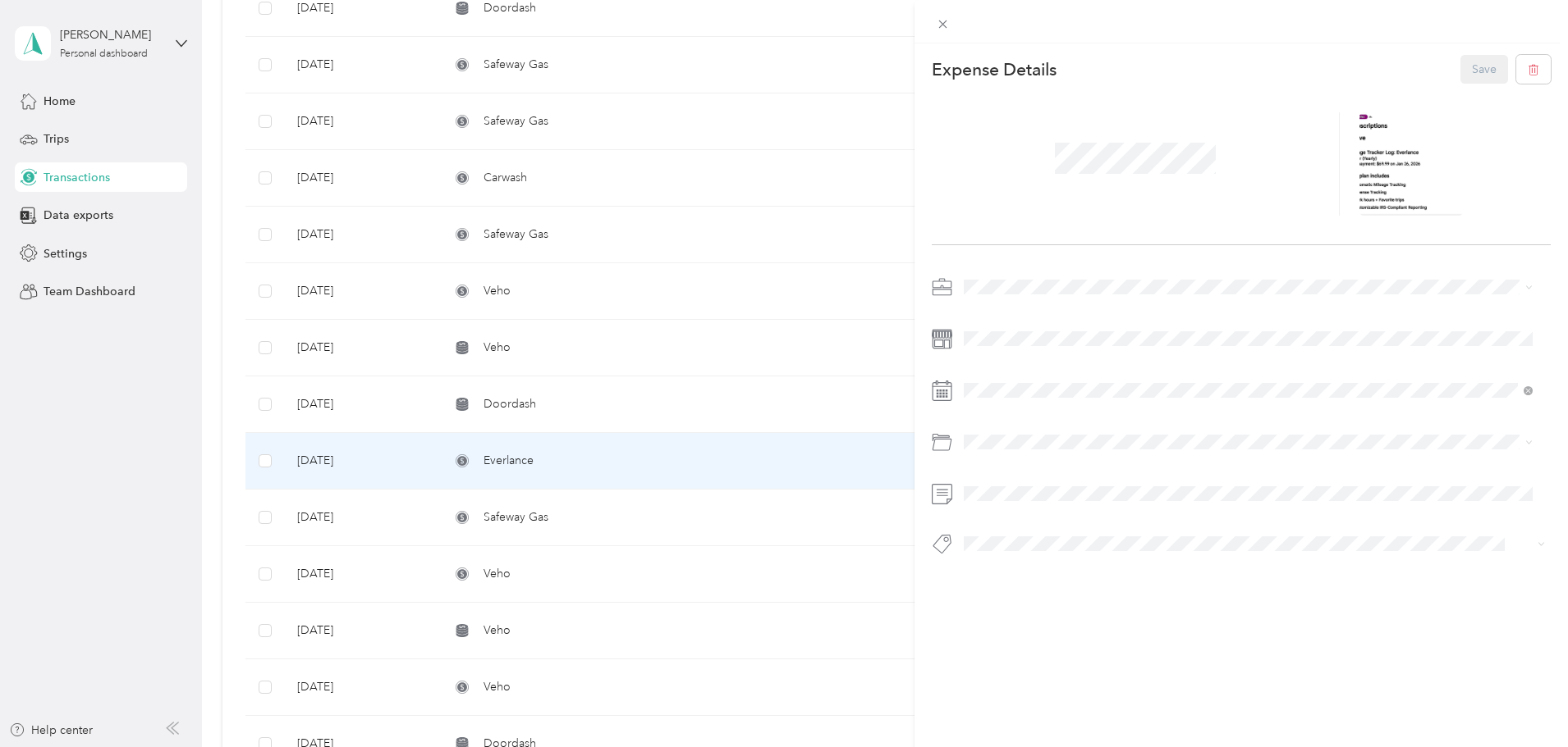
click at [1007, 315] on div "Work" at bounding box center [1248, 312] width 558 height 17
click at [1479, 67] on button "Save" at bounding box center [1484, 69] width 47 height 28
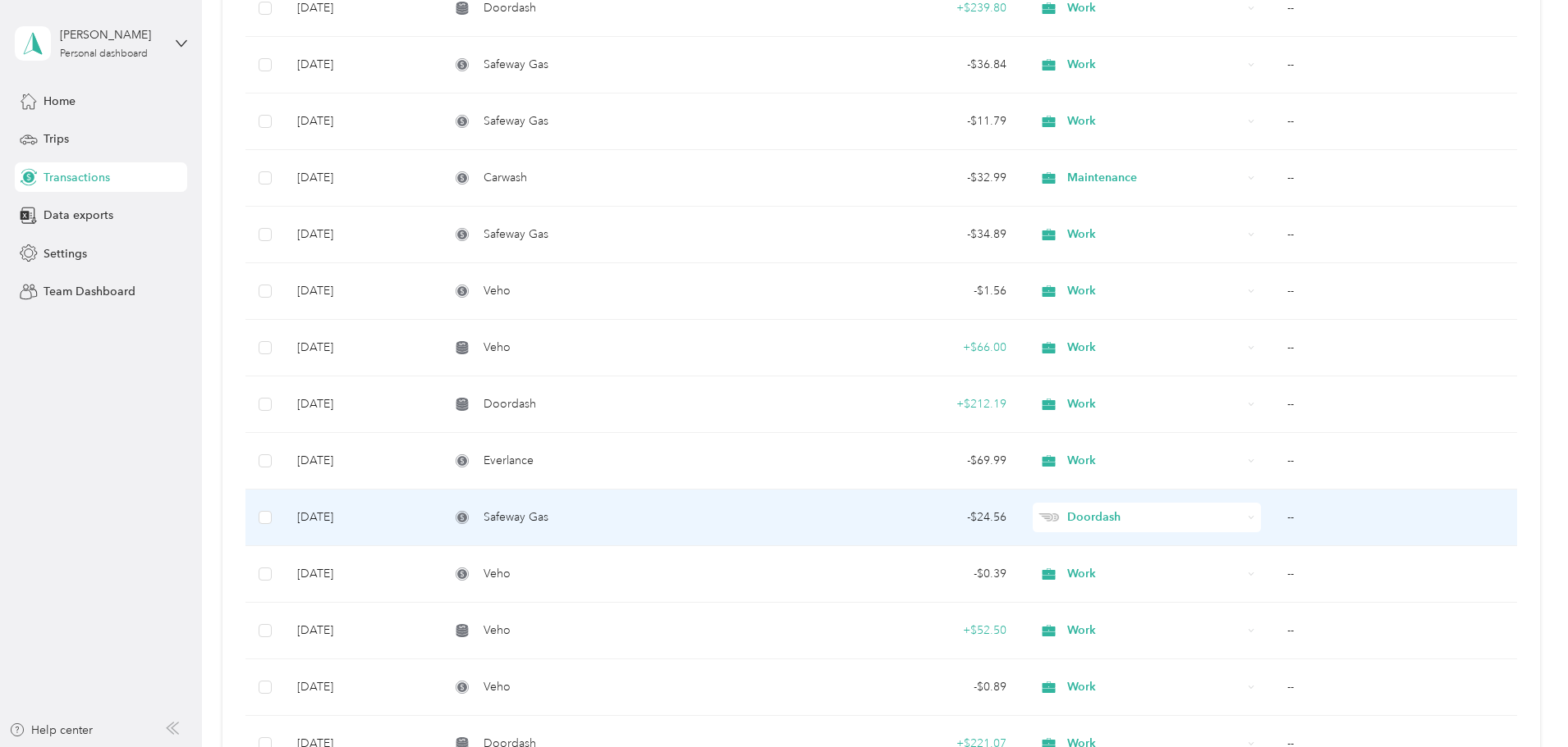
click at [1274, 514] on td "--" at bounding box center [1395, 518] width 243 height 57
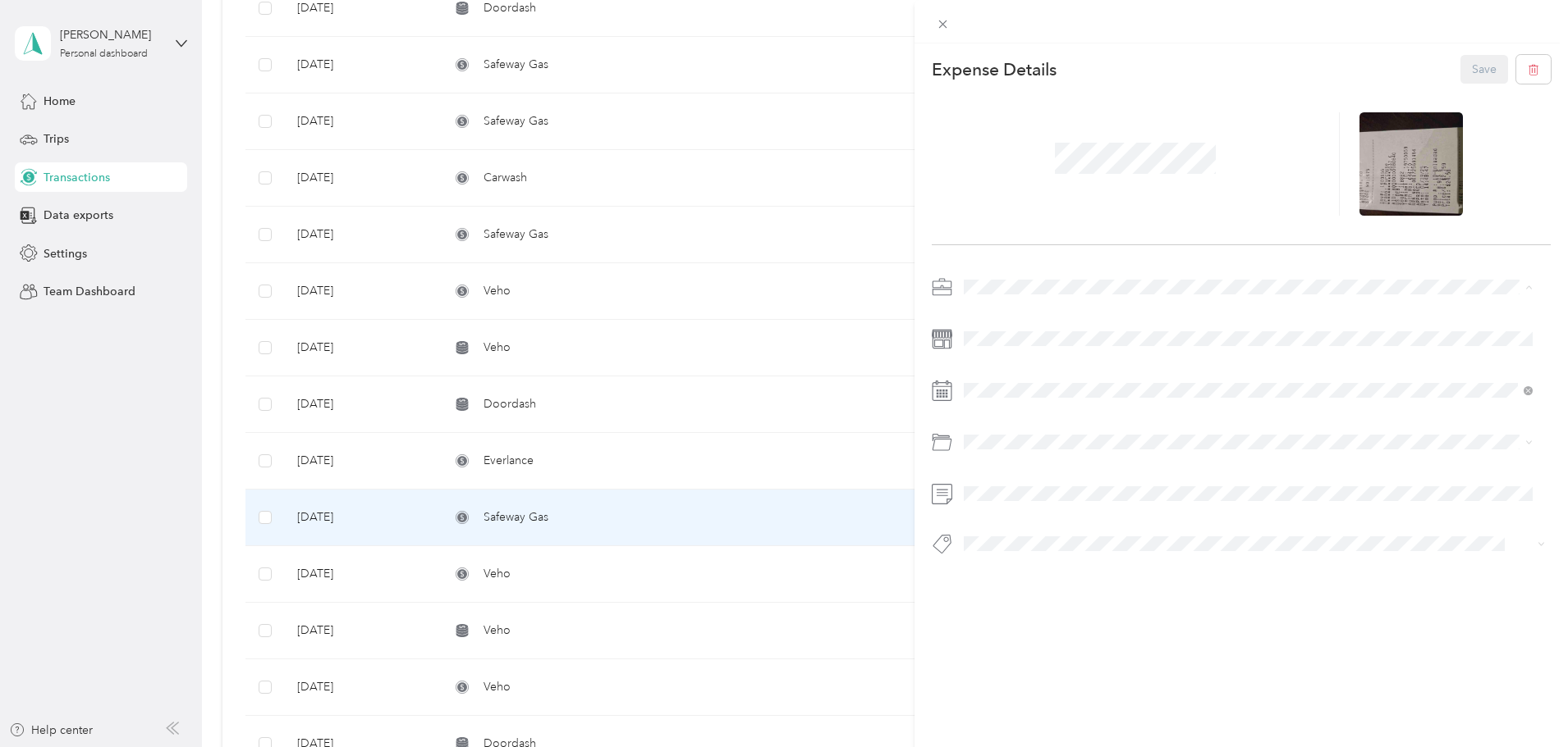
click at [992, 314] on div "Work" at bounding box center [1248, 316] width 558 height 17
click at [1474, 73] on button "Save" at bounding box center [1484, 69] width 47 height 28
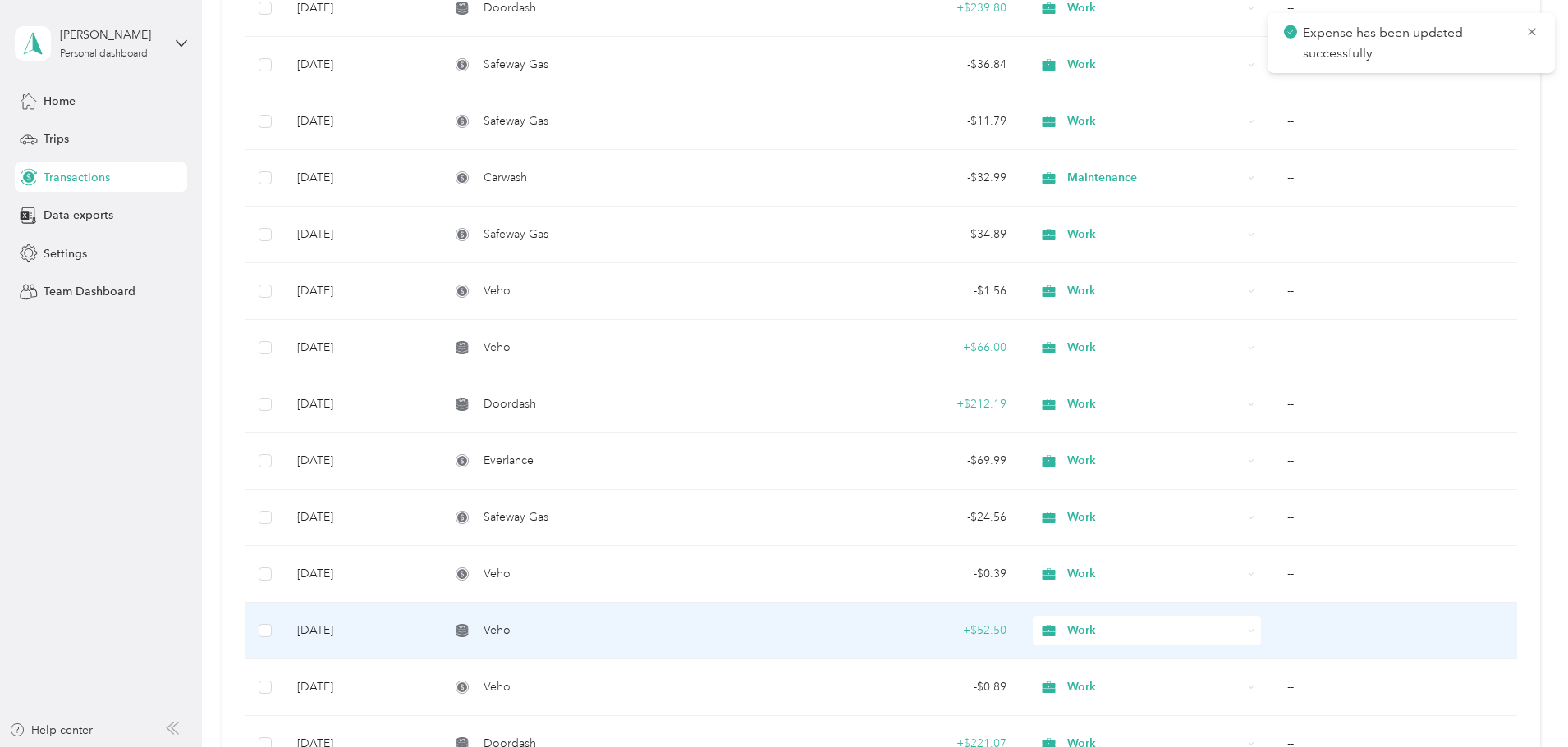
click at [1274, 631] on td "--" at bounding box center [1395, 631] width 243 height 57
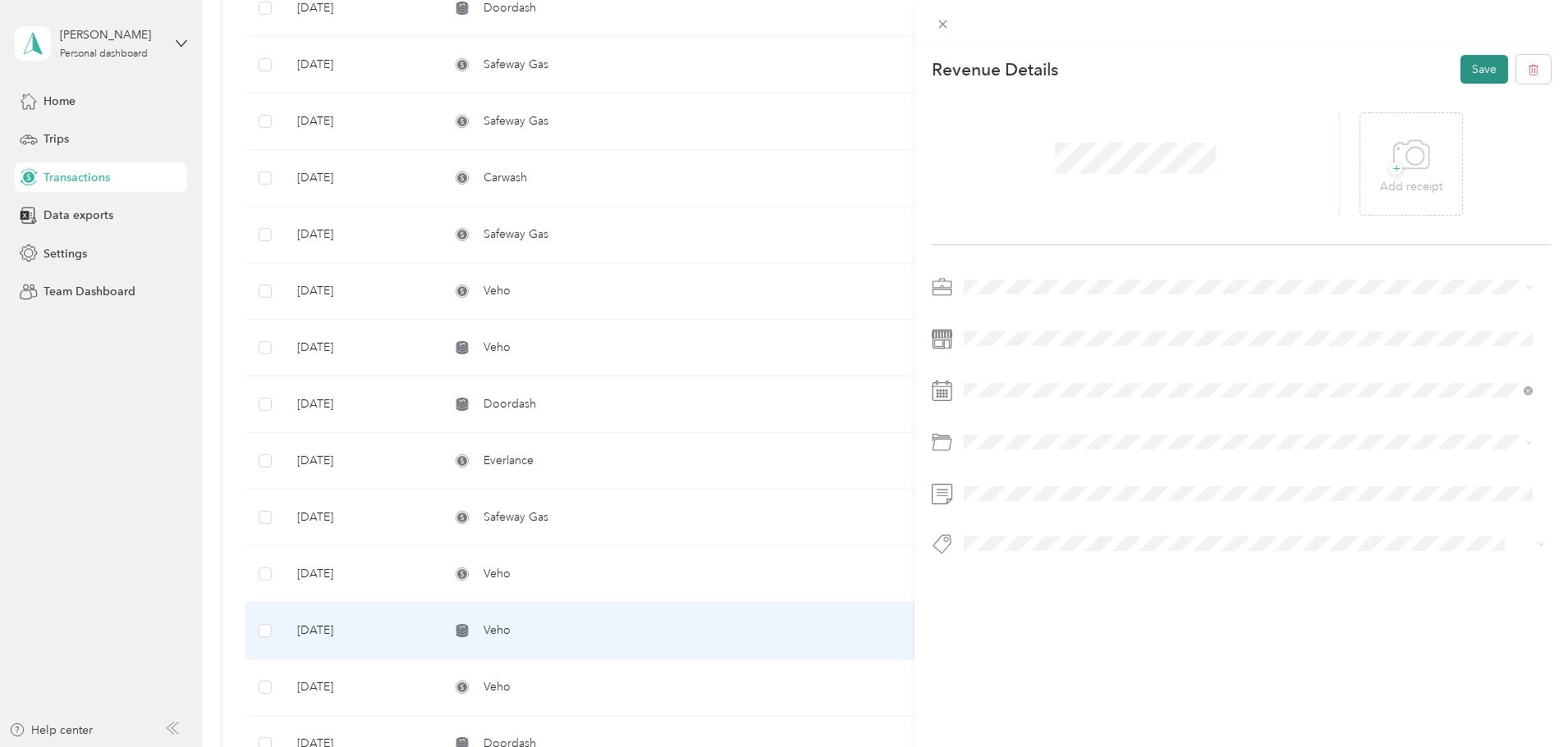
click at [1461, 71] on button "Save" at bounding box center [1484, 69] width 47 height 28
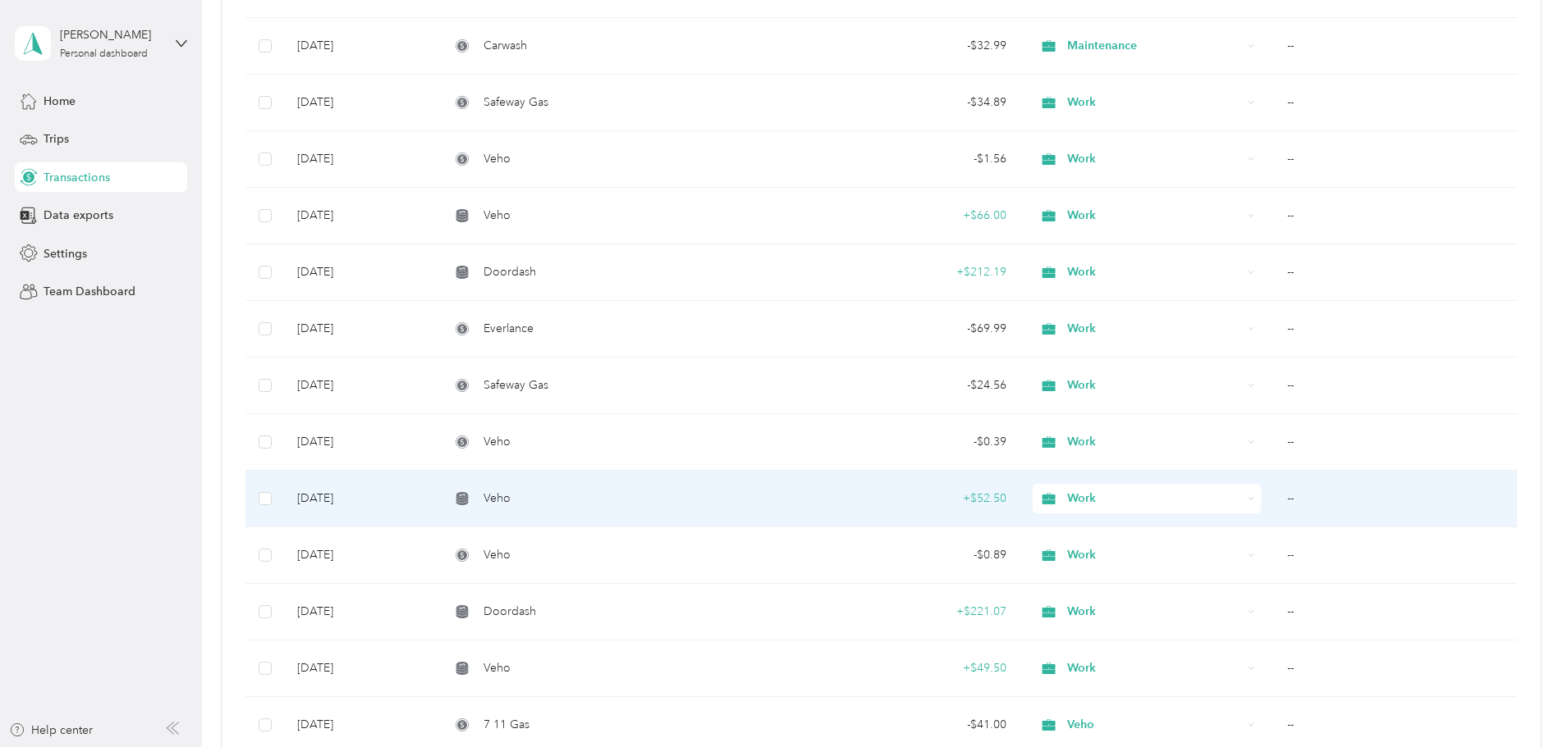
scroll to position [9927, 0]
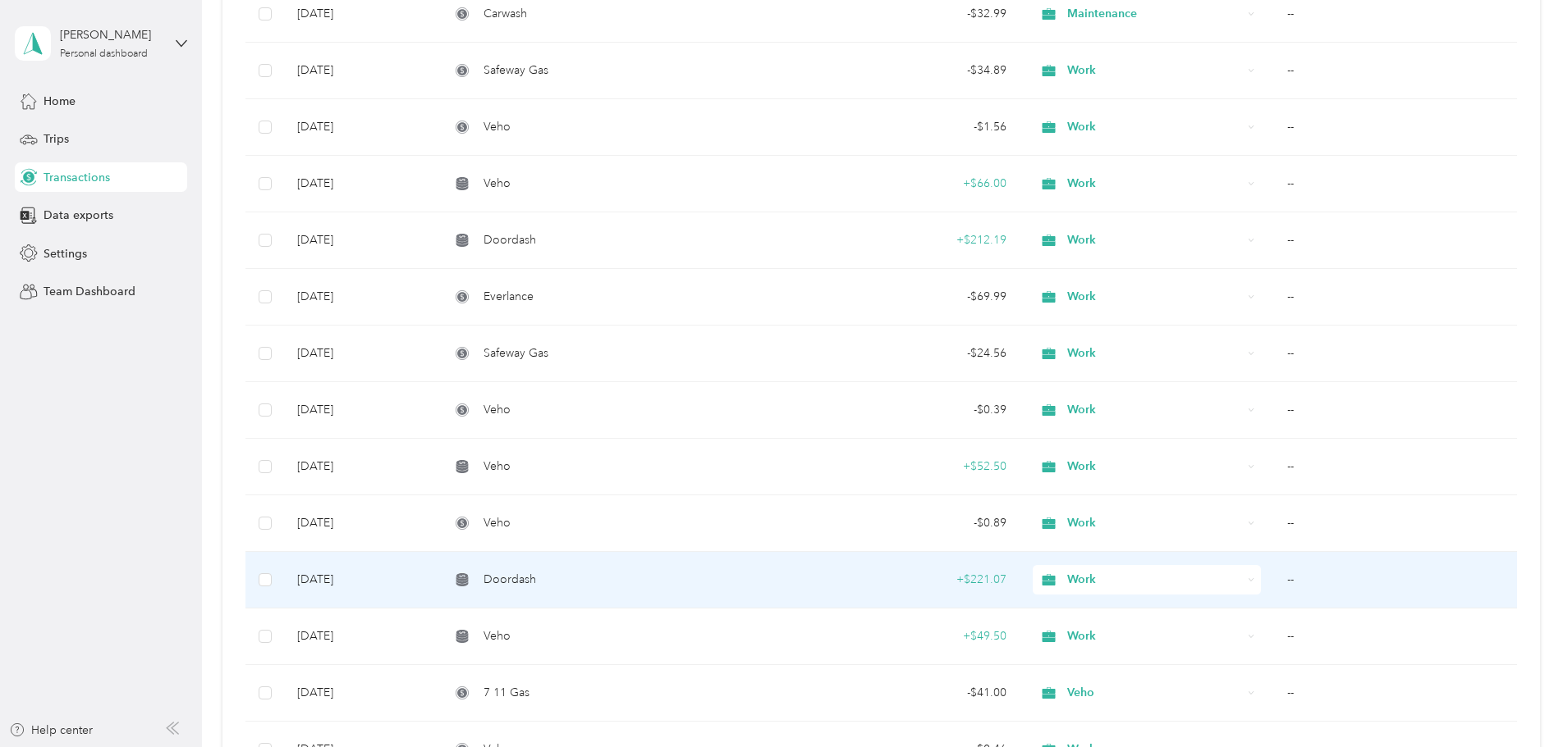
click at [1274, 580] on td "--" at bounding box center [1395, 580] width 243 height 57
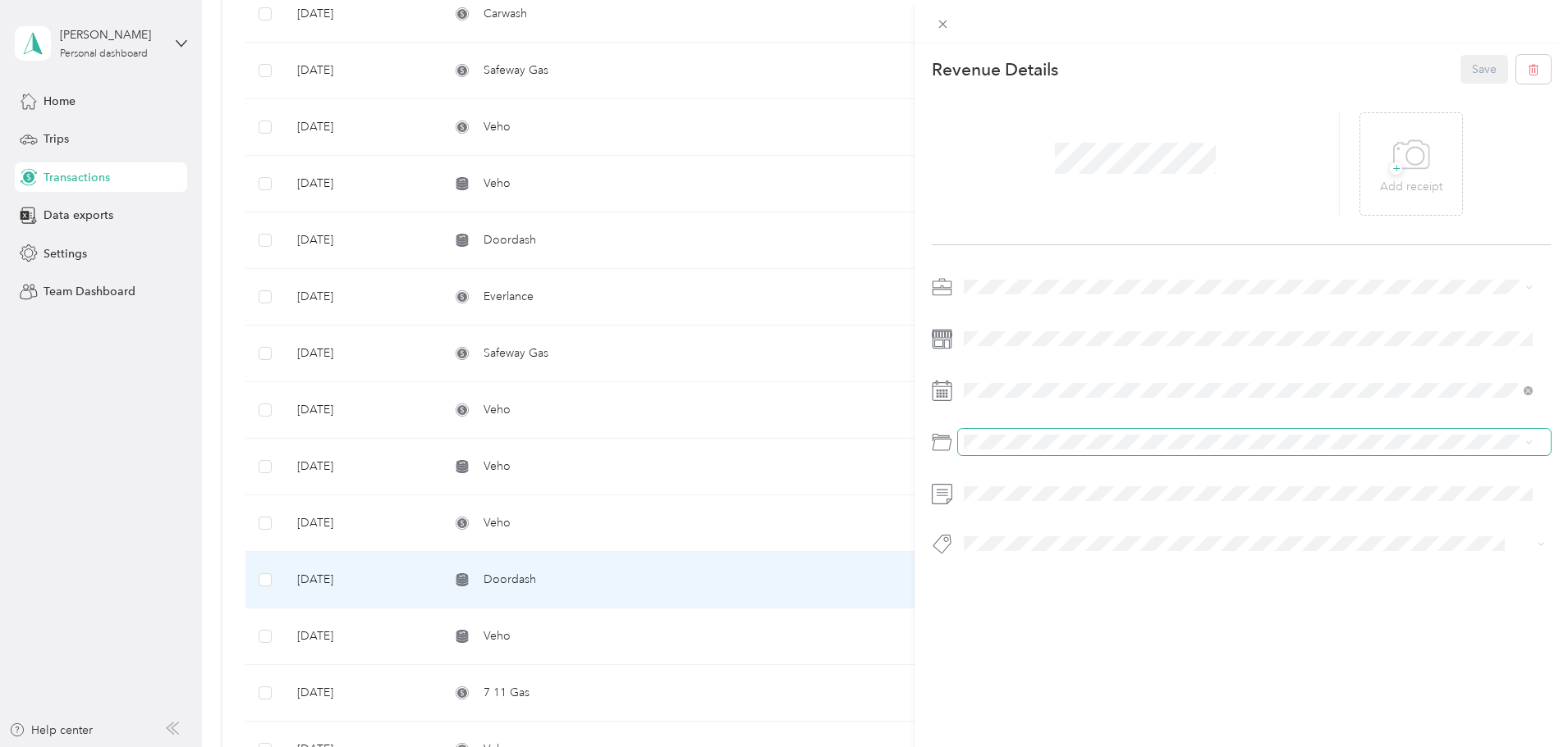
click at [1093, 434] on span at bounding box center [1254, 442] width 593 height 27
click at [1470, 77] on button "Save" at bounding box center [1484, 69] width 47 height 28
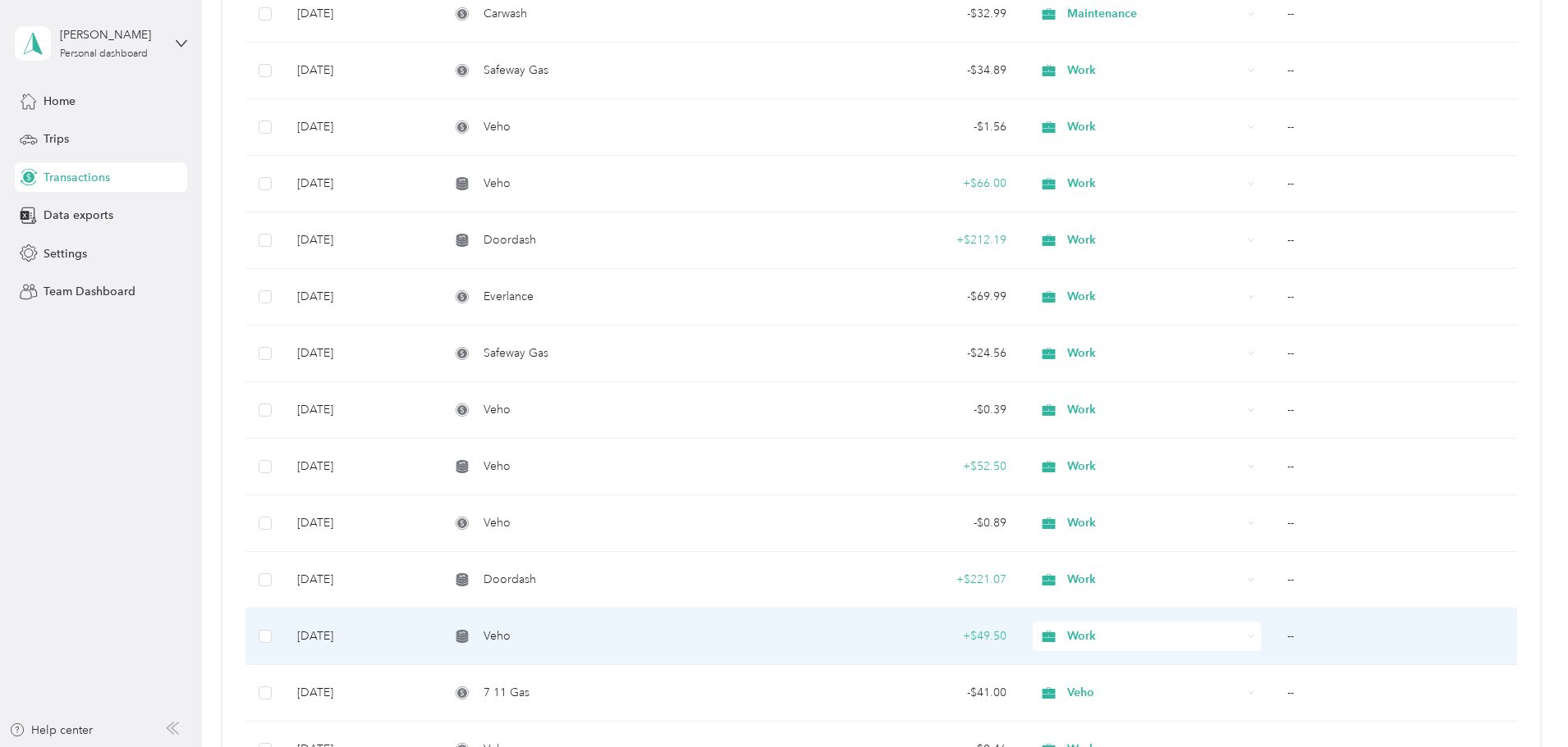
click at [1274, 631] on td "--" at bounding box center [1395, 637] width 243 height 57
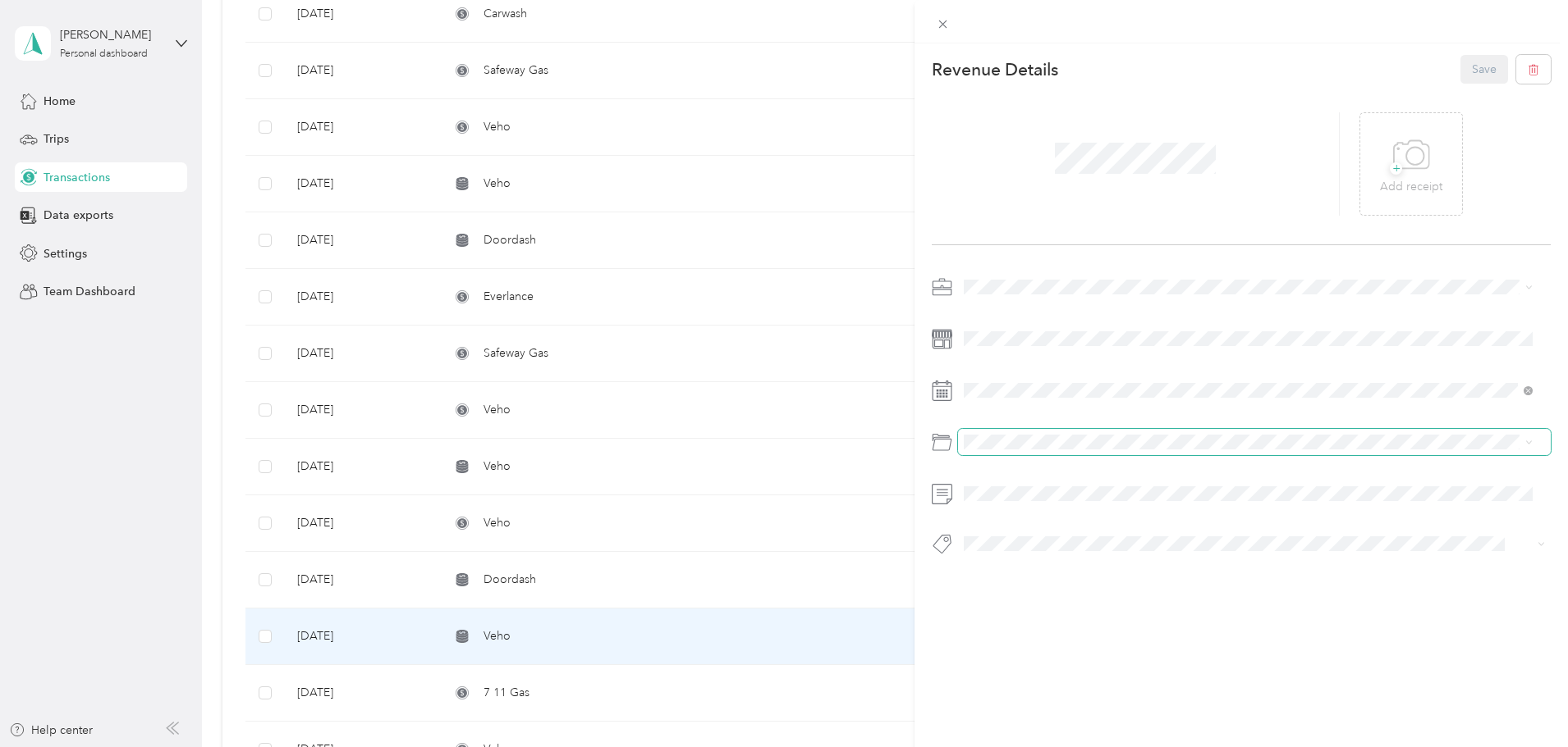
click at [1046, 450] on span at bounding box center [1254, 442] width 593 height 27
click at [1479, 60] on button "Save" at bounding box center [1484, 69] width 47 height 28
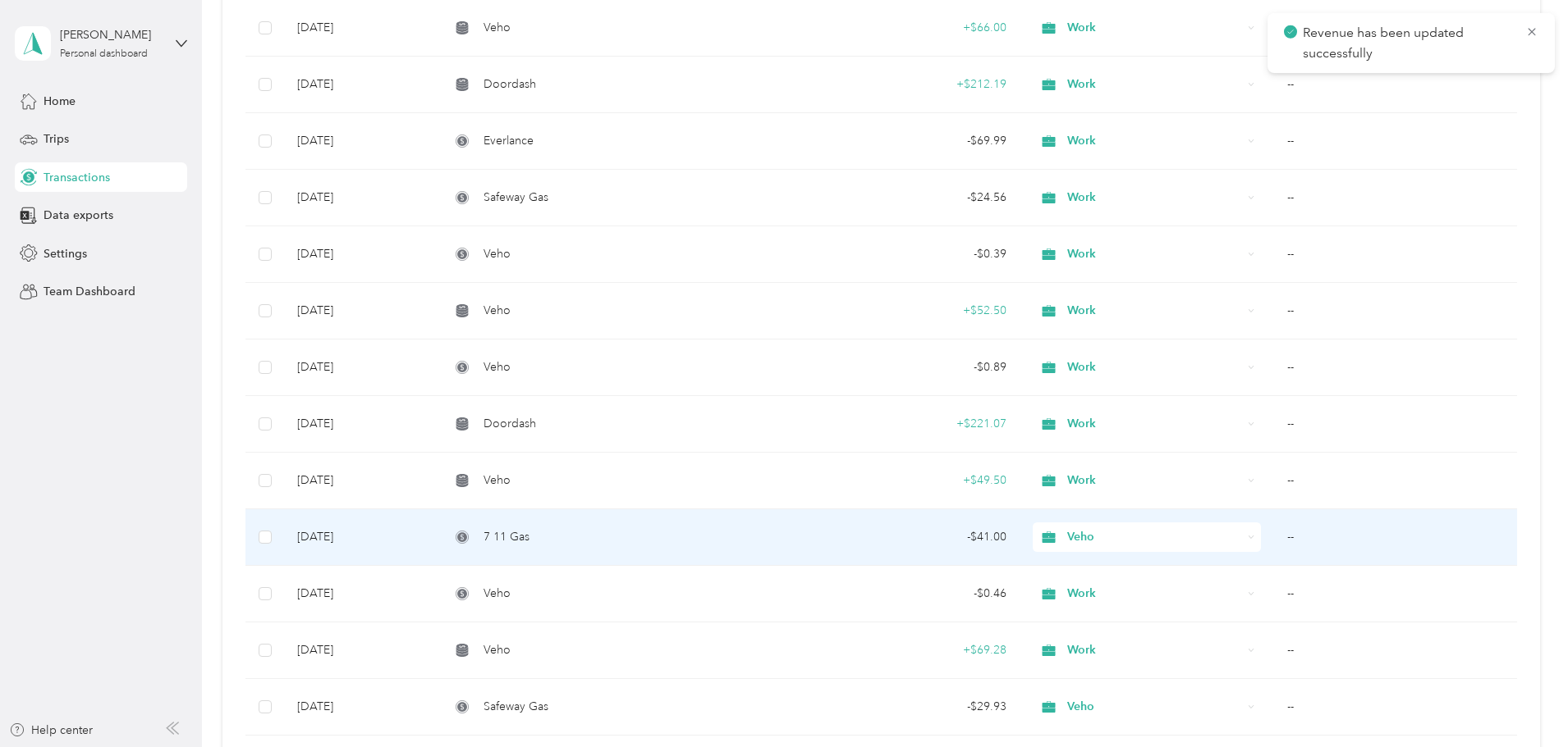
scroll to position [10091, 0]
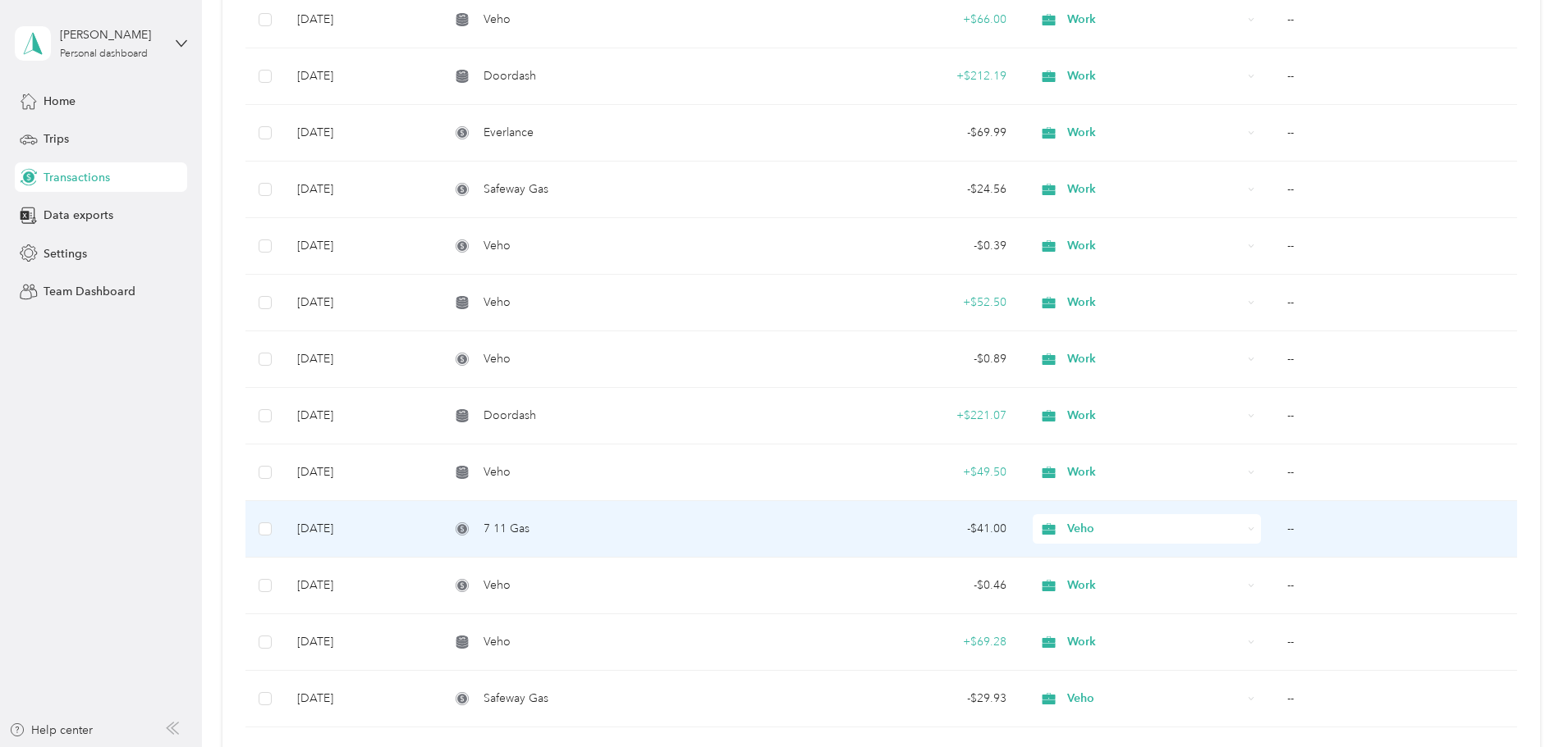
click at [1274, 525] on td "--" at bounding box center [1395, 530] width 243 height 57
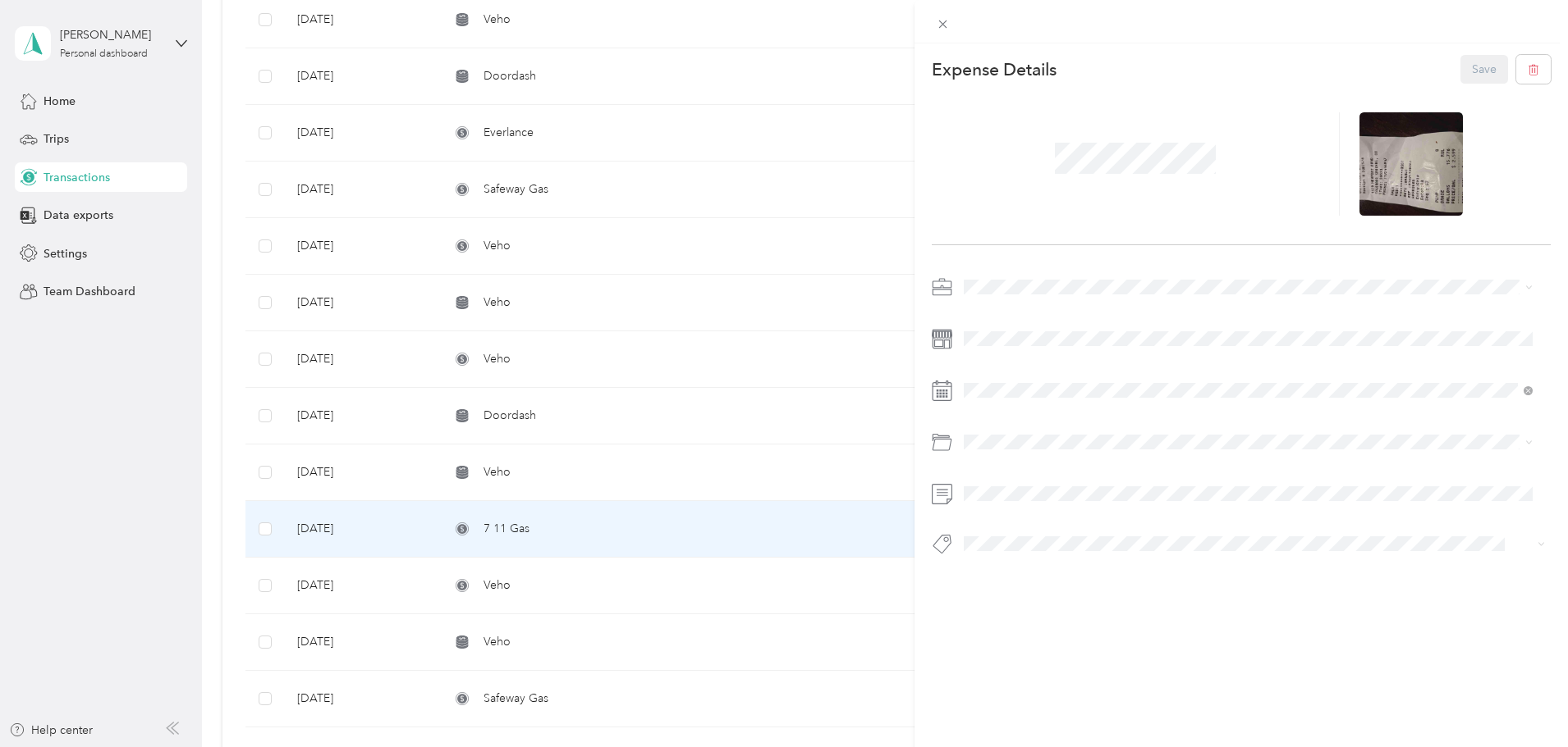
click at [983, 317] on div "Work" at bounding box center [1248, 316] width 558 height 17
click at [1490, 58] on button "Save" at bounding box center [1484, 69] width 47 height 28
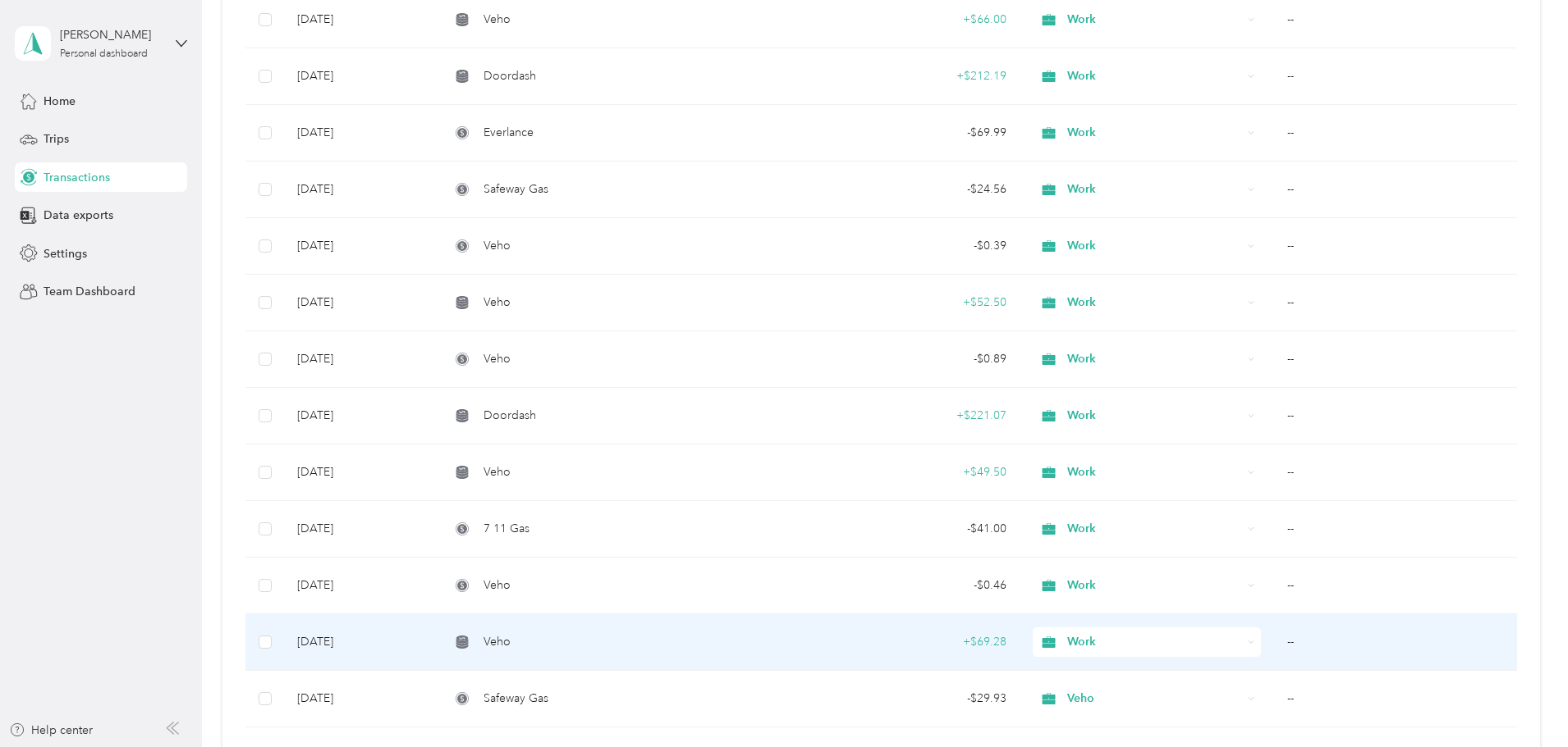
click at [1274, 635] on td "--" at bounding box center [1395, 643] width 243 height 57
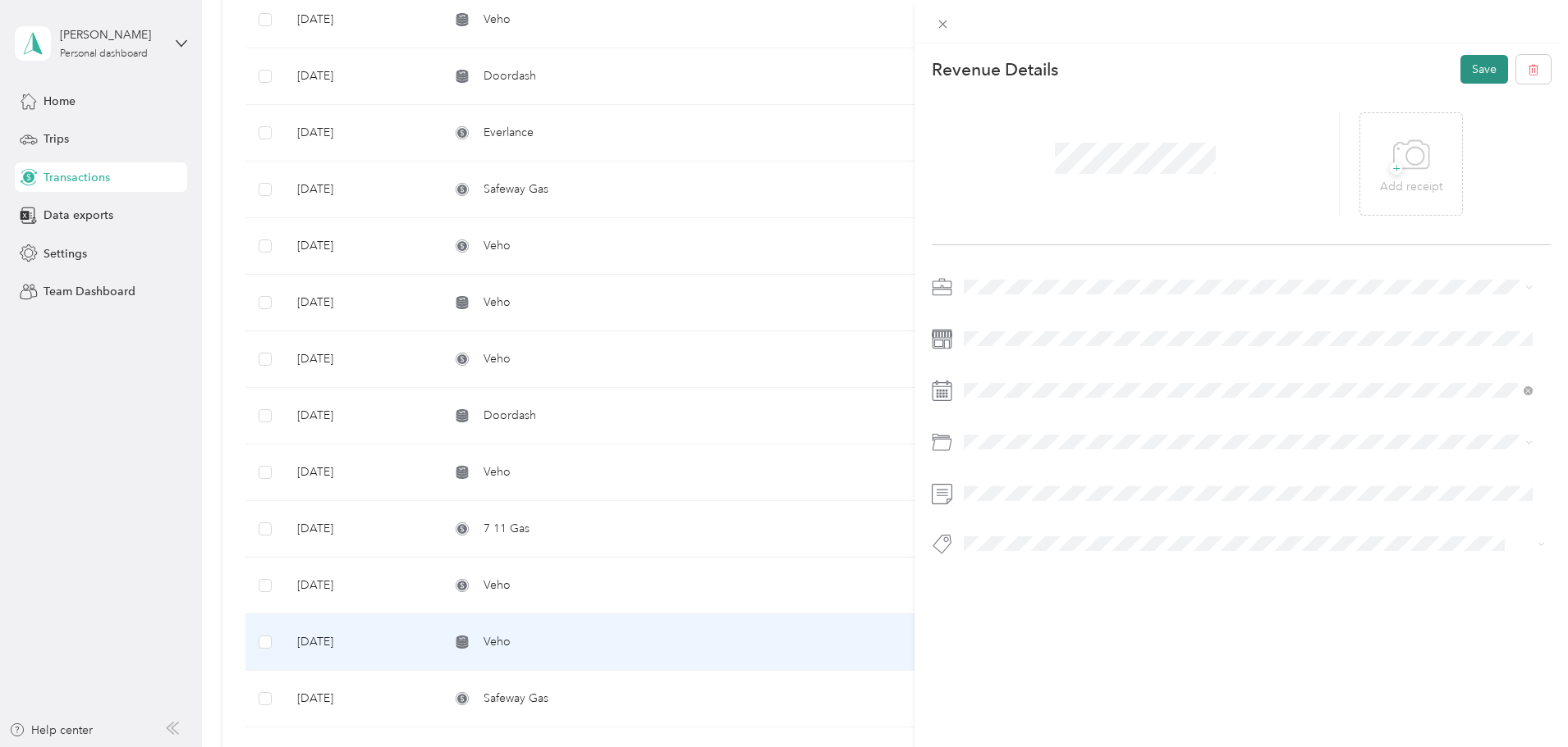
click at [1484, 64] on button "Save" at bounding box center [1484, 69] width 47 height 28
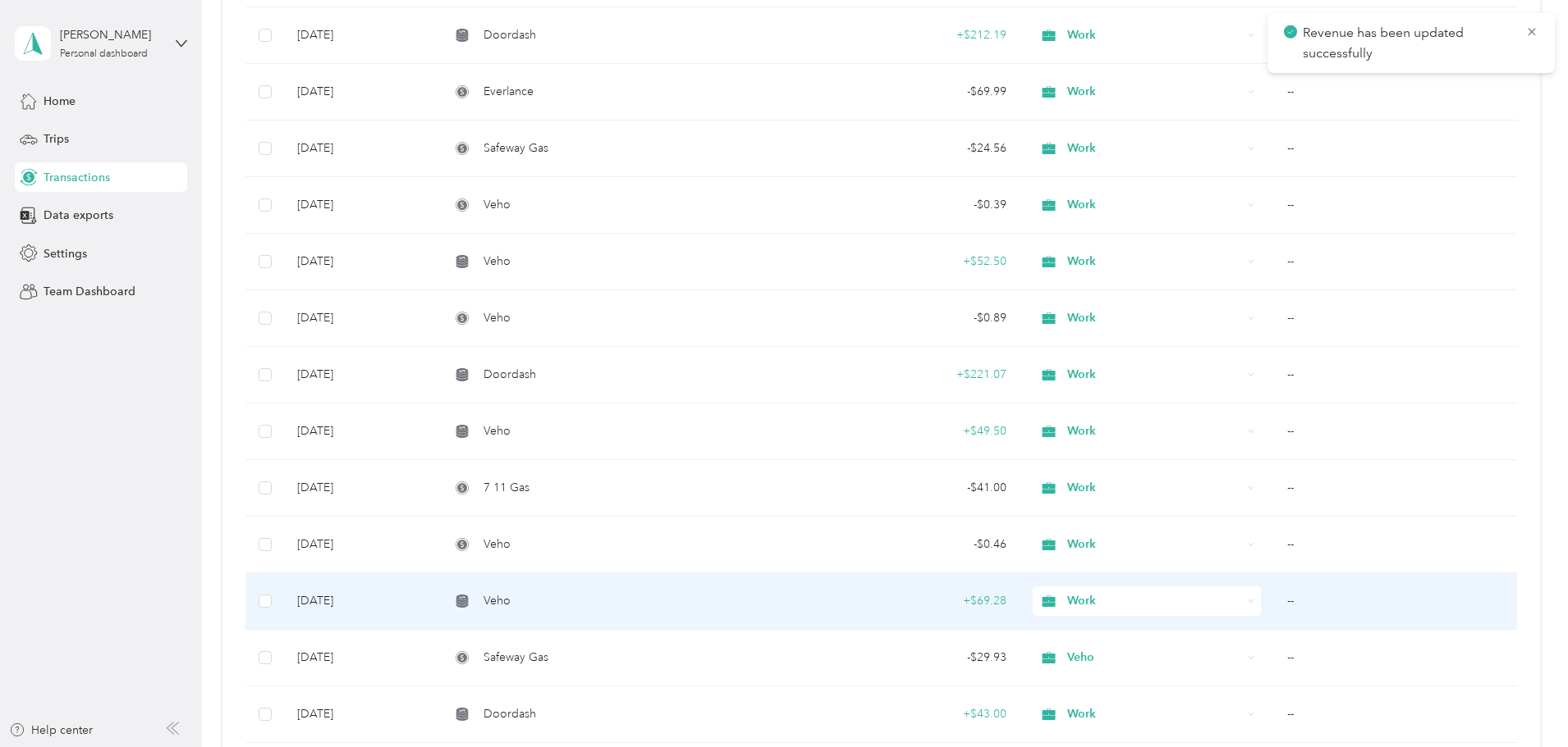
scroll to position [10255, 0]
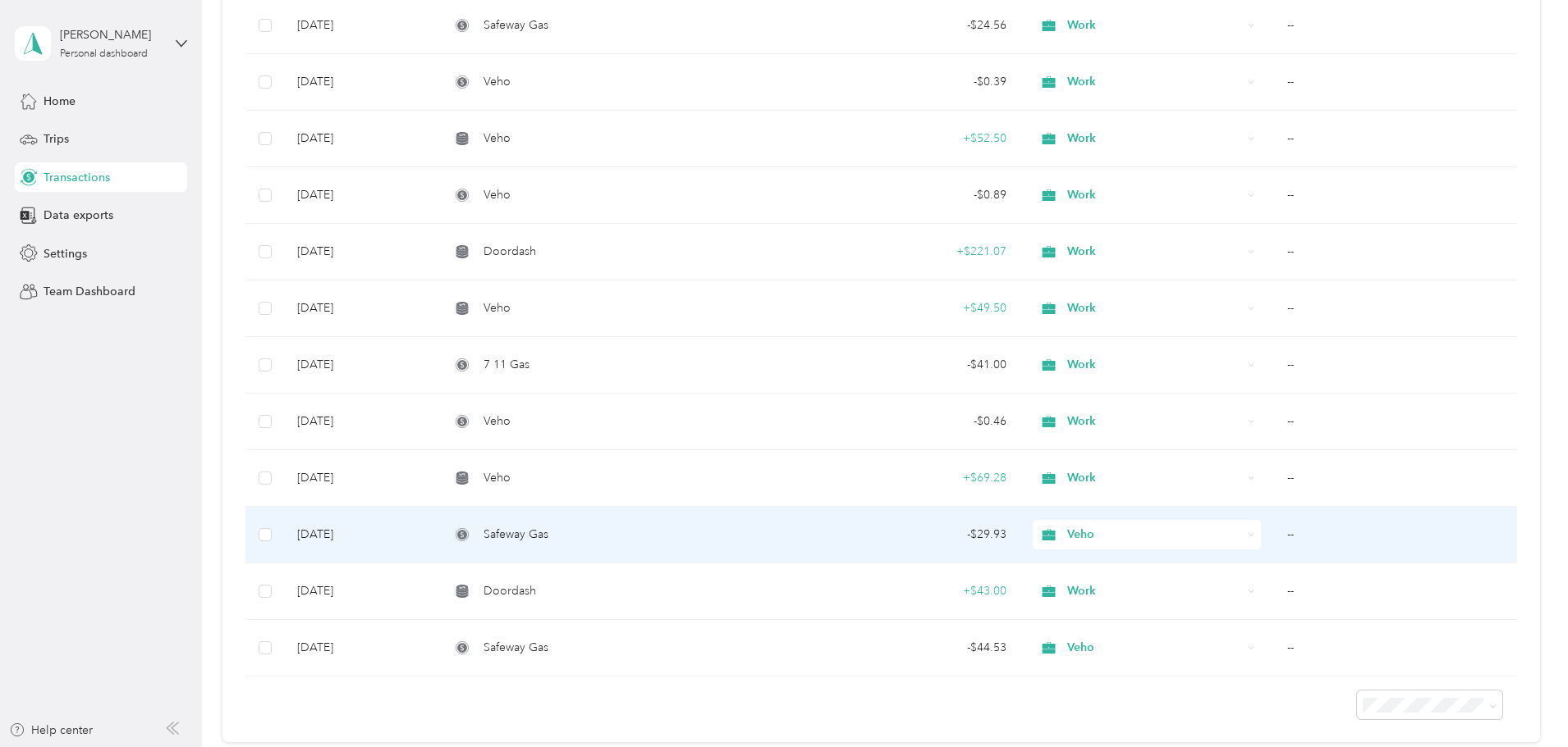
click at [1274, 533] on td "--" at bounding box center [1395, 536] width 243 height 57
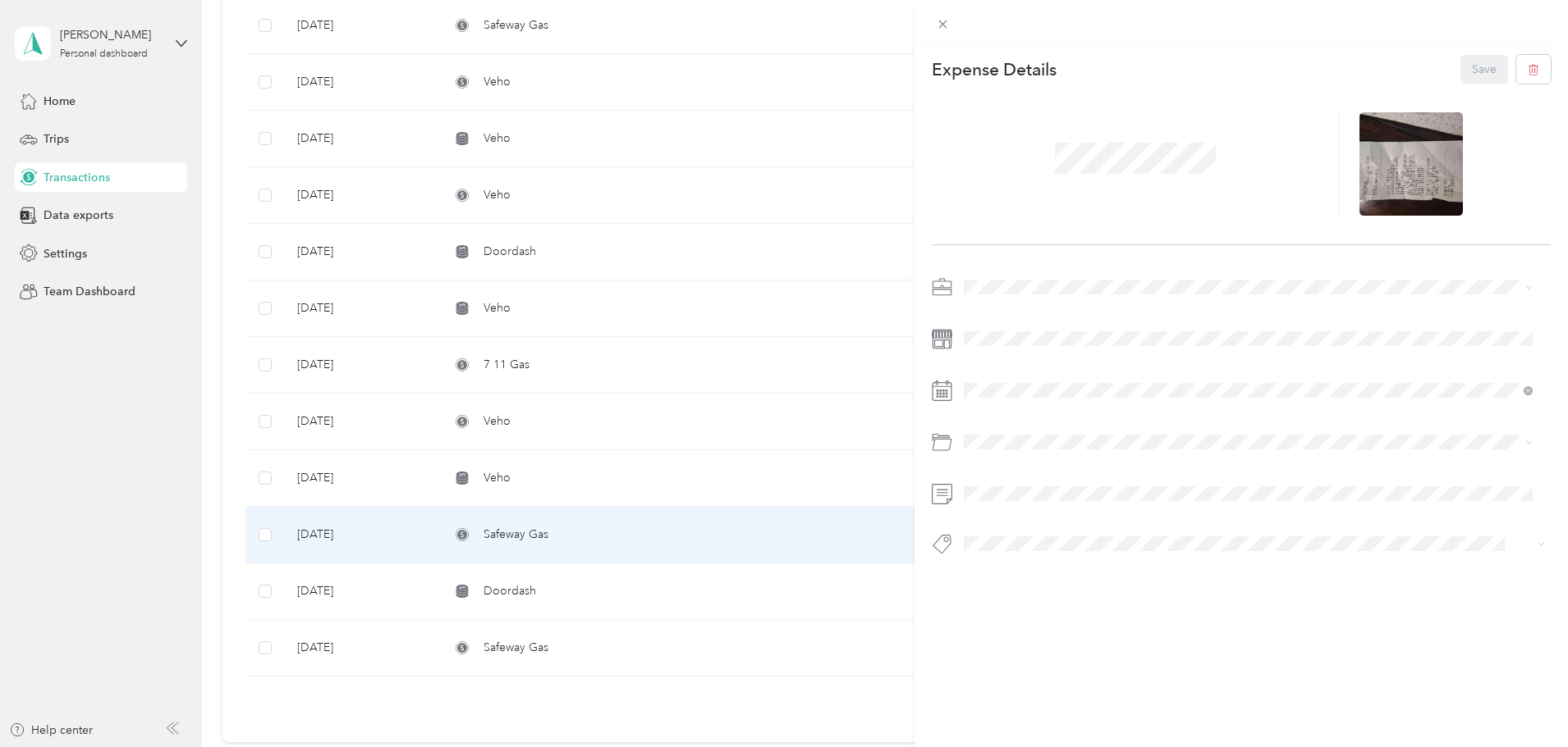
click at [981, 311] on span "Work" at bounding box center [983, 307] width 27 height 14
click at [1474, 68] on button "Save" at bounding box center [1484, 69] width 47 height 28
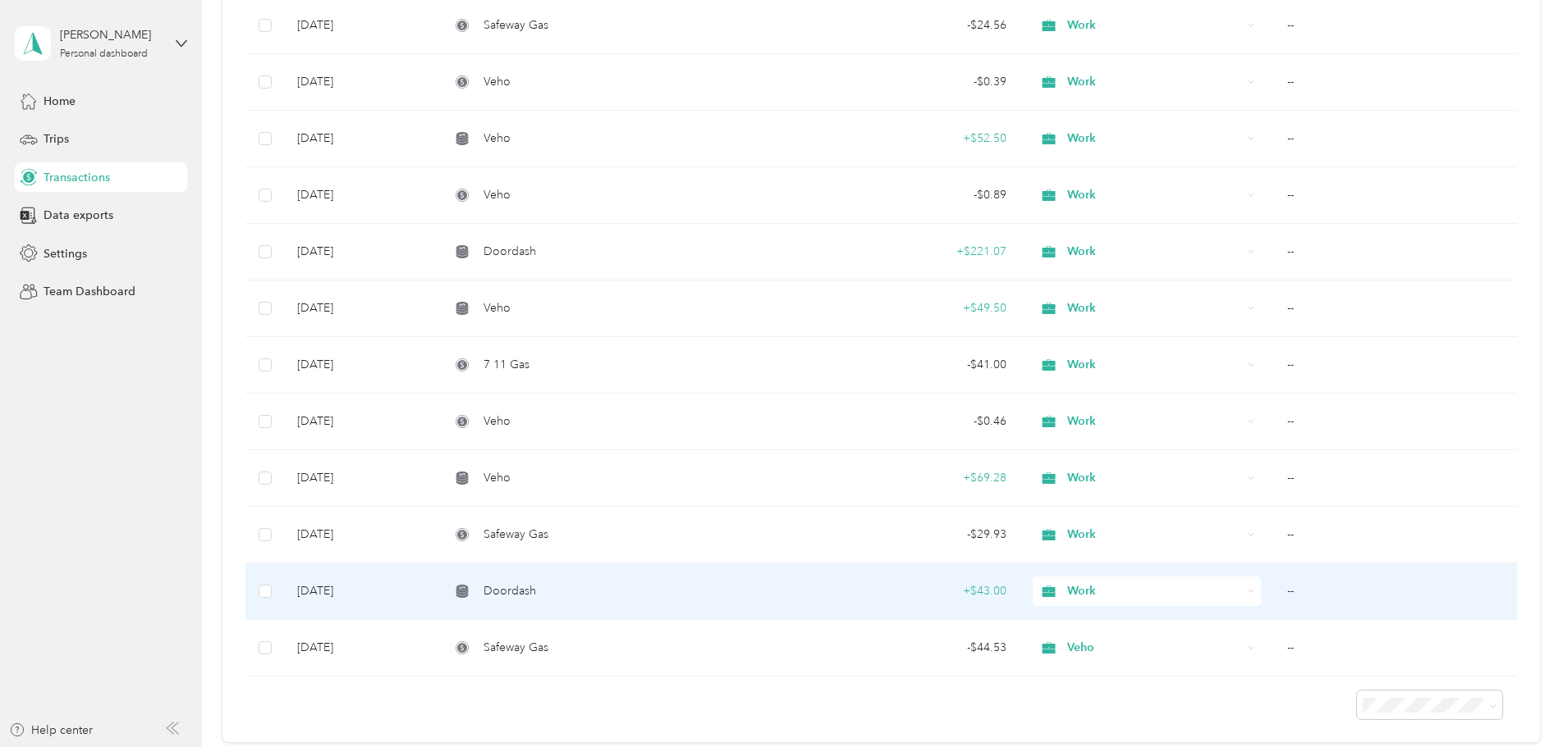
click at [1274, 586] on td "--" at bounding box center [1395, 592] width 243 height 57
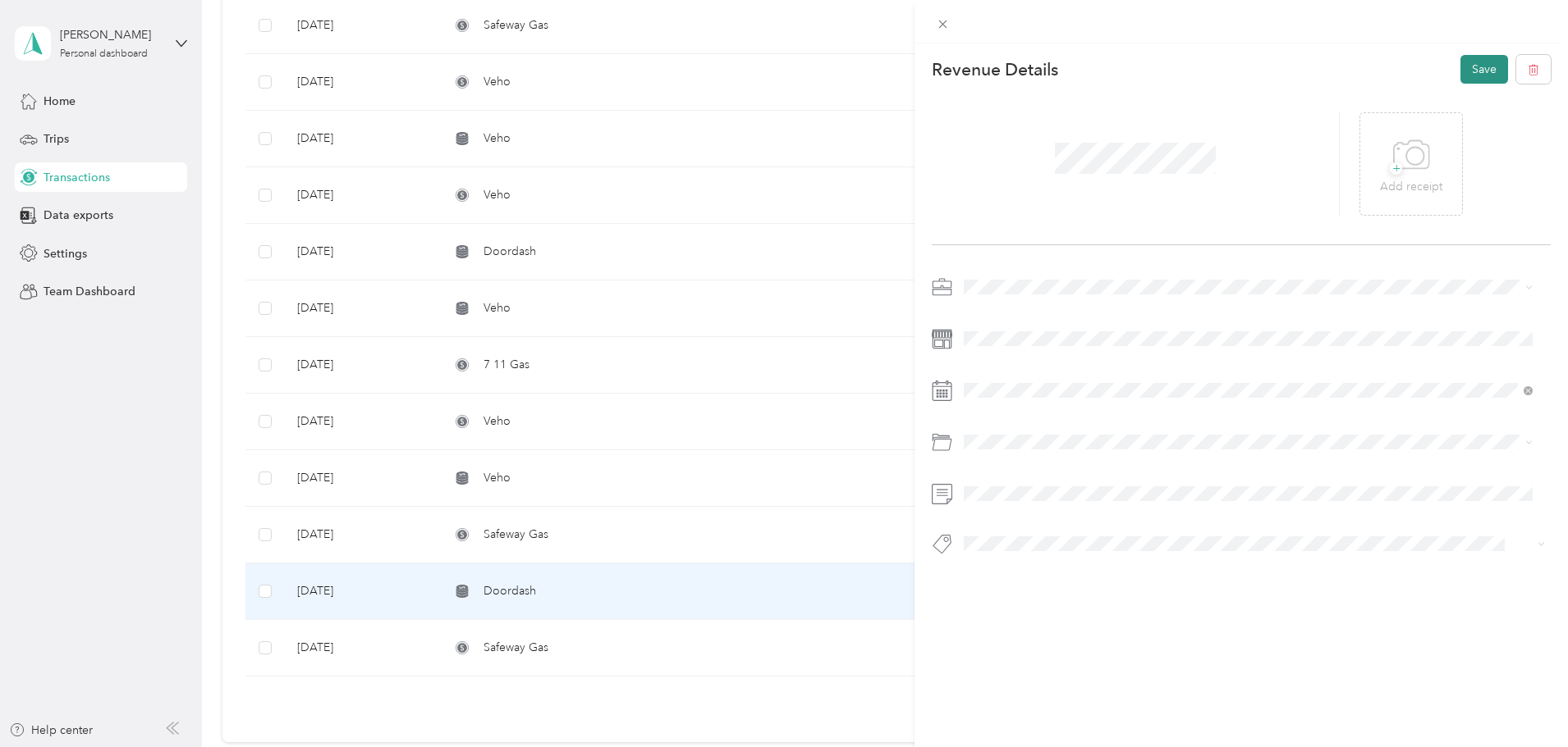
click at [1466, 76] on button "Save" at bounding box center [1484, 69] width 47 height 28
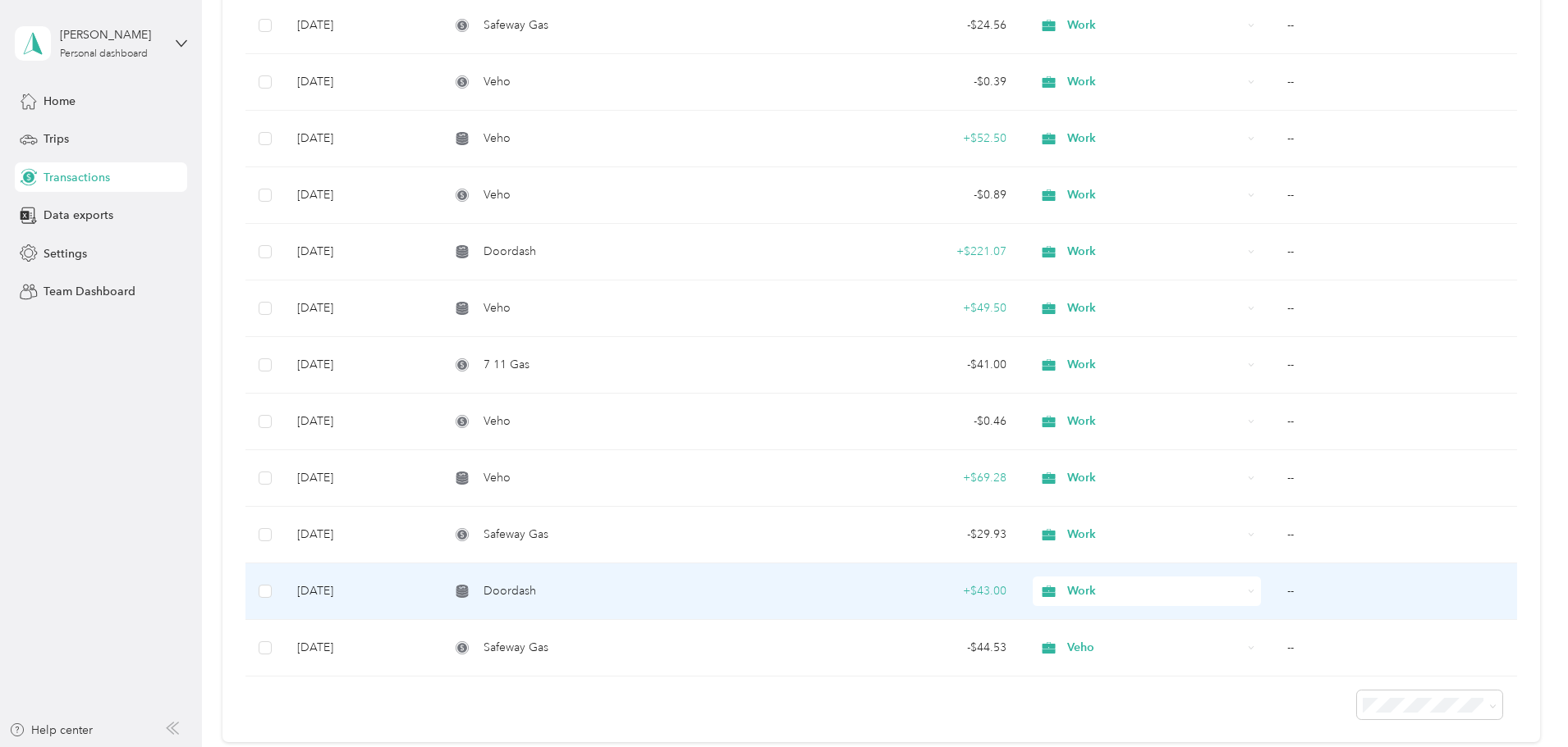
click at [1274, 592] on td "--" at bounding box center [1395, 592] width 243 height 57
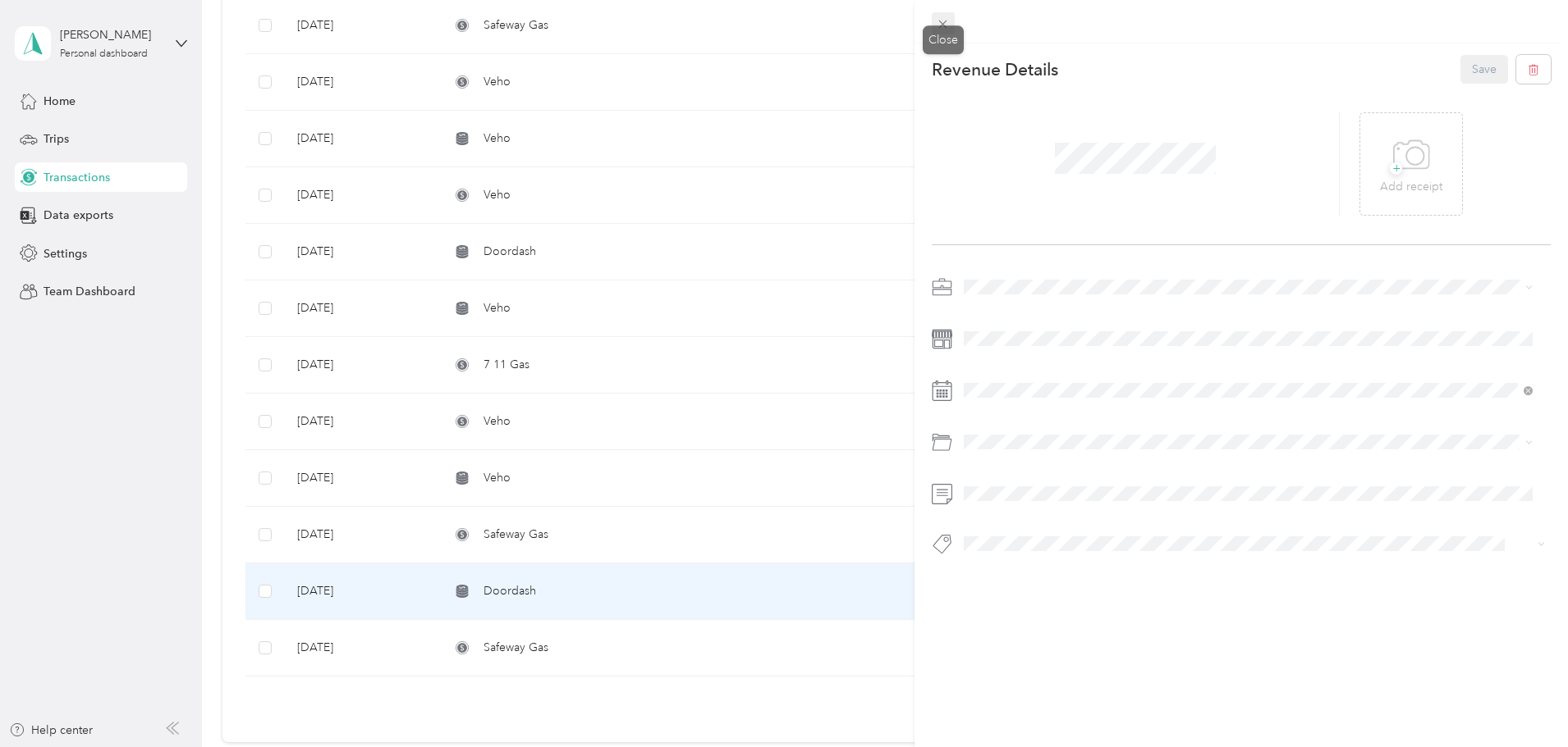
click at [942, 27] on icon at bounding box center [943, 24] width 14 height 14
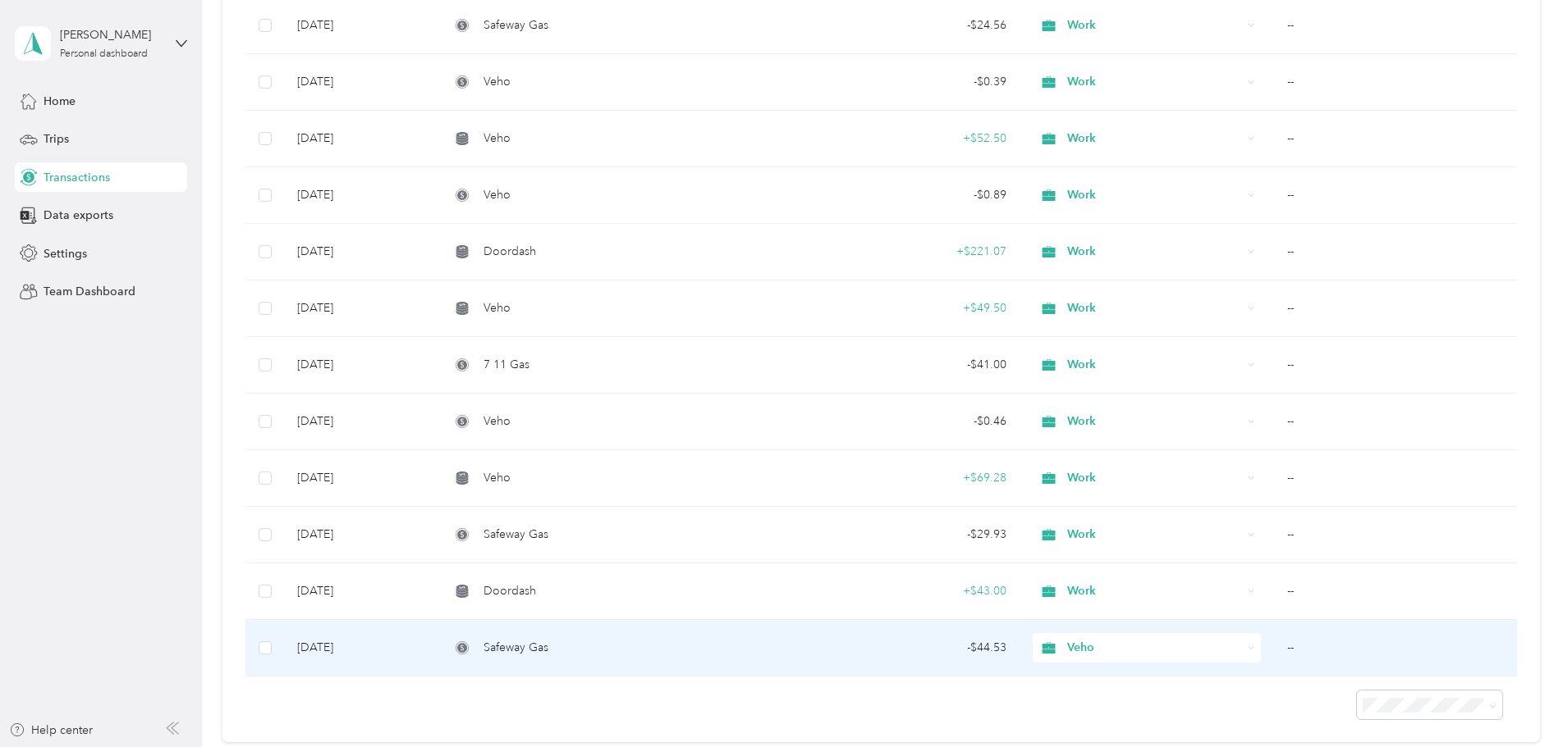
click at [1274, 644] on td "--" at bounding box center [1395, 648] width 243 height 57
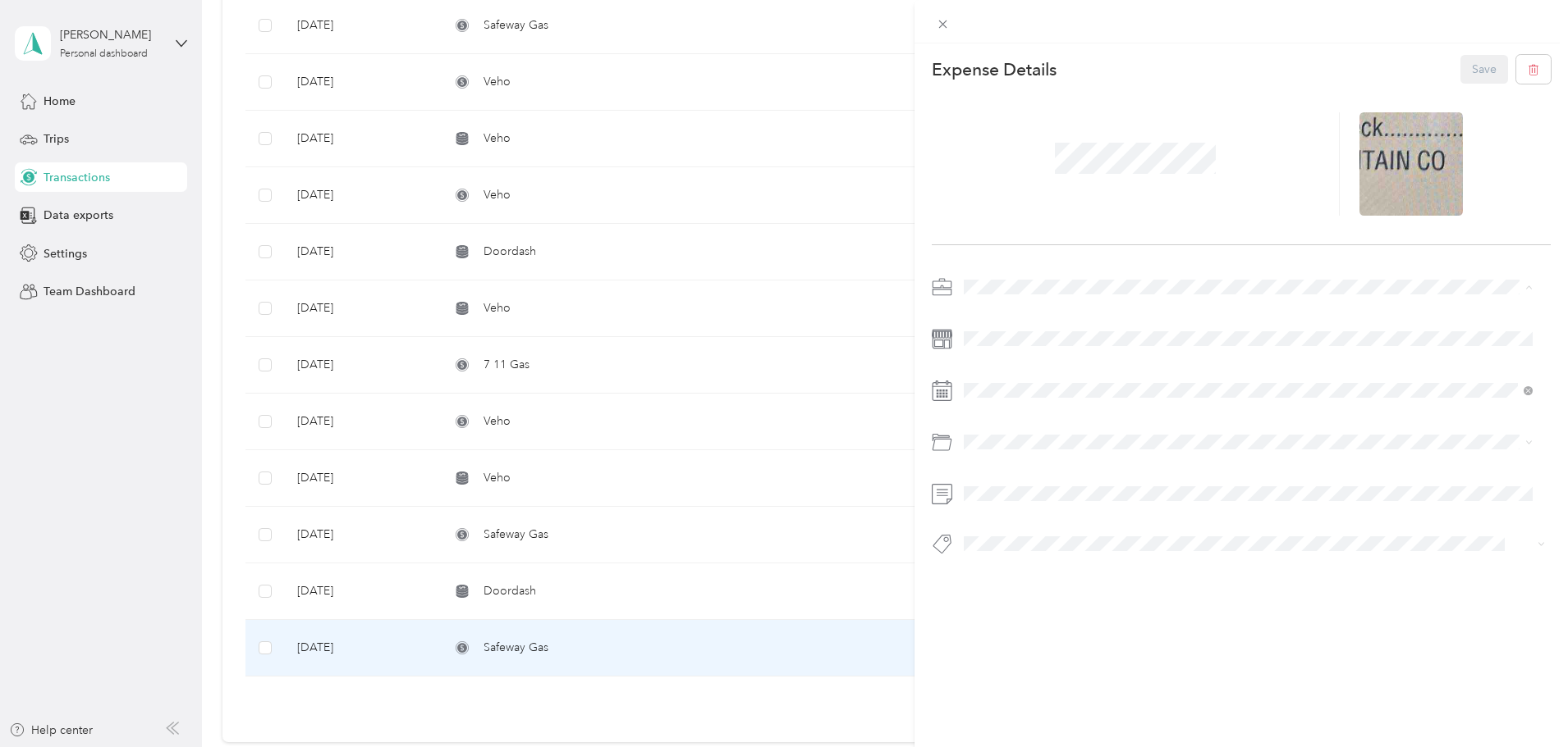
click at [984, 310] on span "Work" at bounding box center [983, 316] width 27 height 14
click at [1466, 67] on button "Save" at bounding box center [1484, 69] width 47 height 28
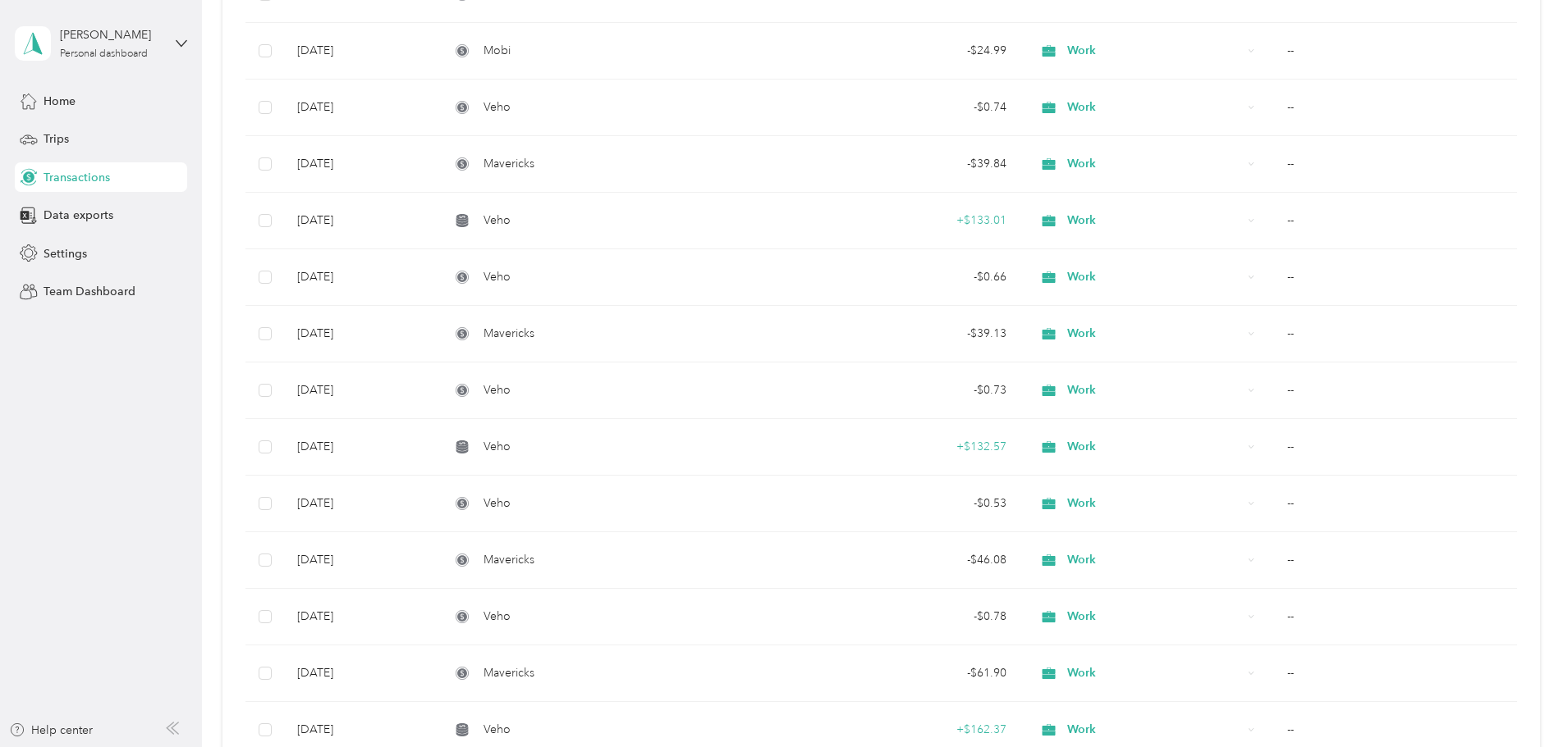
scroll to position [411, 0]
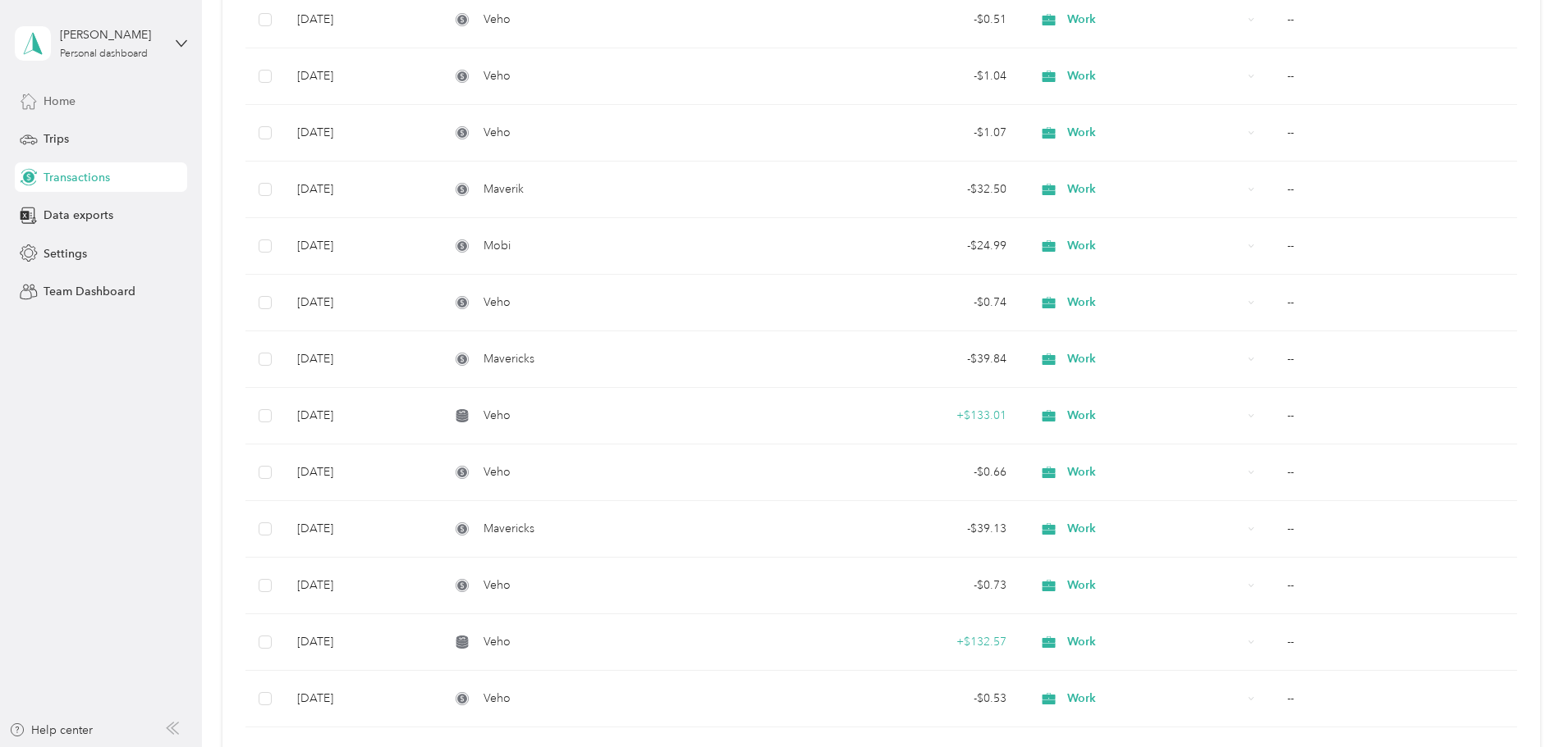
click at [119, 100] on div "Home" at bounding box center [101, 100] width 173 height 29
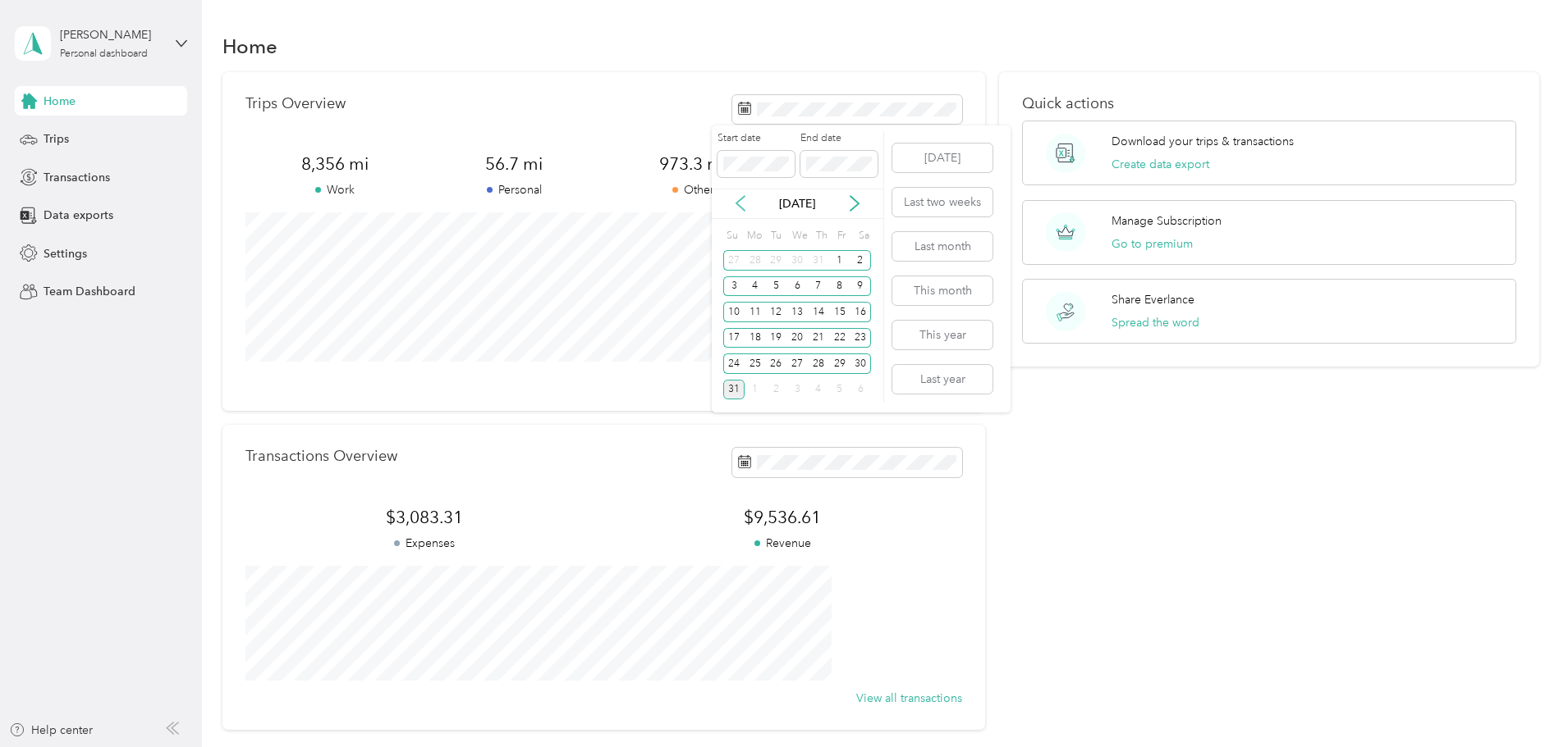
click at [740, 205] on icon at bounding box center [740, 203] width 16 height 16
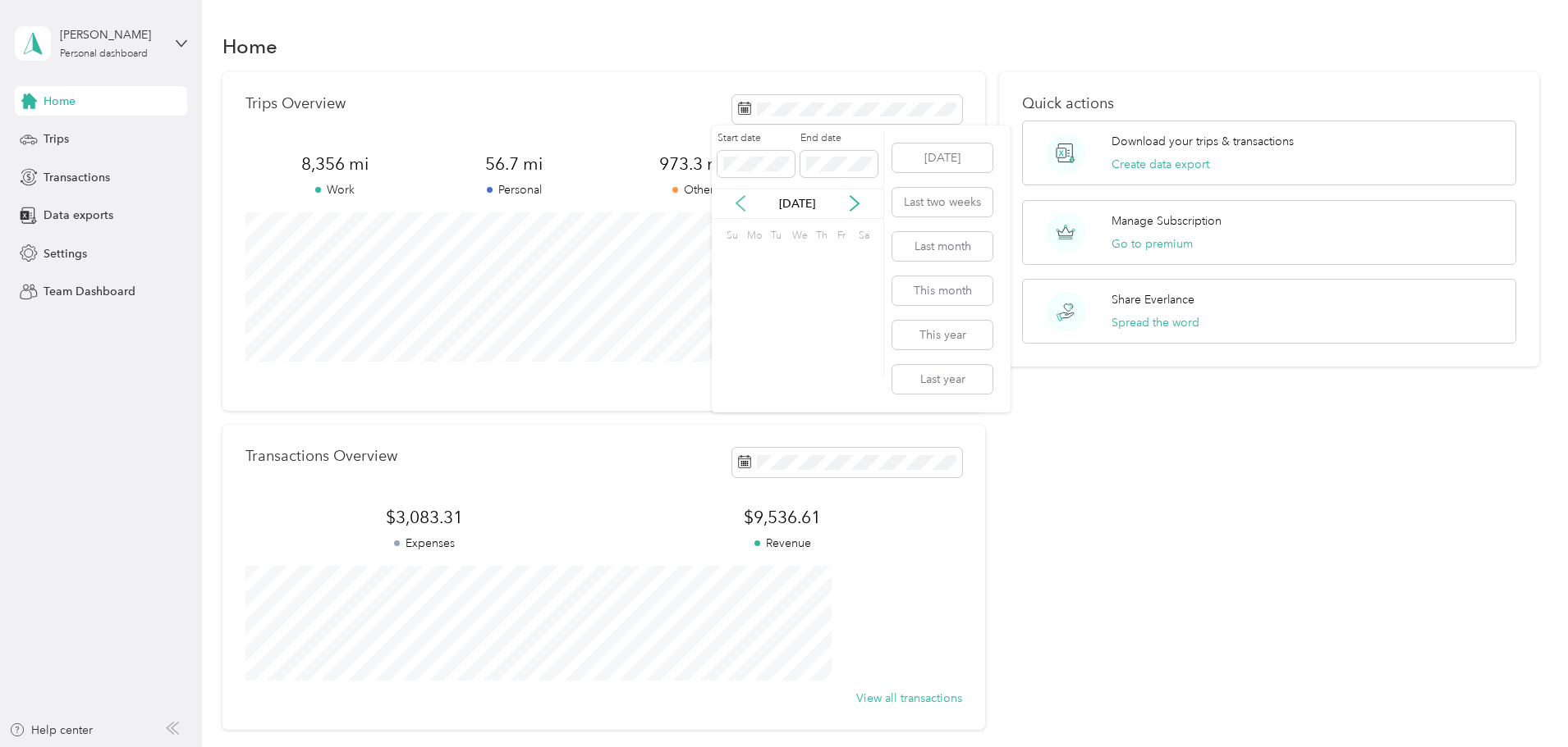
click at [740, 205] on icon at bounding box center [740, 203] width 16 height 16
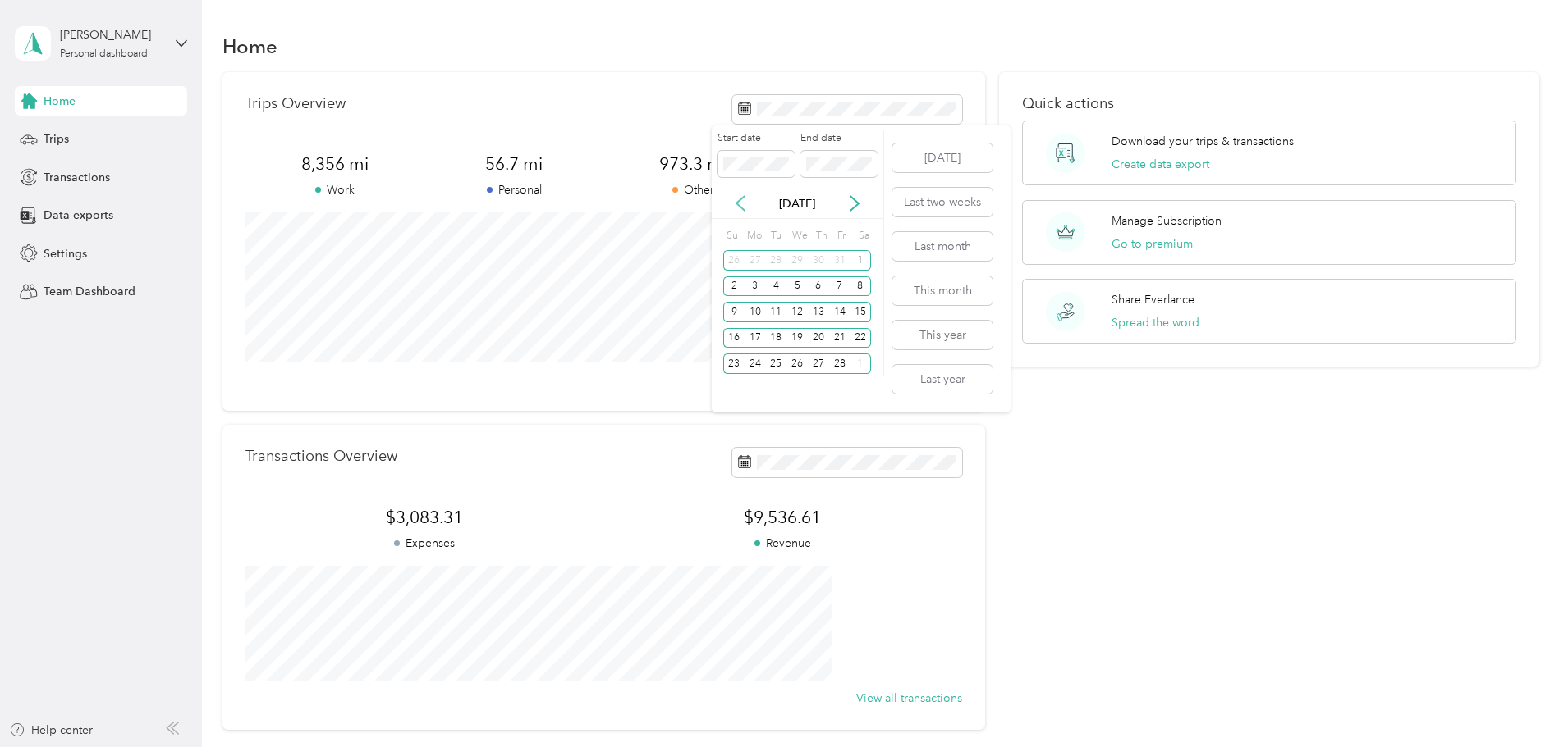
click at [740, 205] on icon at bounding box center [740, 203] width 16 height 16
click at [854, 204] on icon at bounding box center [854, 203] width 16 height 16
click at [754, 367] on div "30" at bounding box center [755, 364] width 21 height 21
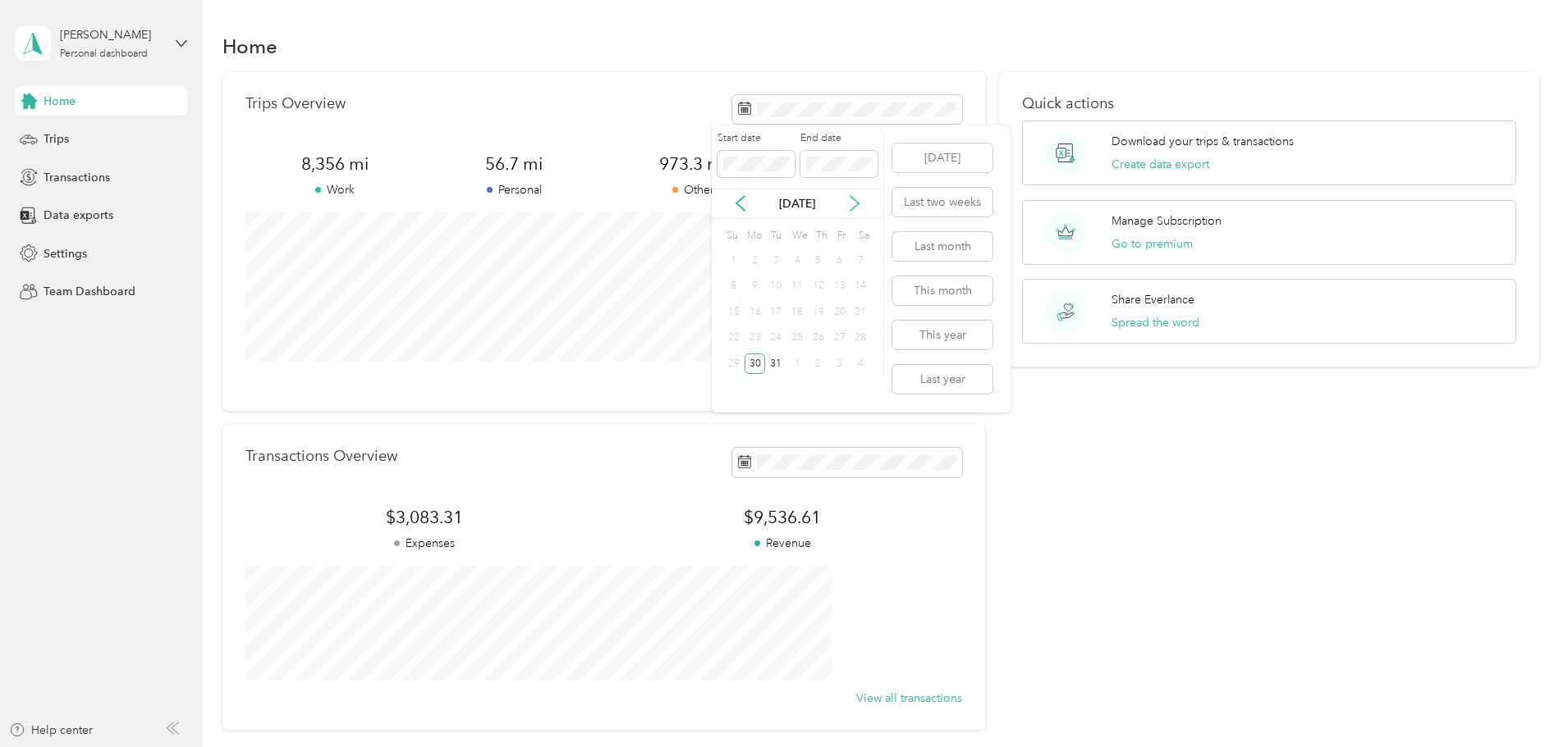
click at [851, 200] on icon at bounding box center [854, 203] width 16 height 16
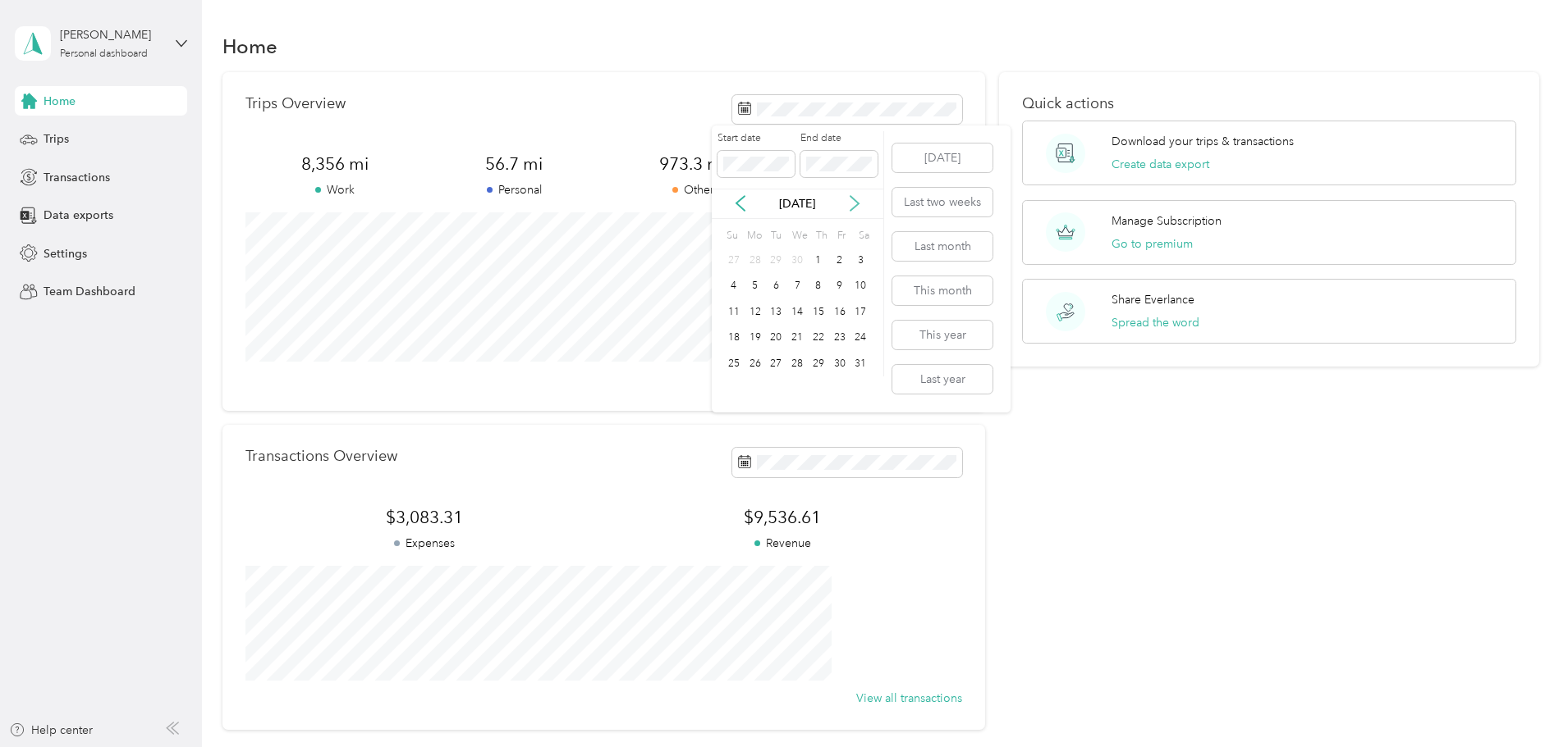
click at [851, 200] on icon at bounding box center [854, 203] width 16 height 16
click at [729, 389] on div "31" at bounding box center [734, 390] width 21 height 21
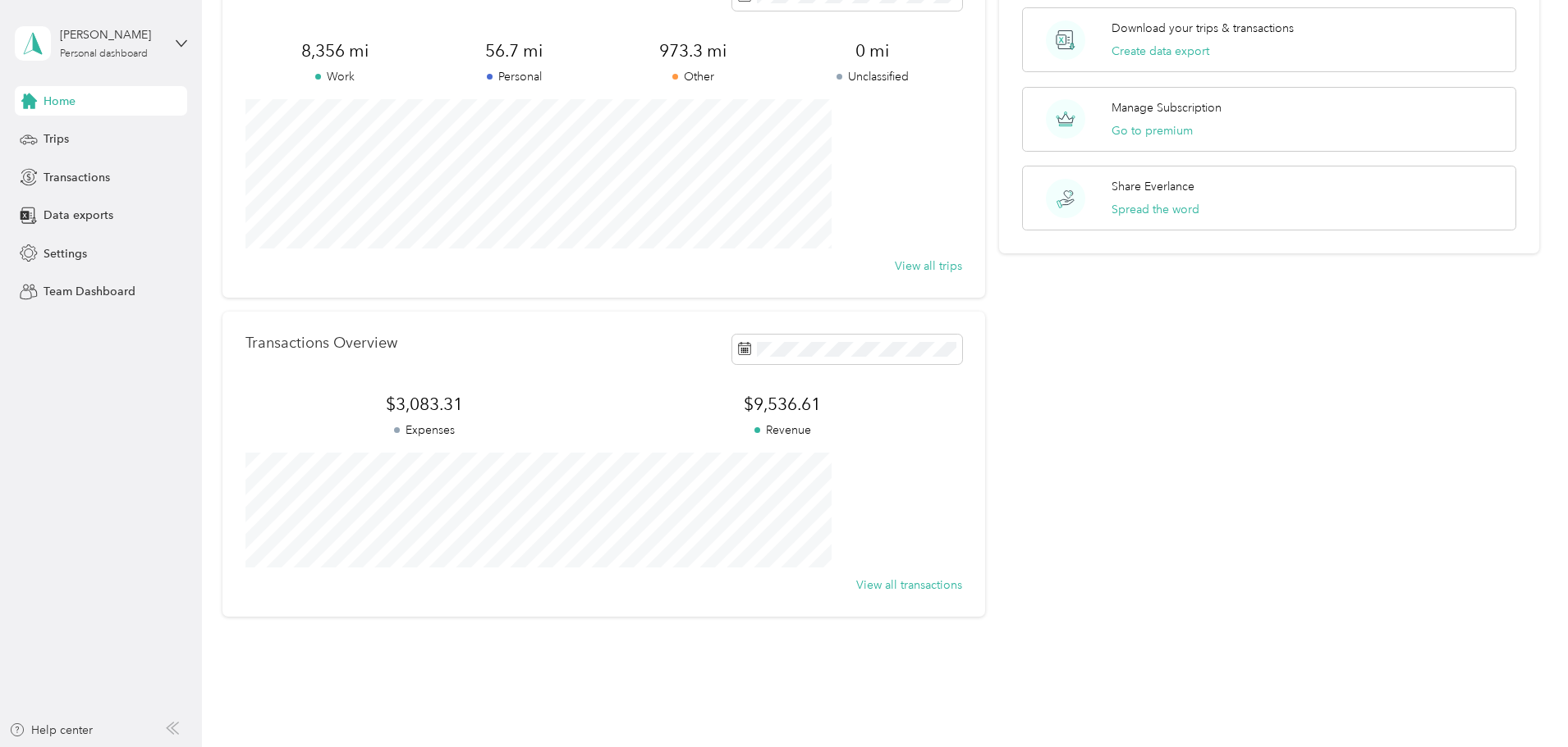
scroll to position [152, 0]
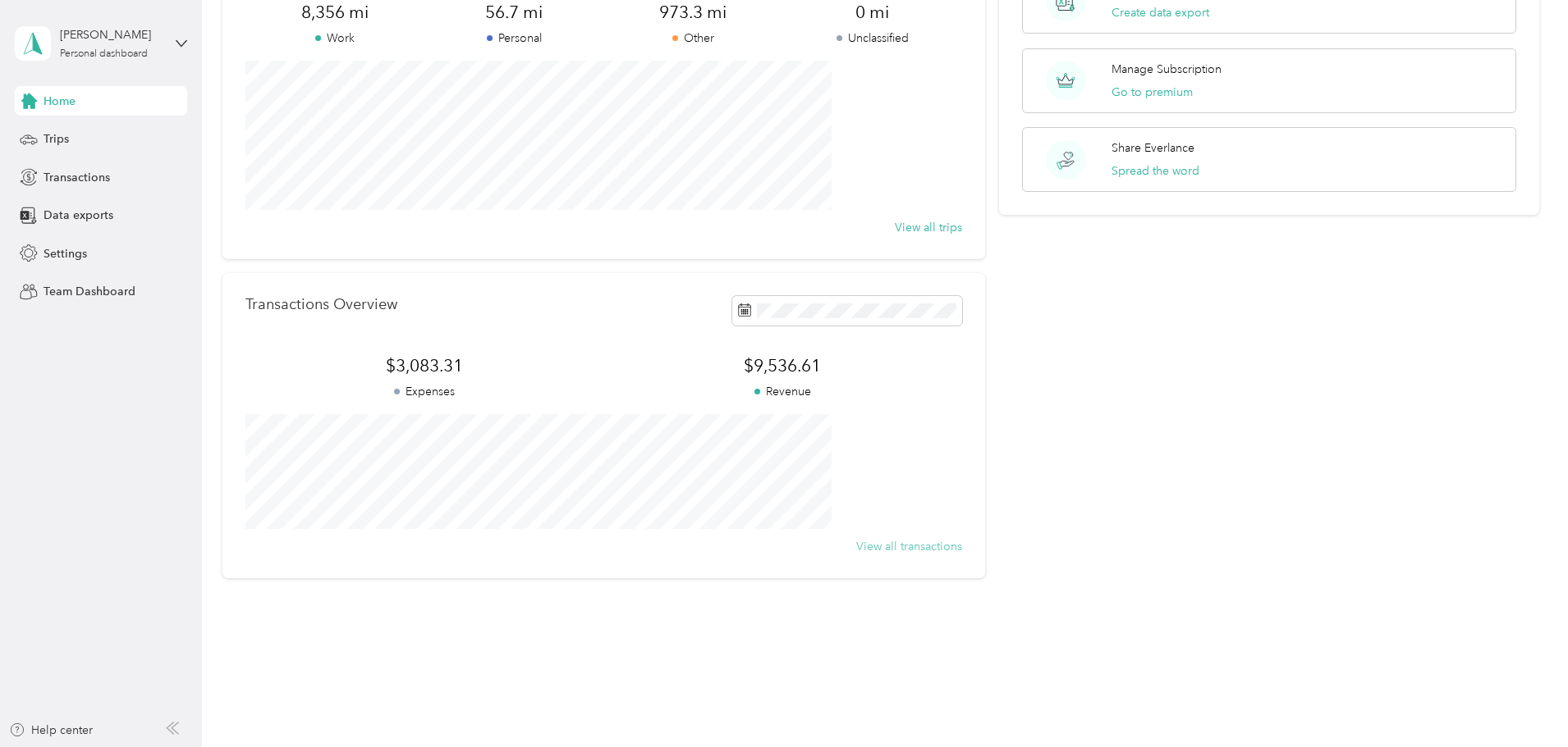
click at [881, 547] on button "View all transactions" at bounding box center [909, 547] width 106 height 17
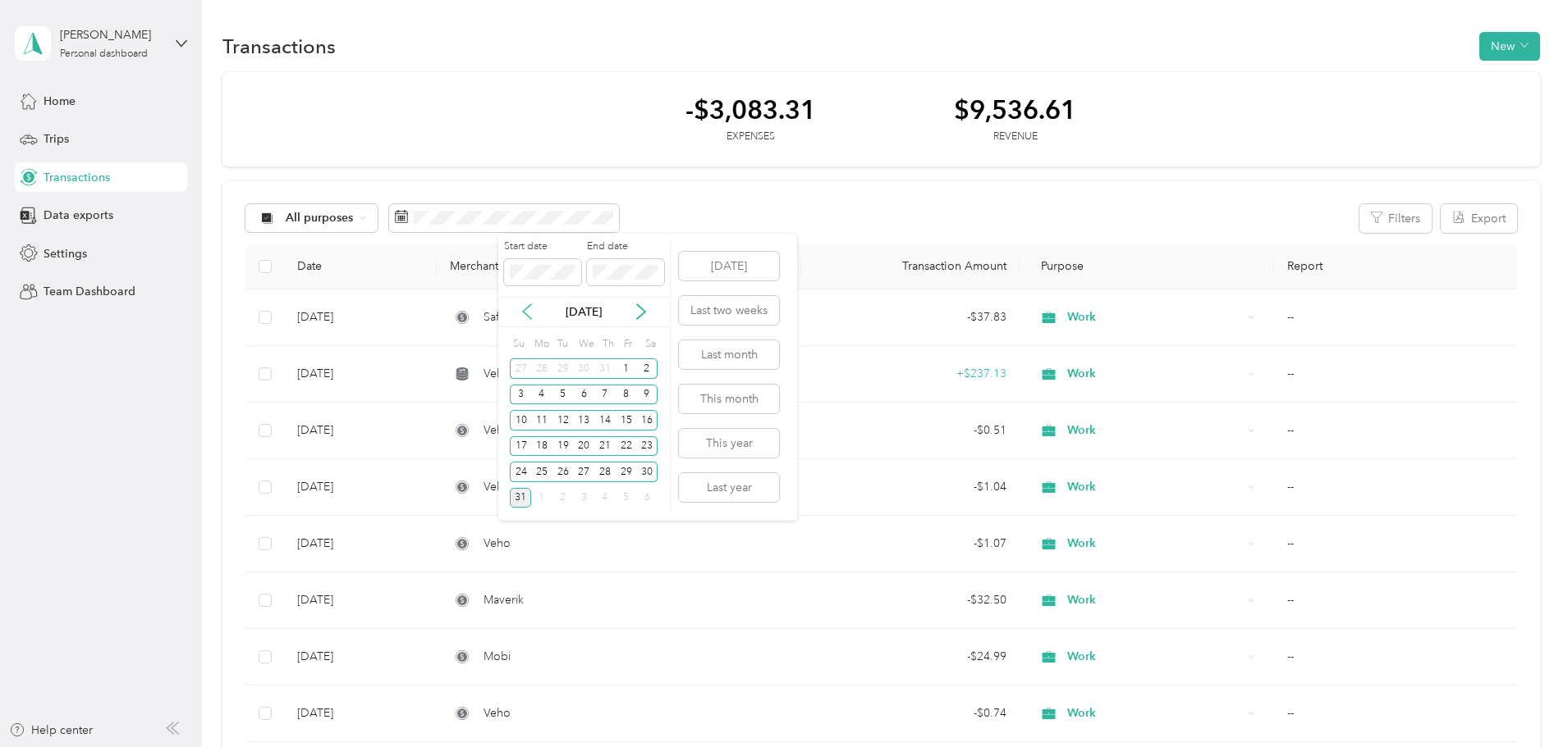
click at [526, 314] on icon at bounding box center [528, 312] width 9 height 15
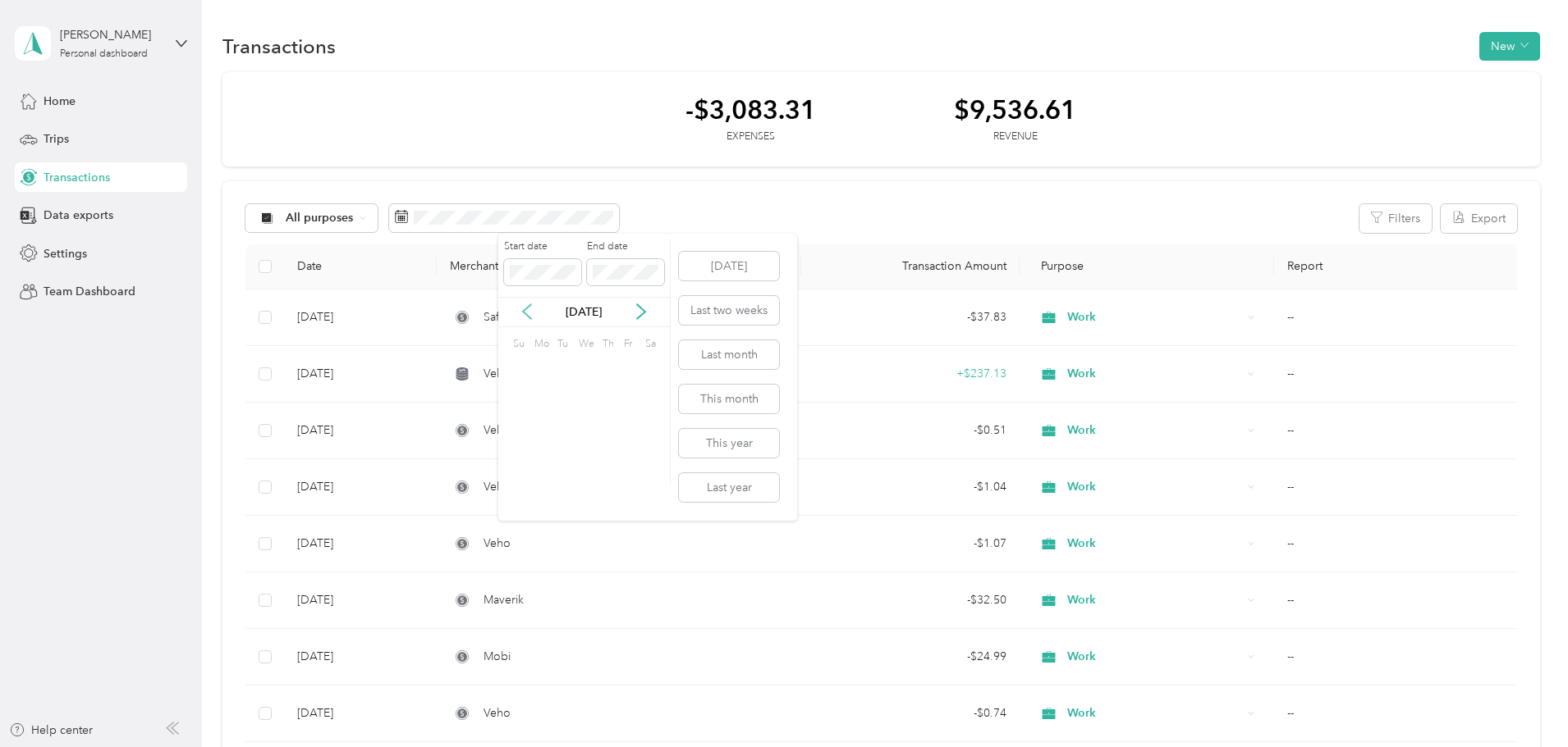
click at [526, 314] on icon at bounding box center [528, 312] width 9 height 15
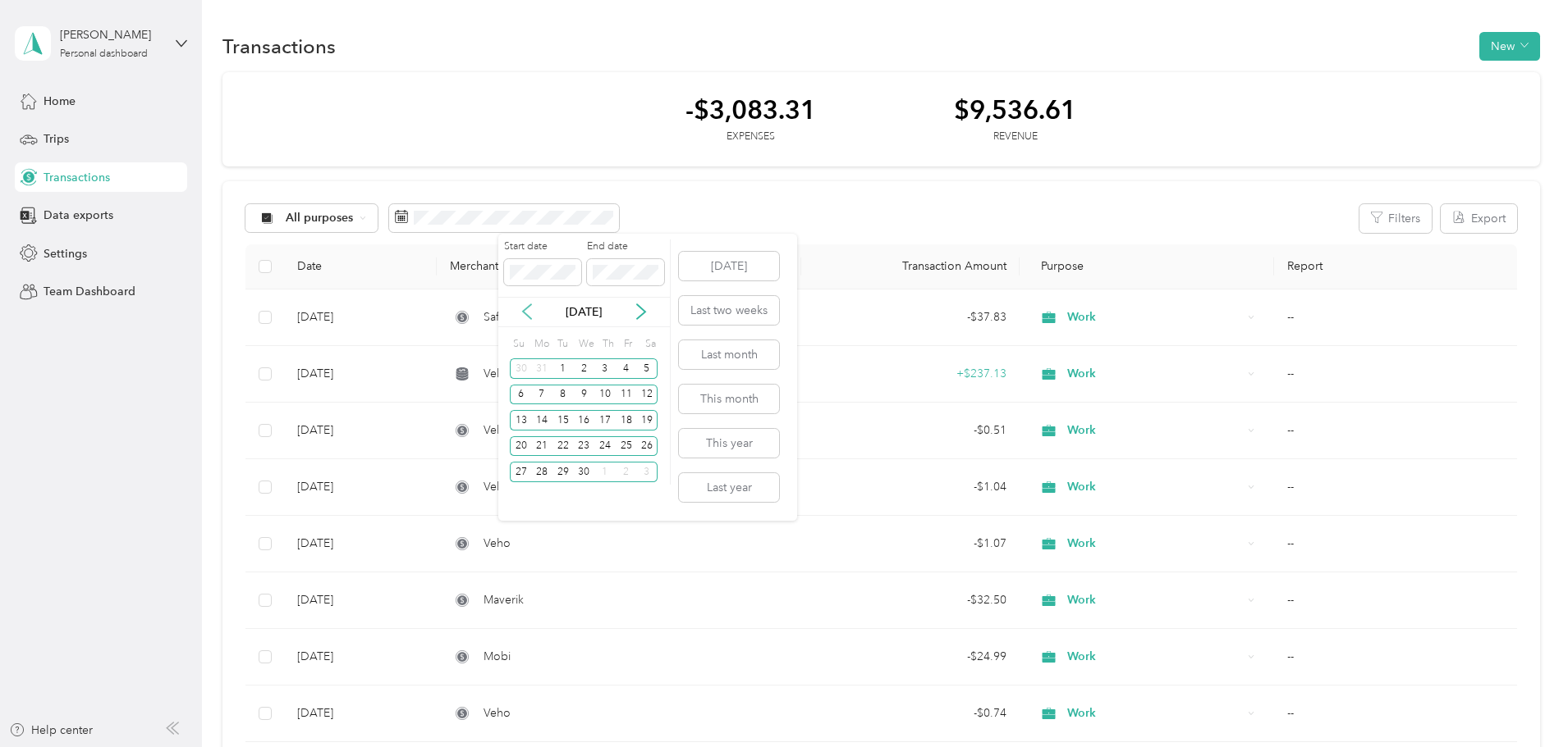
click at [526, 314] on icon at bounding box center [528, 312] width 9 height 15
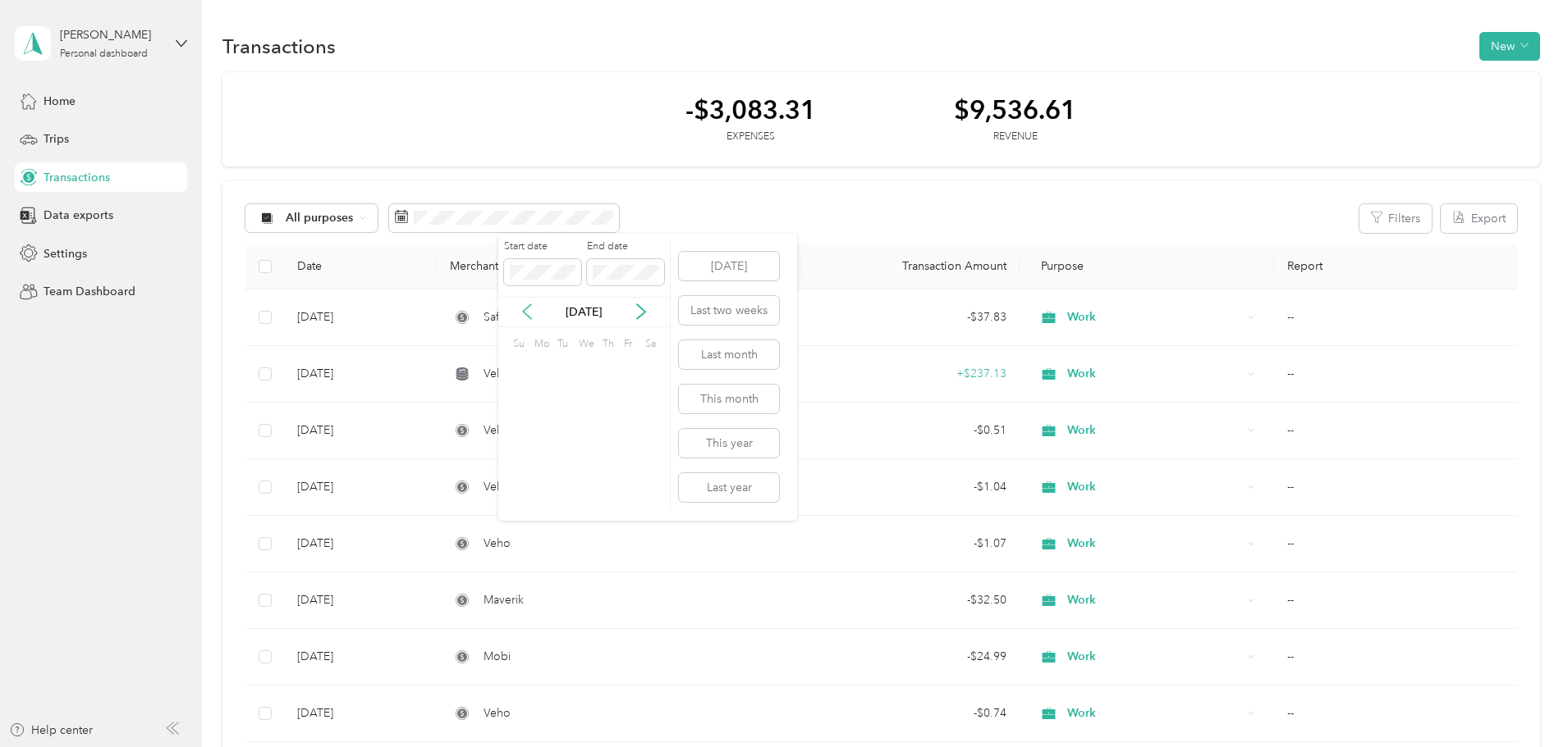
click at [526, 314] on icon at bounding box center [528, 312] width 9 height 15
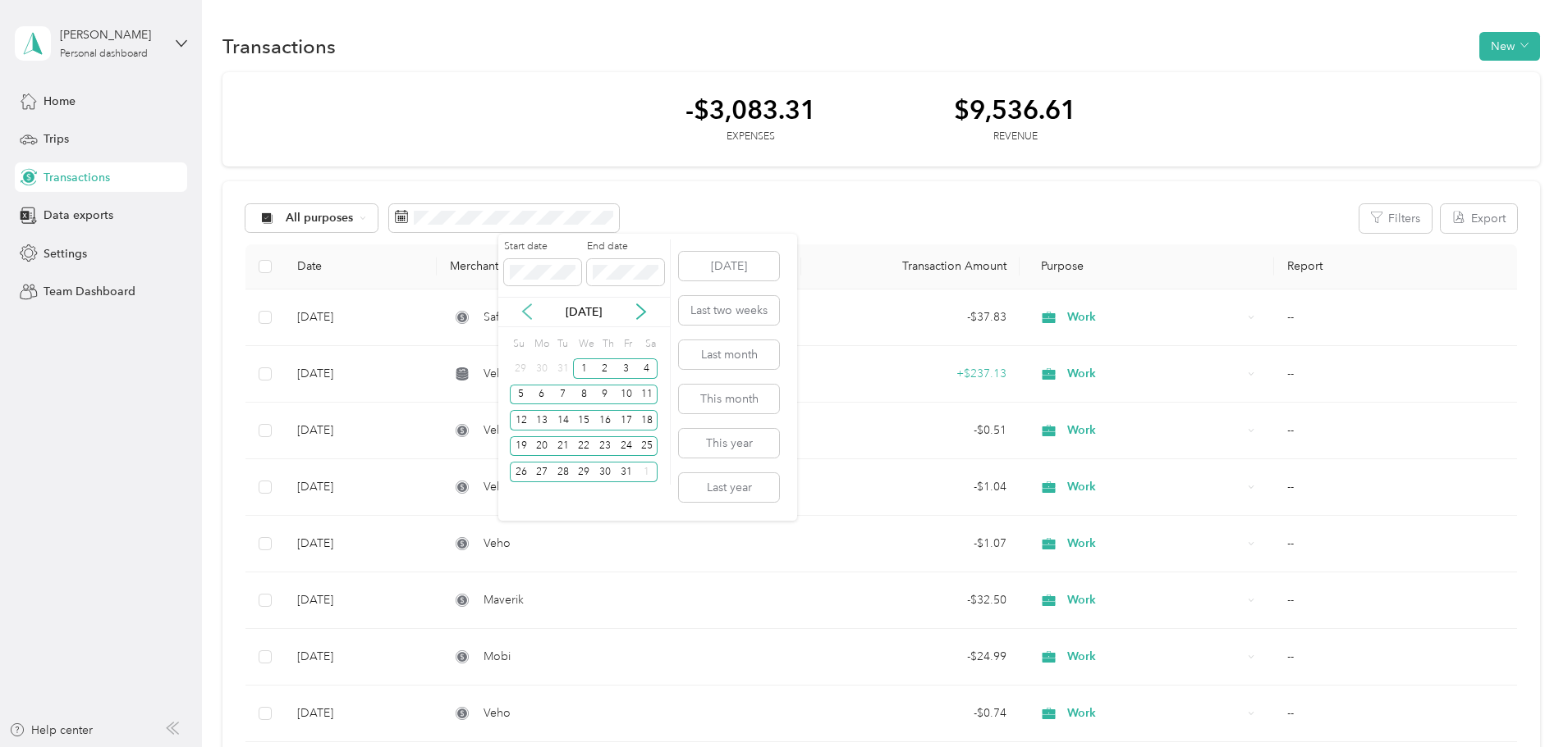
click at [526, 314] on icon at bounding box center [528, 312] width 9 height 15
click at [540, 473] on div "30" at bounding box center [541, 472] width 21 height 21
click at [644, 308] on icon at bounding box center [641, 312] width 16 height 16
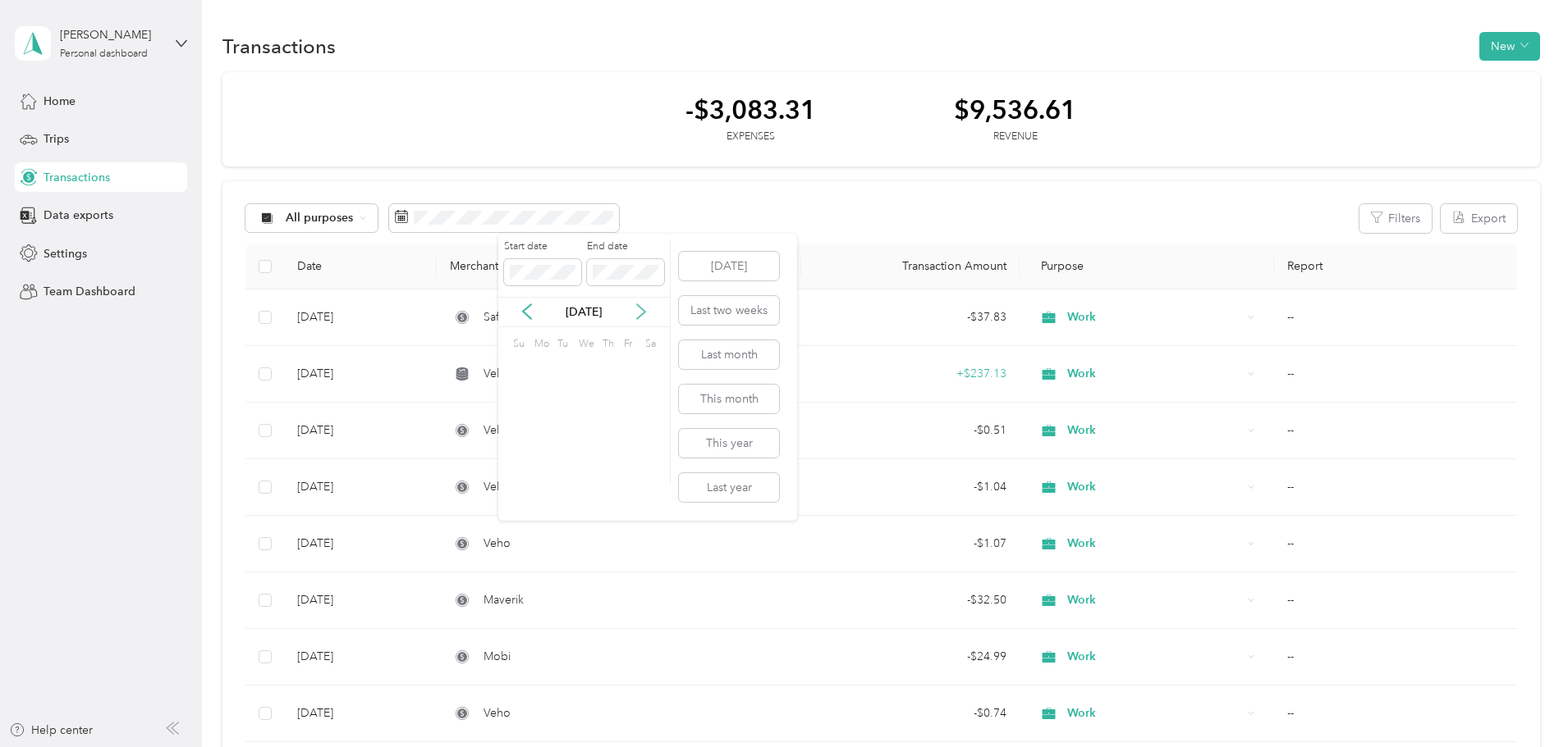
click at [644, 308] on icon at bounding box center [641, 312] width 16 height 16
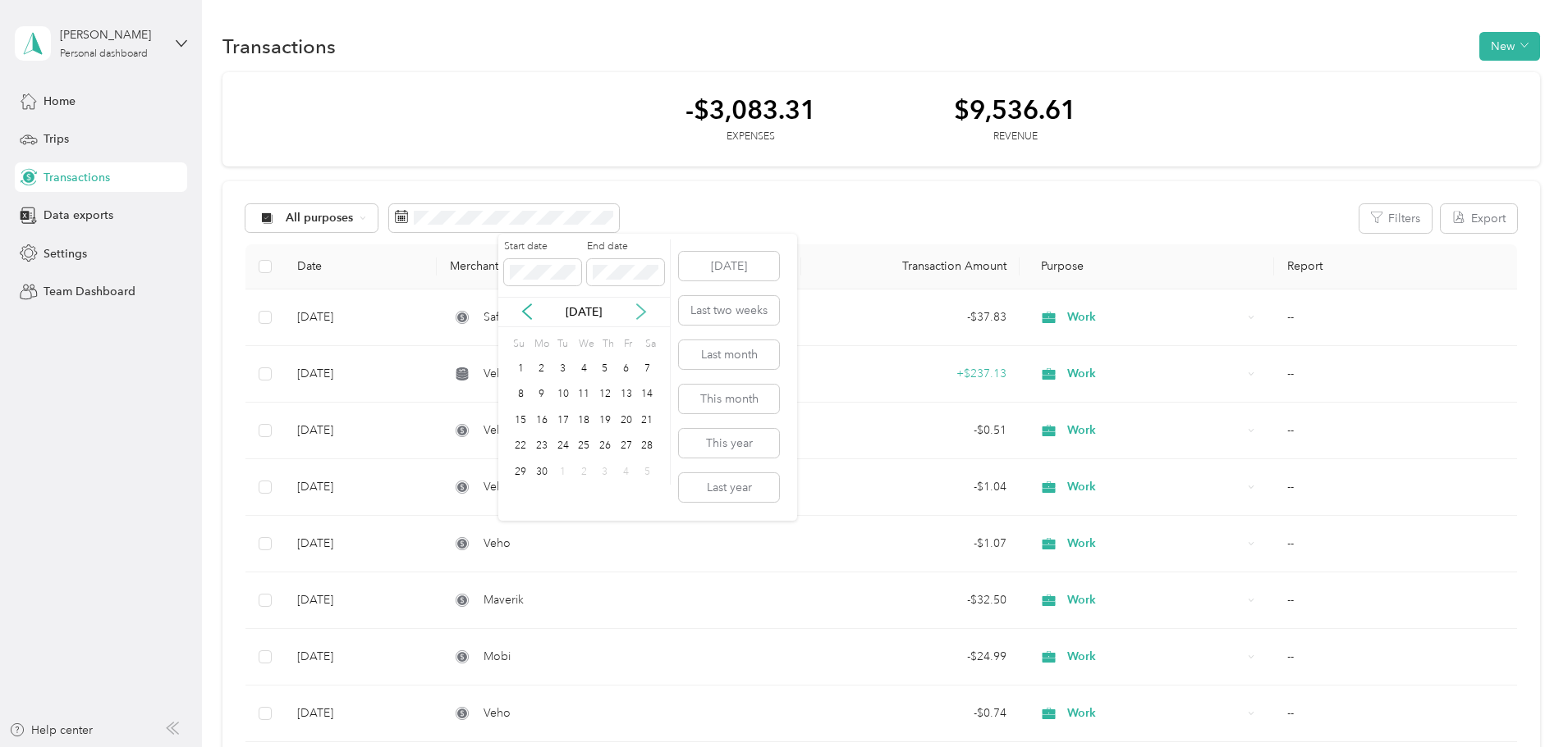
click at [644, 308] on icon at bounding box center [641, 312] width 16 height 16
click at [524, 499] on div "31" at bounding box center [520, 499] width 21 height 21
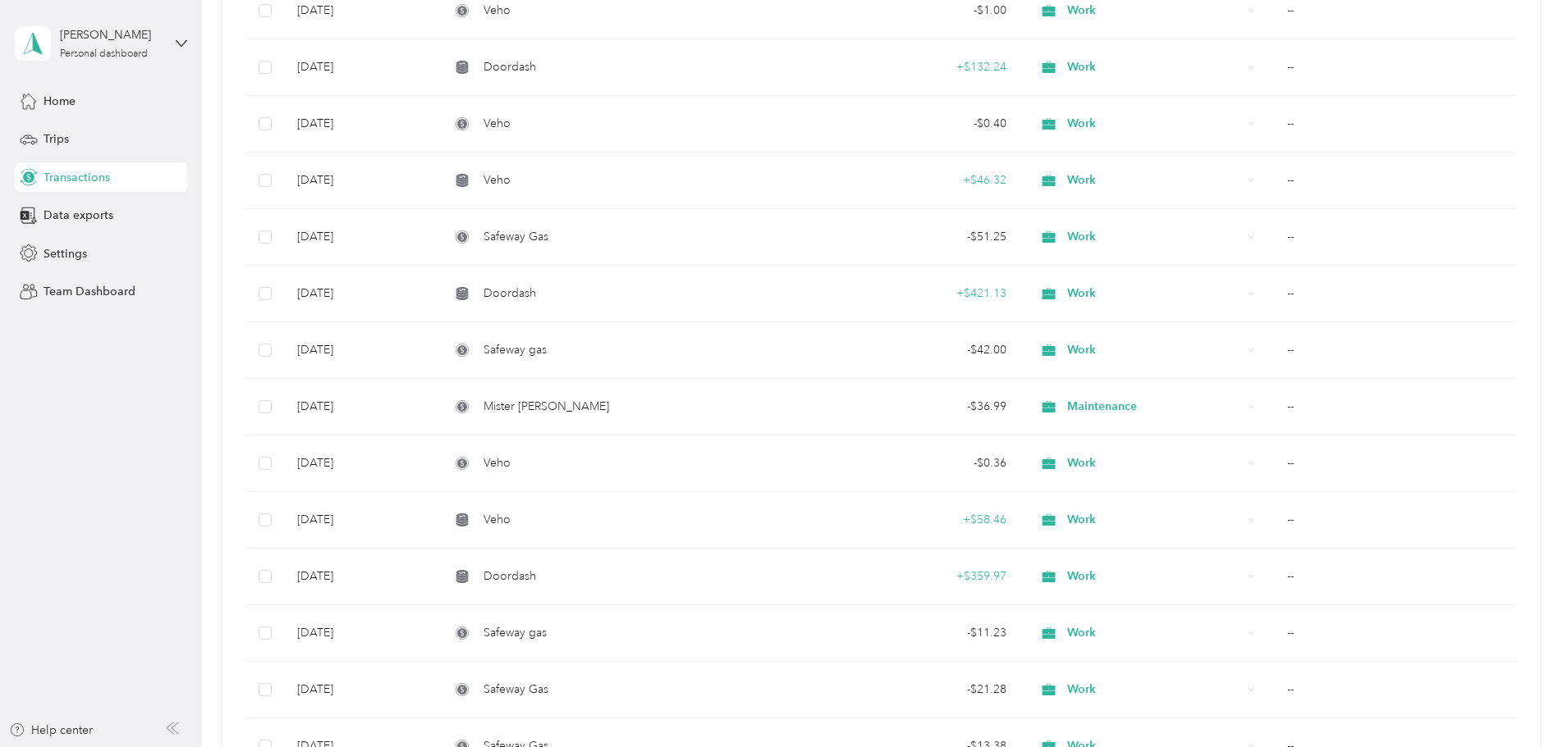
scroll to position [5439, 0]
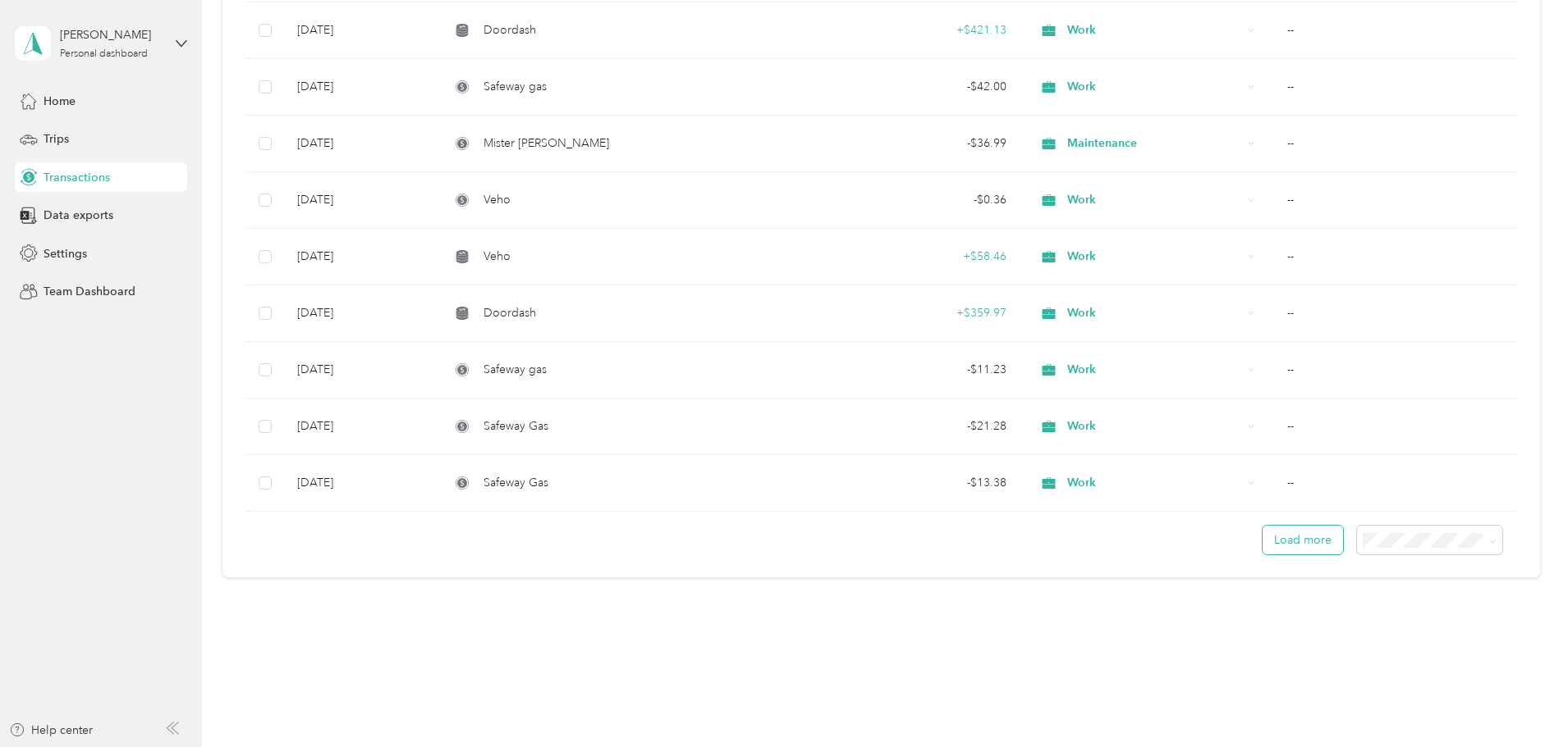
click at [1263, 529] on button "Load more" at bounding box center [1303, 539] width 81 height 28
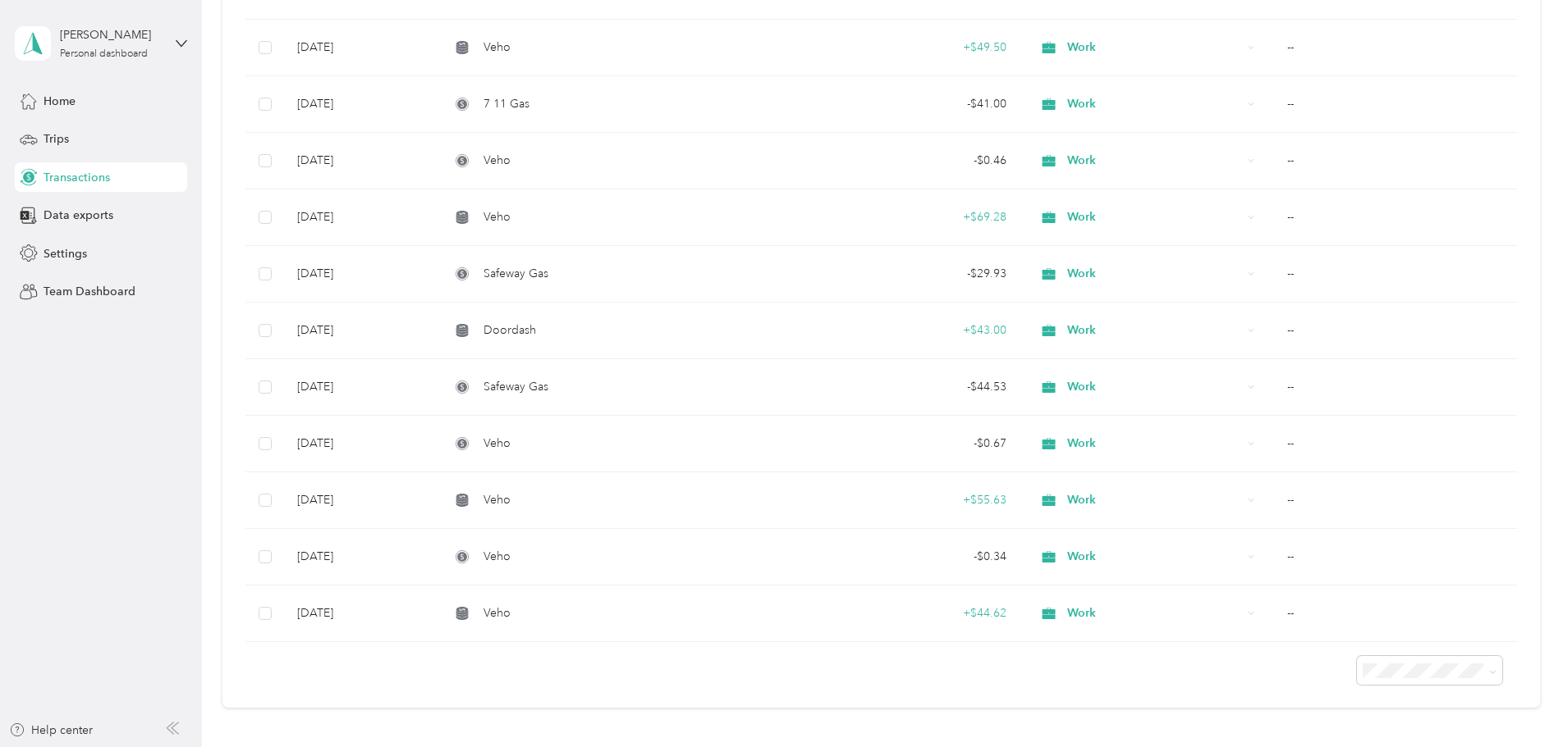
scroll to position [10526, 0]
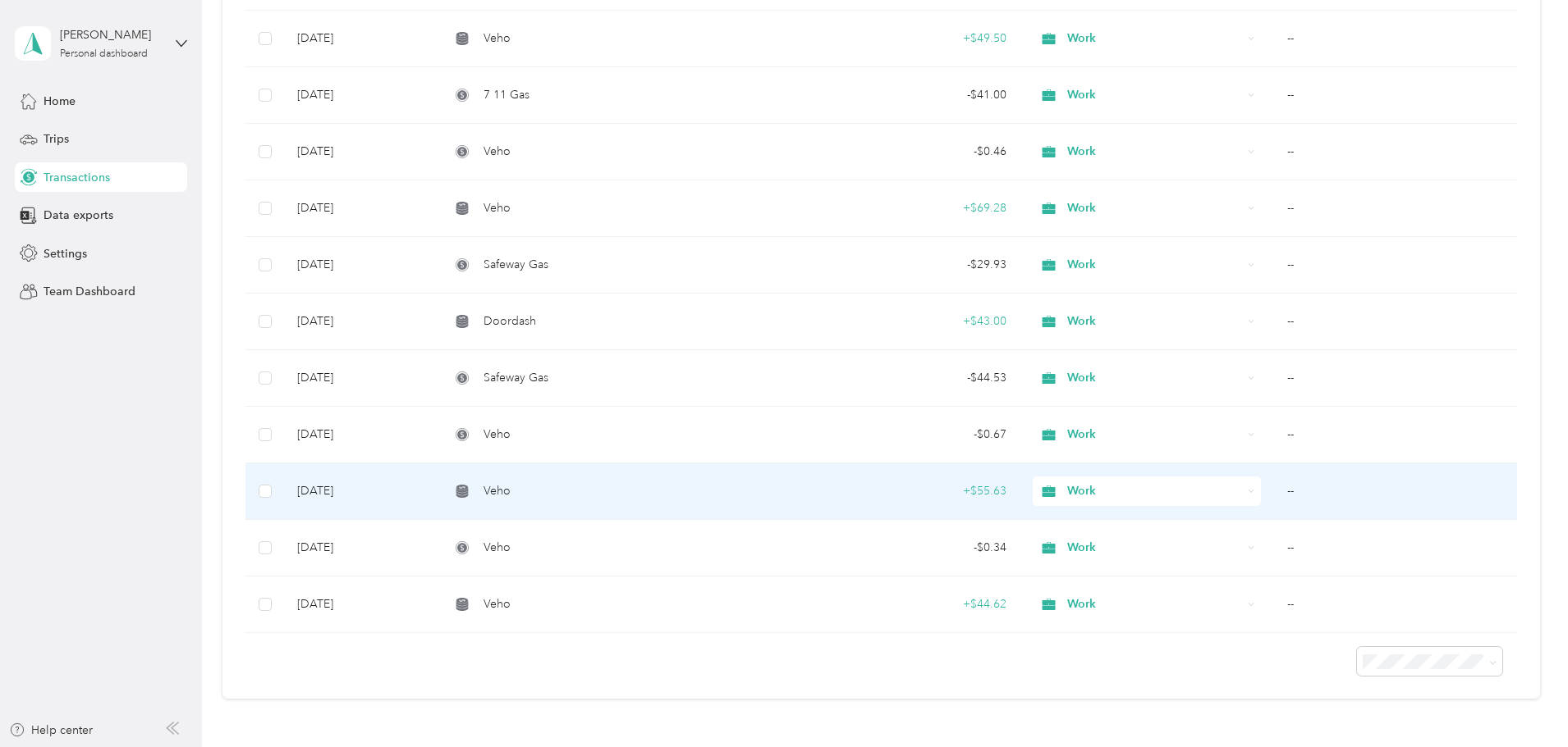
click at [1274, 489] on td "--" at bounding box center [1395, 492] width 243 height 57
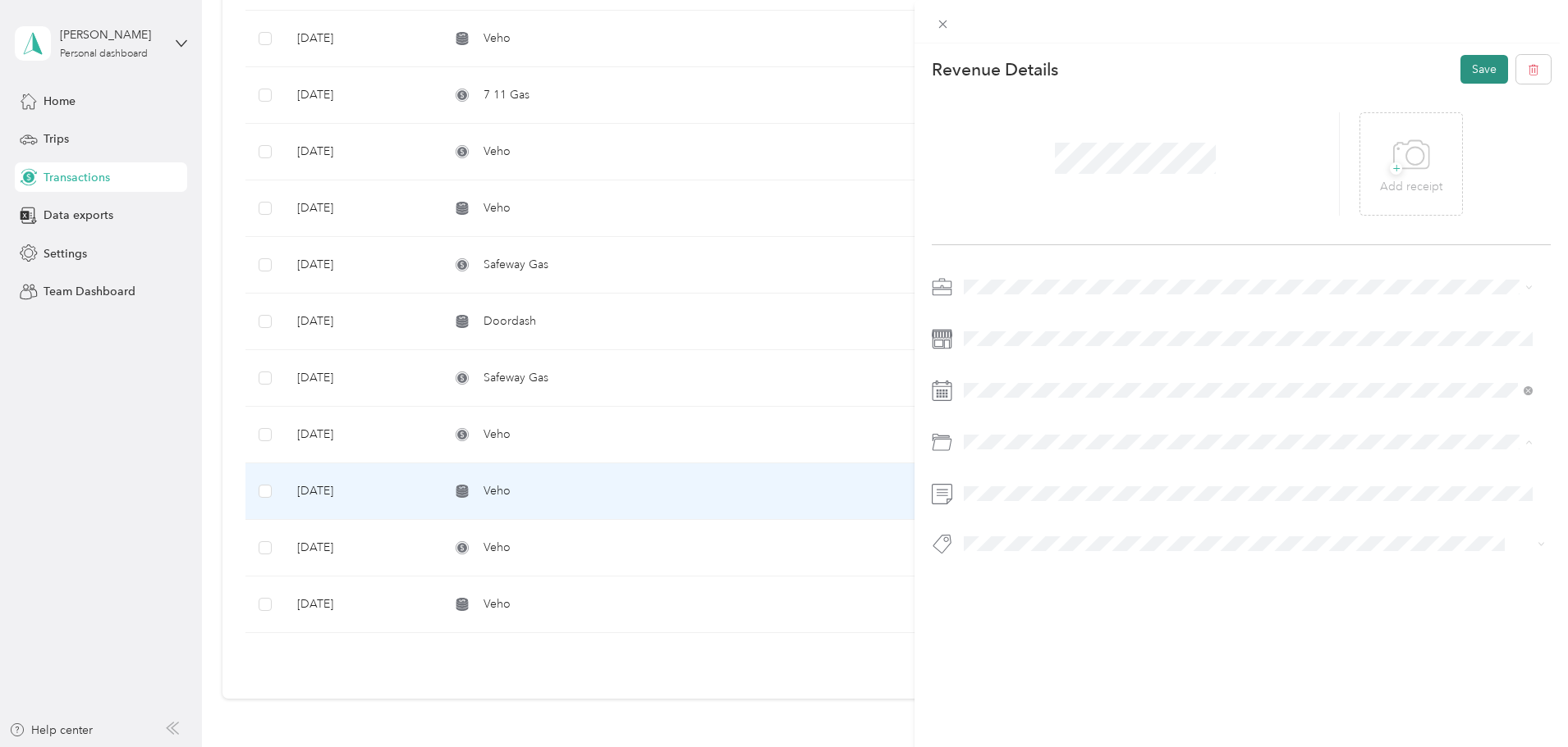
click at [1477, 64] on button "Save" at bounding box center [1484, 69] width 47 height 28
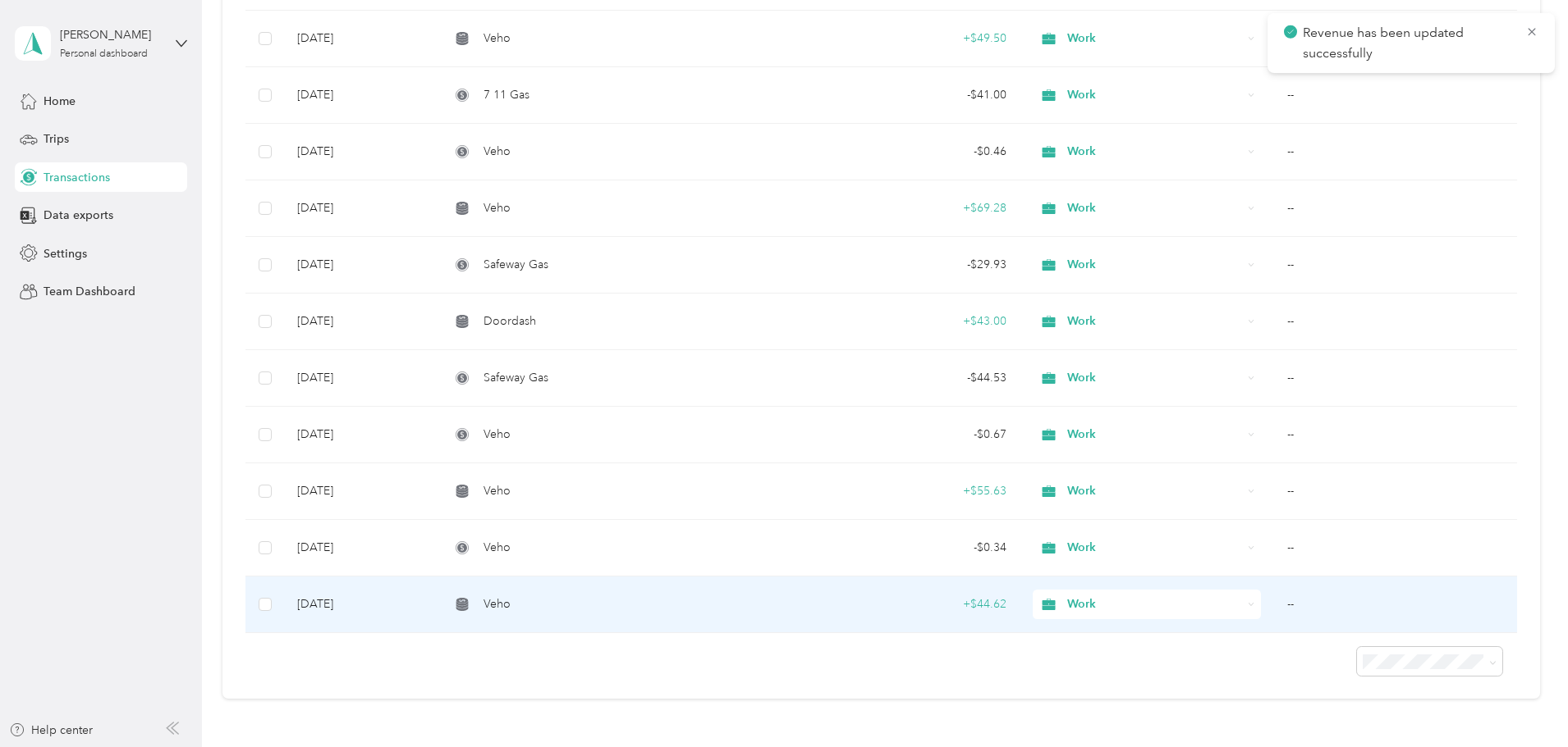
click at [1274, 598] on td "--" at bounding box center [1395, 605] width 243 height 57
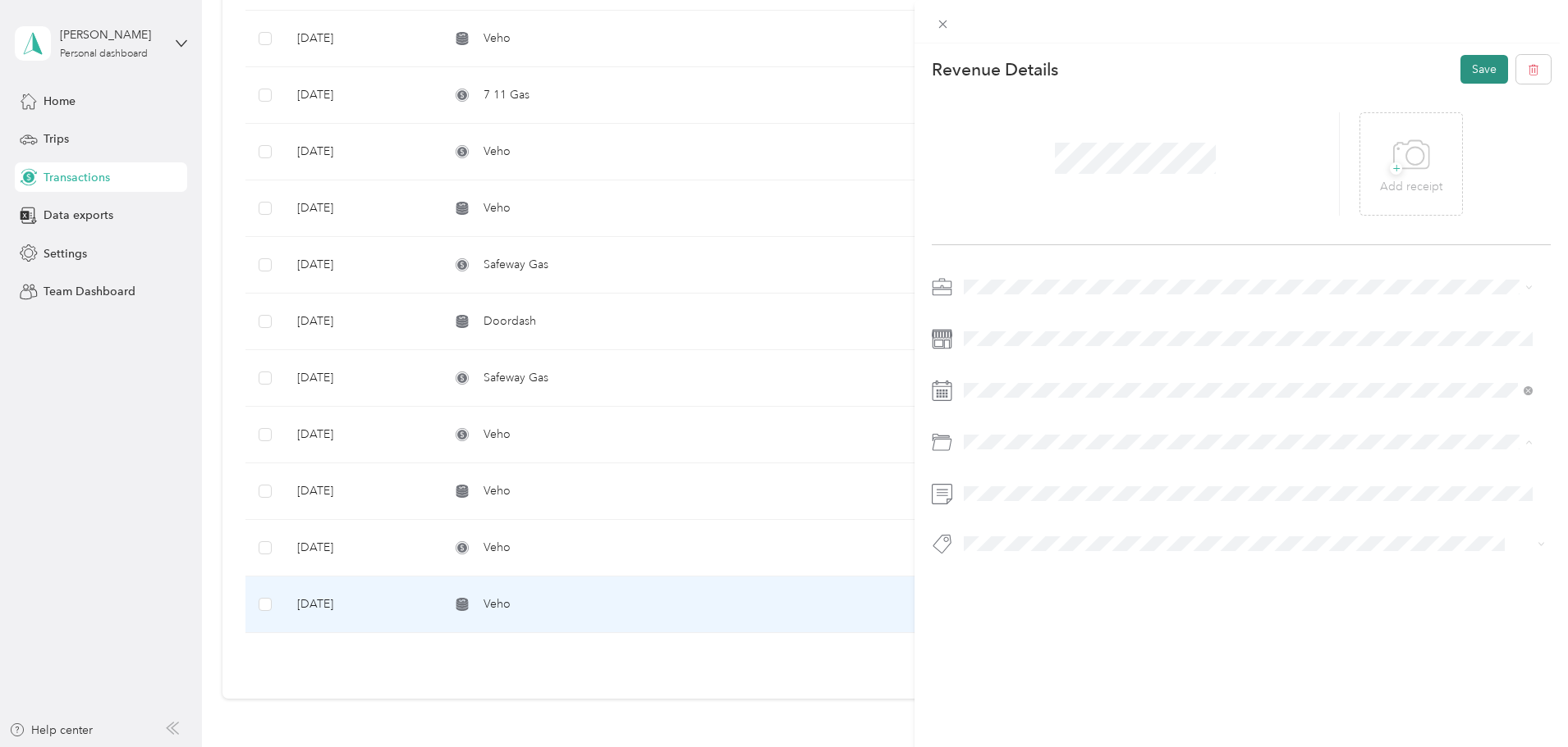
click at [1471, 64] on button "Save" at bounding box center [1484, 69] width 47 height 28
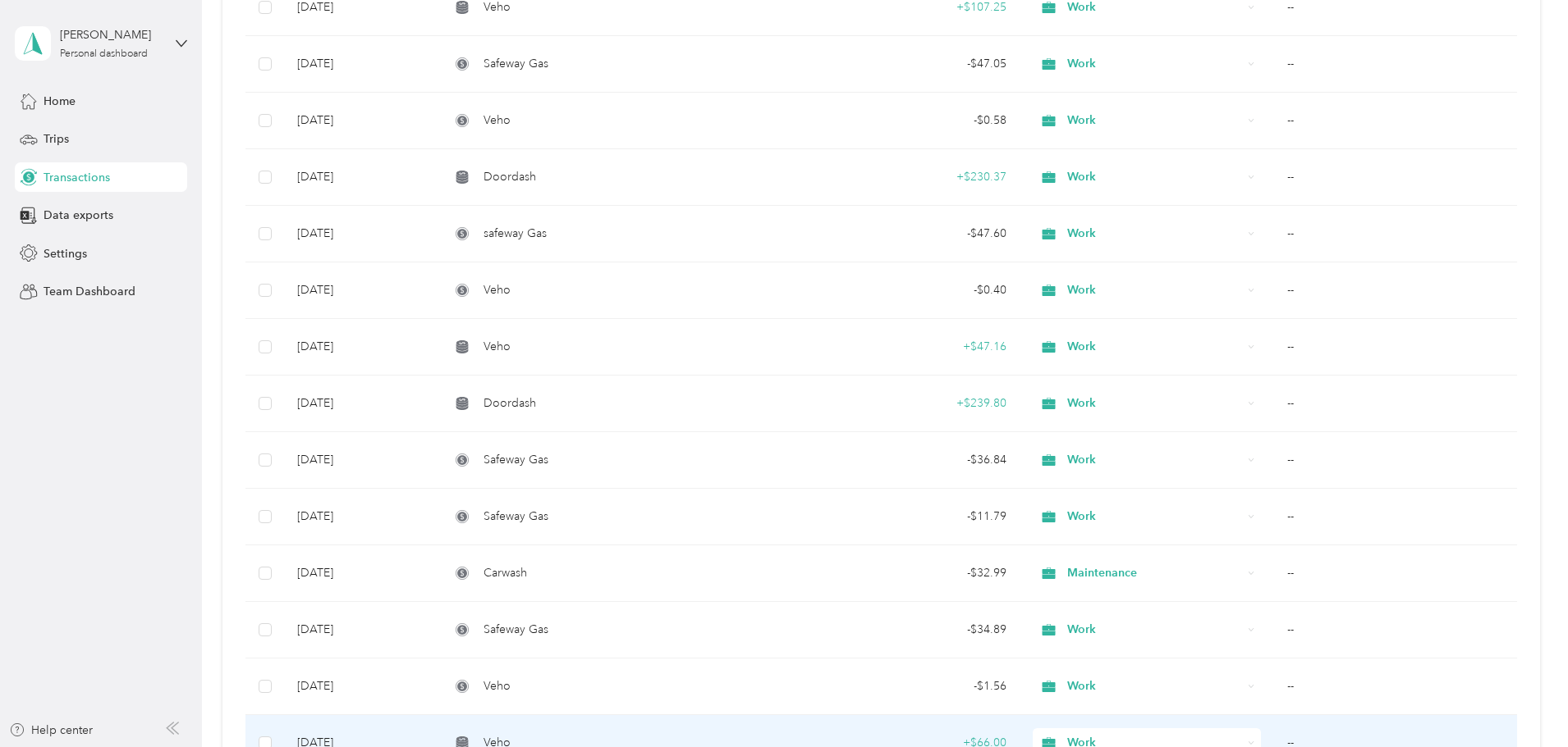
scroll to position [9334, 0]
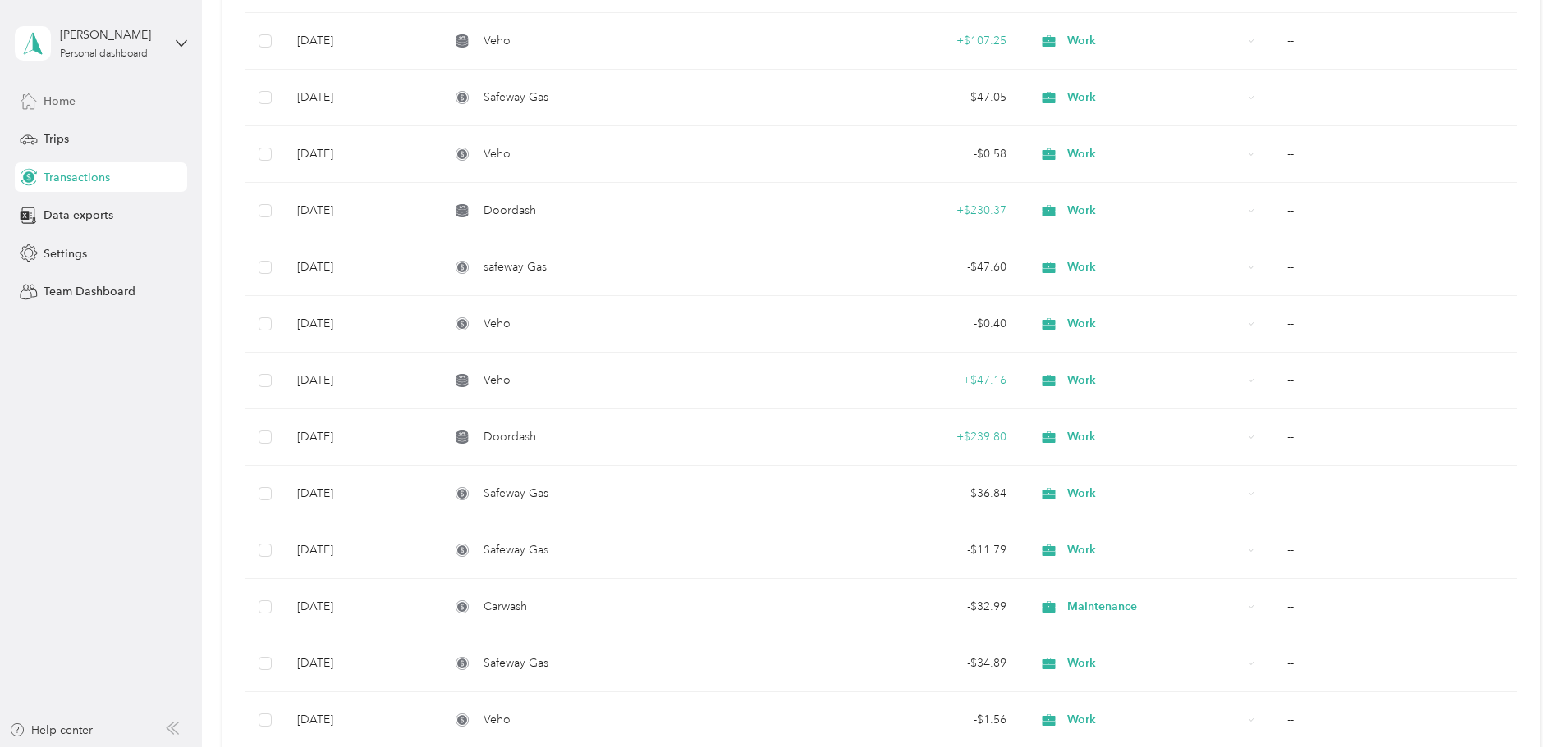
click at [81, 88] on div "Home" at bounding box center [101, 100] width 173 height 29
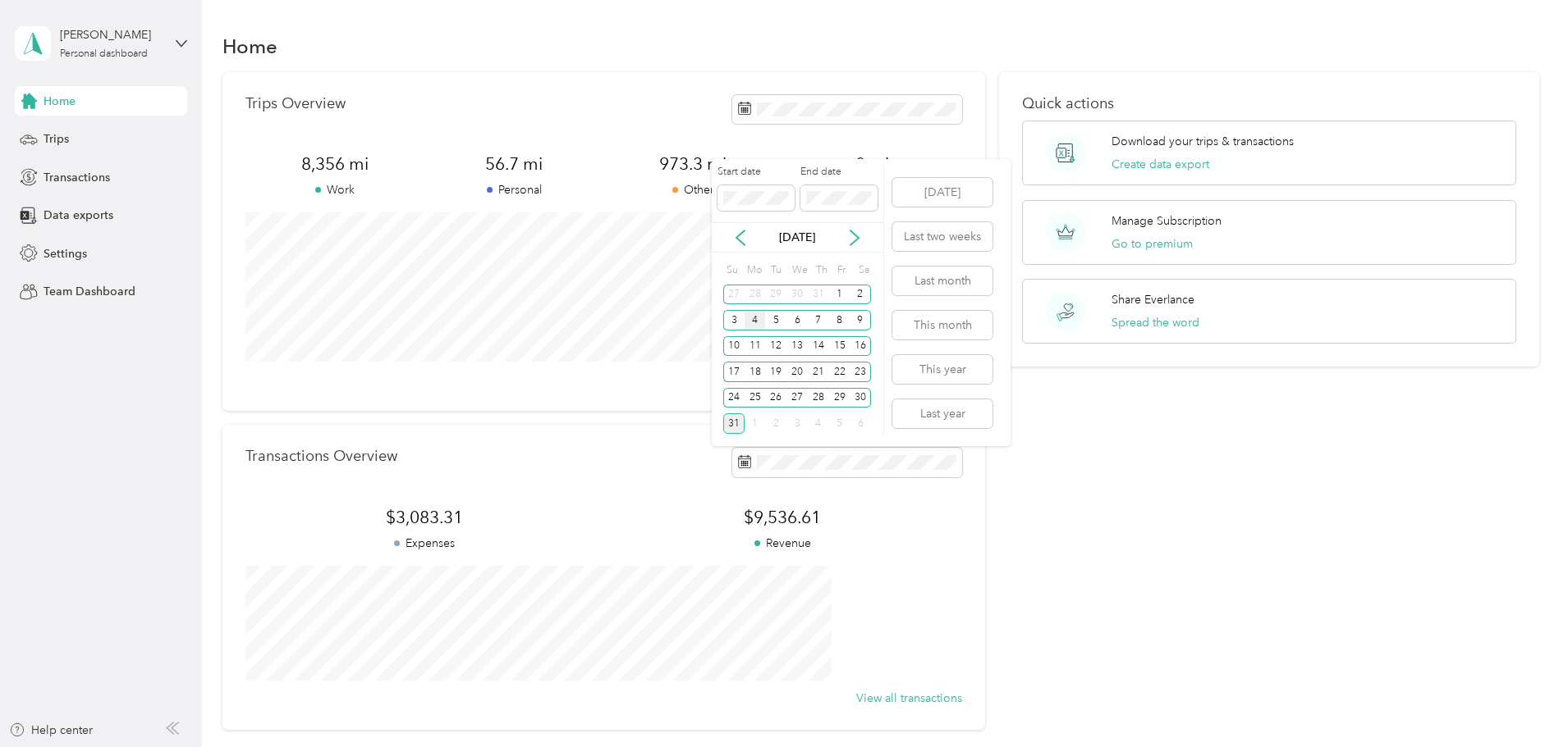
click at [758, 323] on div "4" at bounding box center [755, 320] width 21 height 21
click at [732, 423] on div "31" at bounding box center [734, 424] width 21 height 21
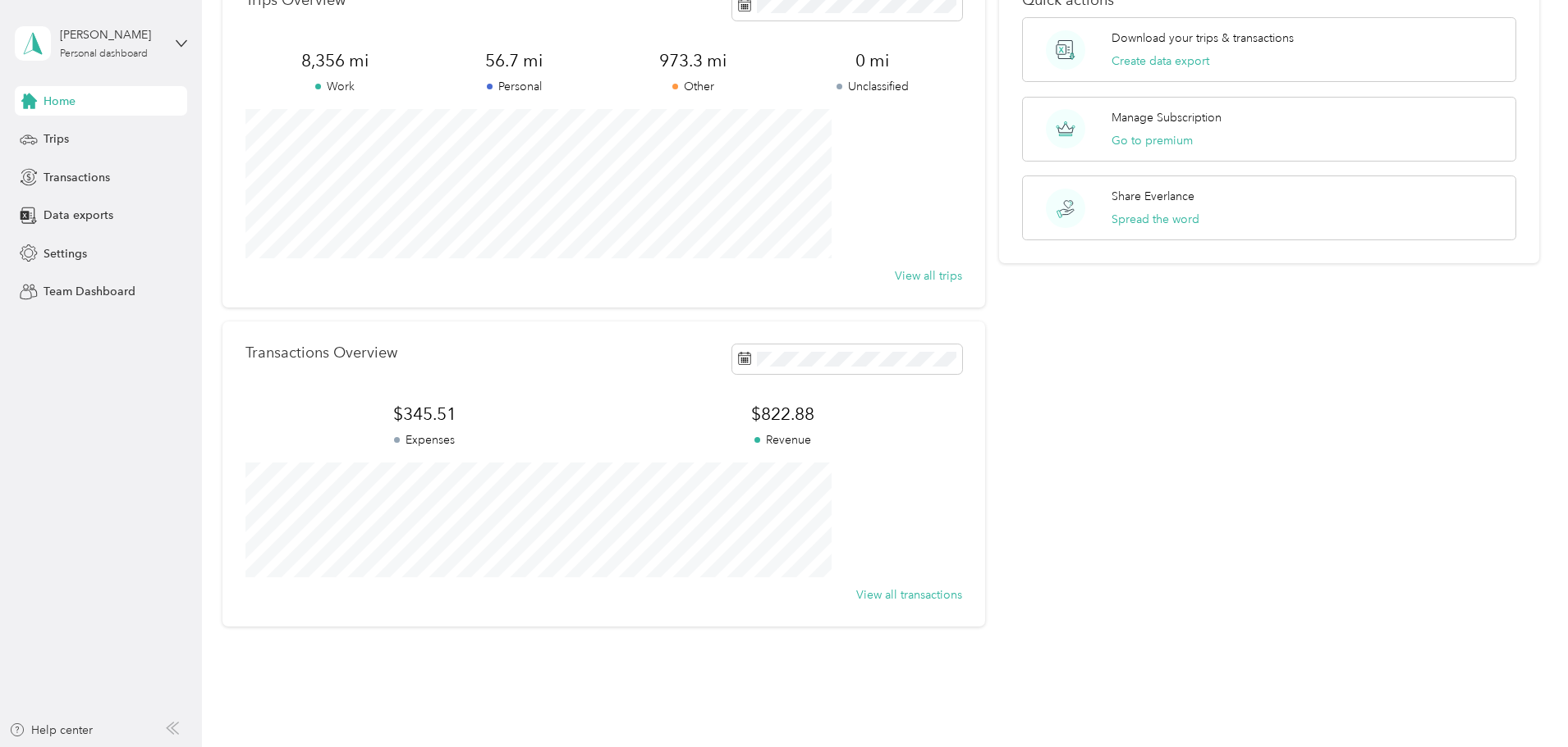
scroll to position [152, 0]
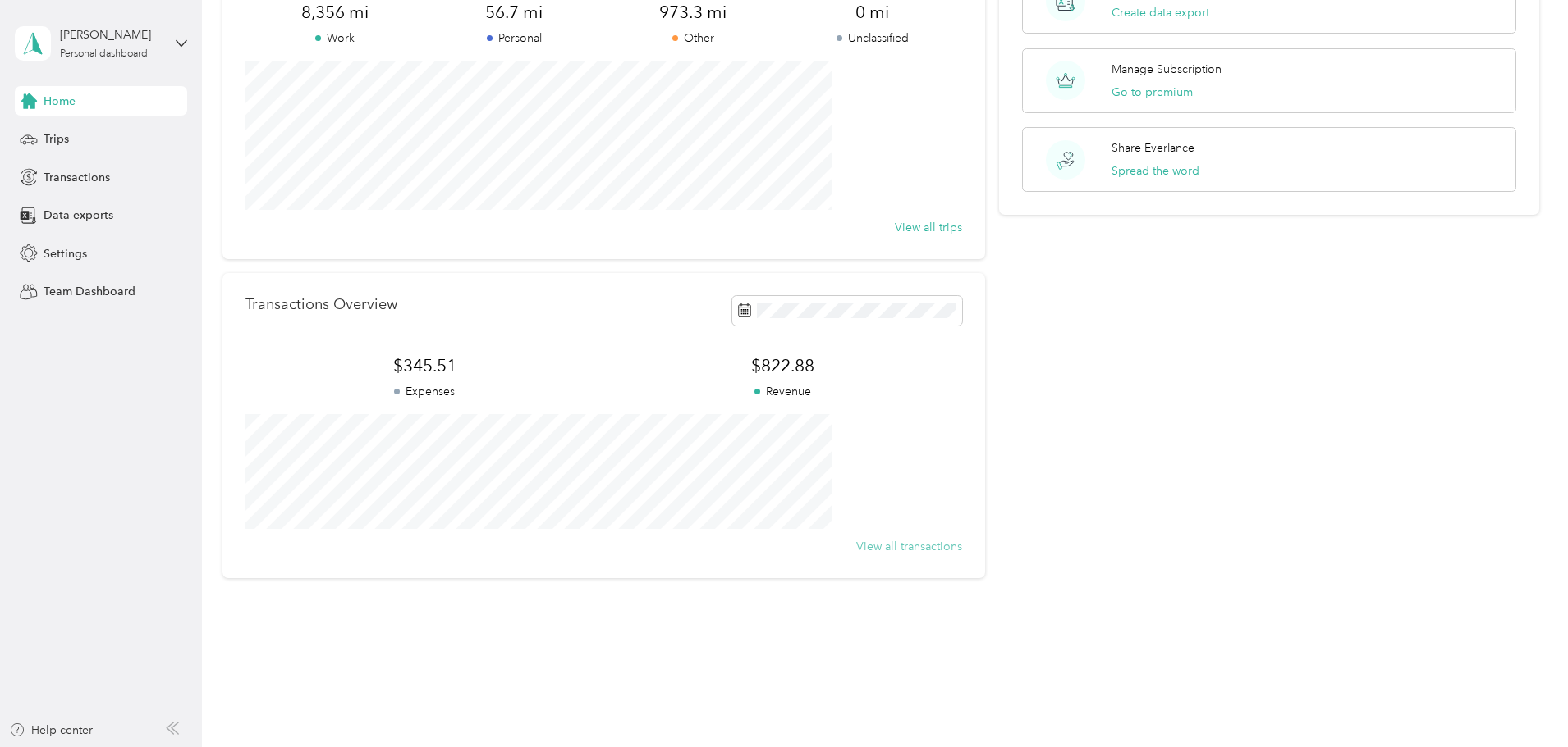
click at [857, 543] on button "View all transactions" at bounding box center [909, 547] width 106 height 17
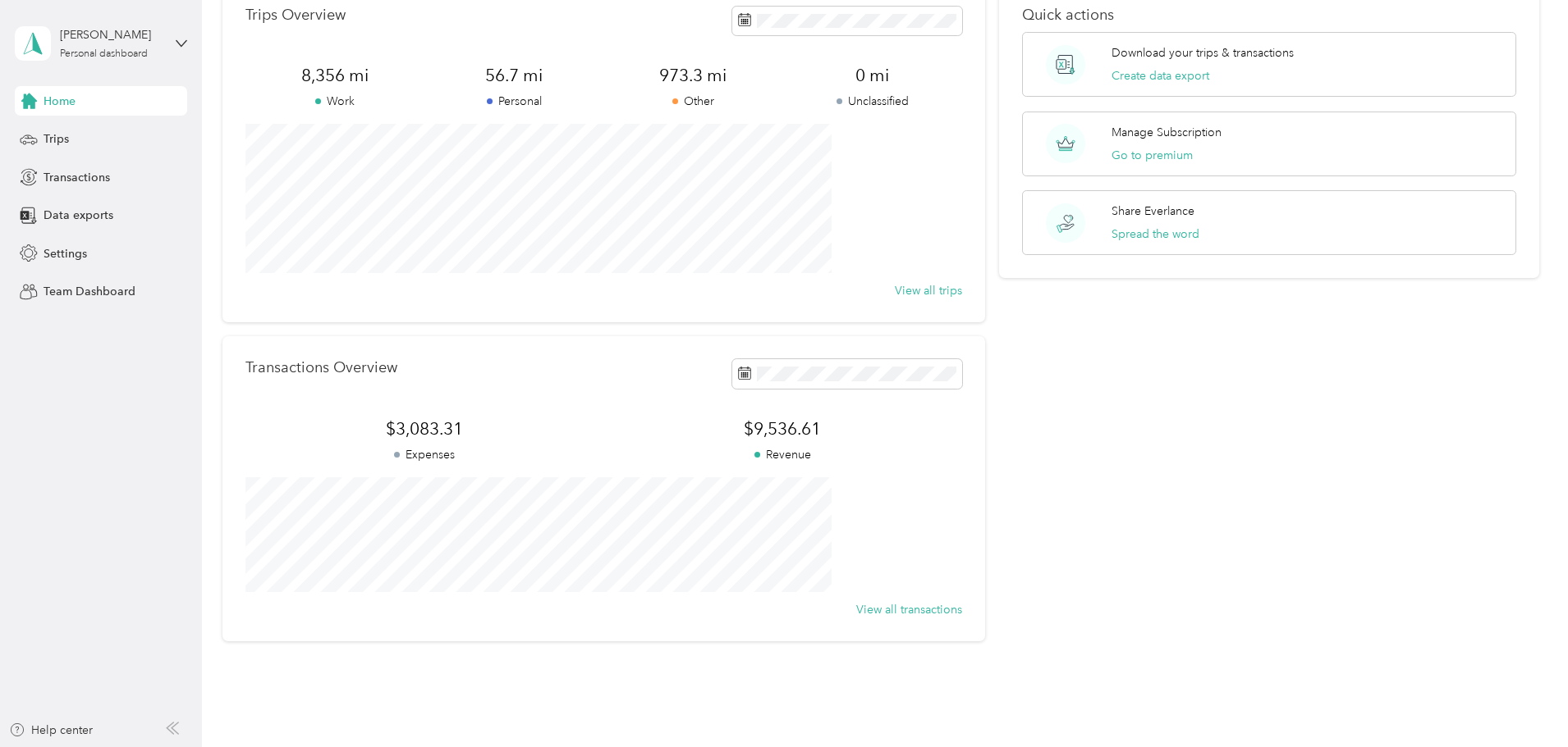
scroll to position [152, 0]
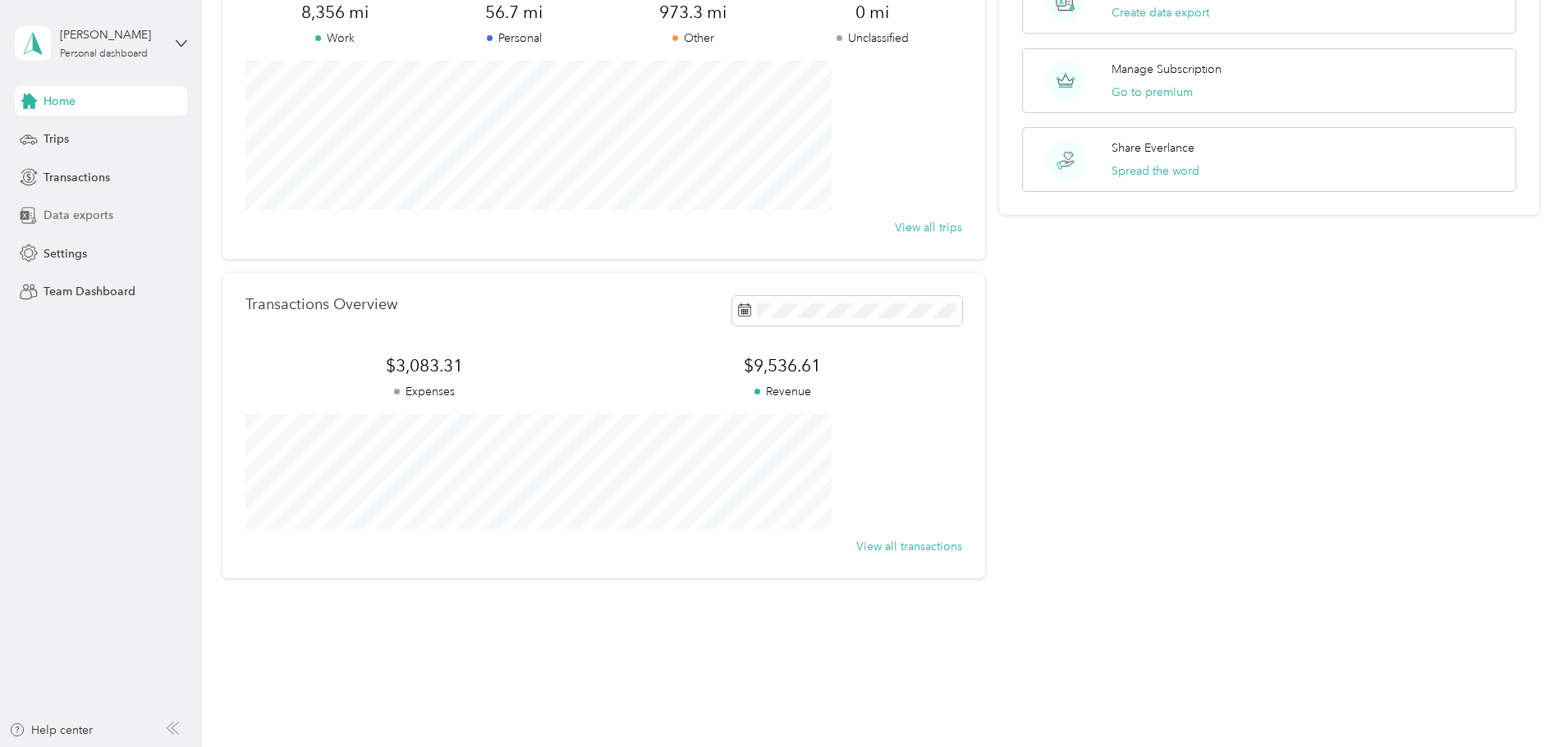
click at [112, 216] on div "Data exports" at bounding box center [101, 216] width 173 height 29
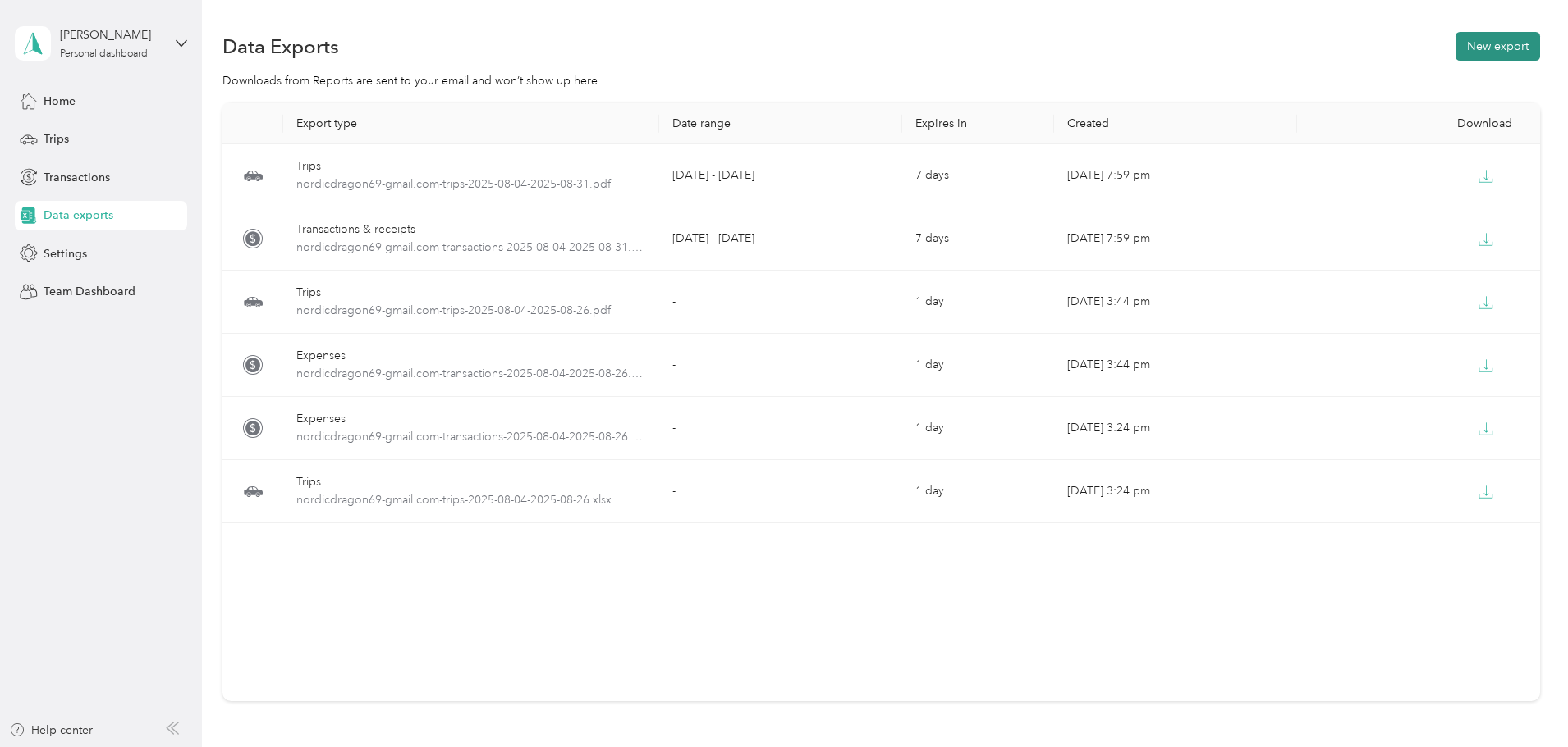
click at [1455, 43] on button "New export" at bounding box center [1498, 46] width 84 height 28
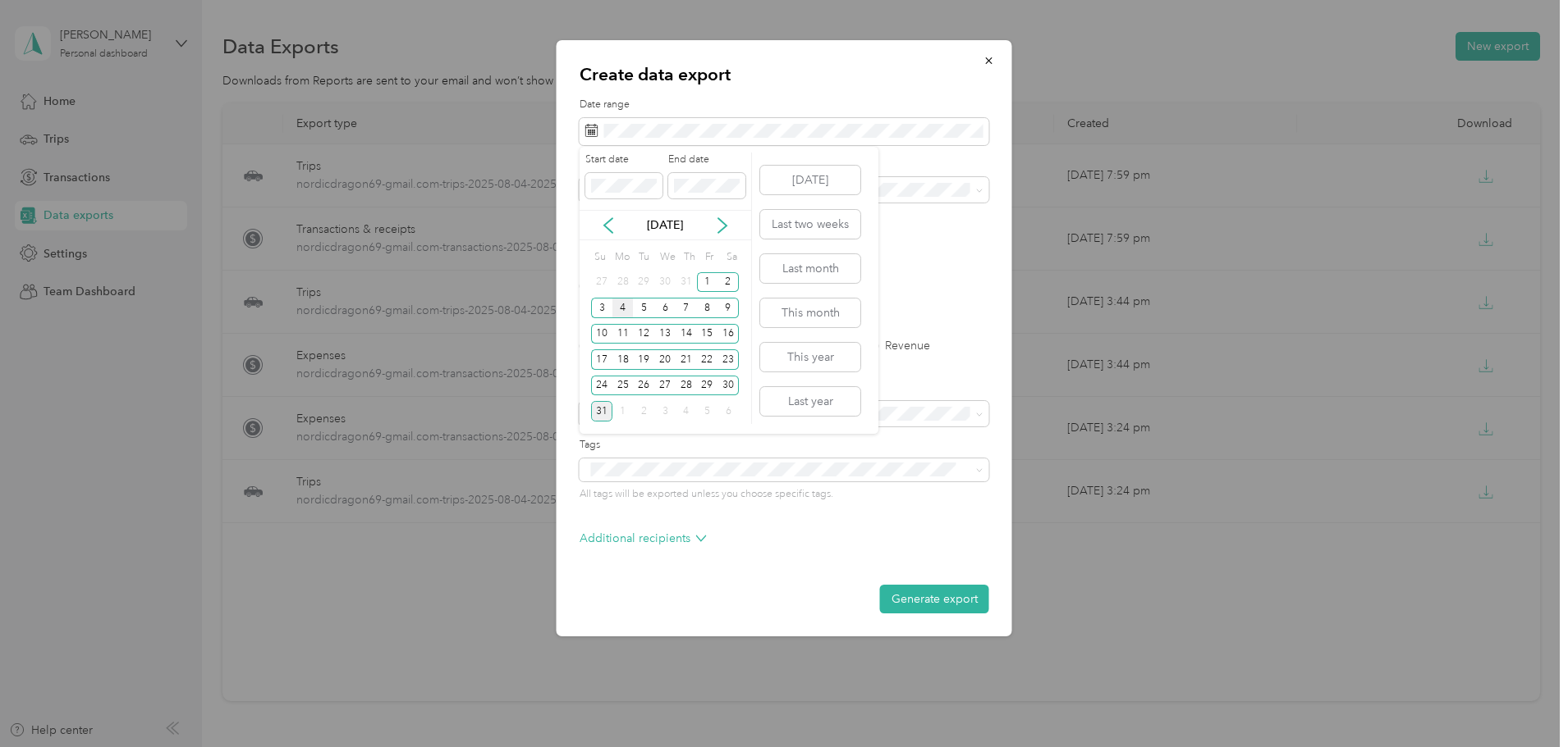
click at [623, 307] on div "4" at bounding box center [623, 308] width 21 height 21
click at [605, 412] on div "31" at bounding box center [601, 411] width 21 height 21
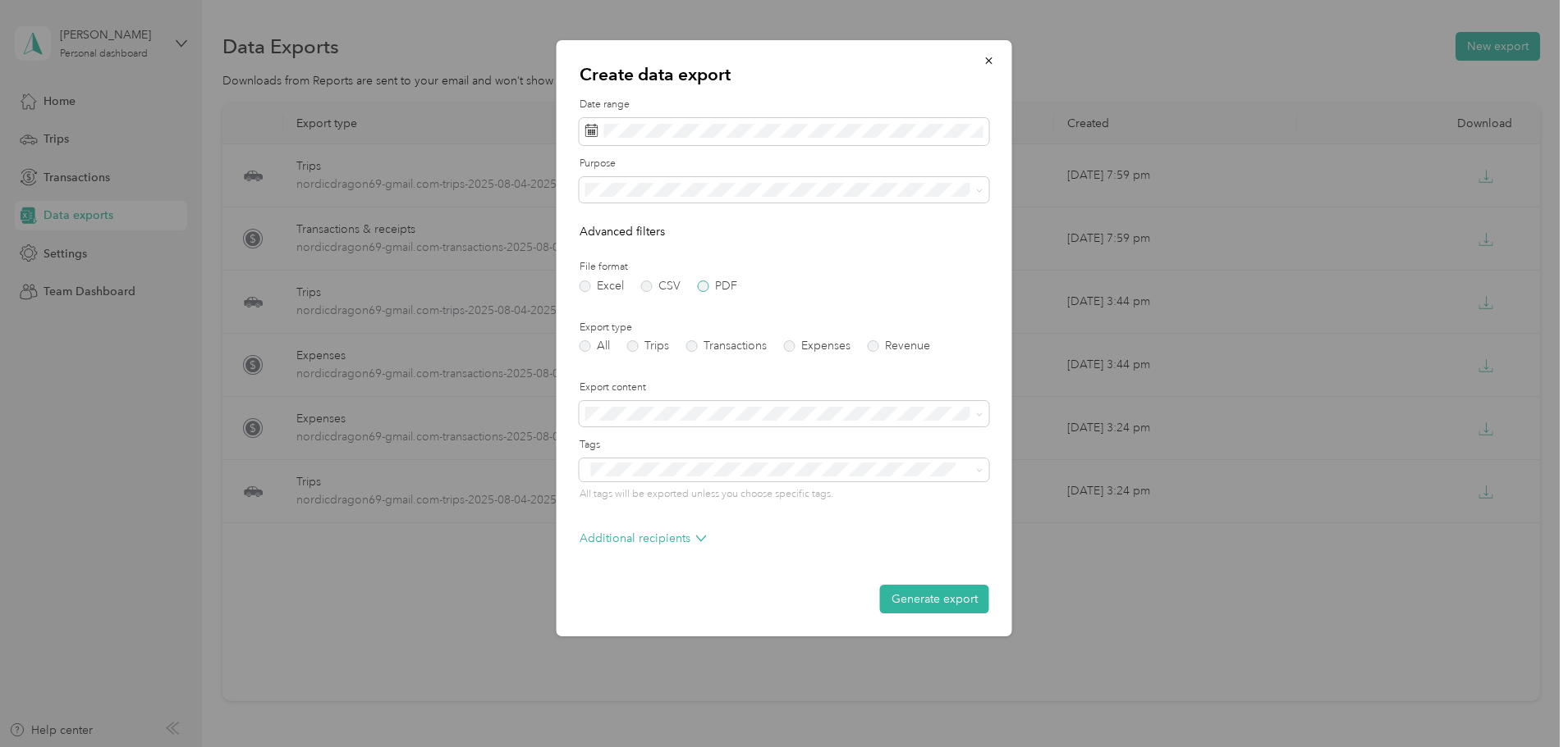
click at [708, 287] on label "PDF" at bounding box center [717, 286] width 40 height 11
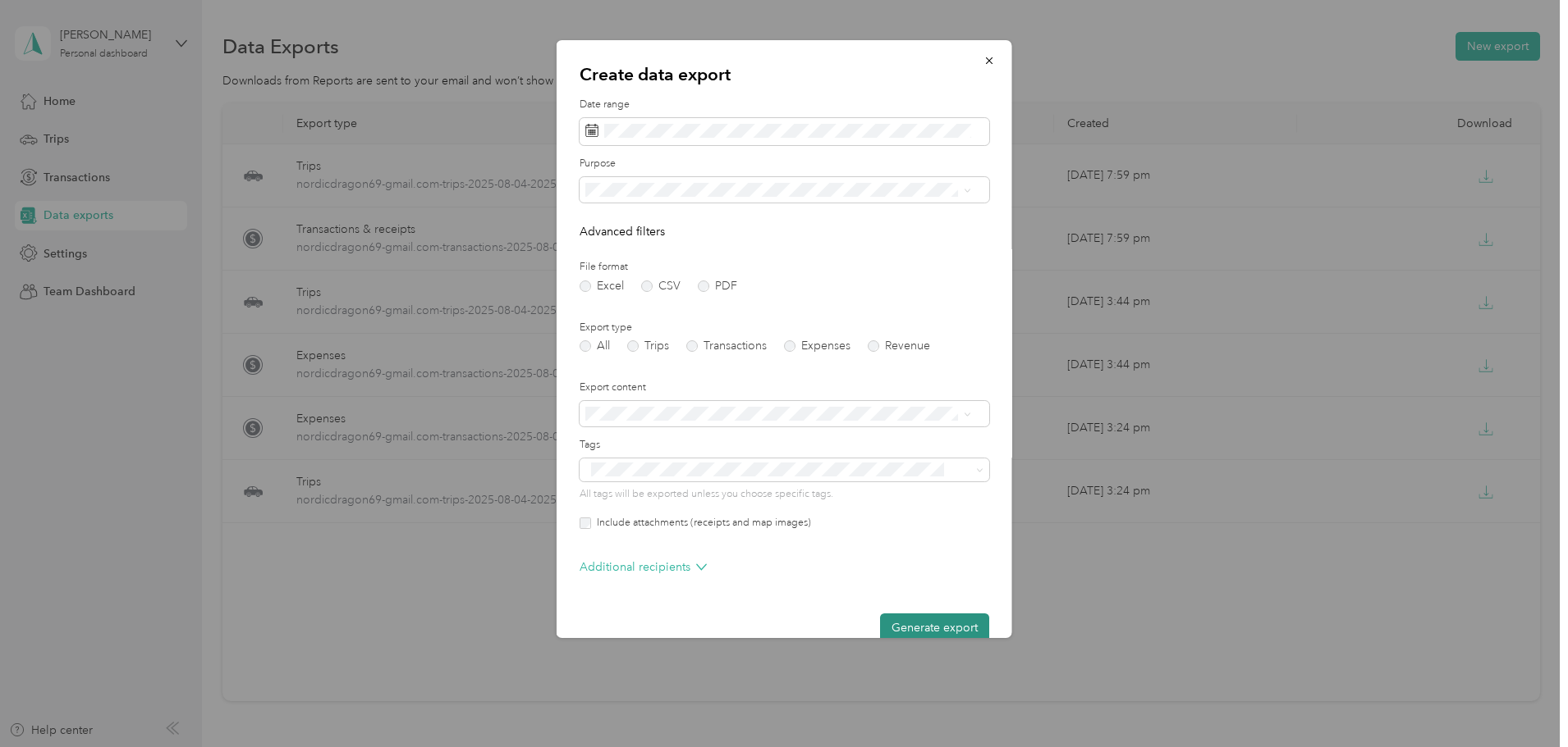
click at [918, 625] on button "Generate export" at bounding box center [934, 628] width 109 height 28
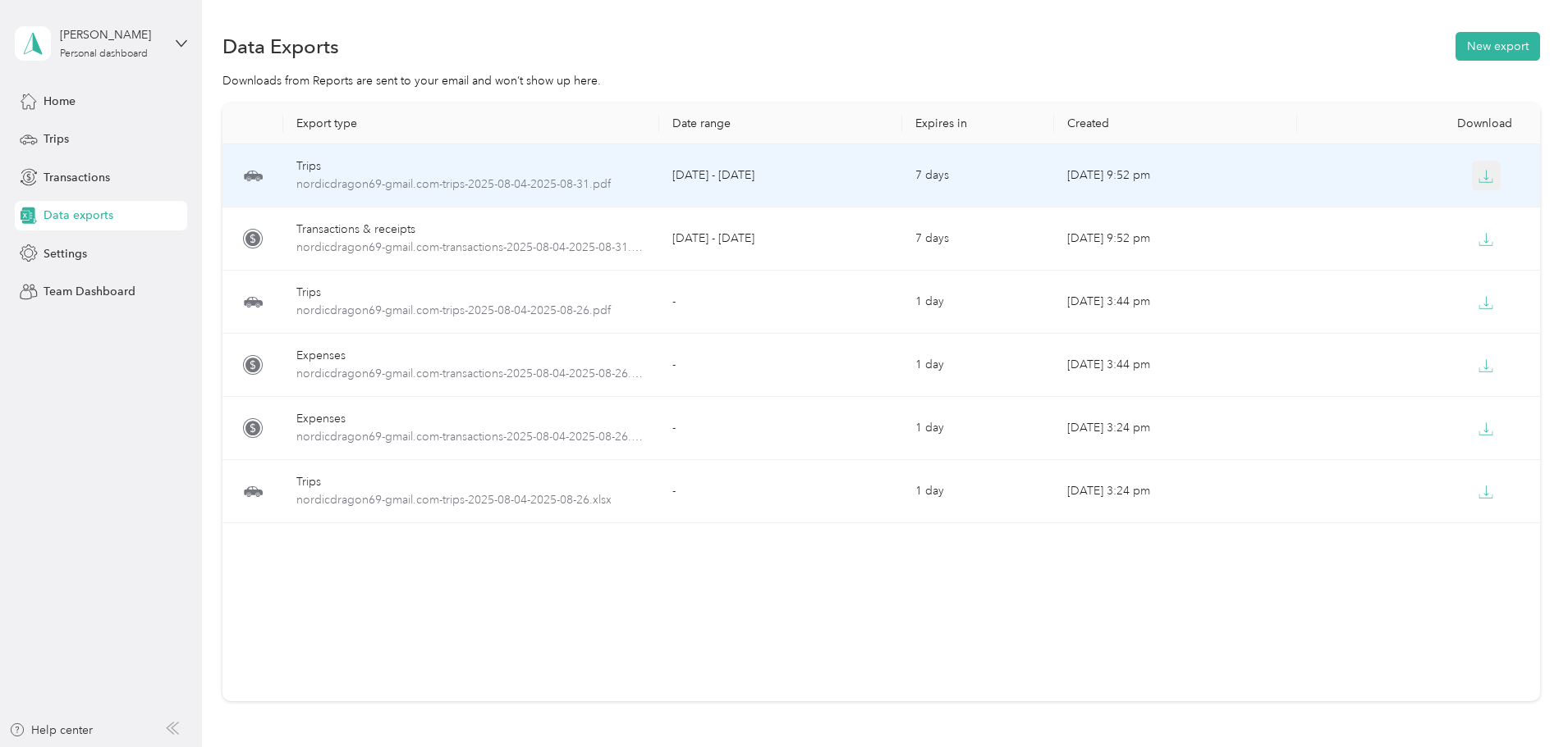
click at [1479, 175] on icon "button" at bounding box center [1486, 176] width 15 height 15
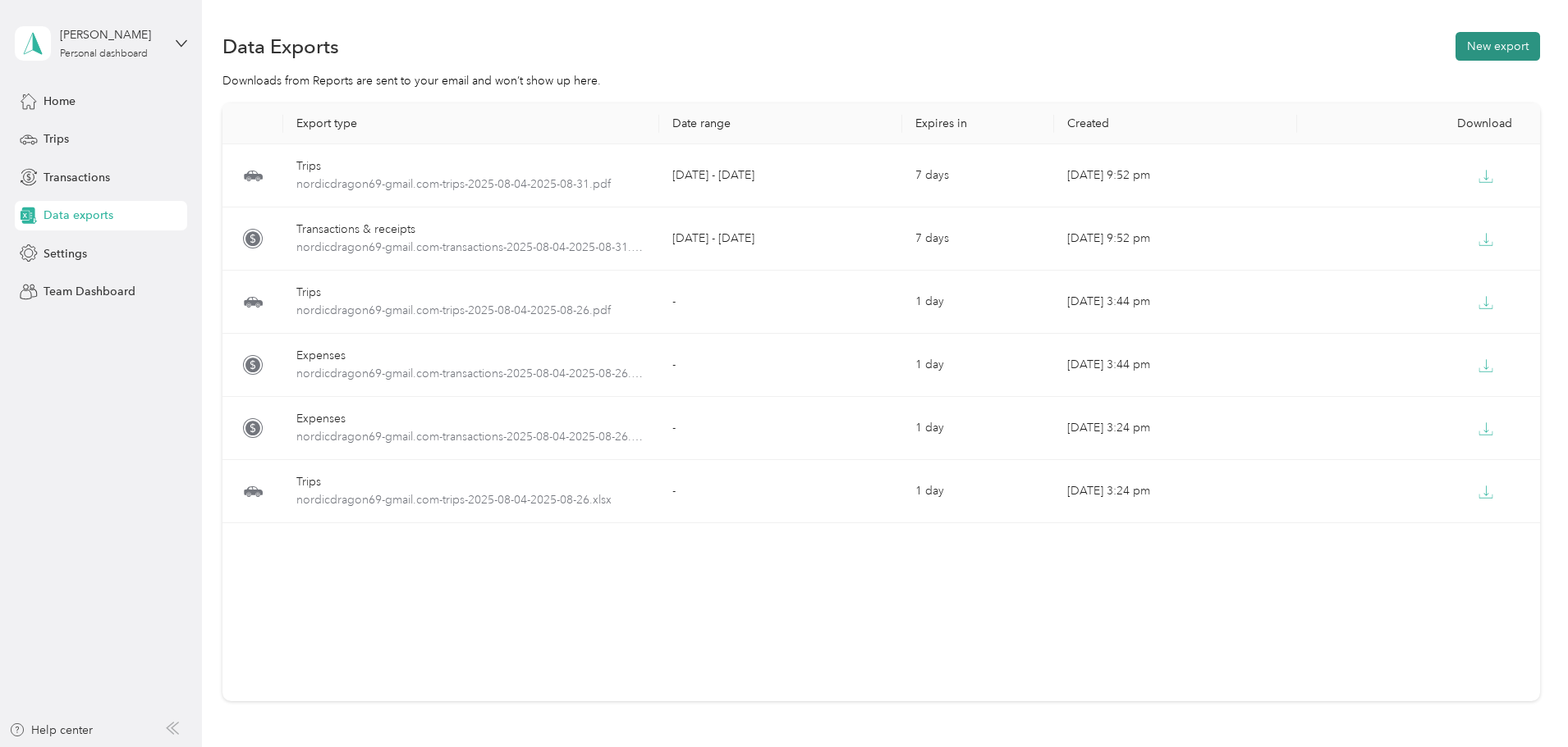
click at [1455, 40] on button "New export" at bounding box center [1498, 46] width 84 height 28
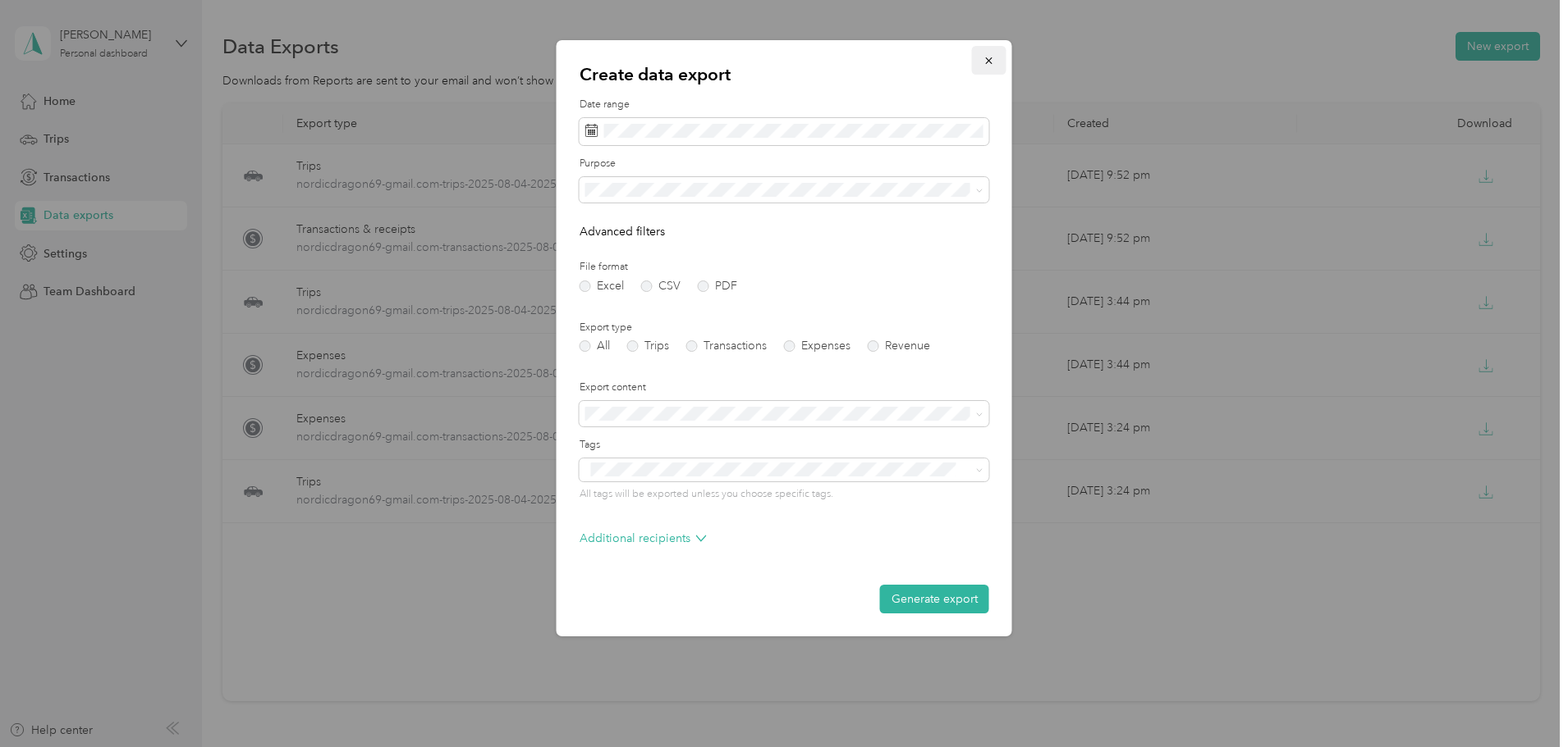
click at [992, 58] on icon "button" at bounding box center [989, 60] width 11 height 11
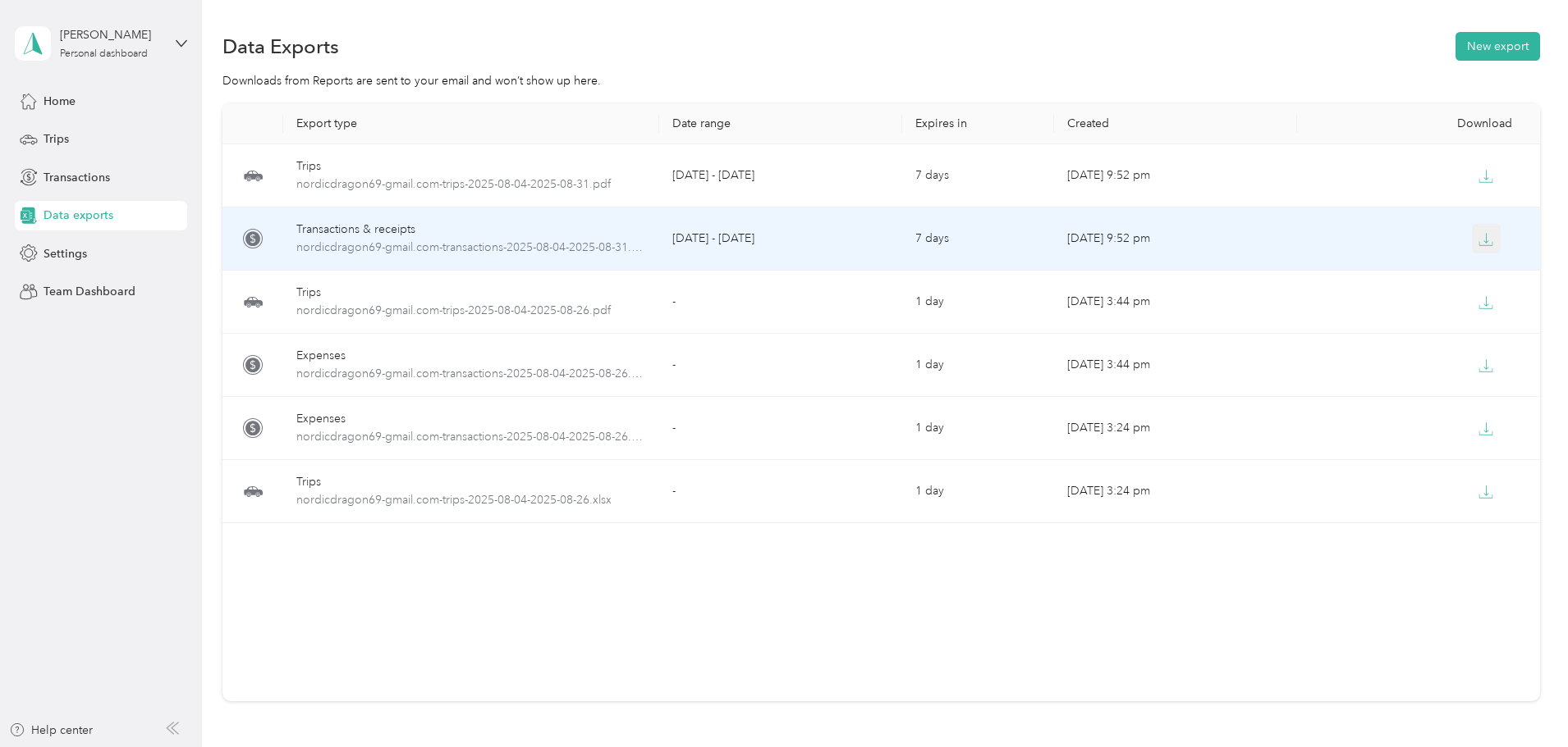
click at [1479, 242] on icon "button" at bounding box center [1486, 239] width 15 height 15
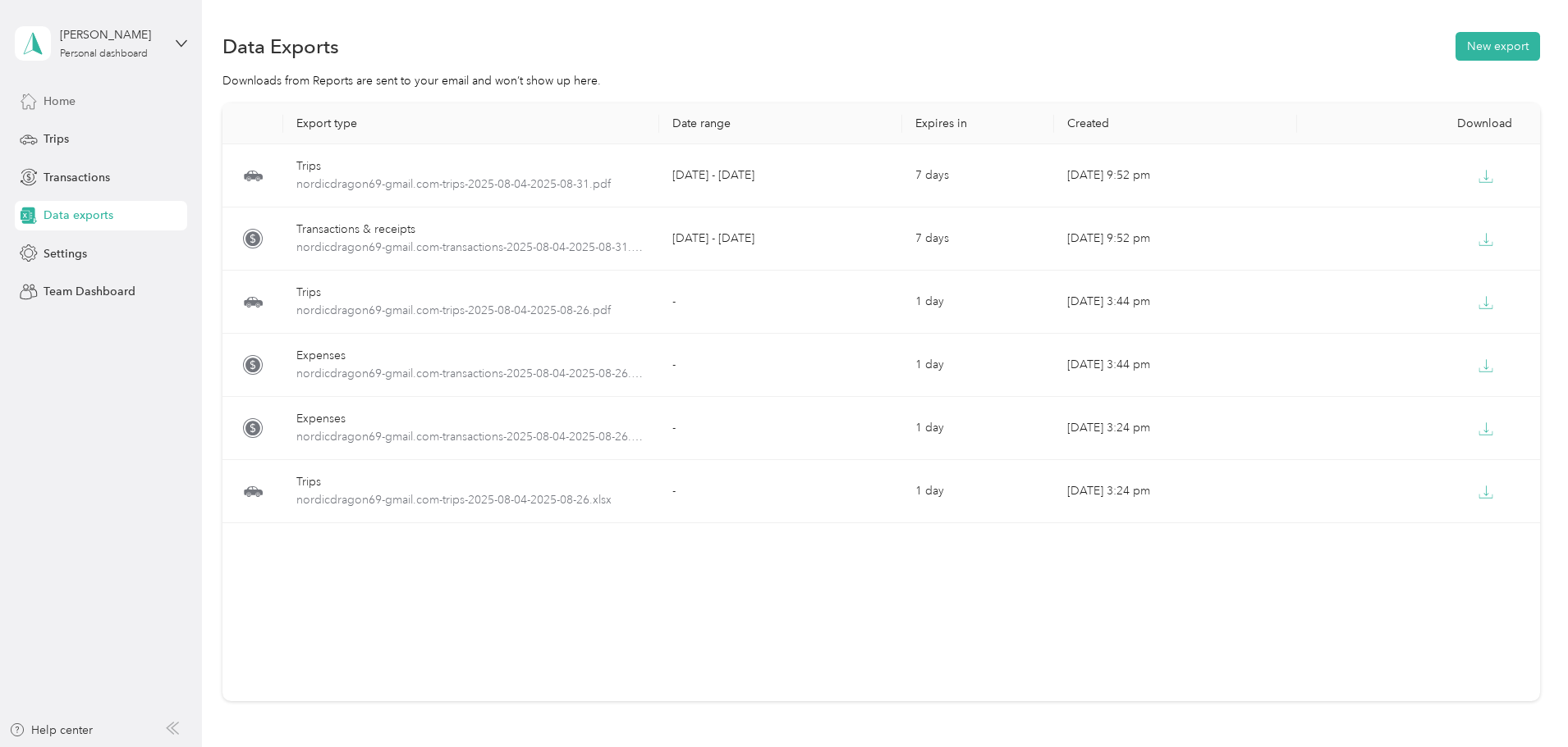
click at [78, 100] on div "Home" at bounding box center [101, 100] width 173 height 29
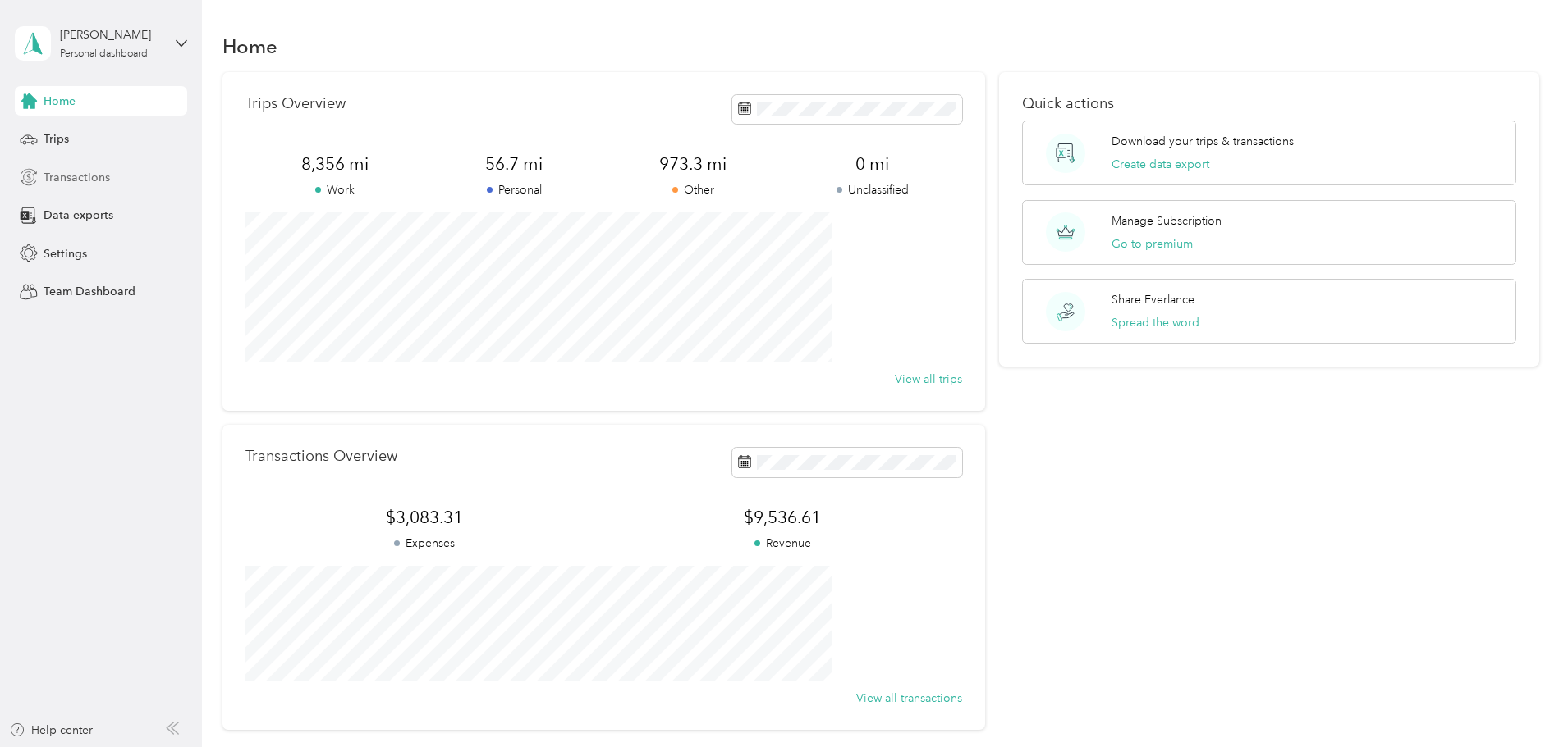
click at [89, 179] on span "Transactions" at bounding box center [76, 178] width 66 height 17
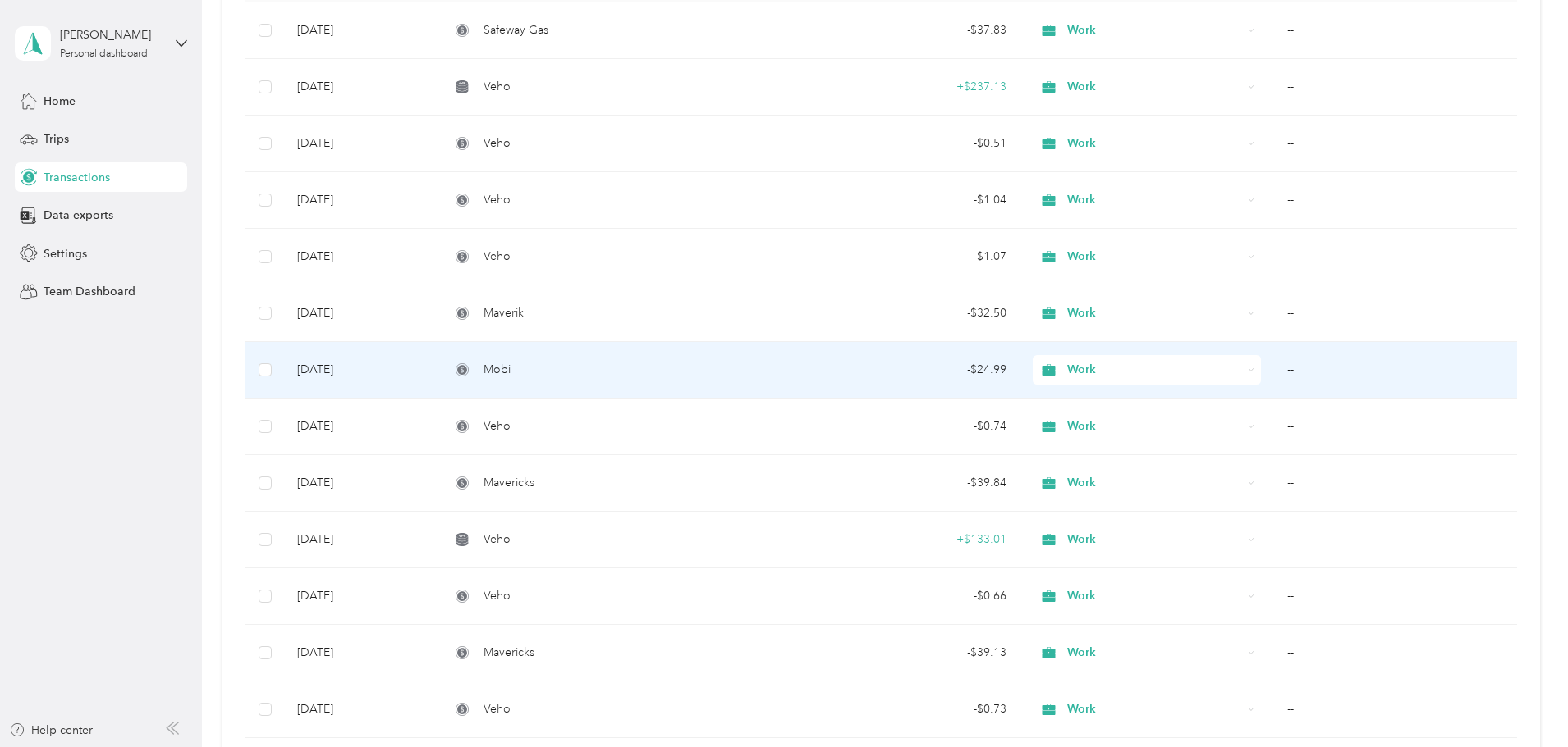
scroll to position [328, 0]
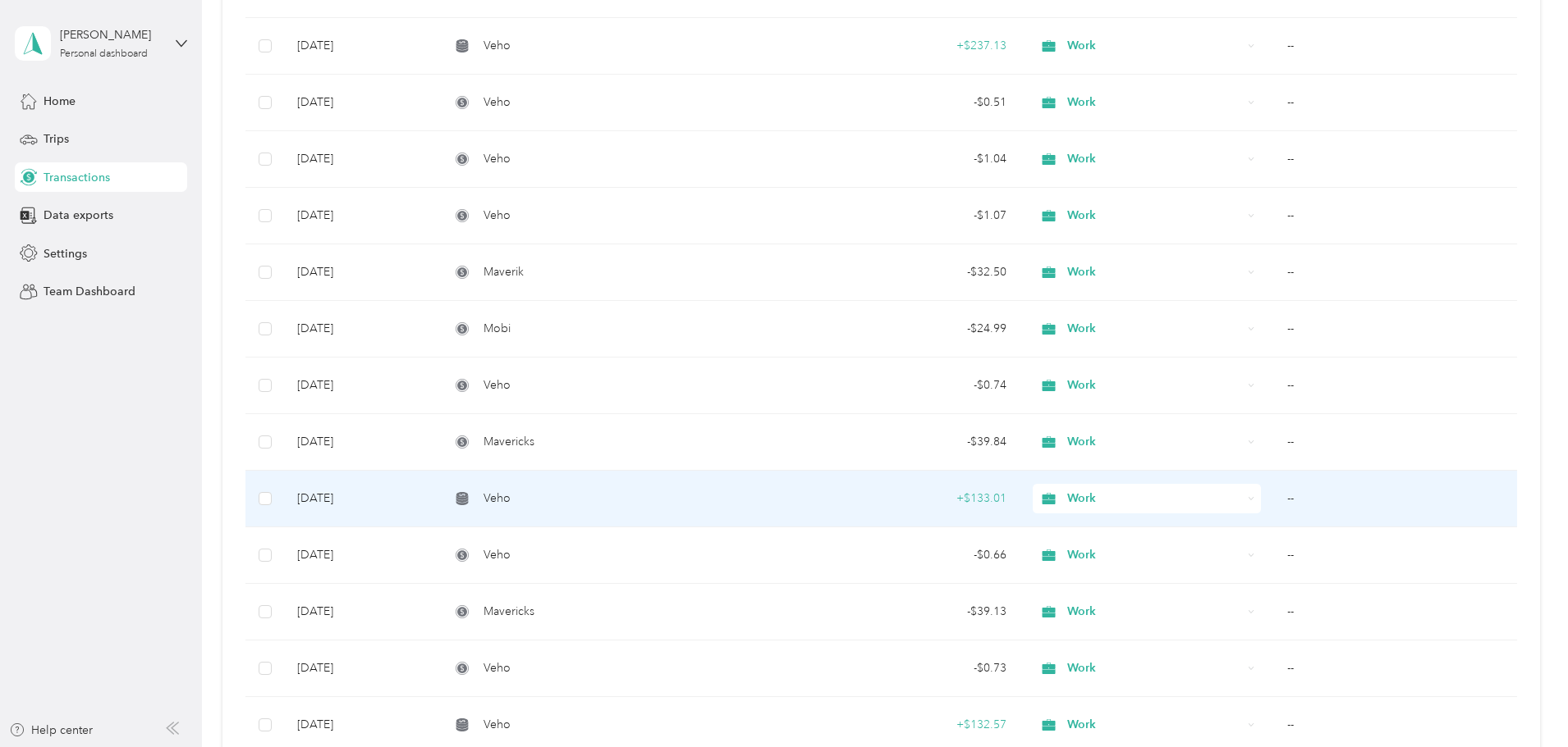
click at [1274, 499] on td "--" at bounding box center [1395, 499] width 243 height 57
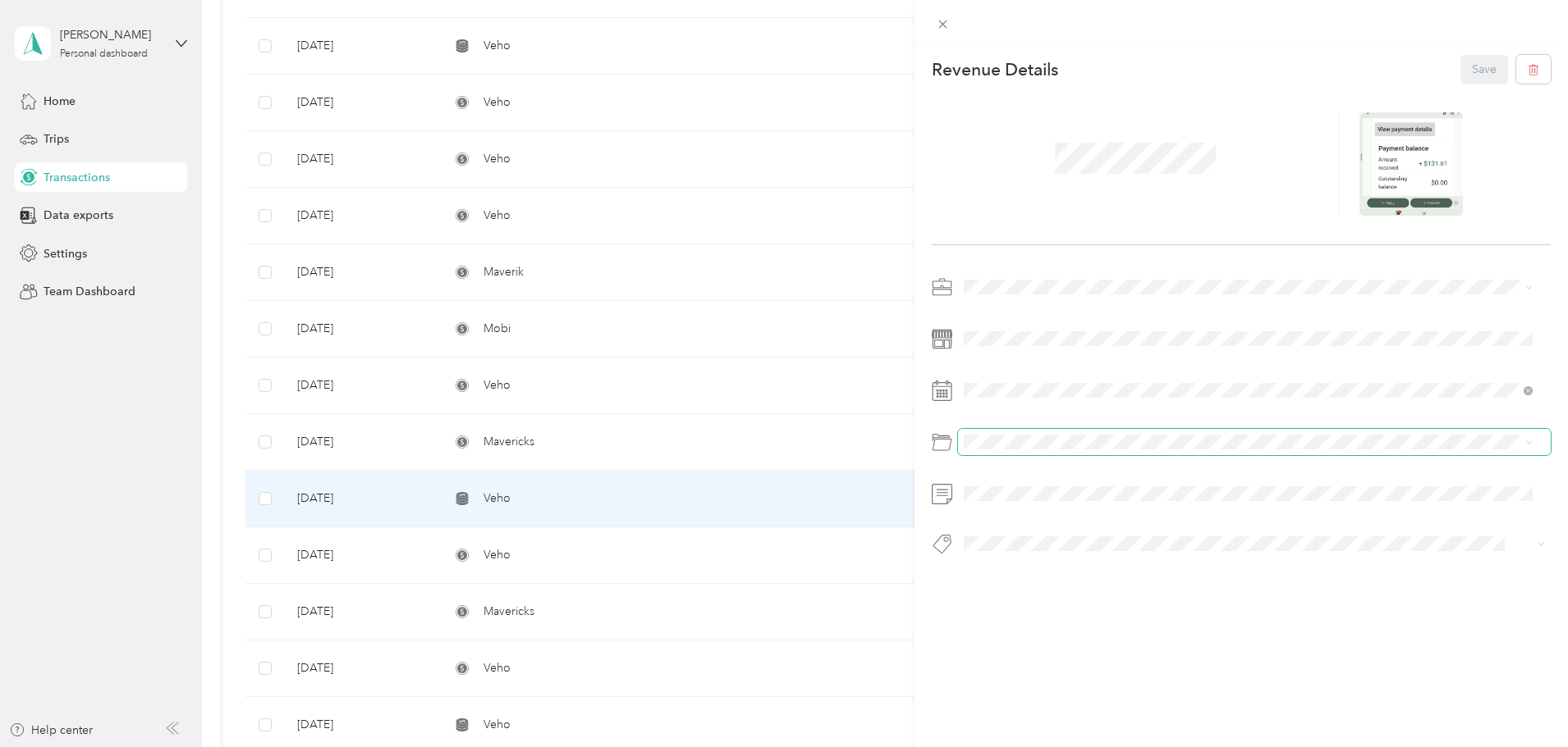
click at [1048, 450] on span at bounding box center [1254, 442] width 593 height 27
click at [1471, 70] on button "Save" at bounding box center [1484, 69] width 47 height 28
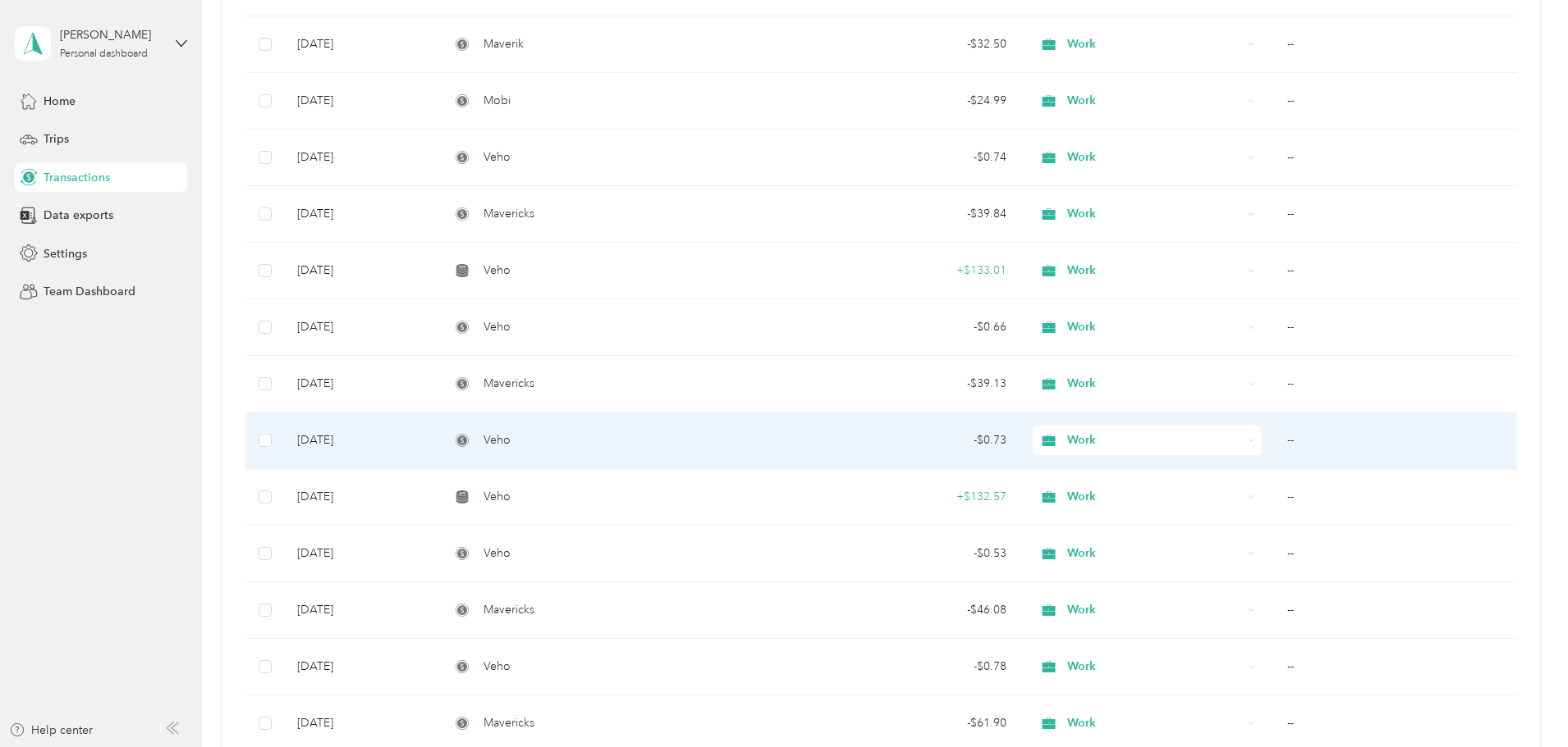
scroll to position [656, 0]
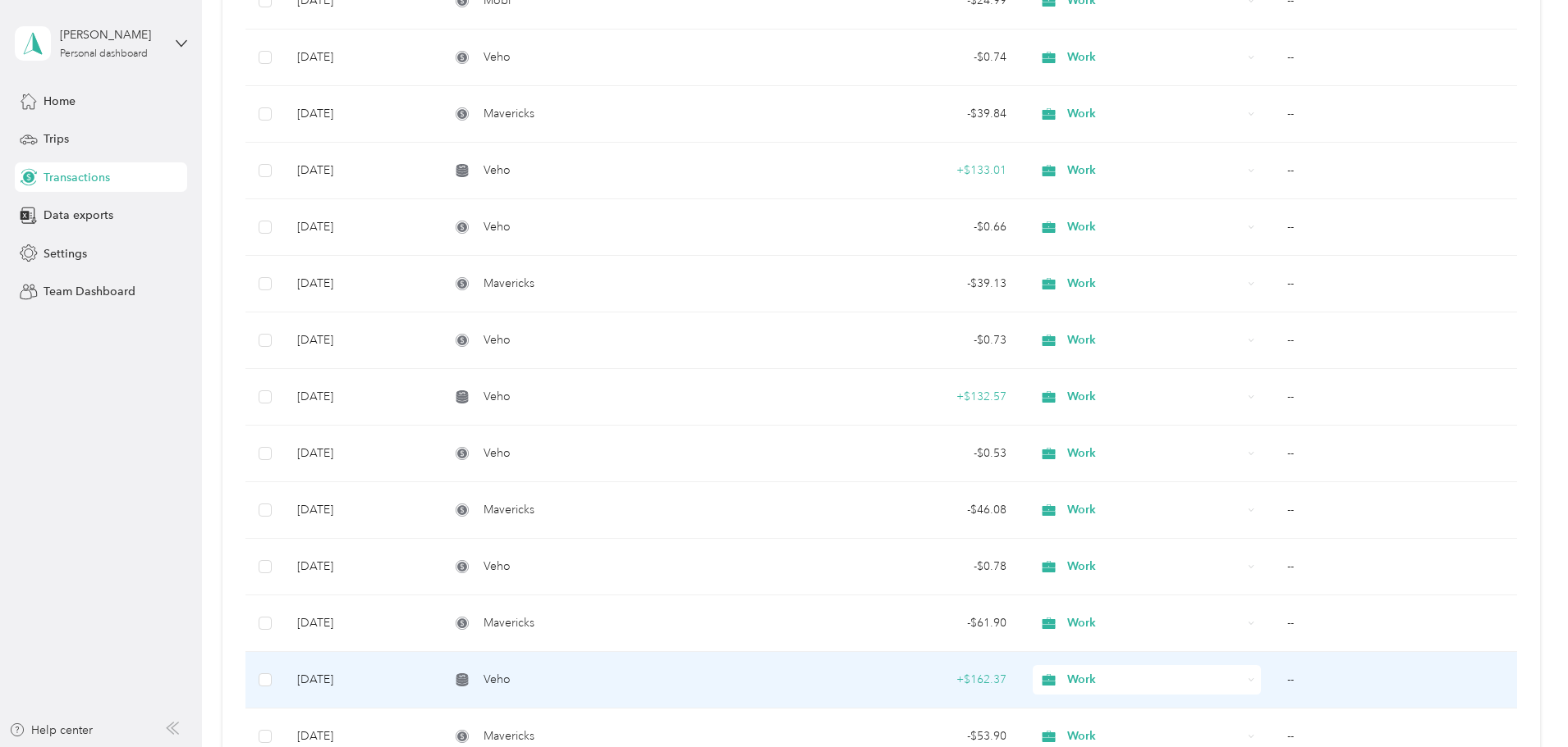
click at [1274, 680] on td "--" at bounding box center [1395, 681] width 243 height 57
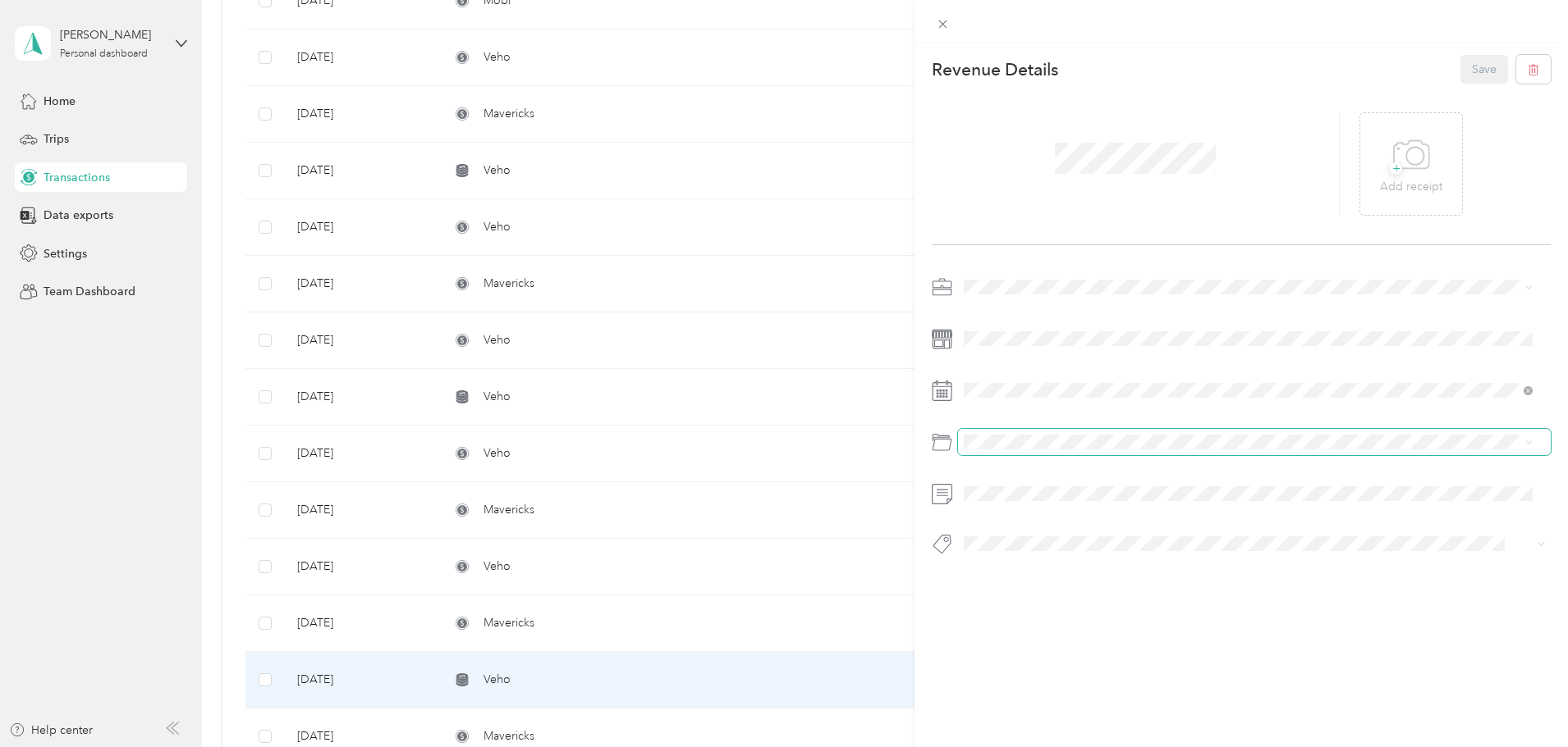
click at [1065, 452] on span at bounding box center [1254, 442] width 593 height 27
click at [1028, 434] on span at bounding box center [1254, 442] width 593 height 27
click at [1490, 65] on button "Save" at bounding box center [1484, 69] width 47 height 28
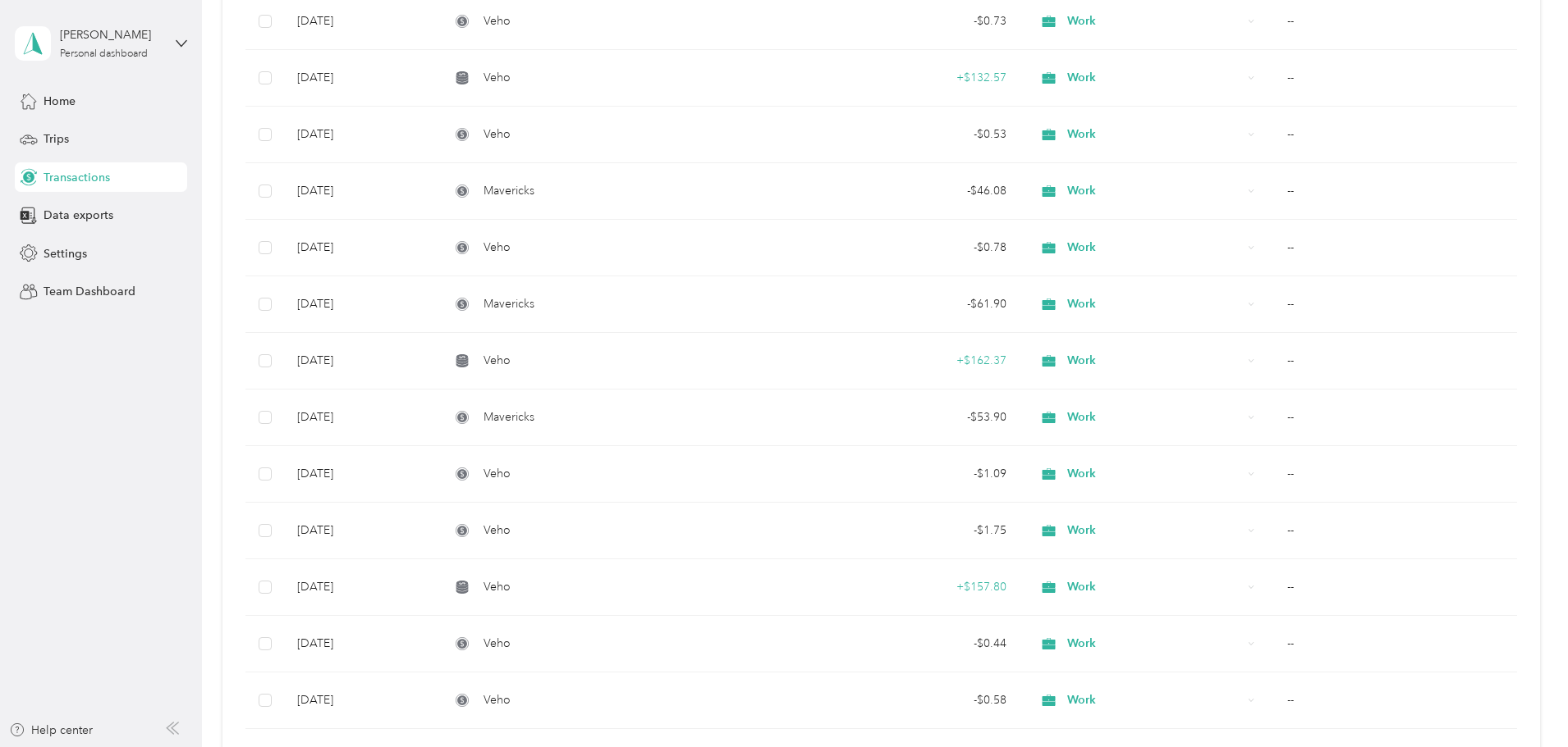
scroll to position [821, 0]
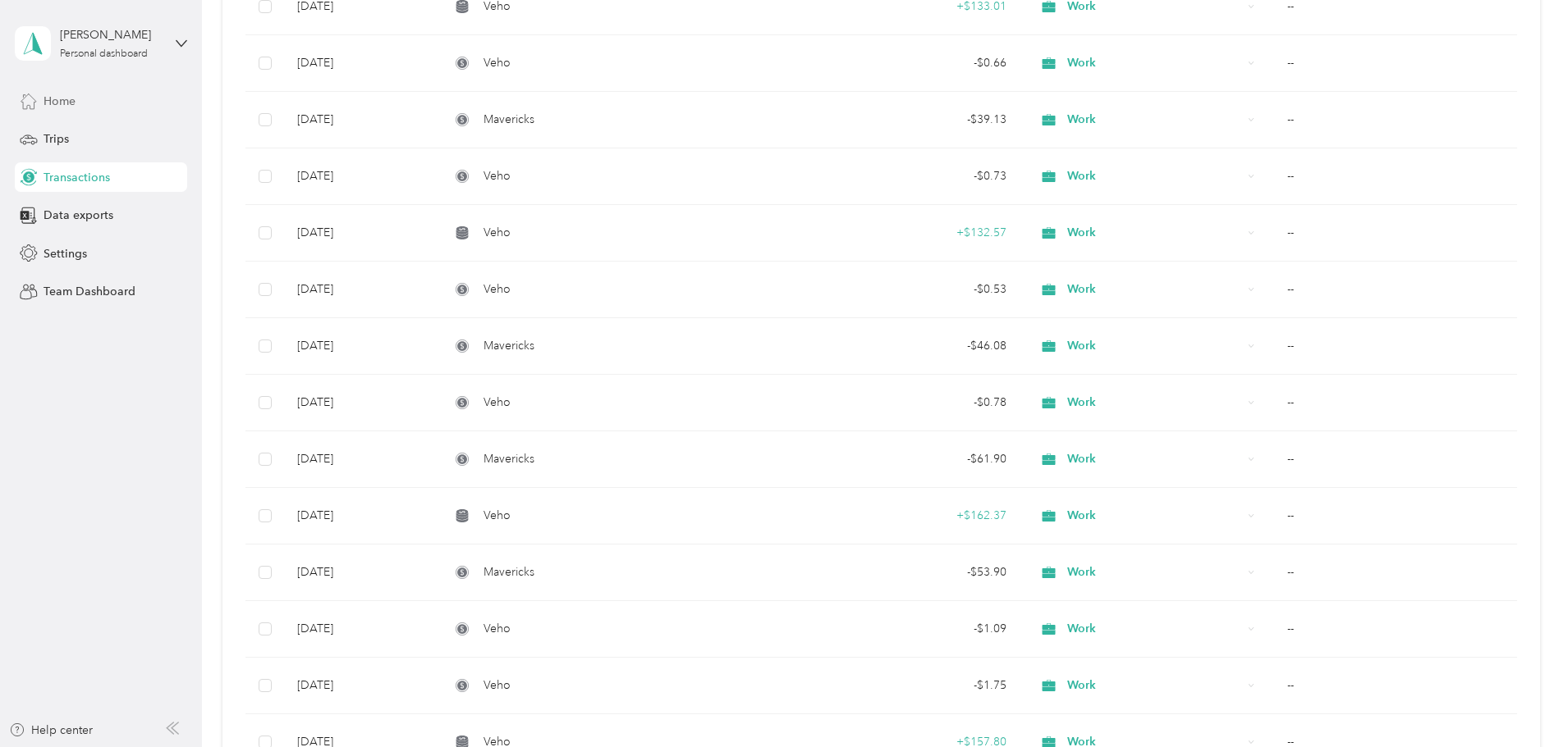
click at [75, 104] on span "Home" at bounding box center [59, 101] width 32 height 17
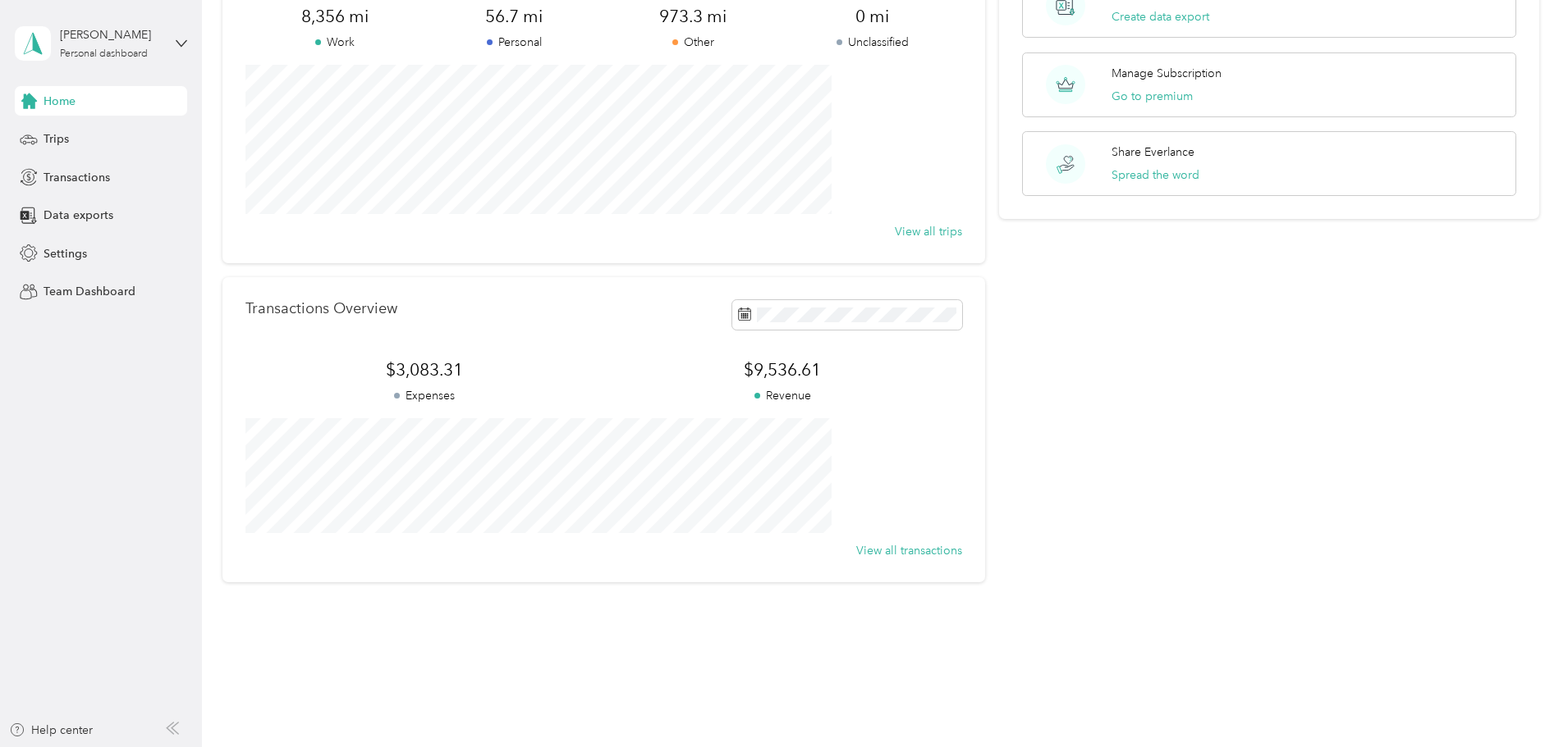
scroll to position [152, 0]
click at [102, 294] on span "Team Dashboard" at bounding box center [89, 292] width 92 height 17
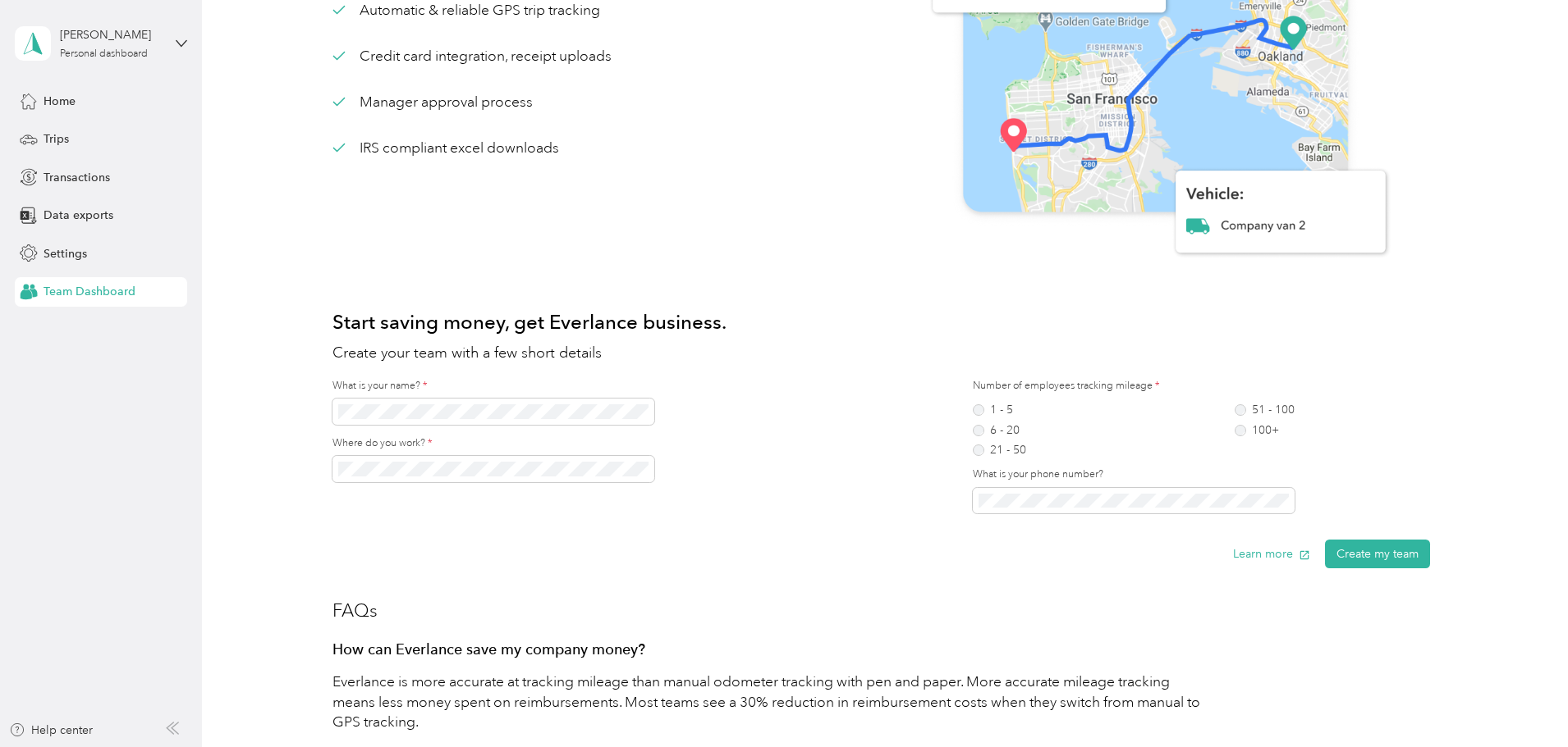
scroll to position [164, 0]
click at [980, 405] on label "1 - 5" at bounding box center [999, 408] width 53 height 11
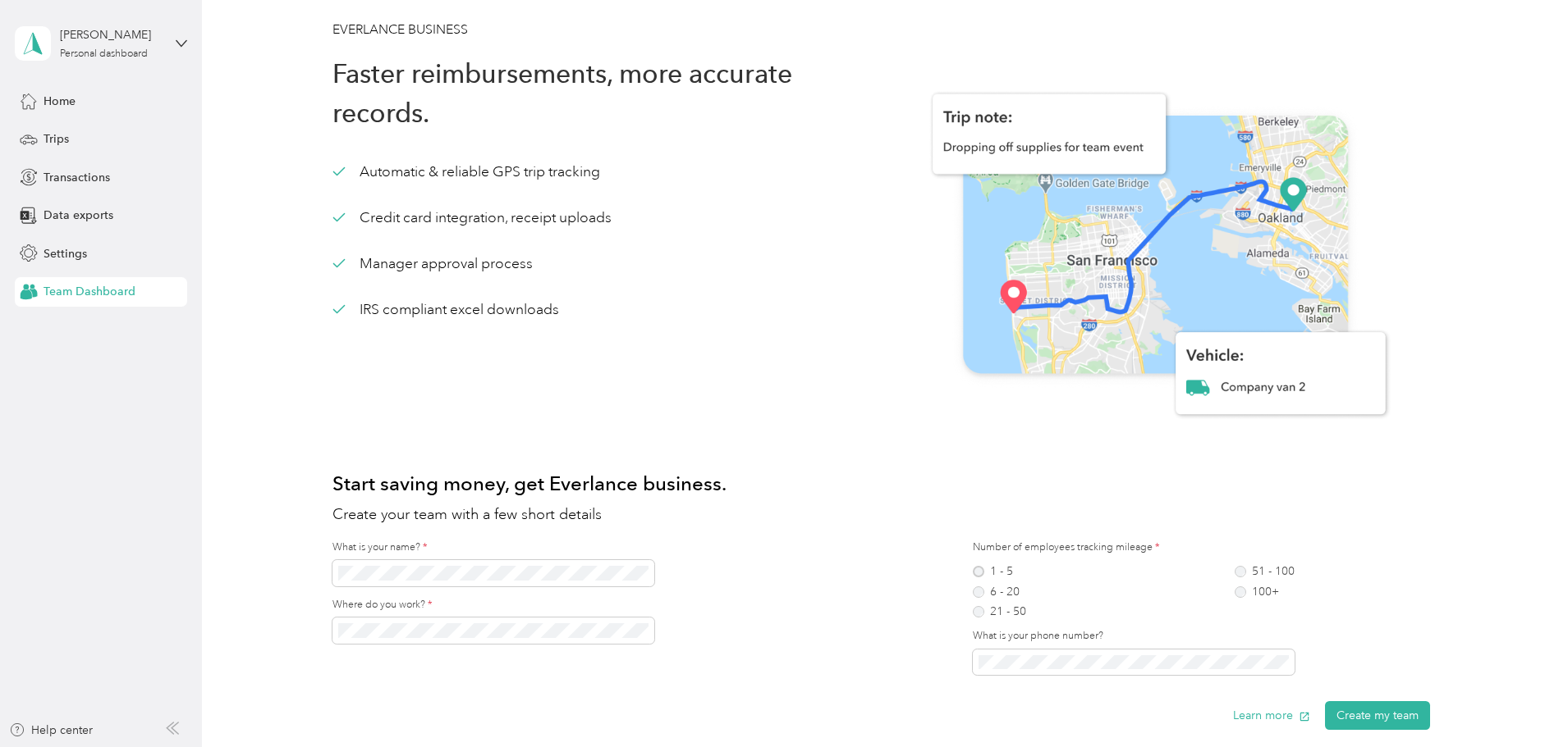
scroll to position [0, 0]
click at [79, 103] on div "Home" at bounding box center [101, 100] width 173 height 29
